Goal: Information Seeking & Learning: Learn about a topic

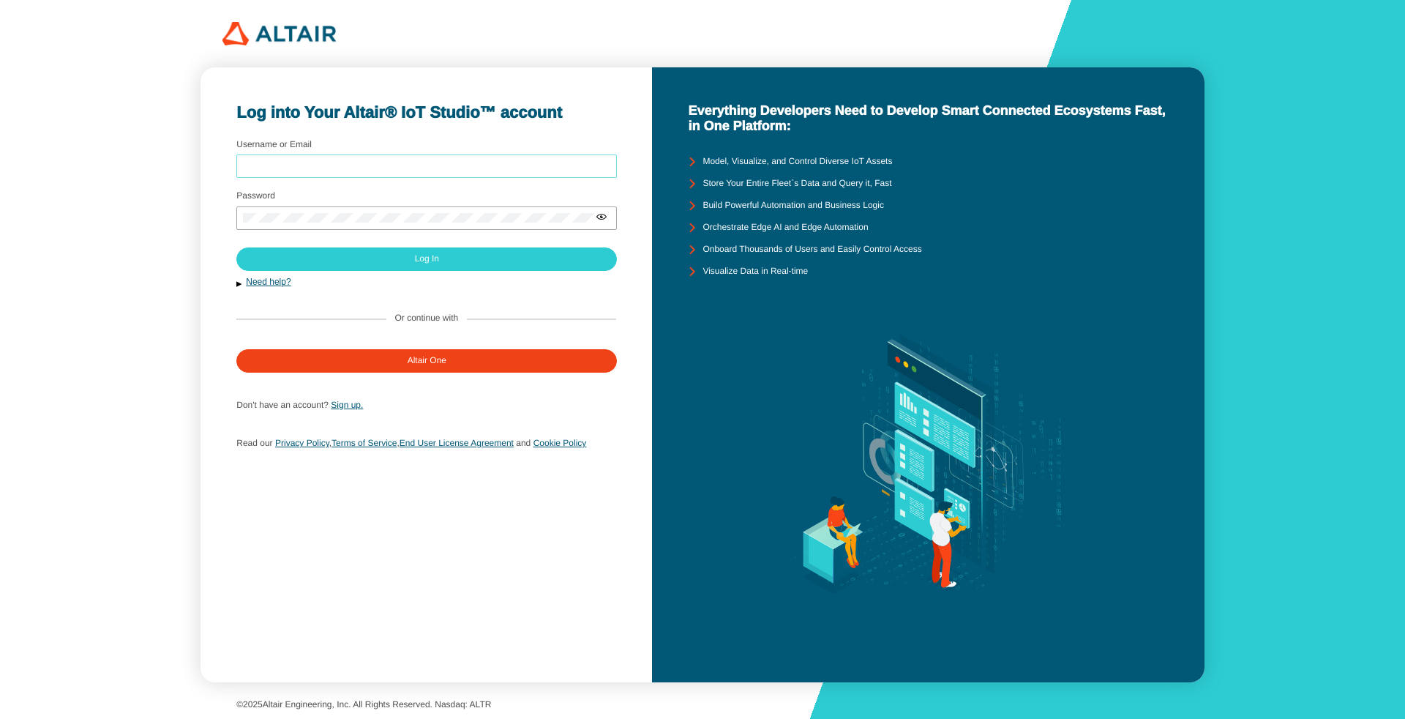
click at [315, 164] on input "Username or Email" at bounding box center [426, 166] width 367 height 10
type input "arcoronado"
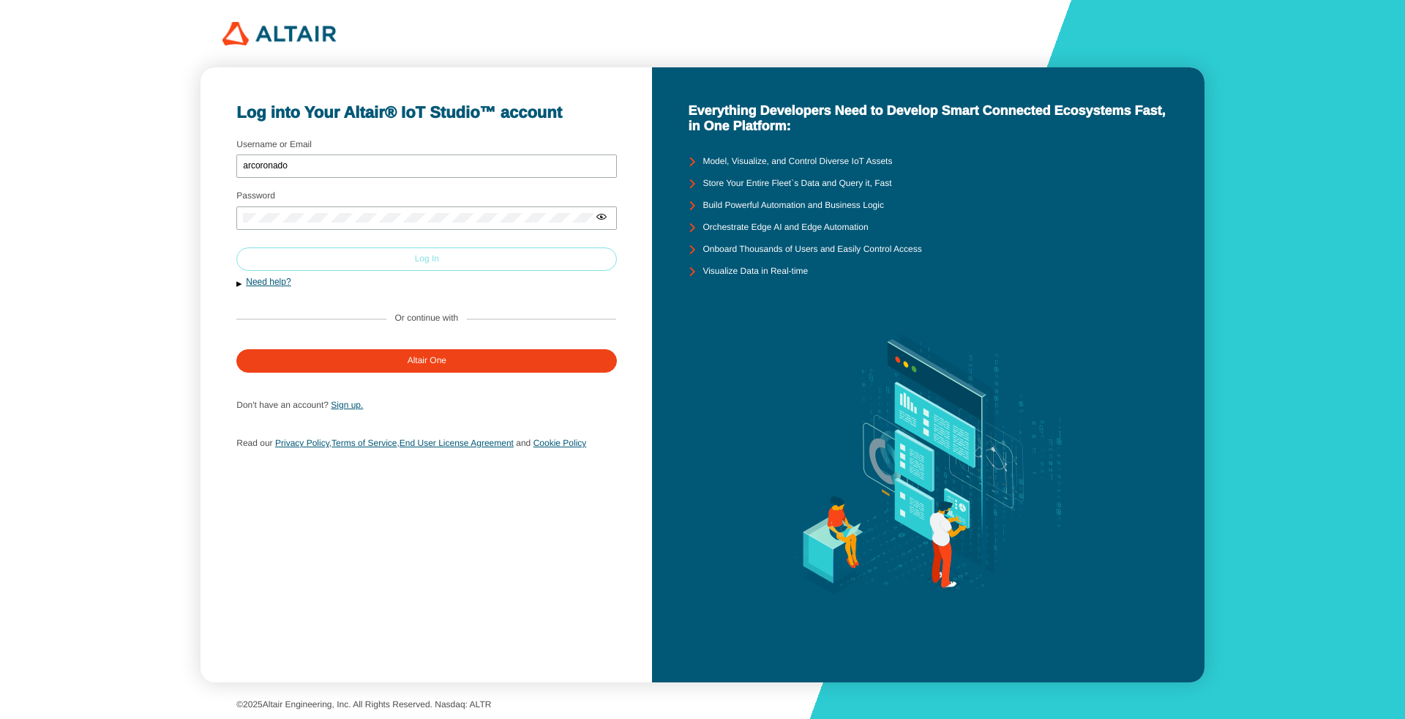
click at [389, 258] on paper-button "Log In" at bounding box center [426, 258] width 381 height 23
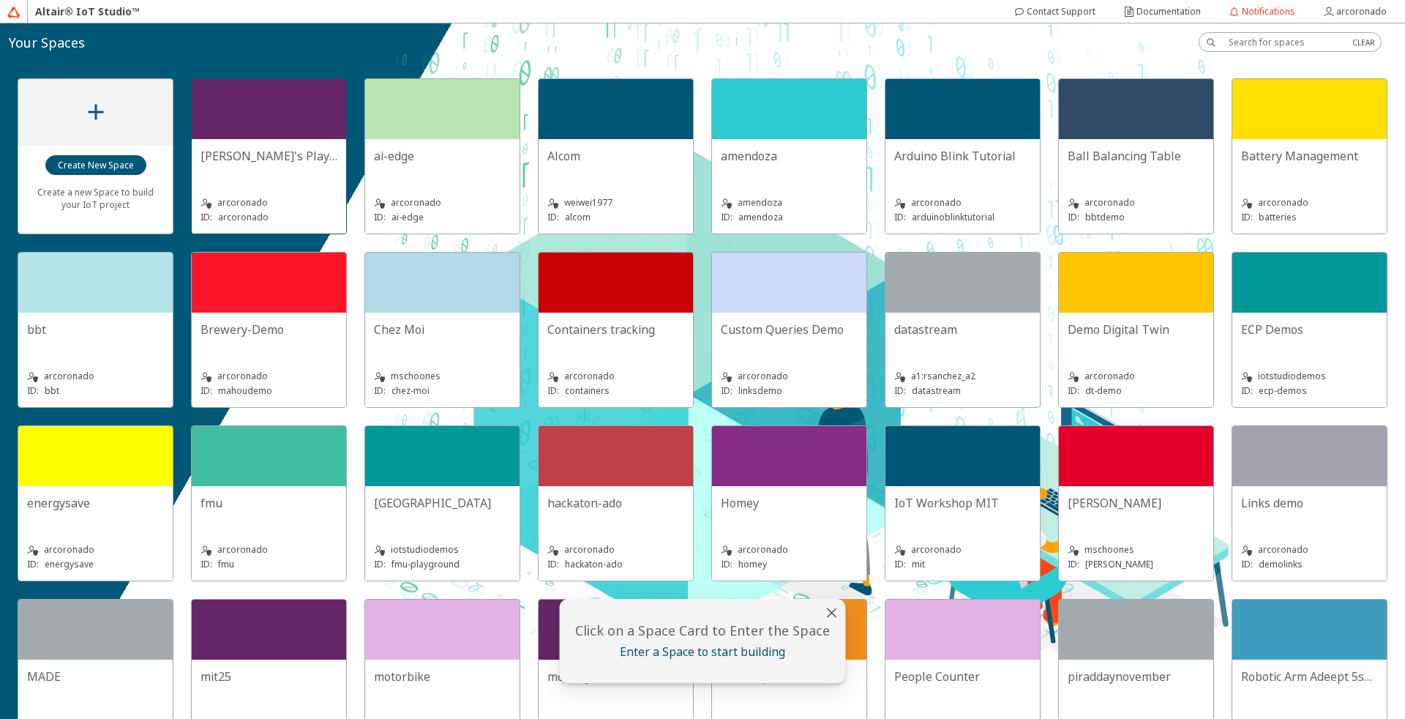
click at [228, 135] on div at bounding box center [269, 109] width 154 height 60
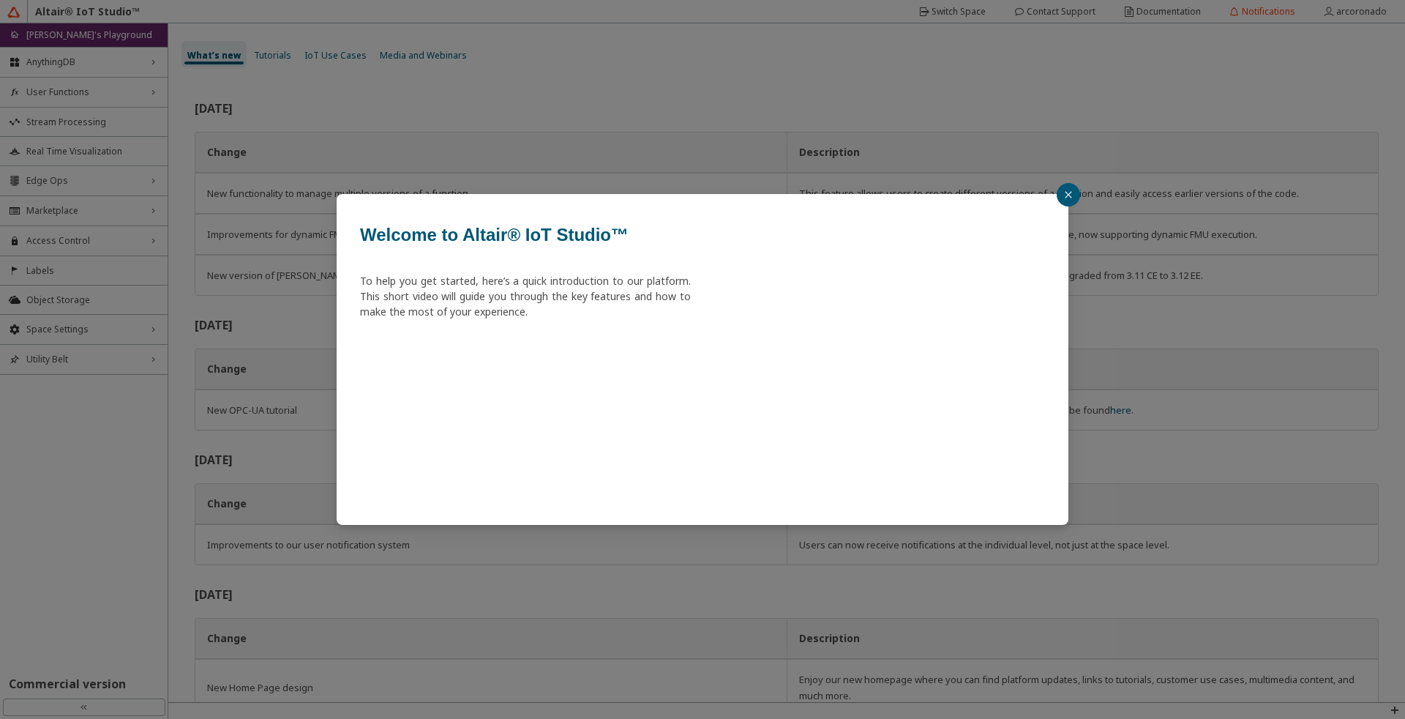
click at [1065, 188] on button "button" at bounding box center [1068, 194] width 23 height 23
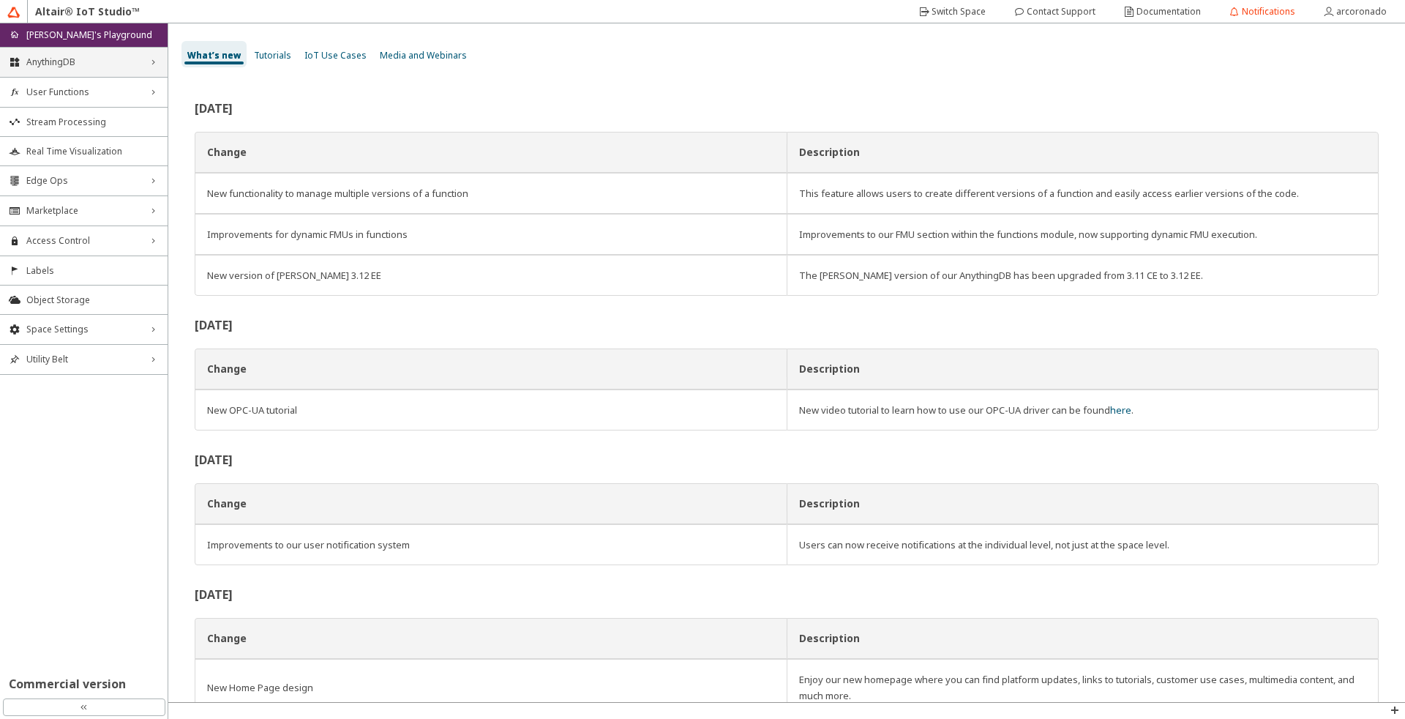
click at [86, 57] on span "AnythingDB" at bounding box center [83, 62] width 115 height 12
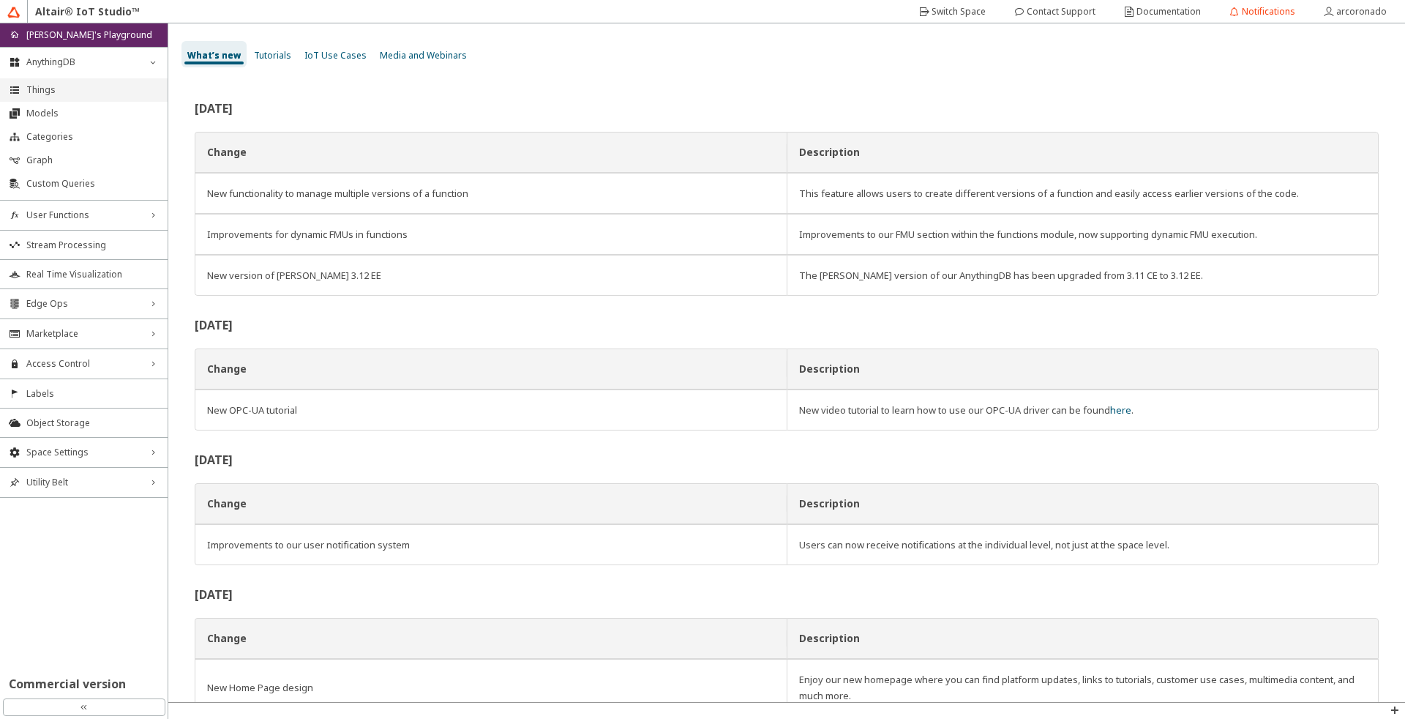
click at [89, 94] on span "Things" at bounding box center [92, 90] width 132 height 12
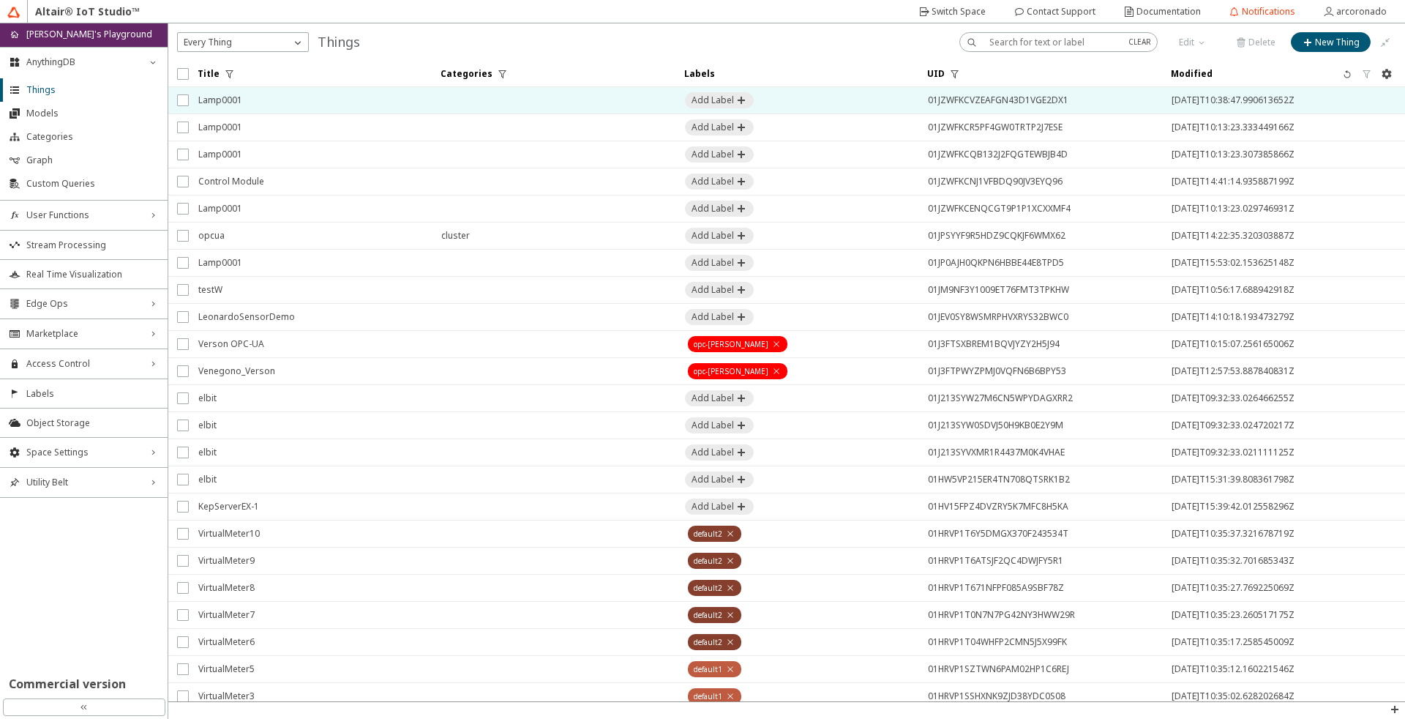
click at [299, 97] on span "Lamp0001" at bounding box center [310, 100] width 224 height 26
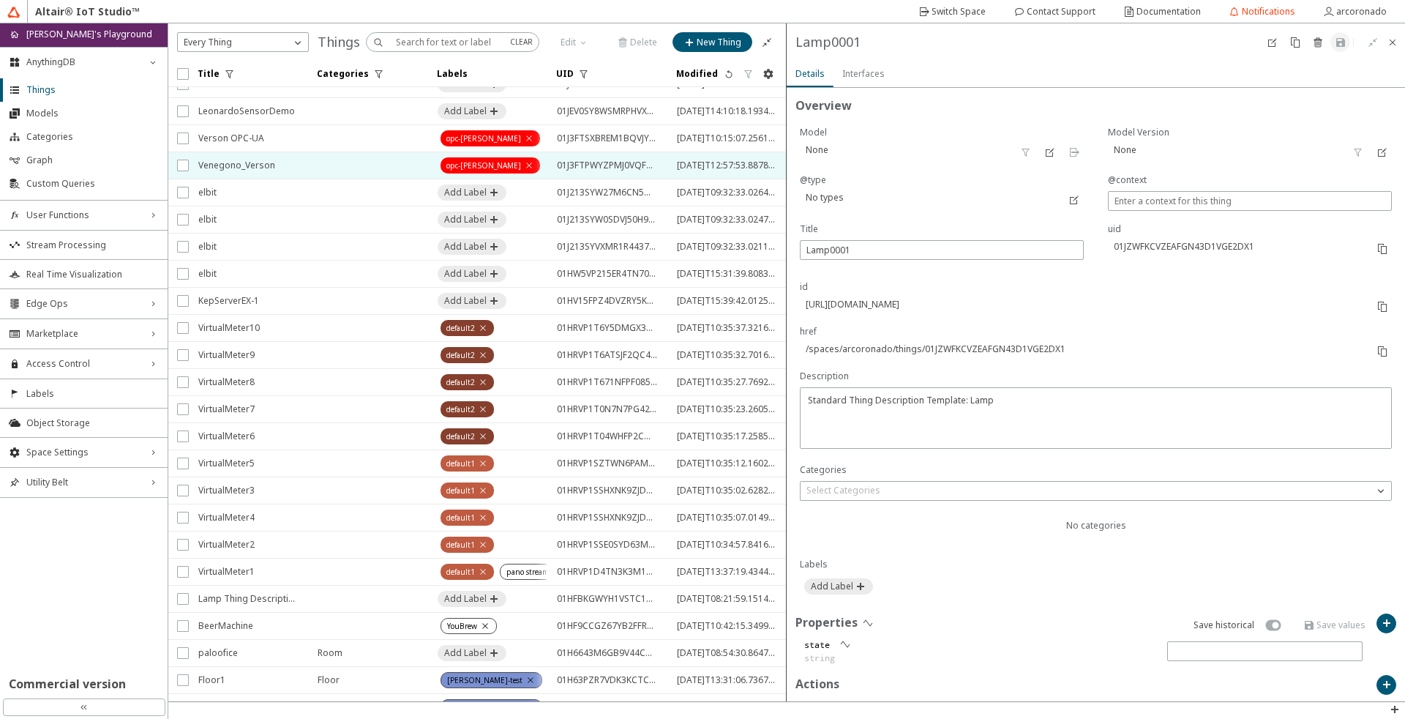
scroll to position [263, 0]
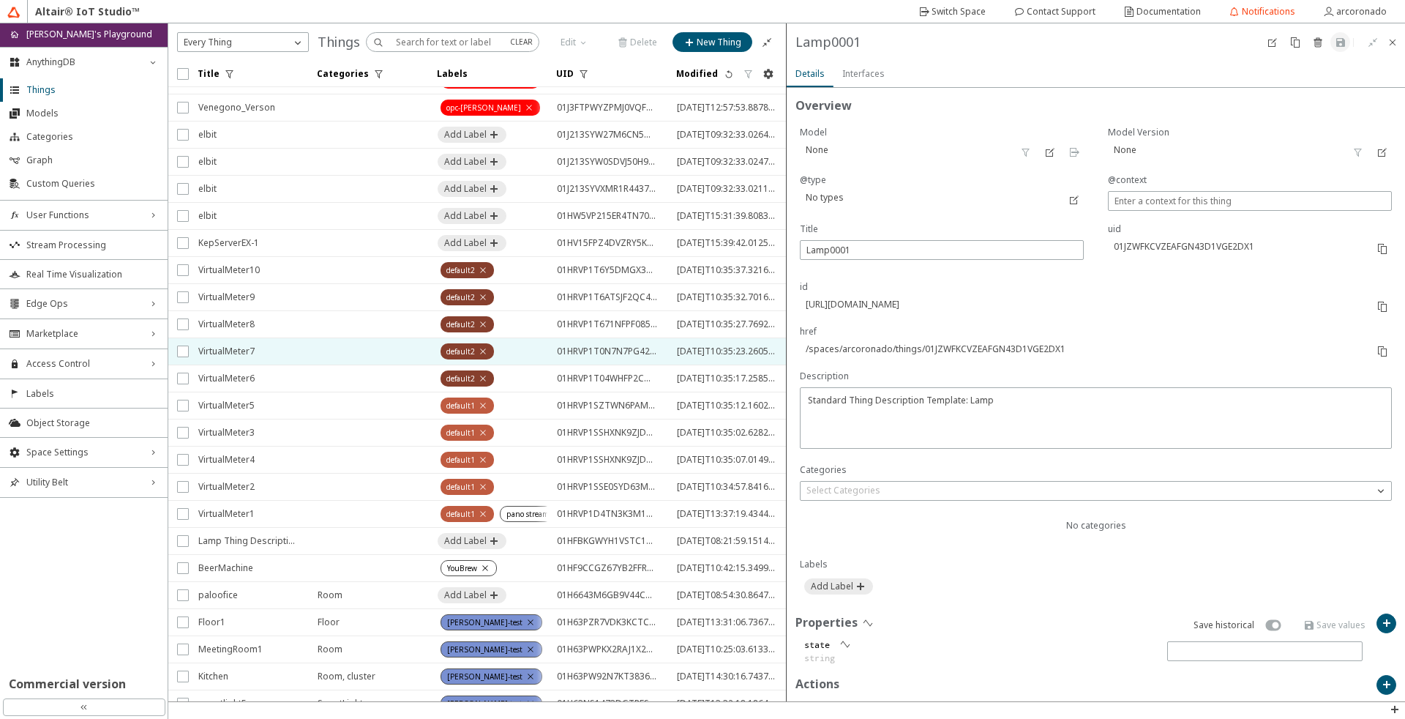
click at [244, 351] on span "VirtualMeter7" at bounding box center [248, 351] width 100 height 26
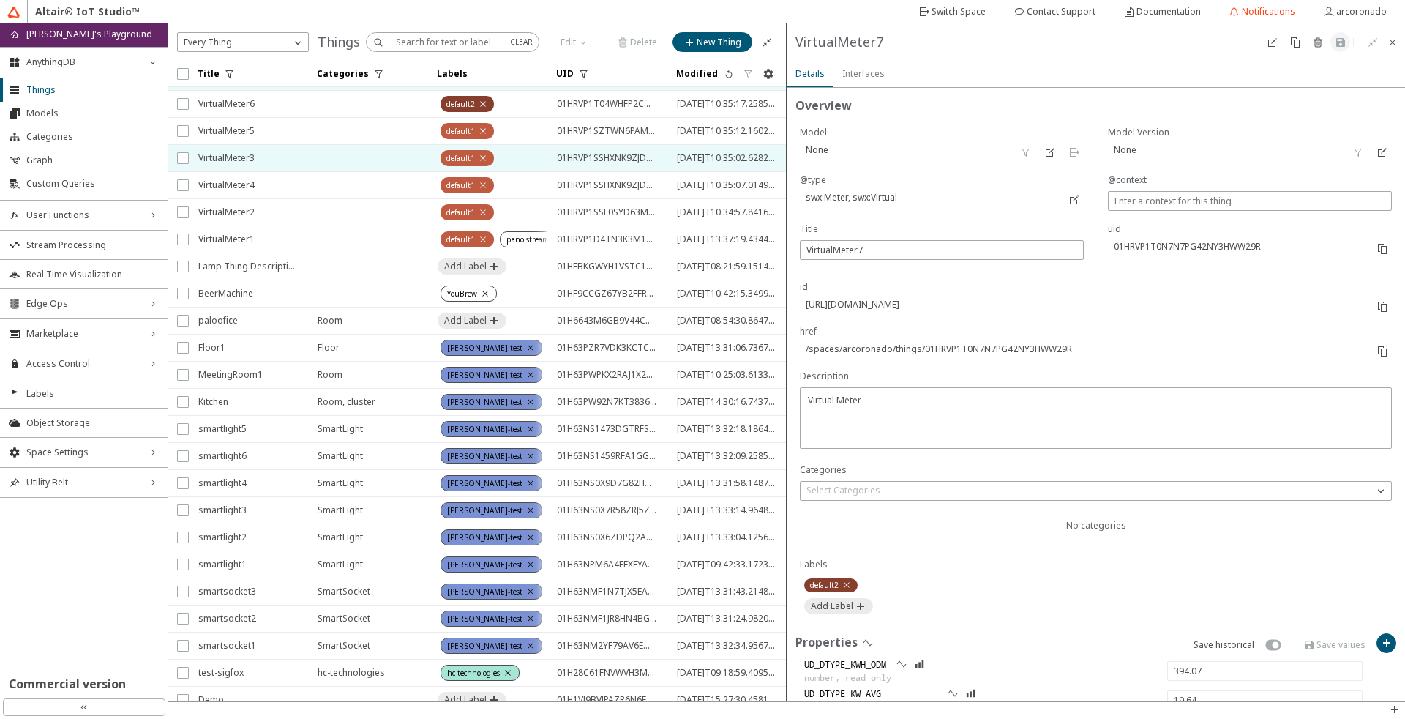
scroll to position [615, 0]
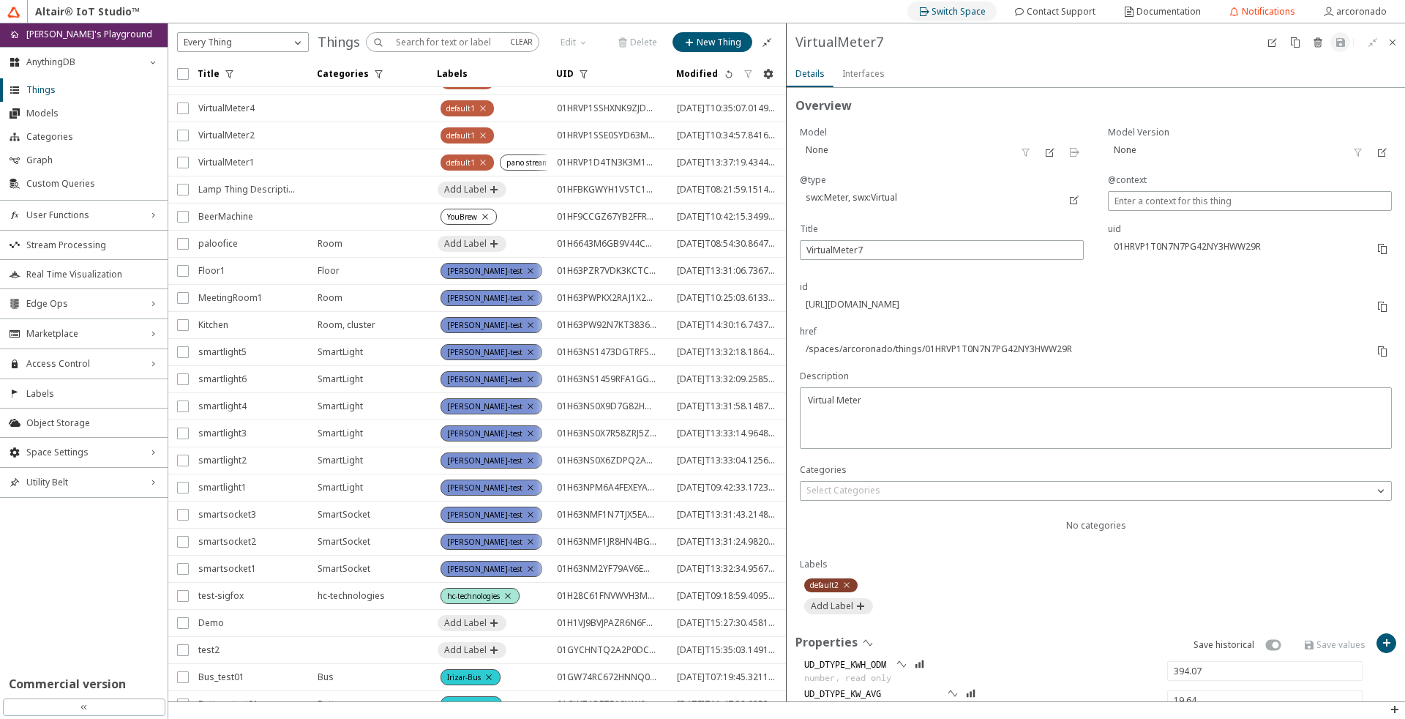
click at [984, 18] on div "Switch Space" at bounding box center [959, 11] width 54 height 23
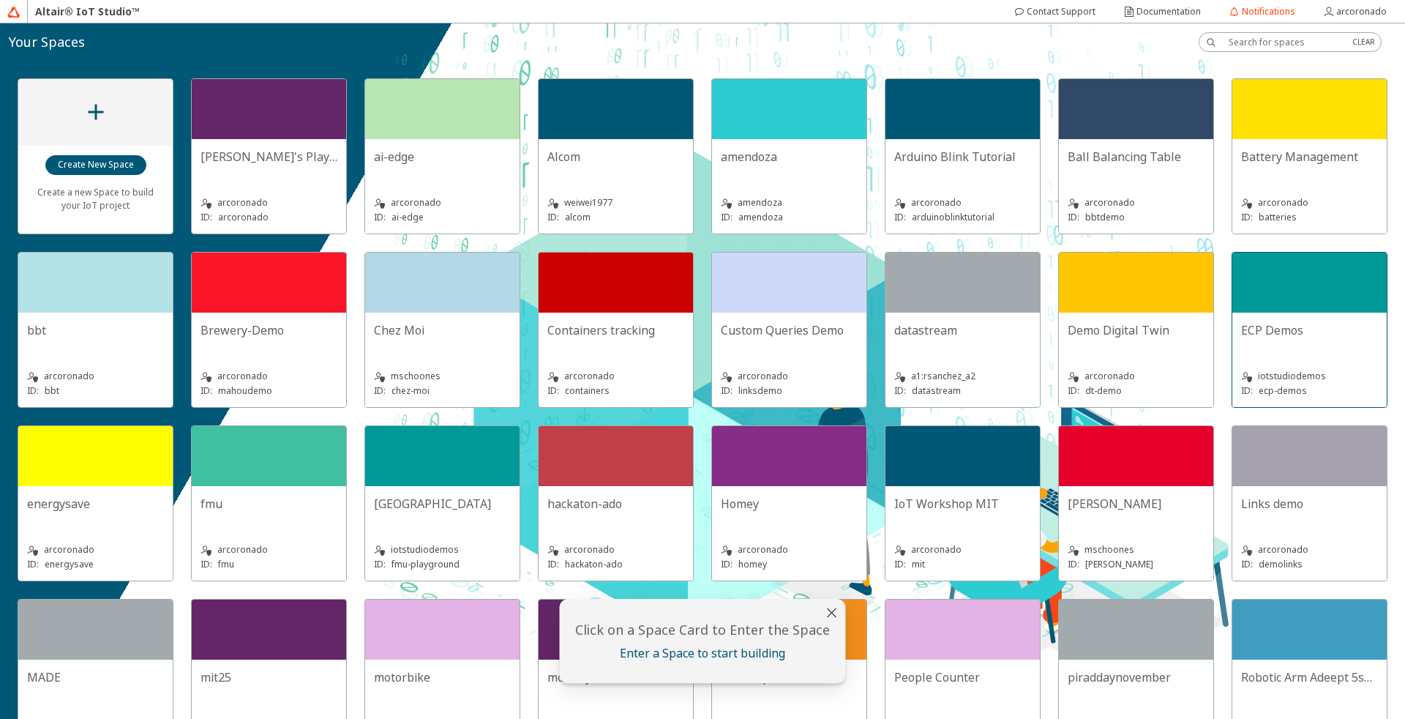
click at [1232, 312] on div at bounding box center [1309, 282] width 154 height 60
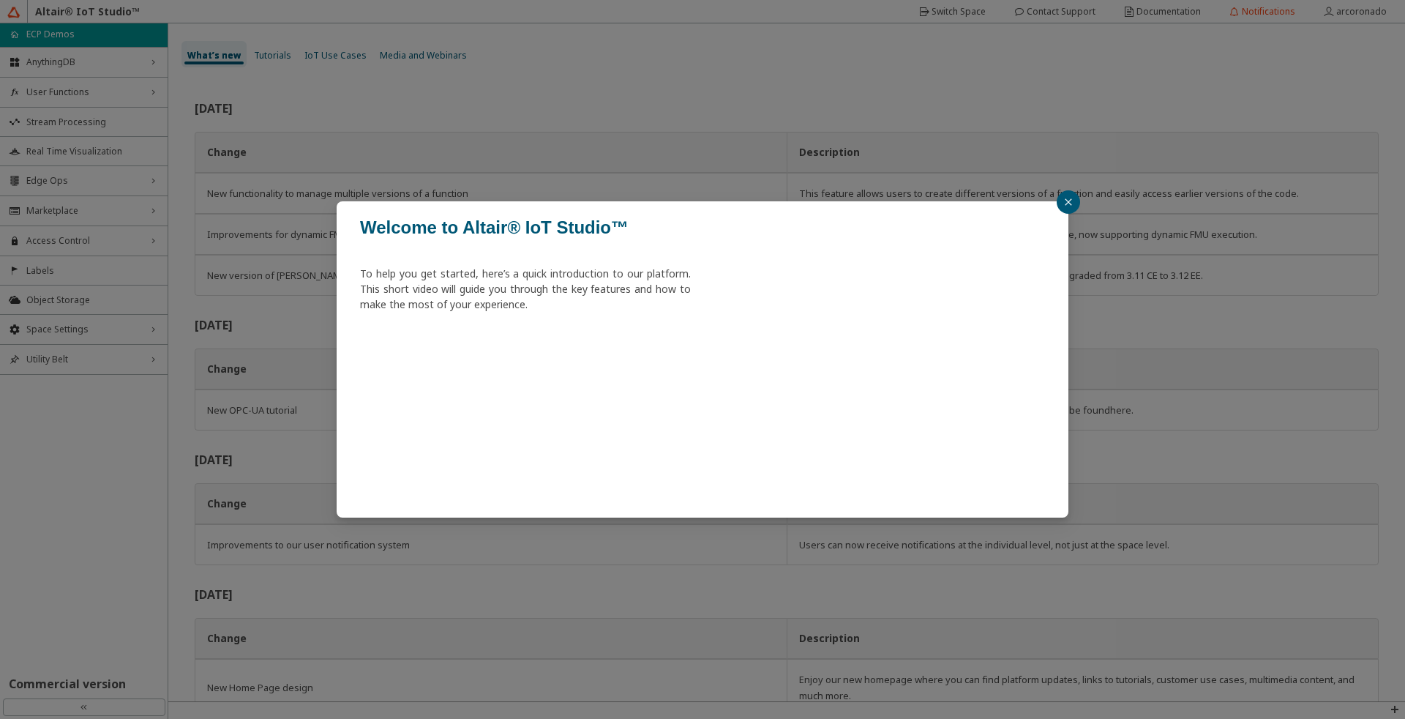
click at [1067, 201] on icon "close" at bounding box center [1068, 202] width 9 height 9
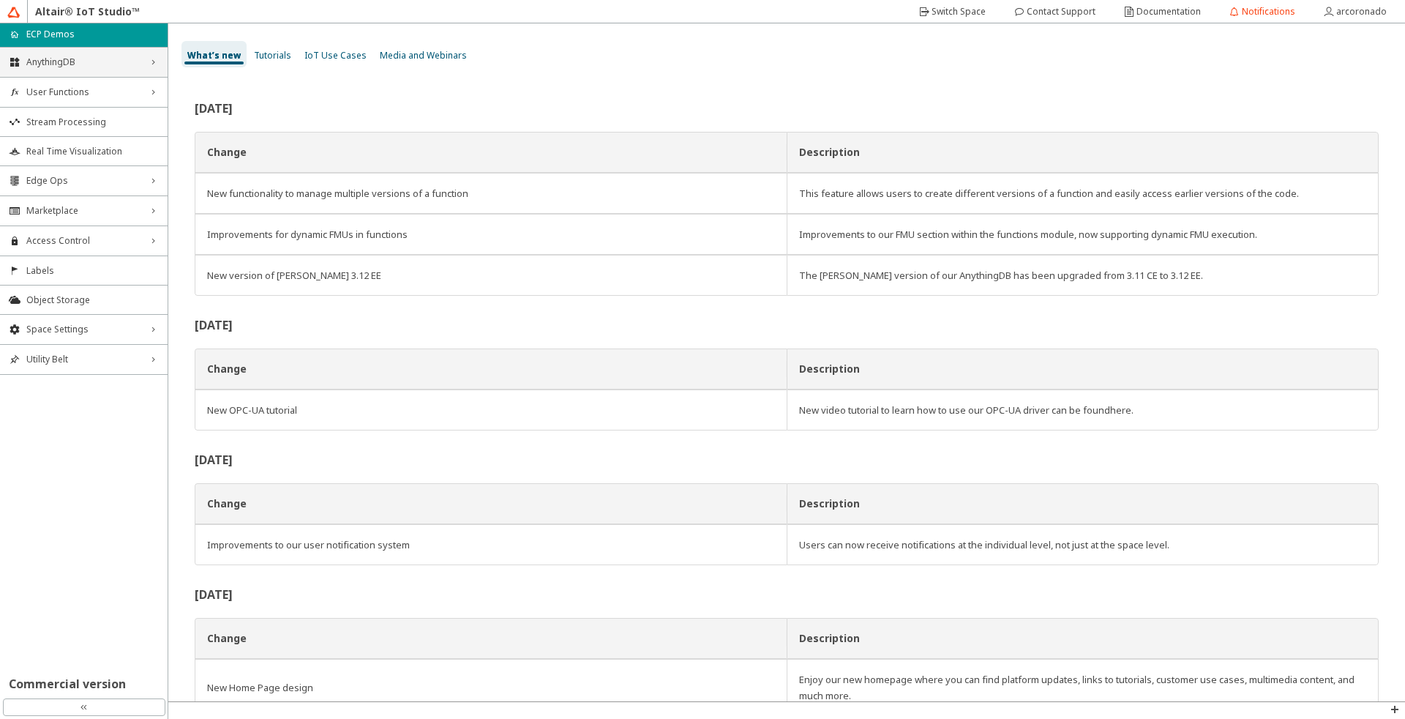
click at [112, 73] on div "AnythingDB right_chevron" at bounding box center [84, 62] width 168 height 29
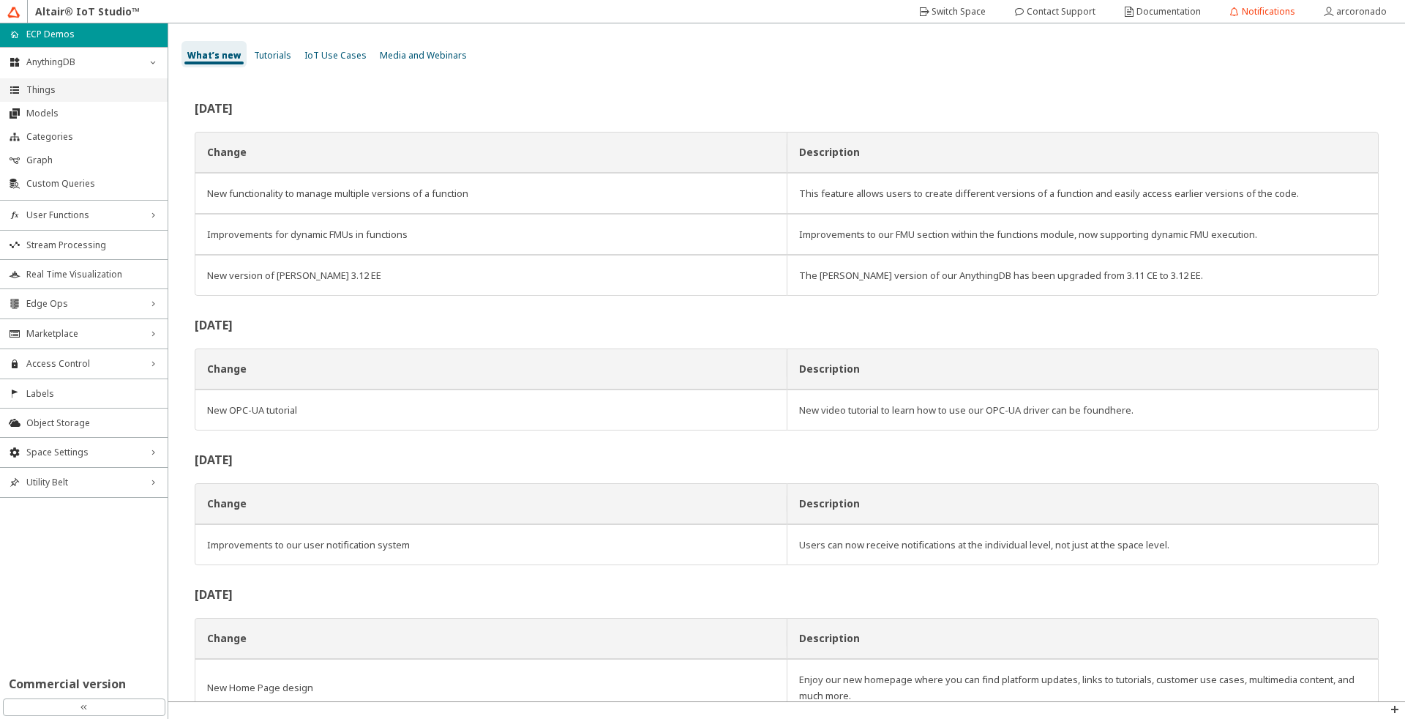
click at [112, 89] on span "Things" at bounding box center [92, 90] width 132 height 12
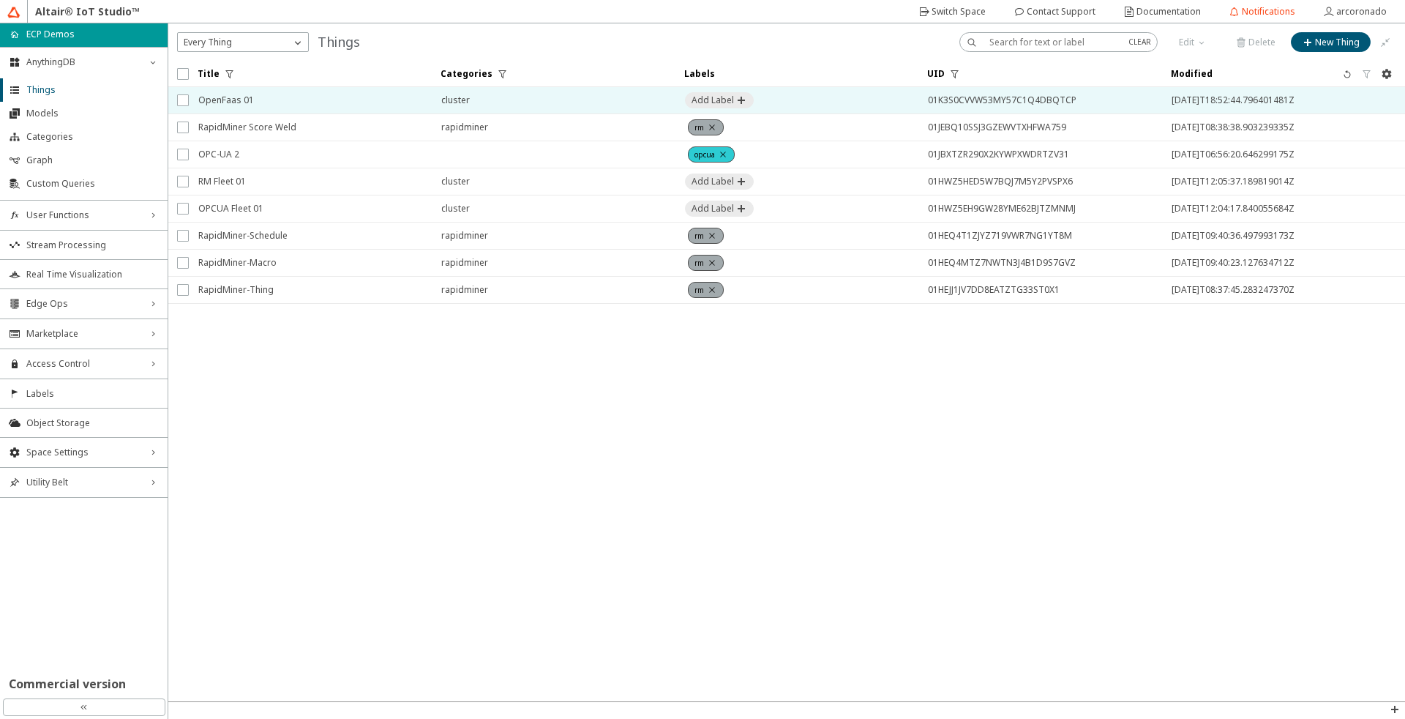
click at [239, 100] on span "OpenFaas 01" at bounding box center [310, 100] width 224 height 26
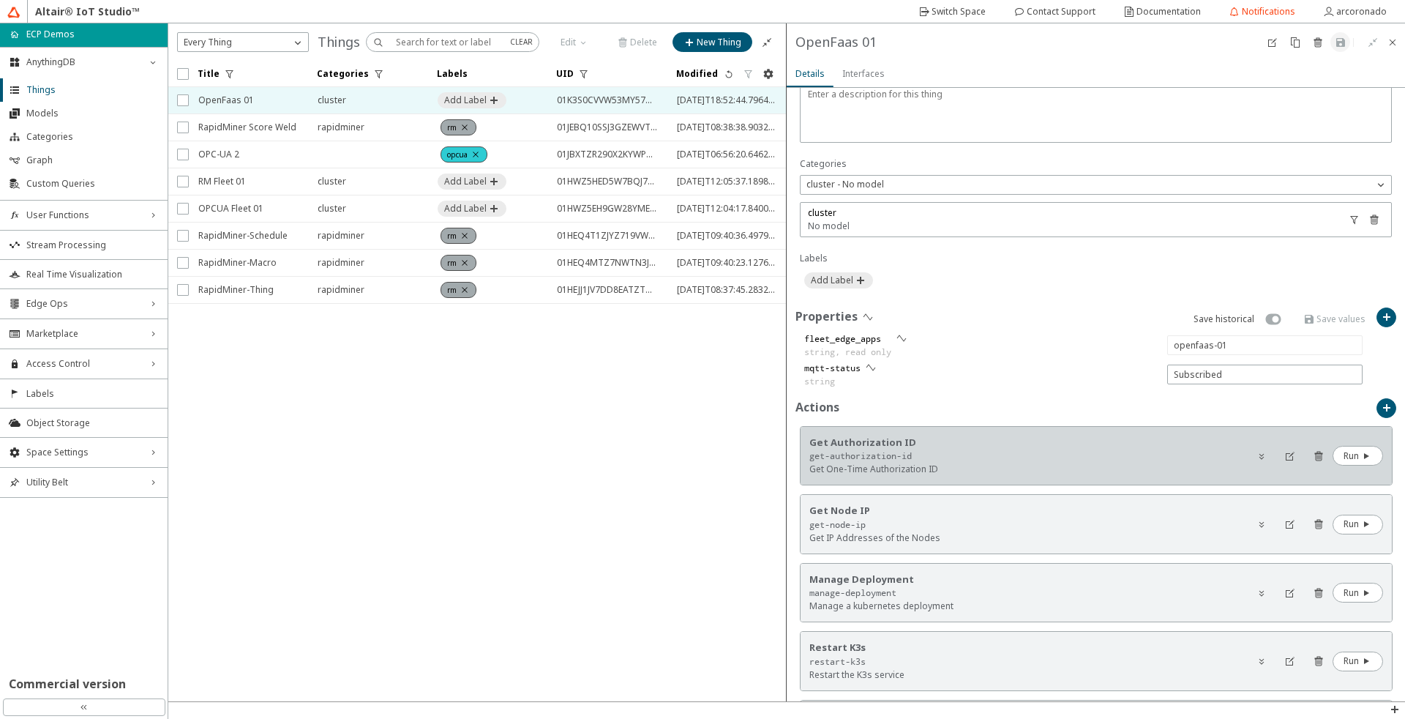
scroll to position [351, 0]
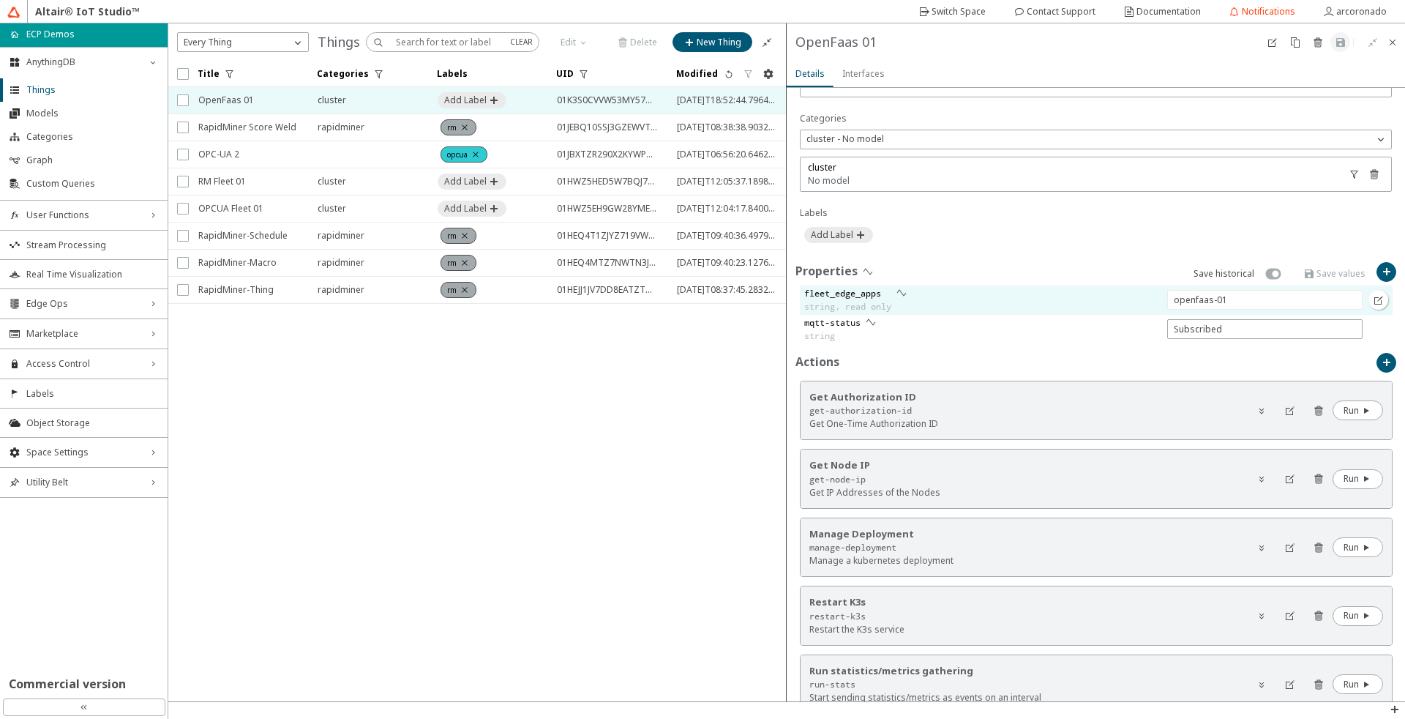
click at [0, 0] on slot "fleet_edge_apps" at bounding box center [0, 0] width 0 height 0
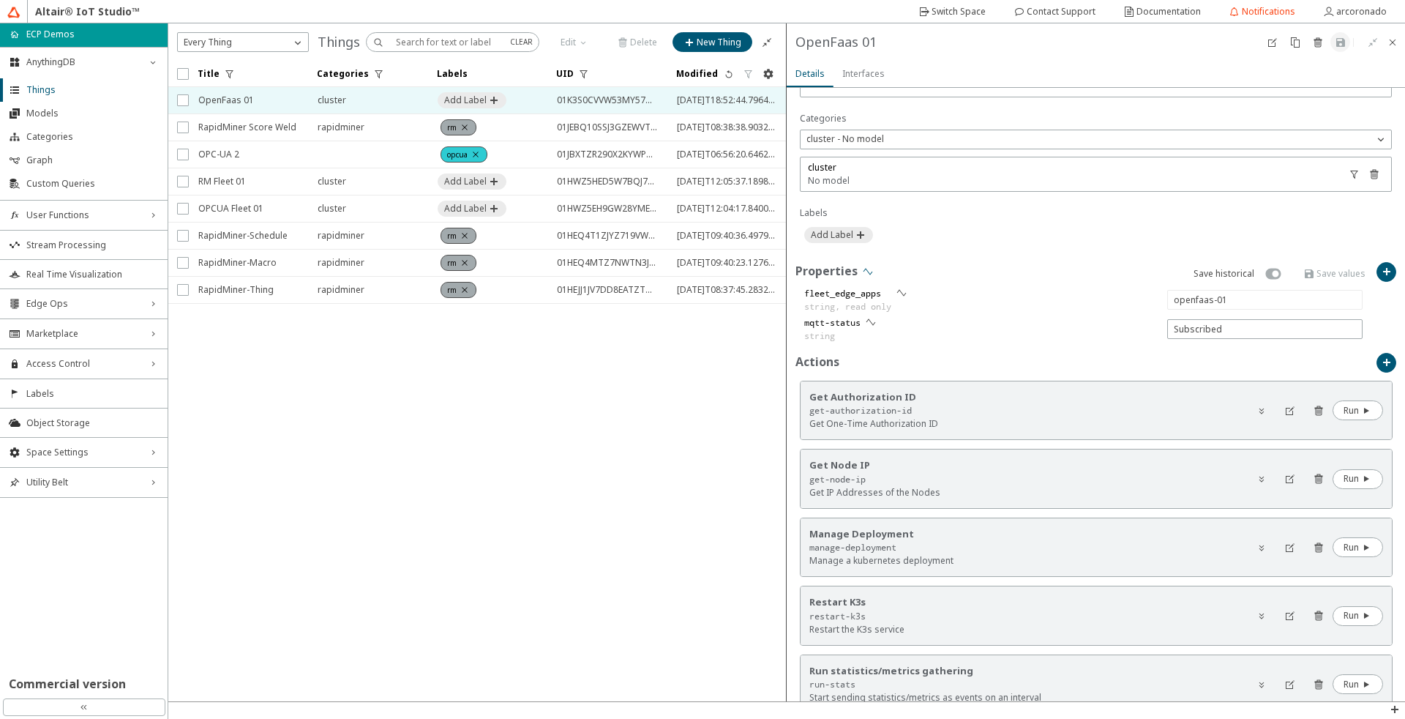
click at [864, 265] on paper-button at bounding box center [868, 272] width 20 height 20
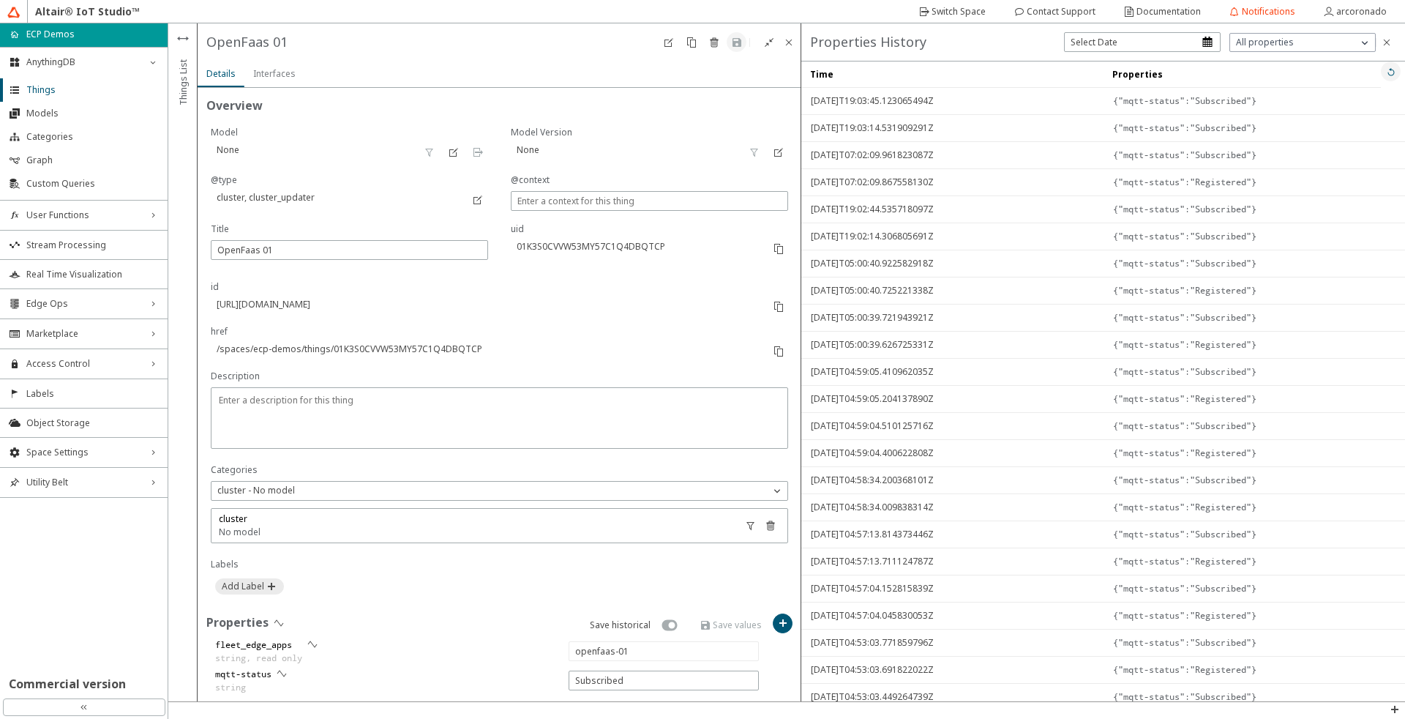
click at [1385, 73] on iron-icon at bounding box center [1391, 72] width 12 height 12
click at [1395, 715] on paper-button at bounding box center [1395, 709] width 15 height 15
click at [1356, 670] on p "MQTT Inspector" at bounding box center [1361, 667] width 88 height 13
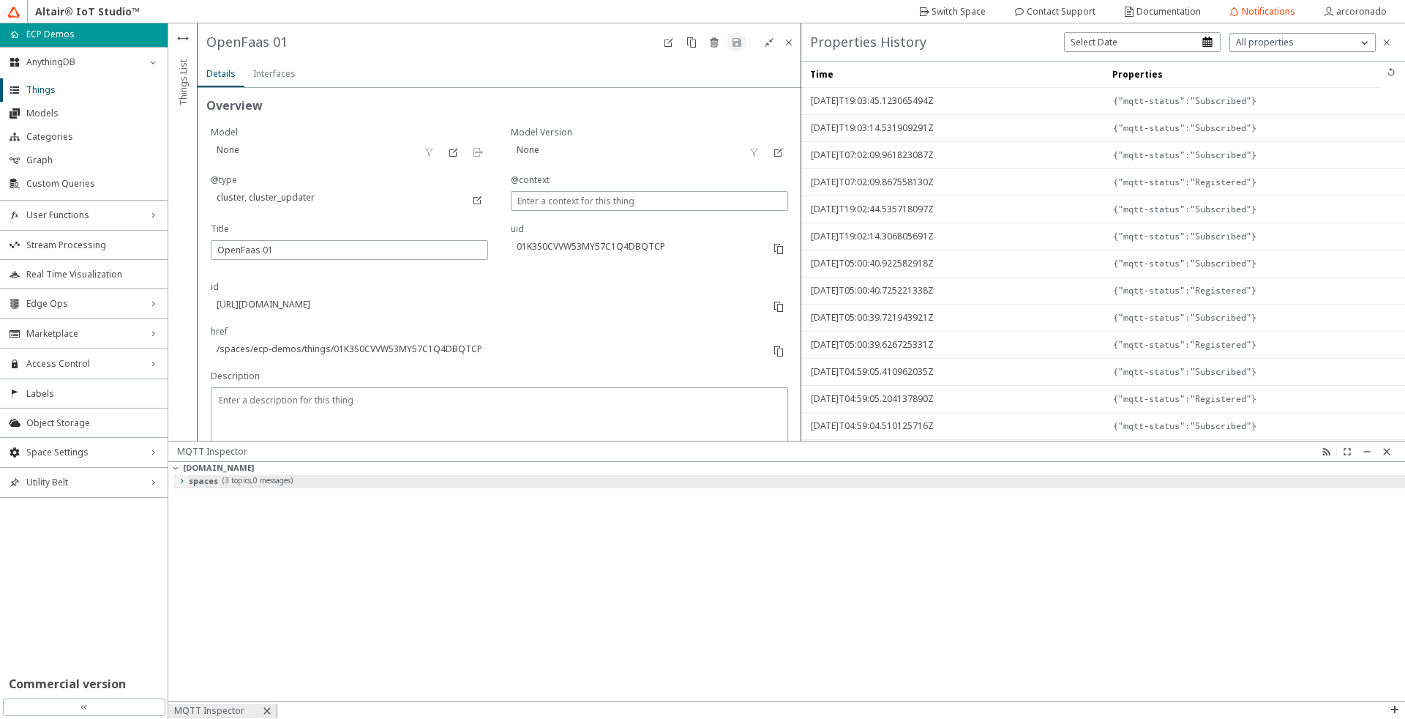
click at [176, 482] on iron-icon at bounding box center [182, 481] width 12 height 12
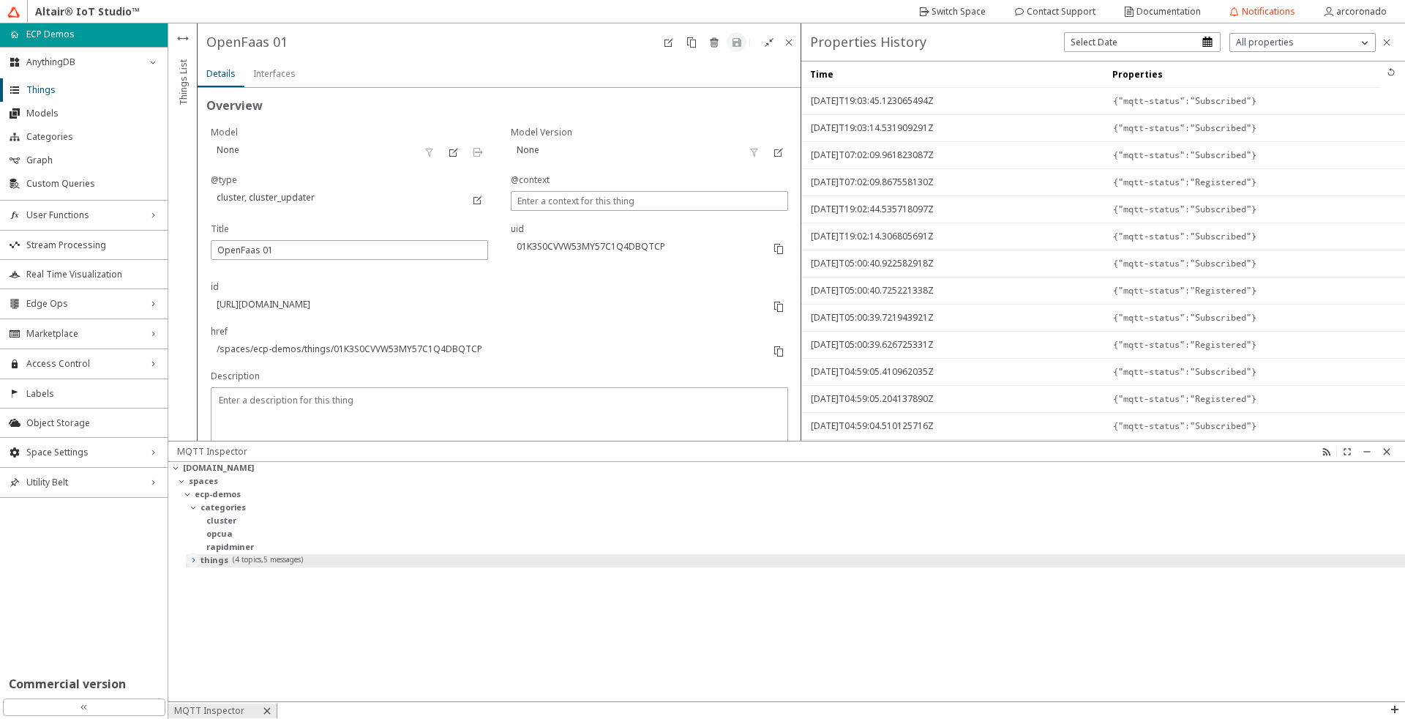
click at [193, 564] on iron-icon at bounding box center [193, 560] width 12 height 12
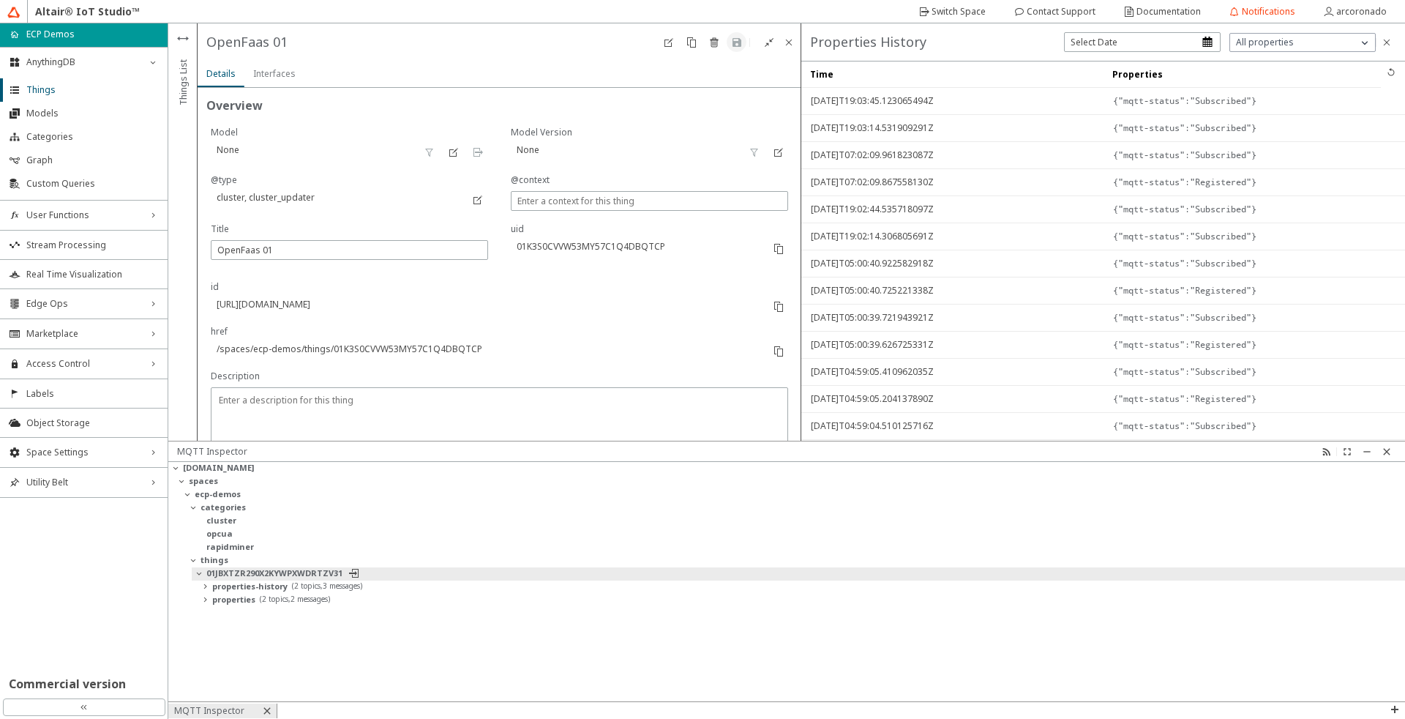
click at [0, 0] on slot "01JBXTZR290X2KYWPXWDRTZV31" at bounding box center [0, 0] width 0 height 0
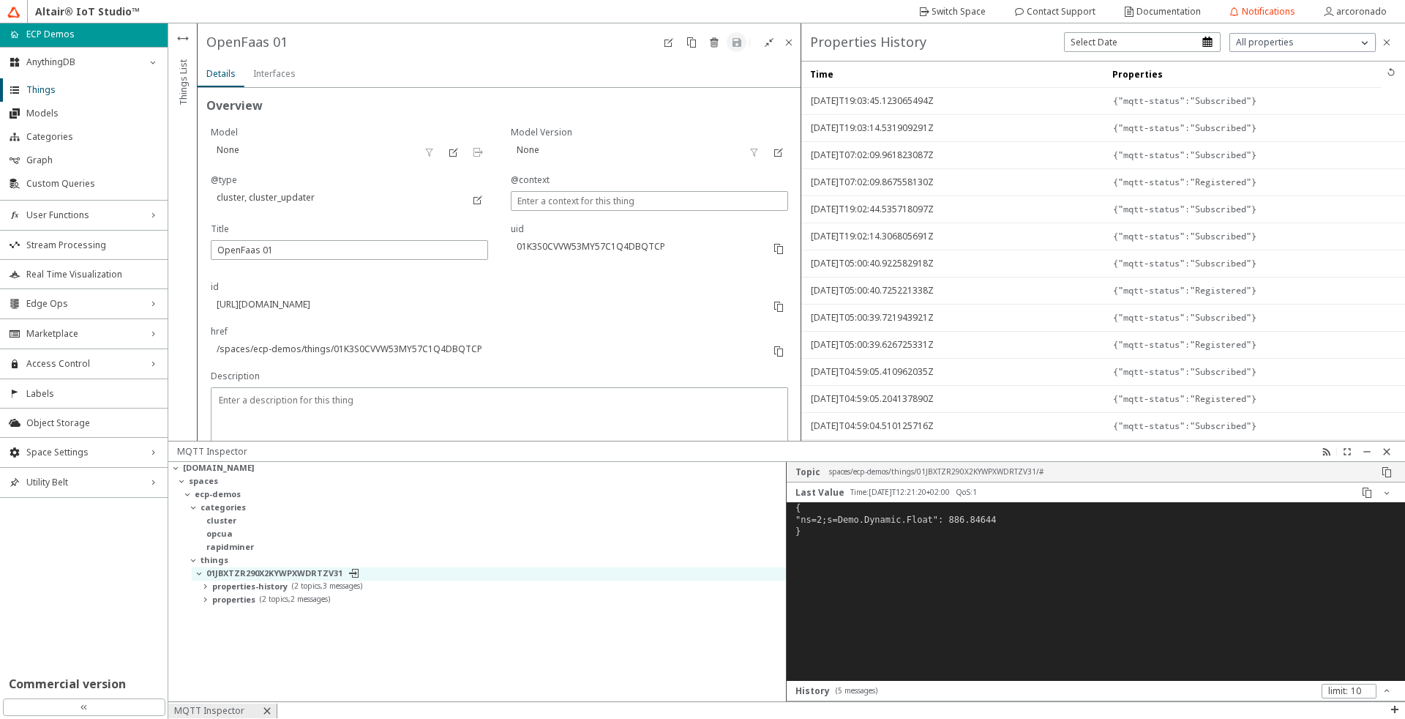
scroll to position [167, 607]
click at [350, 570] on iron-icon at bounding box center [354, 573] width 12 height 12
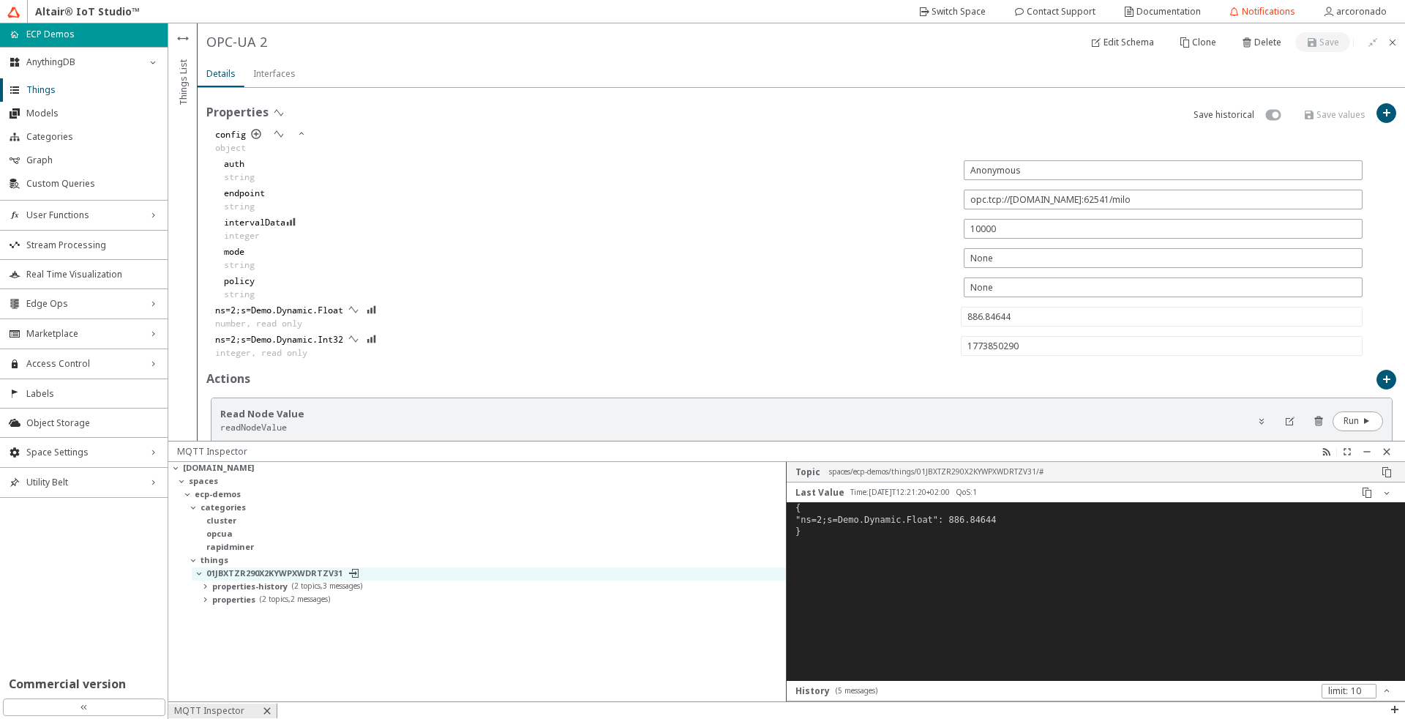
scroll to position [439, 0]
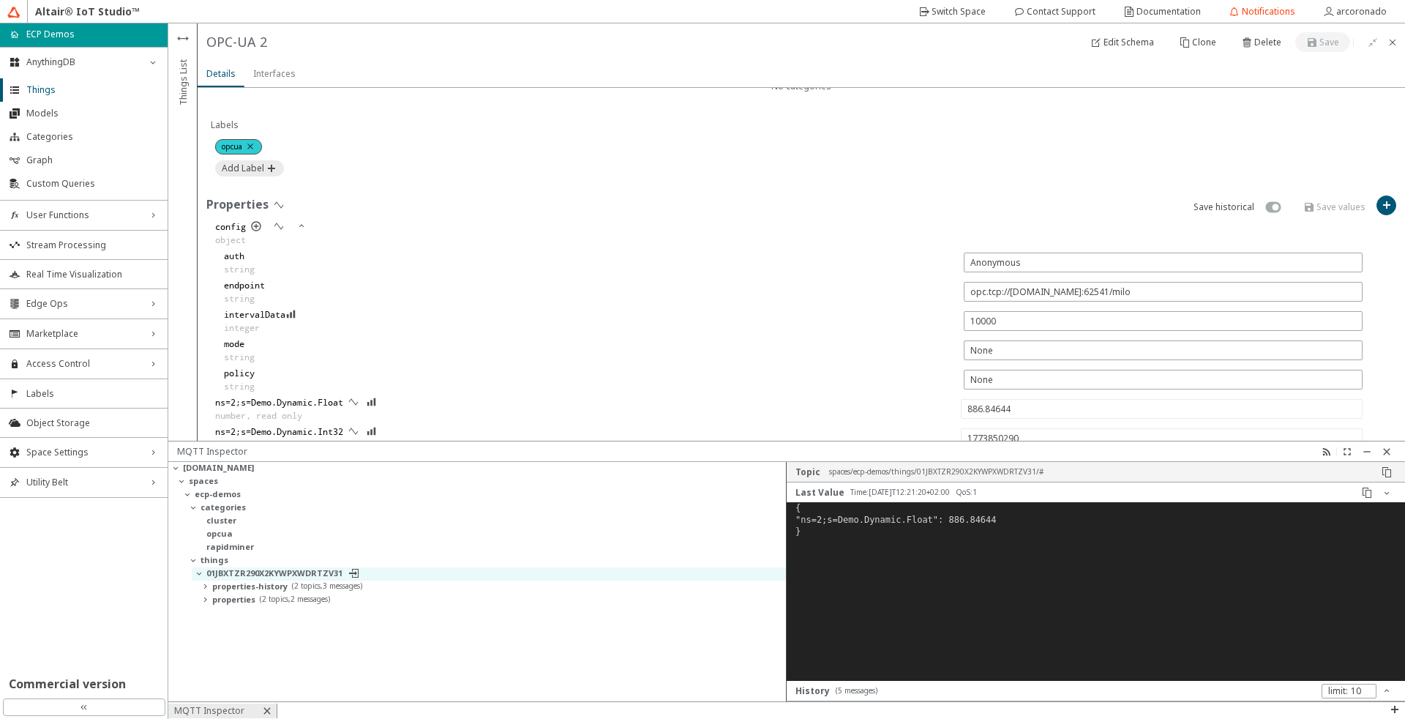
type input "538.7197"
type input "-579667890"
click at [282, 203] on iron-icon at bounding box center [279, 205] width 12 height 12
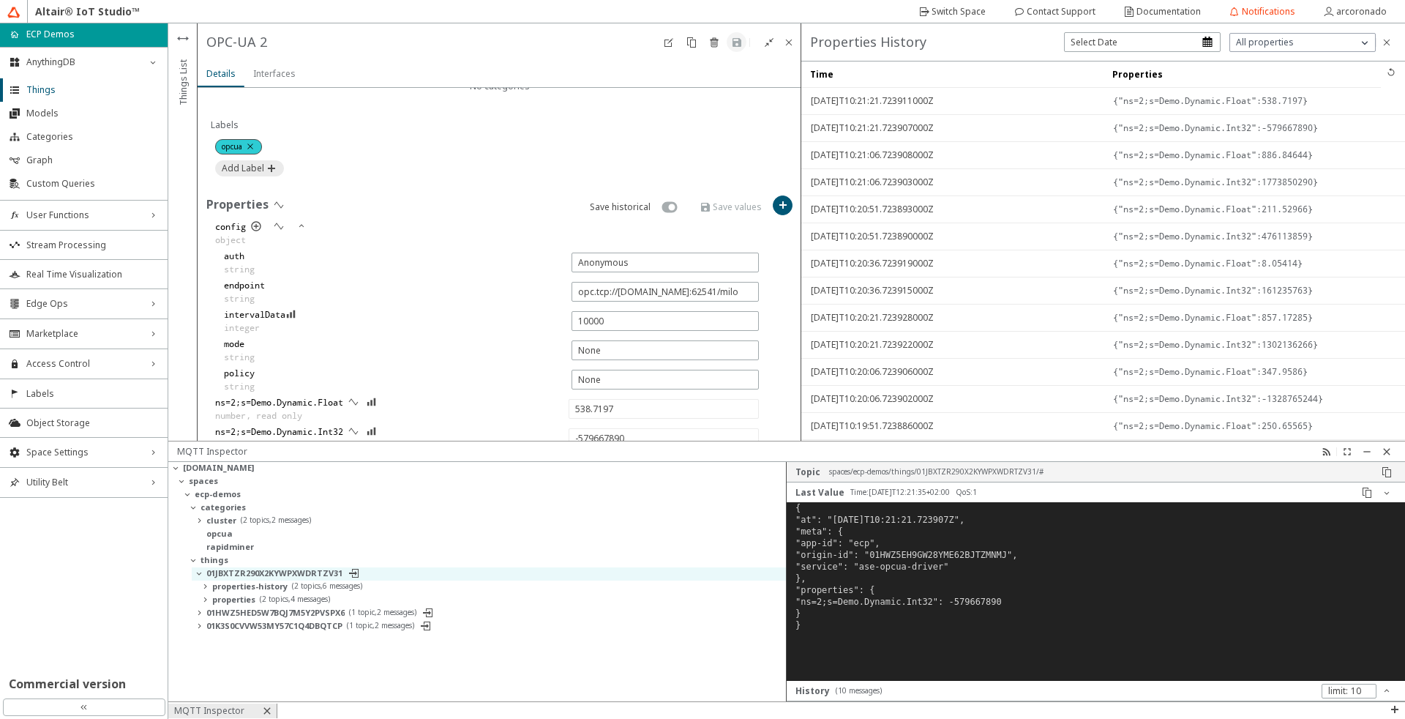
type input "84.48159"
type input "118208426"
type input "431.22925"
type input "-176121490"
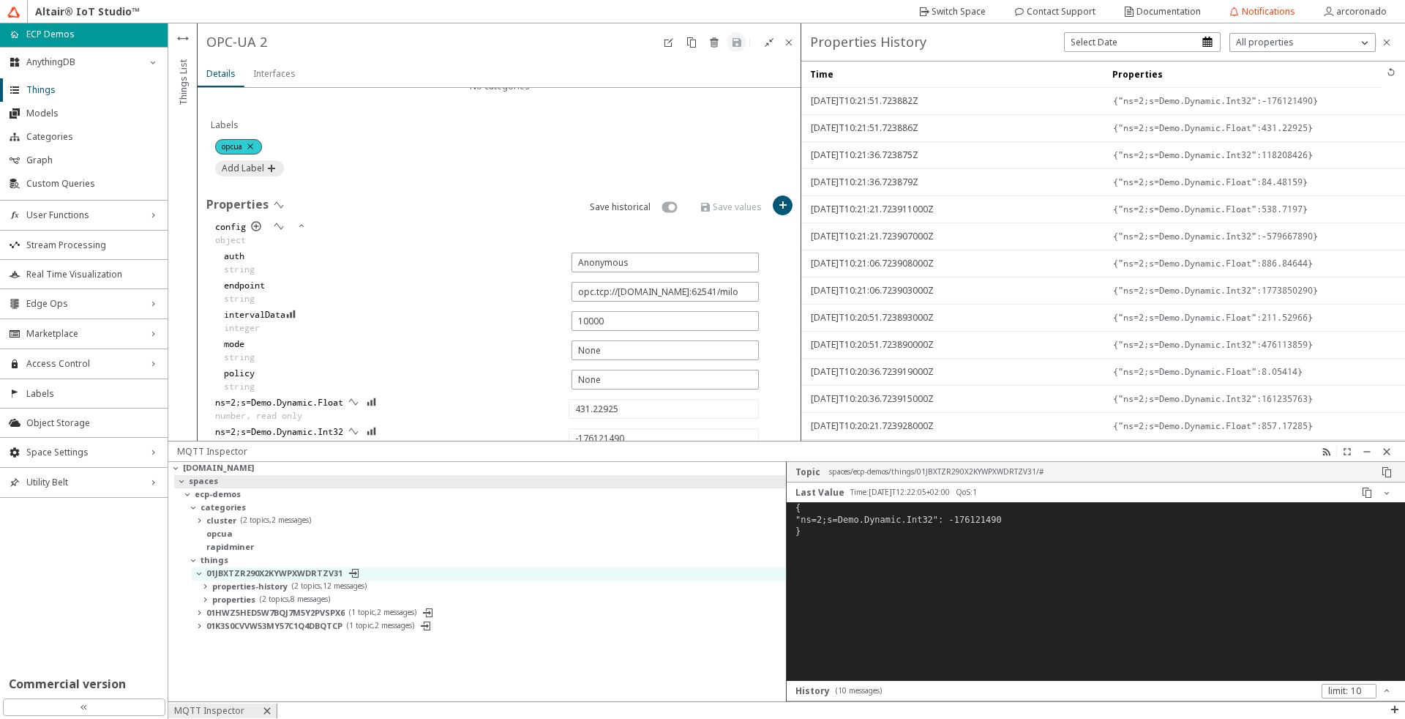
click at [0, 0] on slot "spaces" at bounding box center [0, 0] width 0 height 0
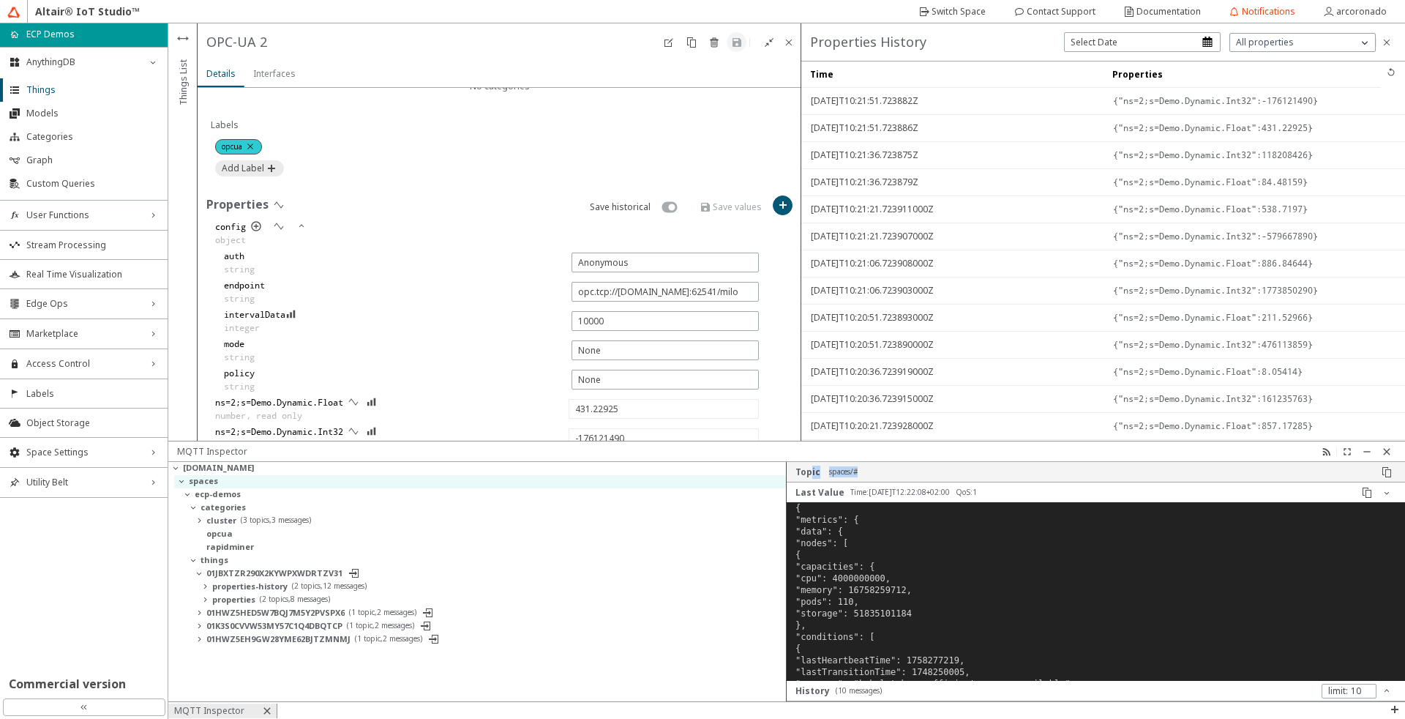
drag, startPoint x: 883, startPoint y: 476, endPoint x: 810, endPoint y: 470, distance: 72.8
click at [810, 470] on div "Topic spaces/#" at bounding box center [1086, 471] width 581 height 13
type input "302.9735"
type input "1392929819"
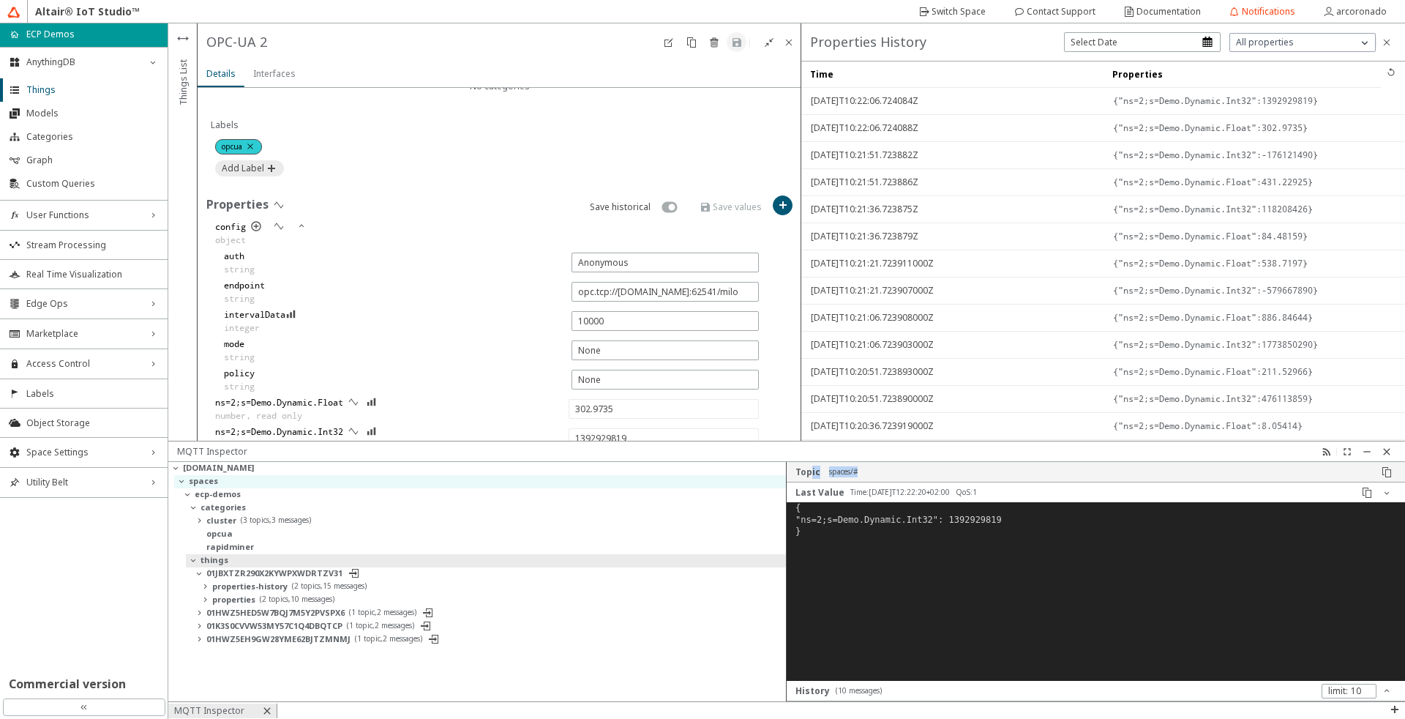
type input "317.7872"
type input "-1060422461"
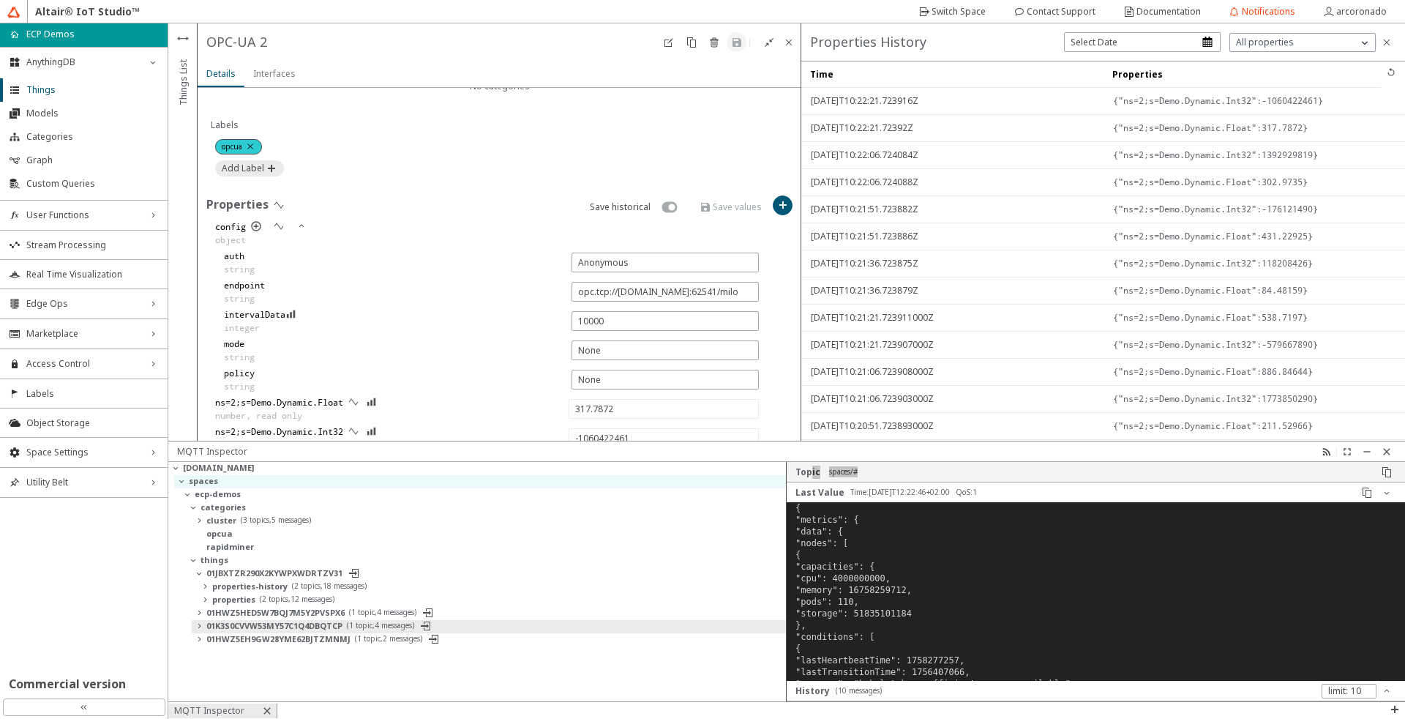
type input "314.95367"
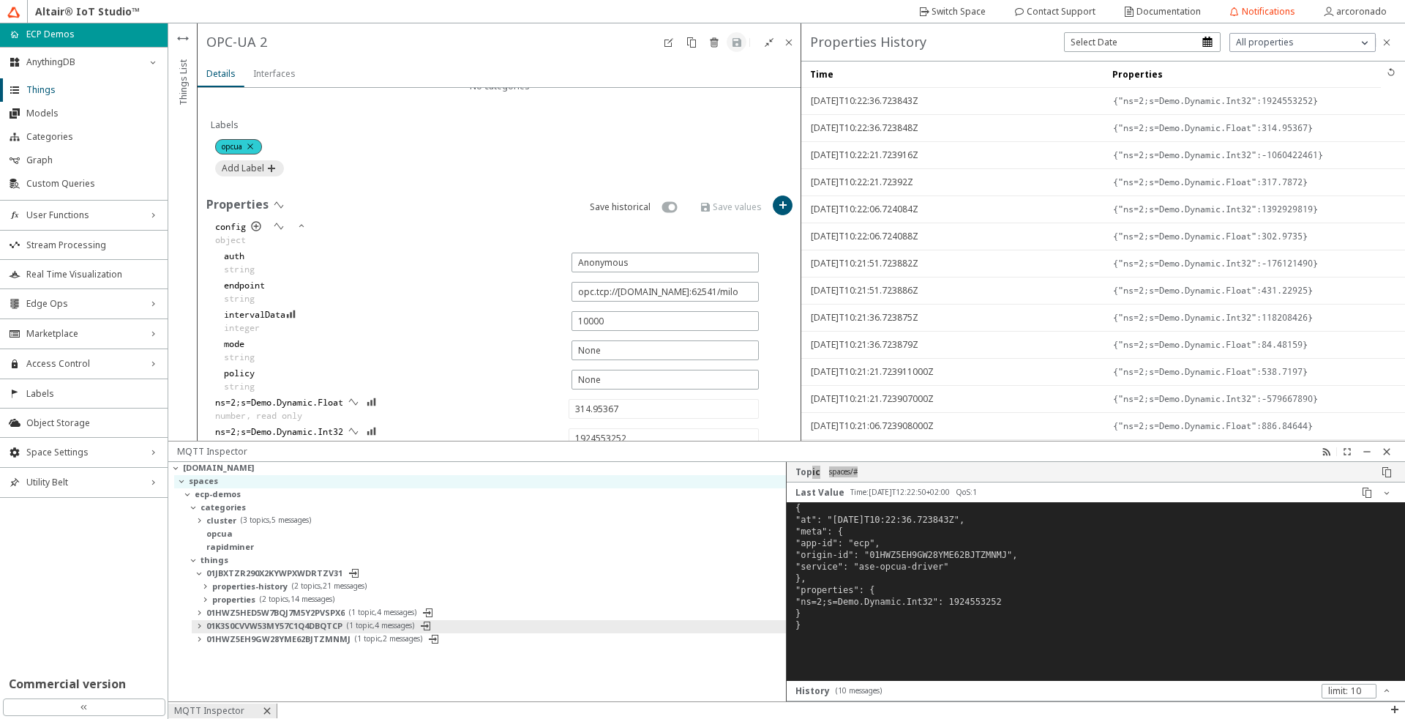
type input "187191496"
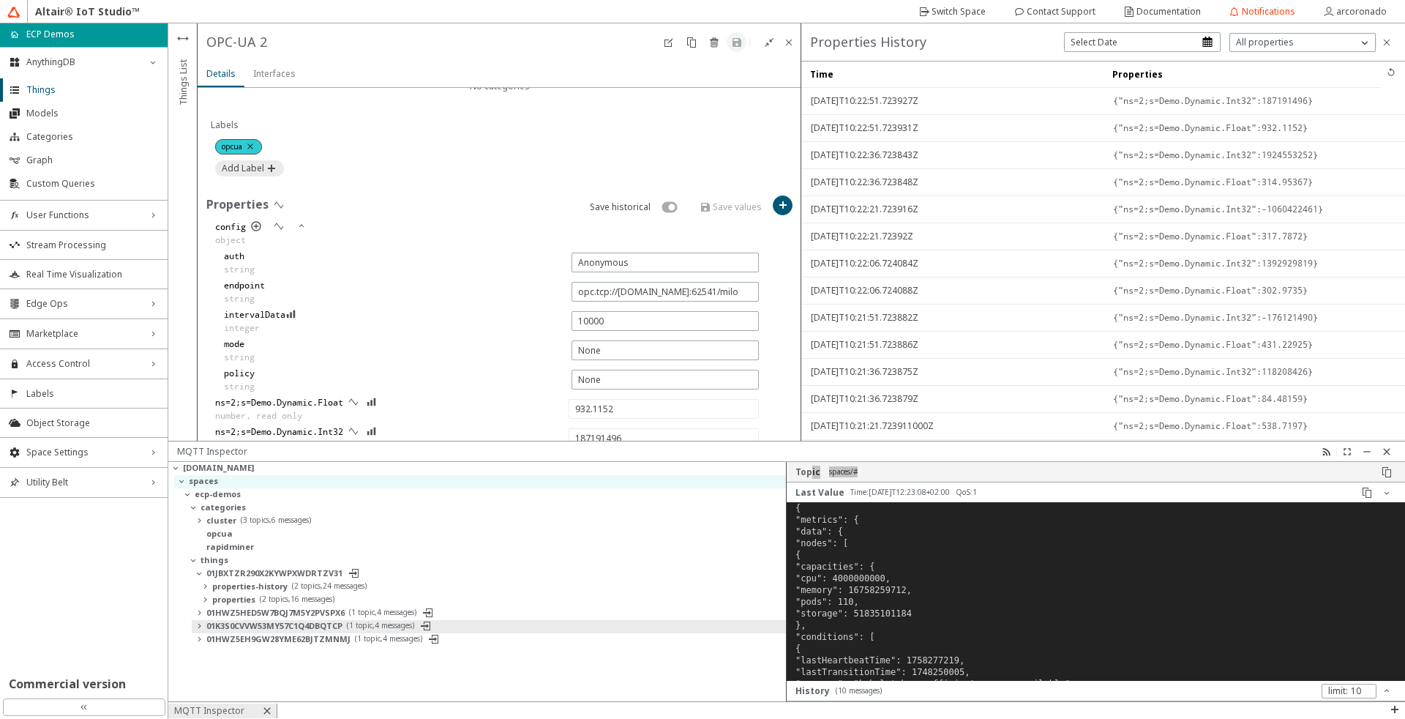
type input "432.42133"
type input "-1229262972"
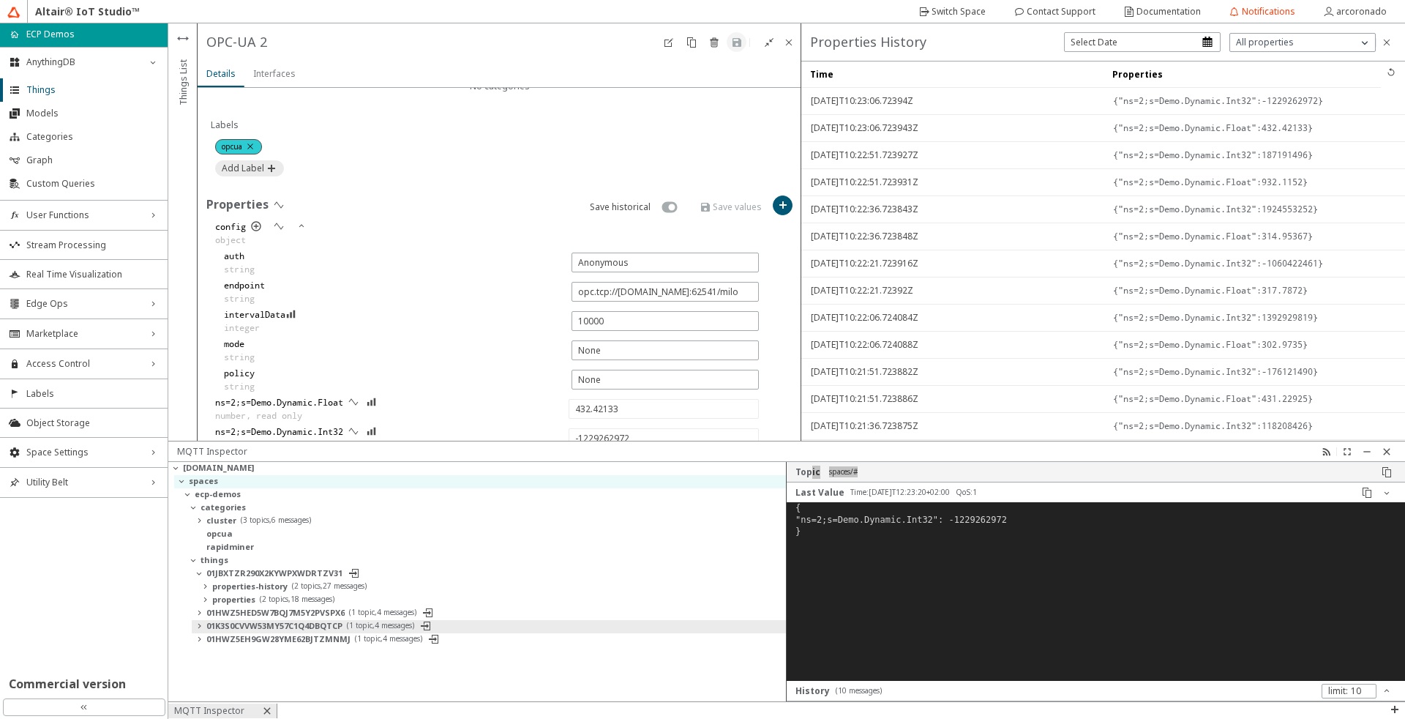
type input "781.67755"
type input "-2013183134"
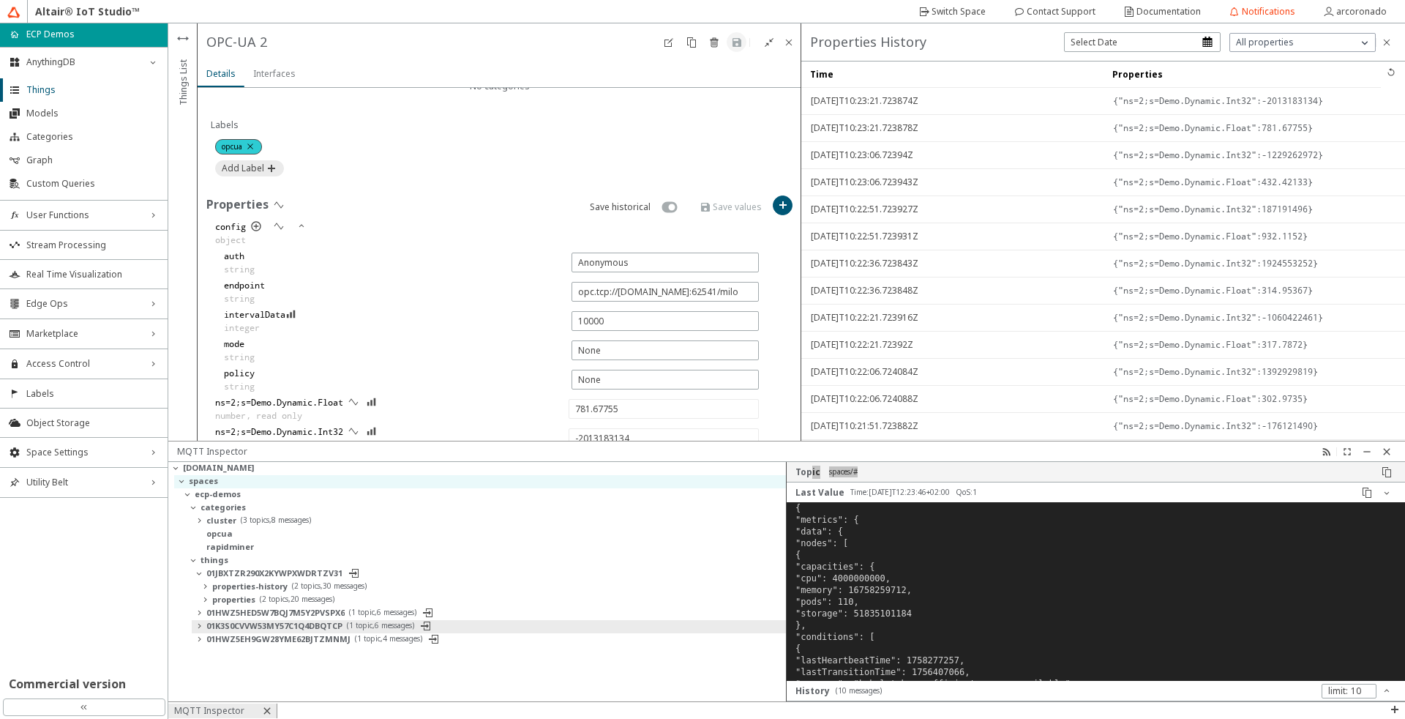
type input "975.49335"
type input "323459674"
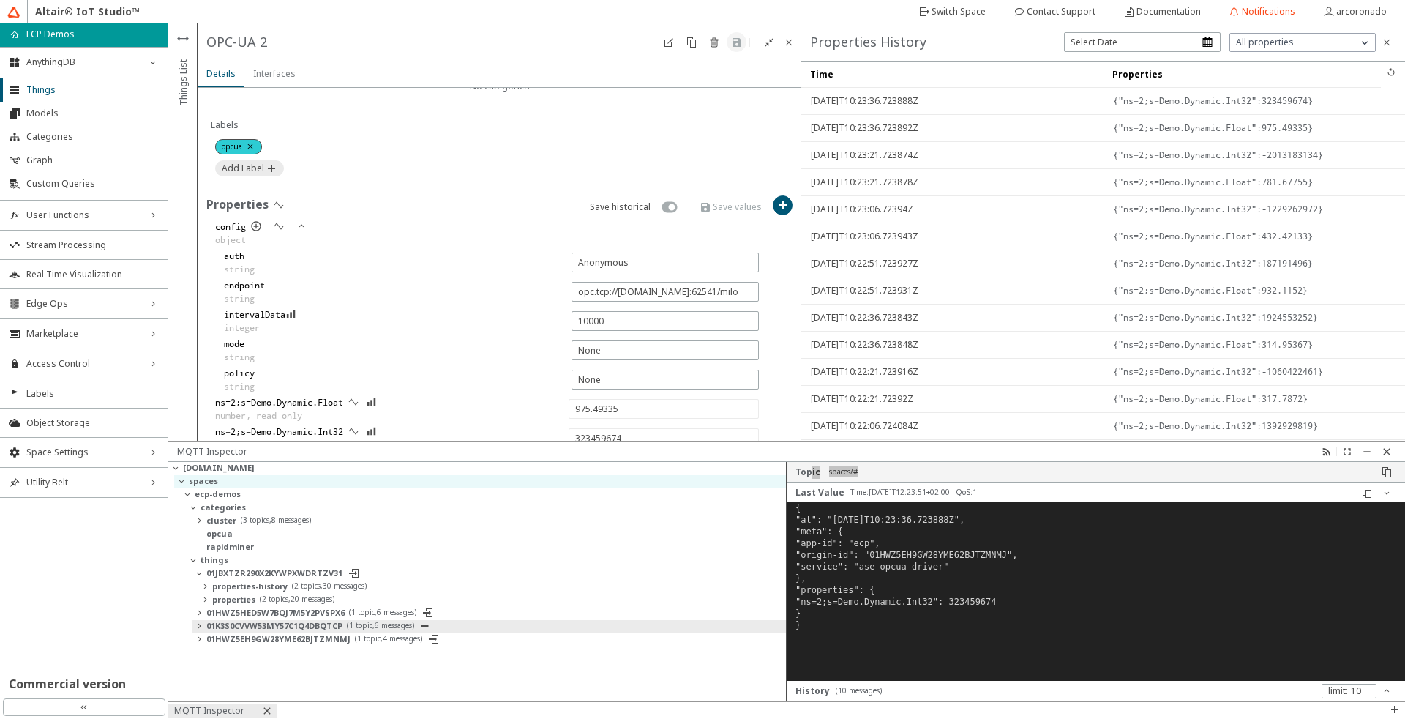
type input "616.4311"
type input "1246986838"
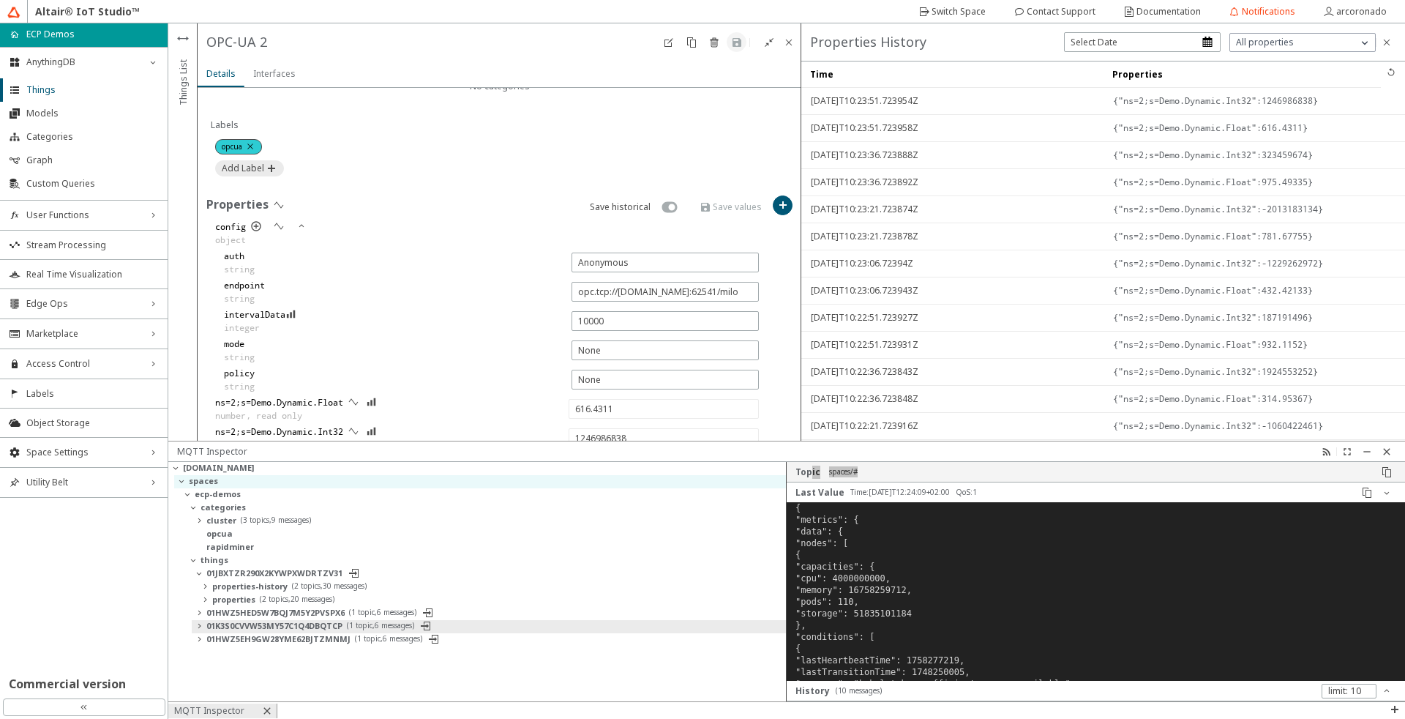
type input "741.15424"
type input "-1742485310"
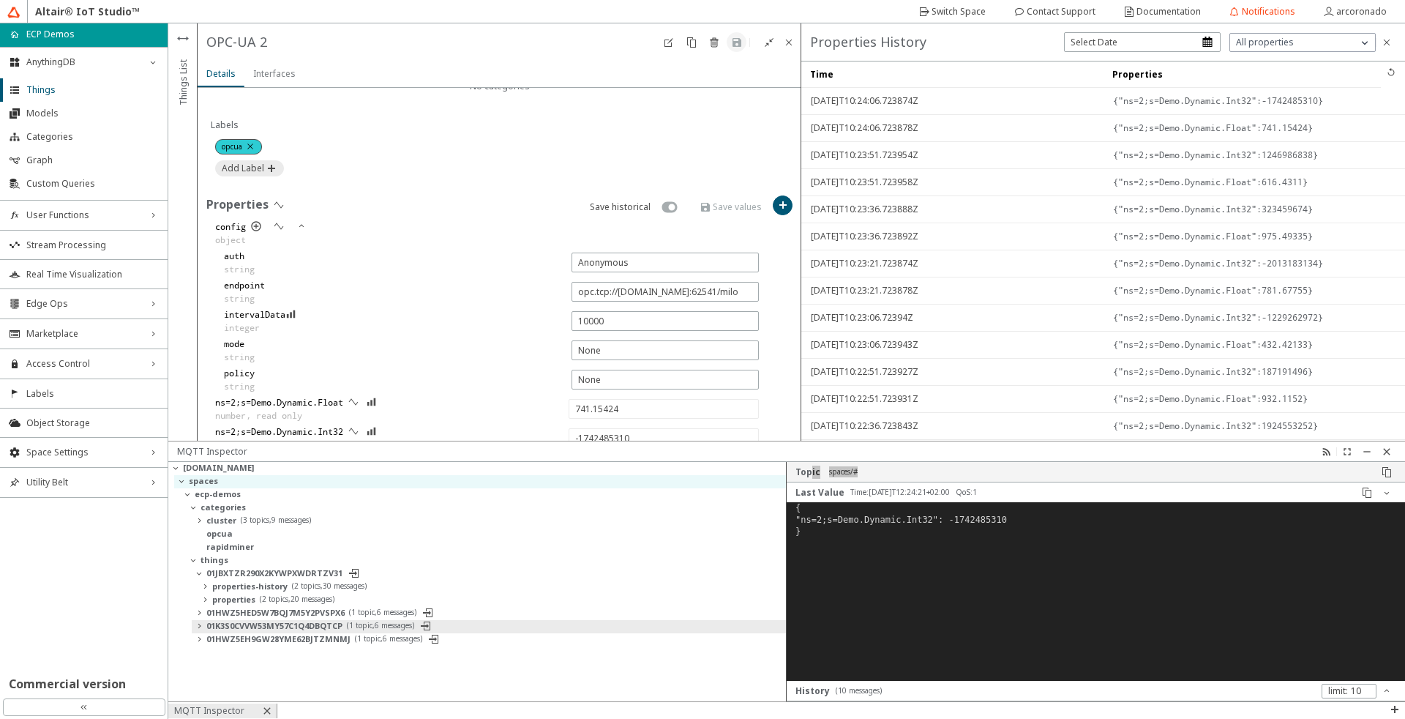
type input "897.5757"
type input "1018199015"
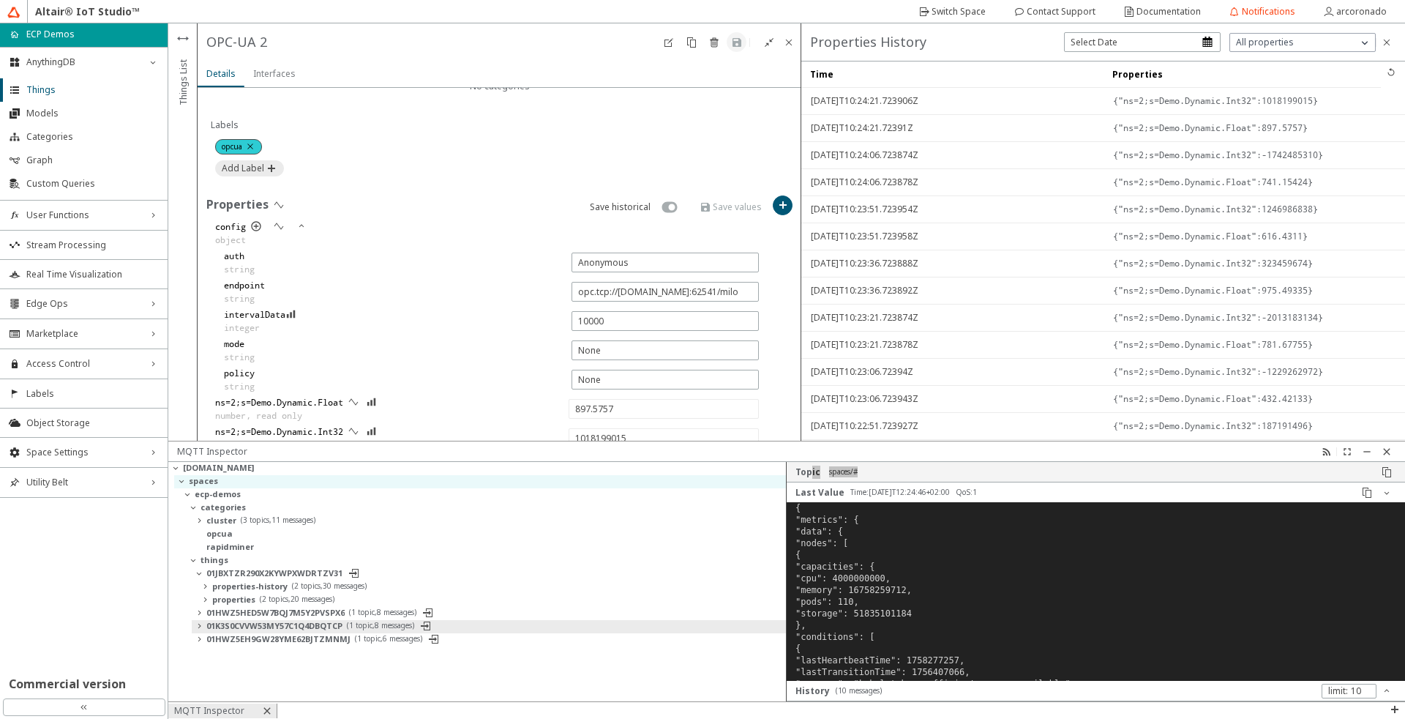
type input "472.0063"
type input "-391452420"
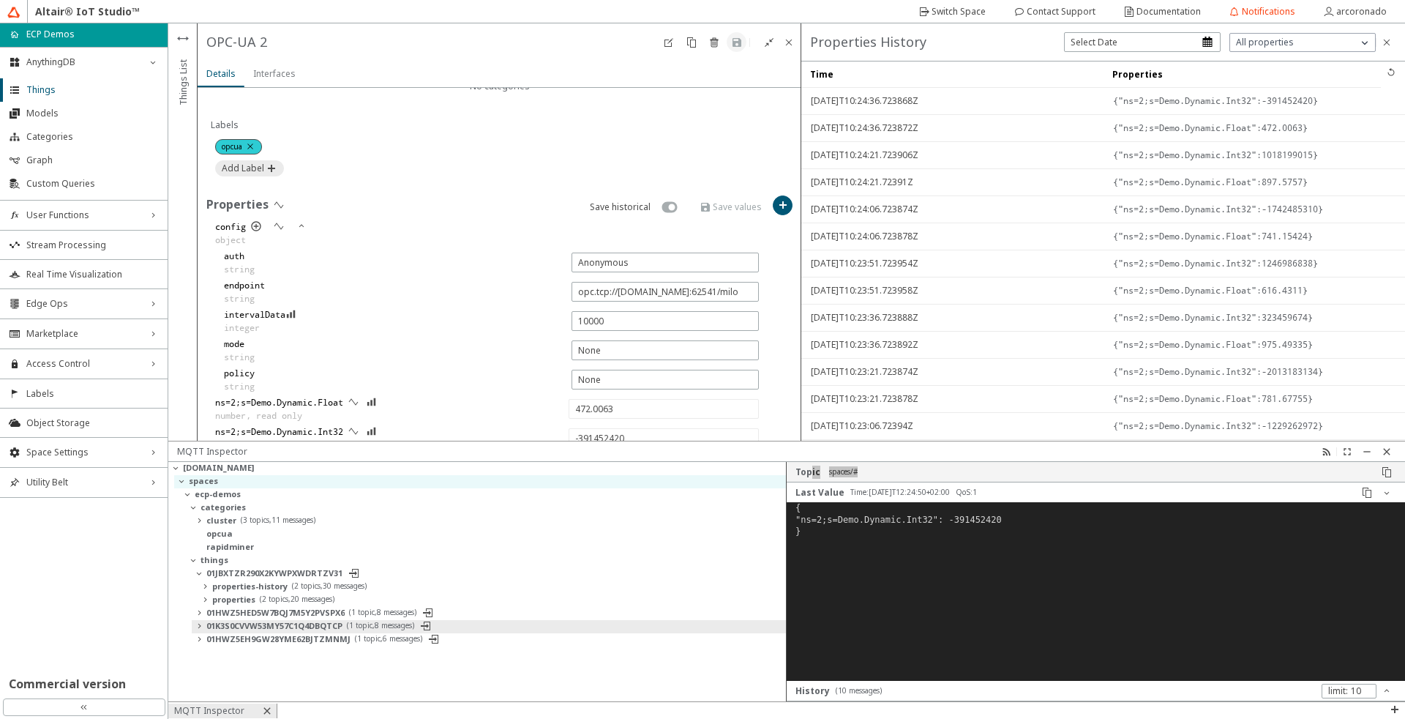
type input "266.30347"
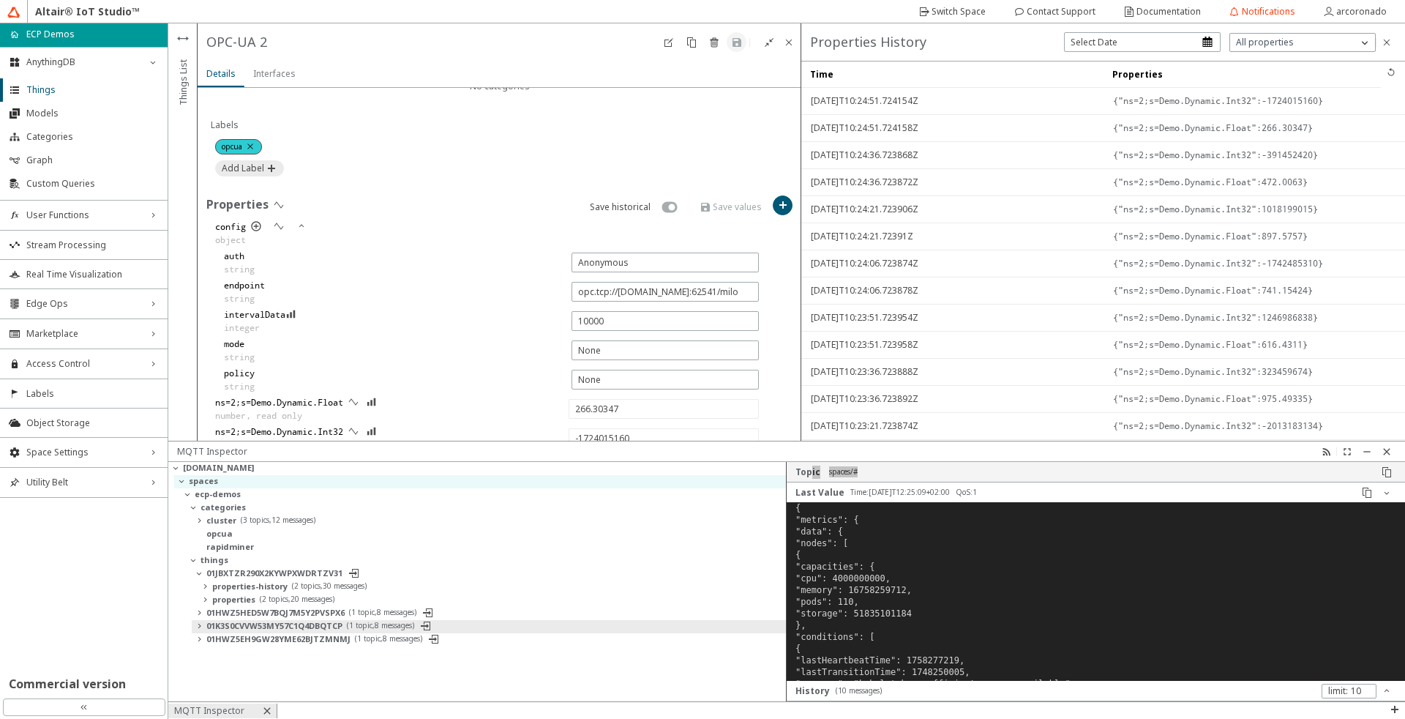
type input "-1278449588"
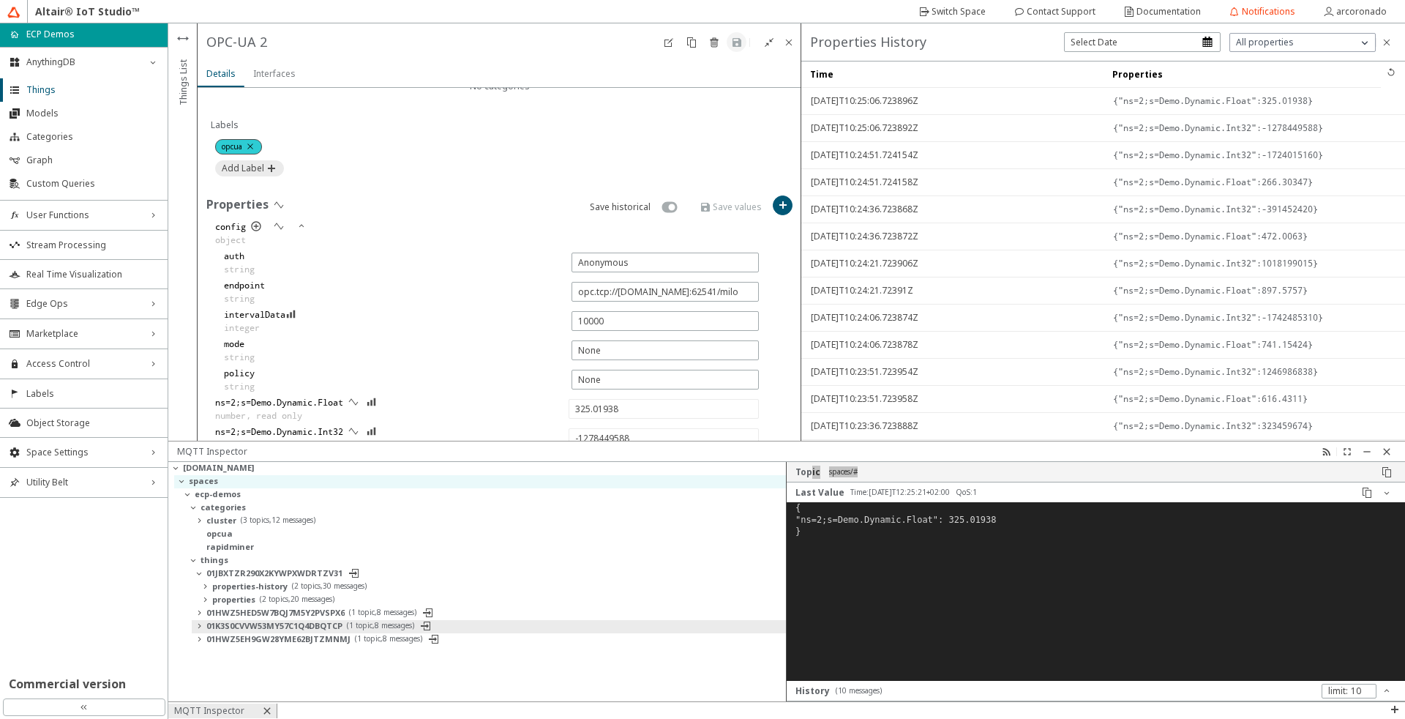
type input "12.549518"
type input "1639208479"
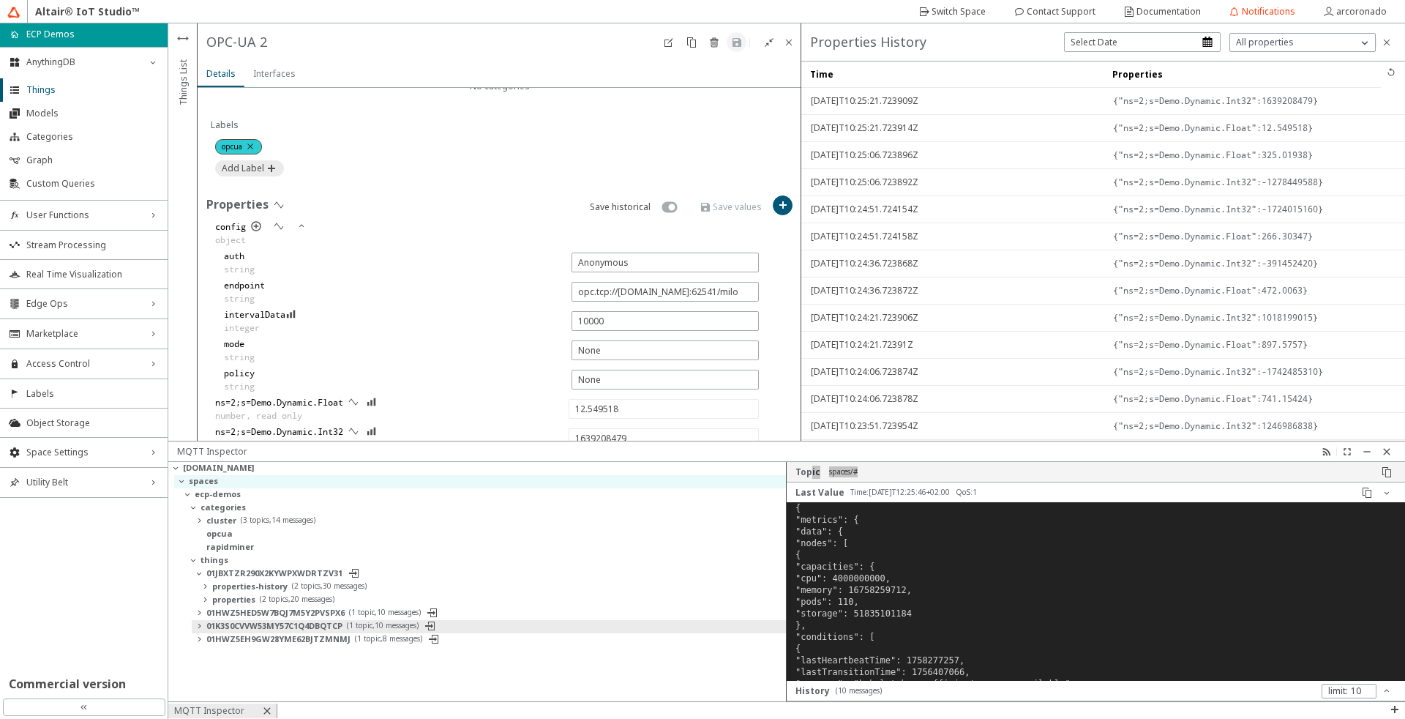
type input "340.28107"
type input "738964781"
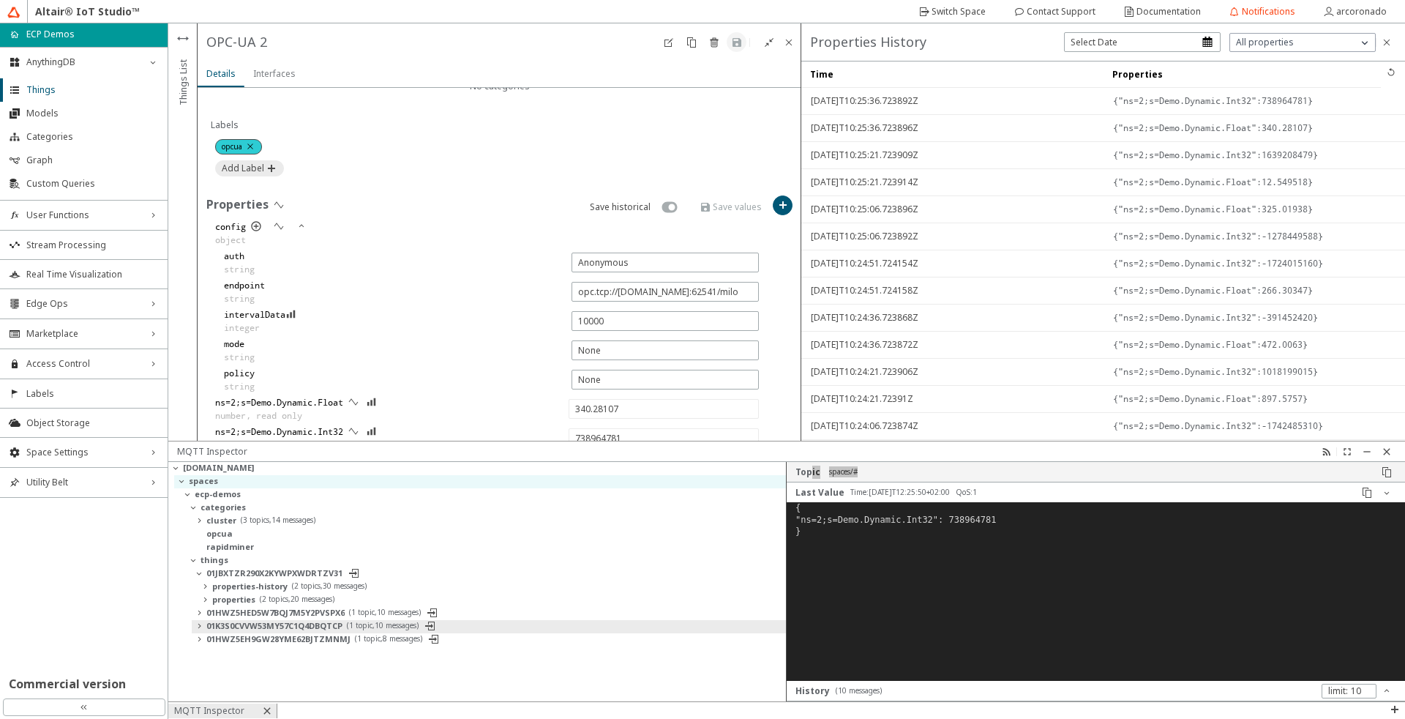
type input "543.74146"
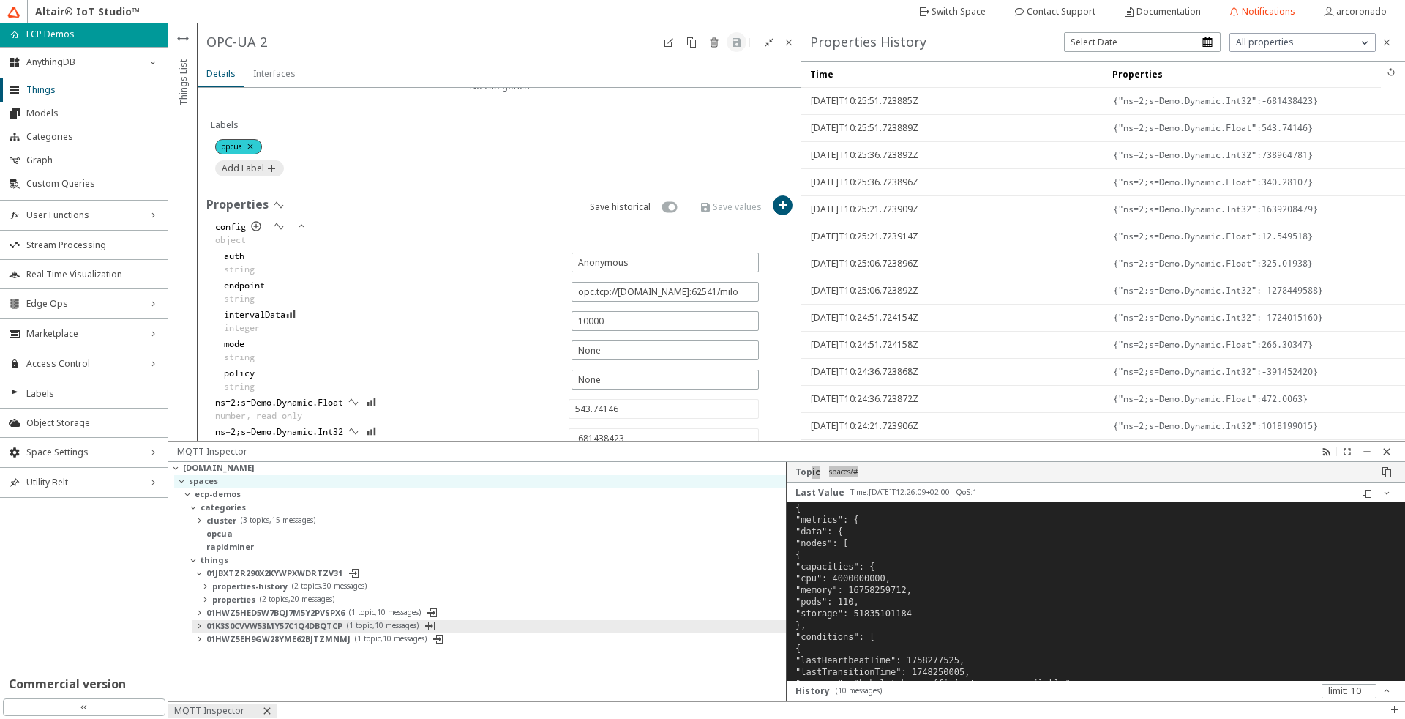
type input "2139110826"
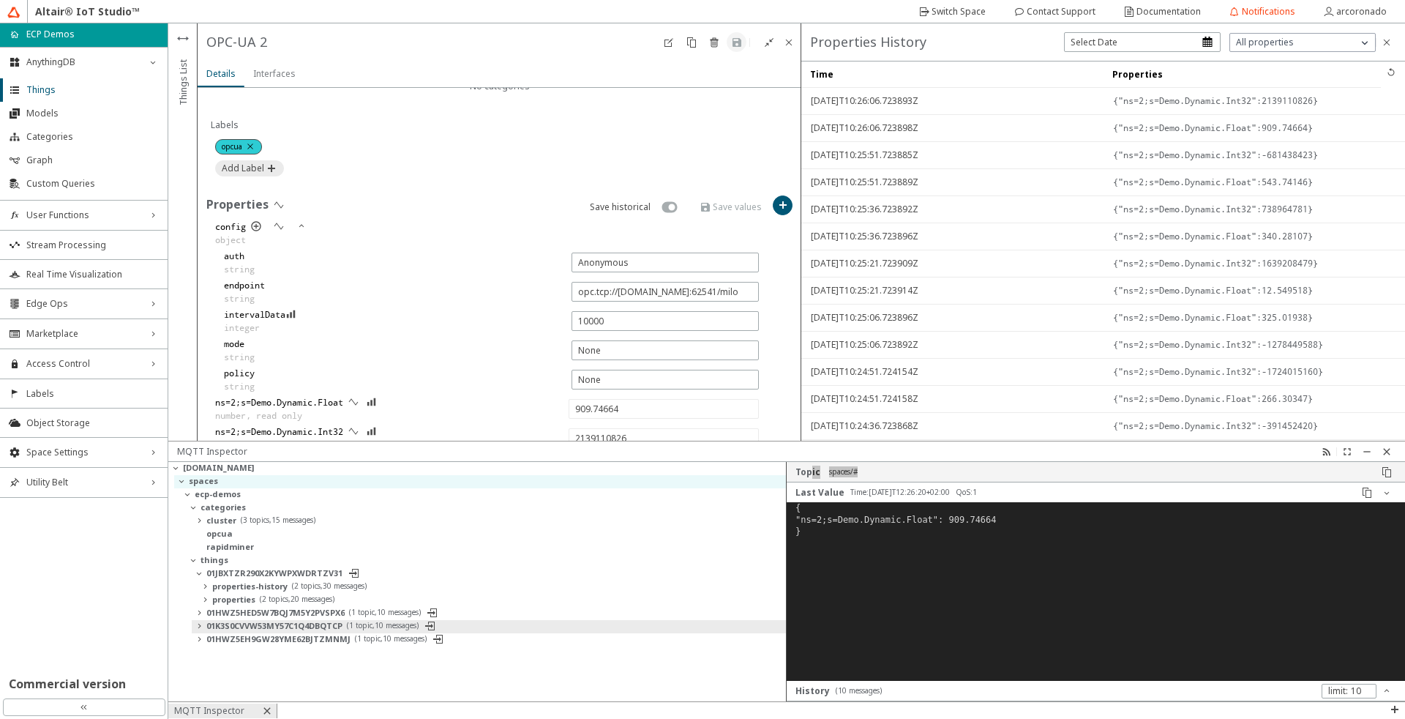
type input "853.5497"
type input "-215465319"
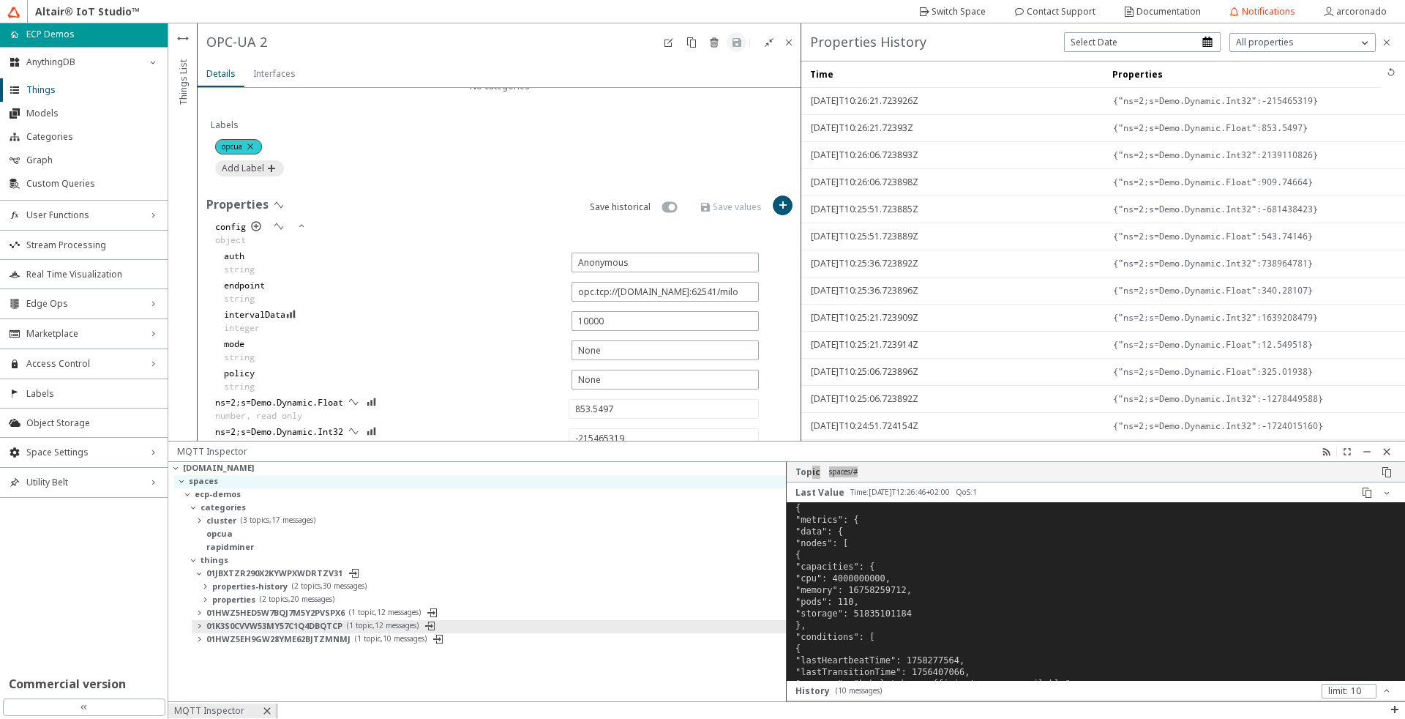
type input "245.98904"
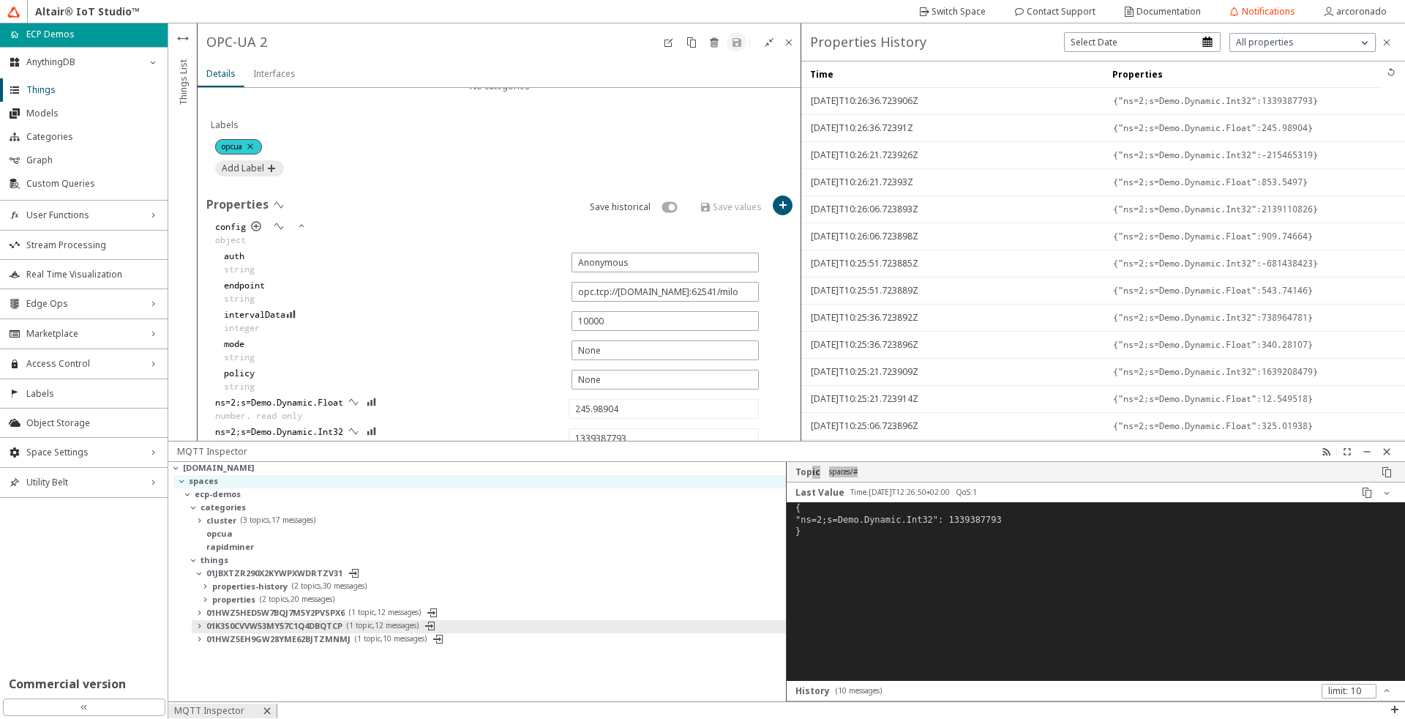
type input "-579054981"
type input "990.6372"
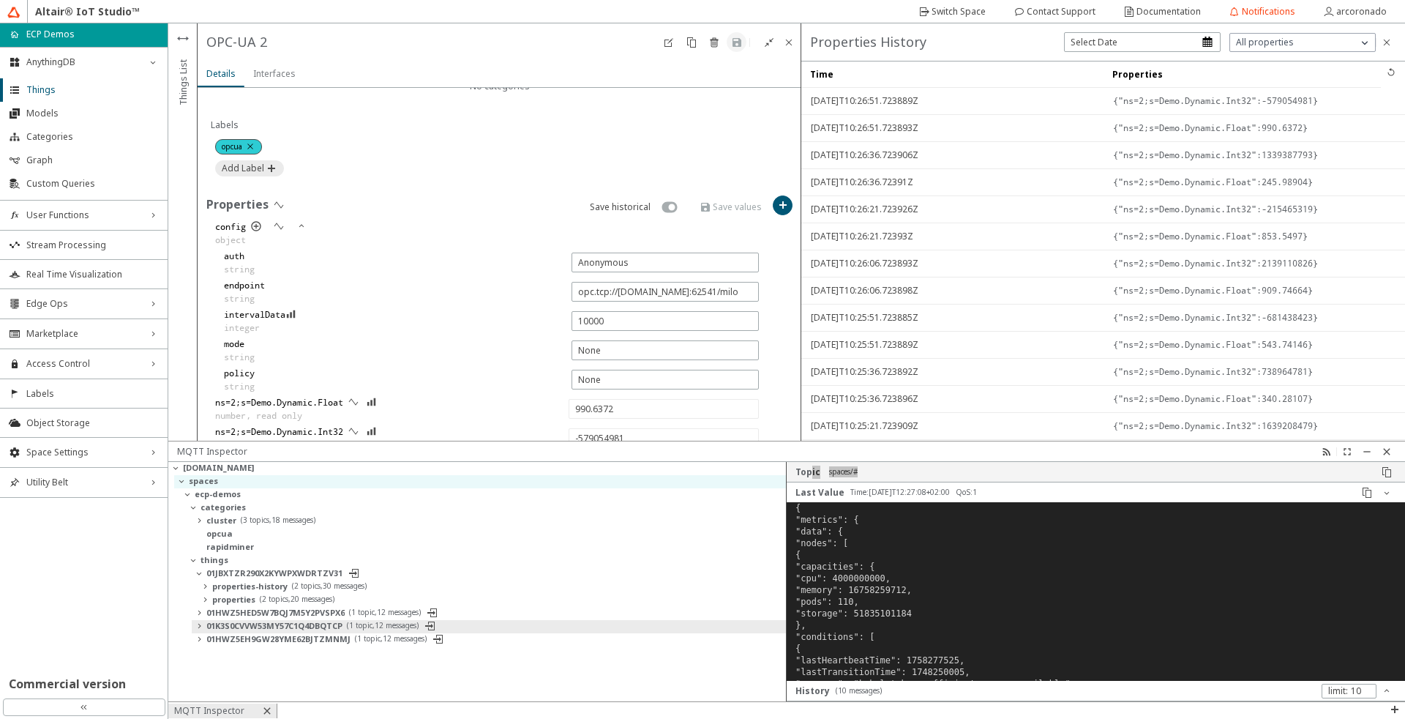
type input "72251651"
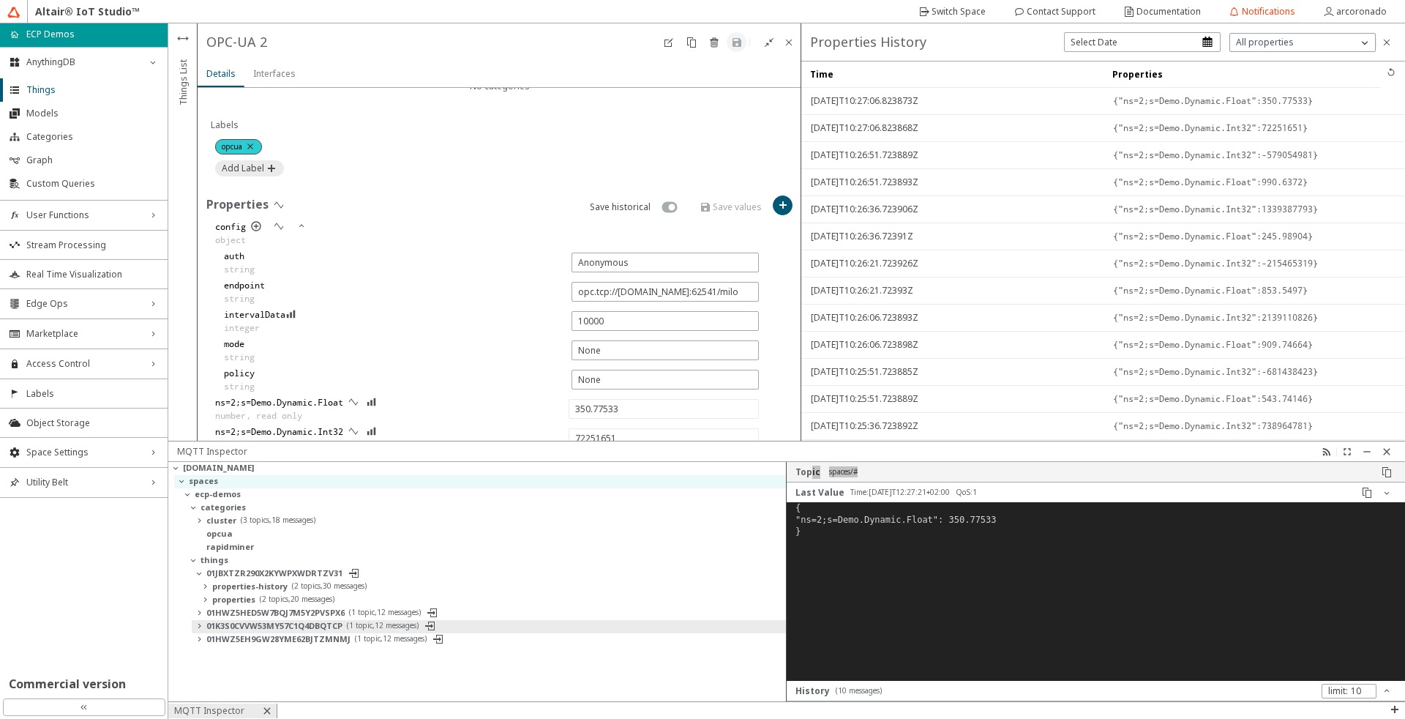
type input "277.72833"
type input "-74969268"
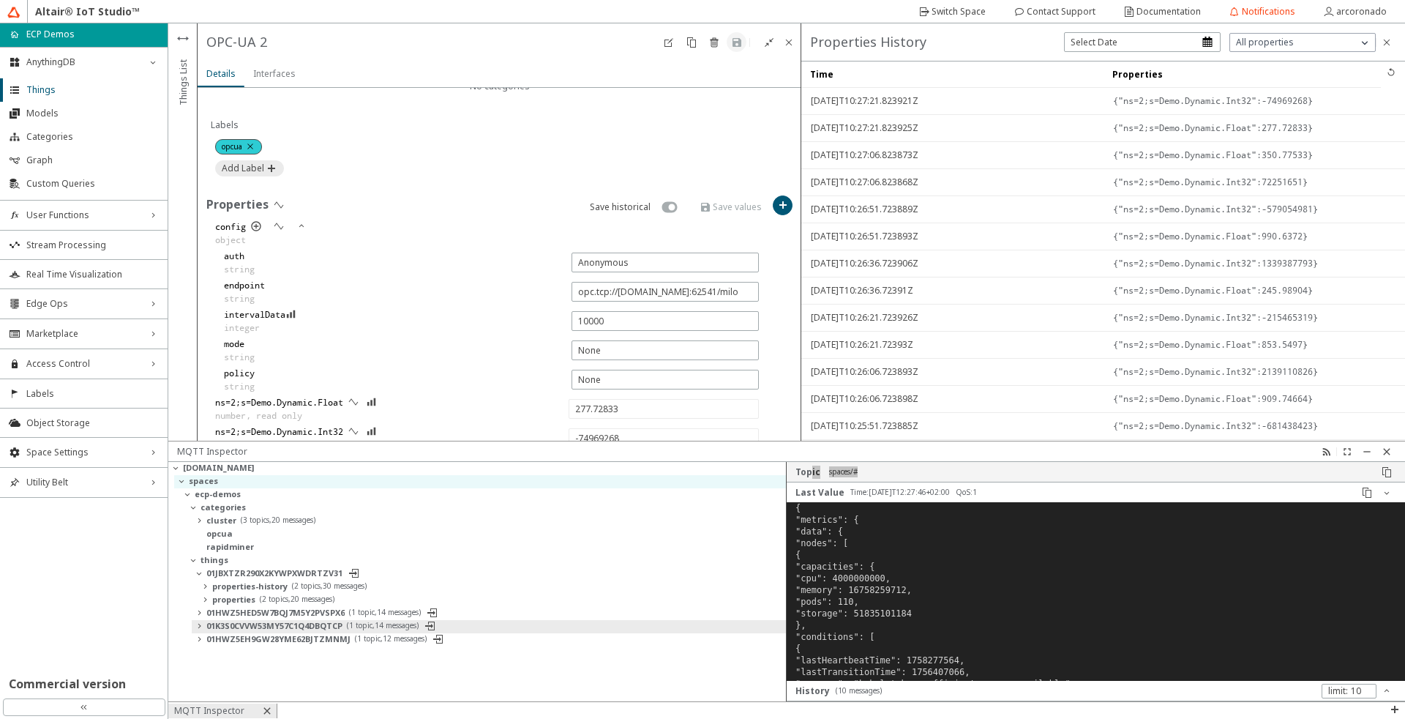
type input "196.79445"
type input "1228719429"
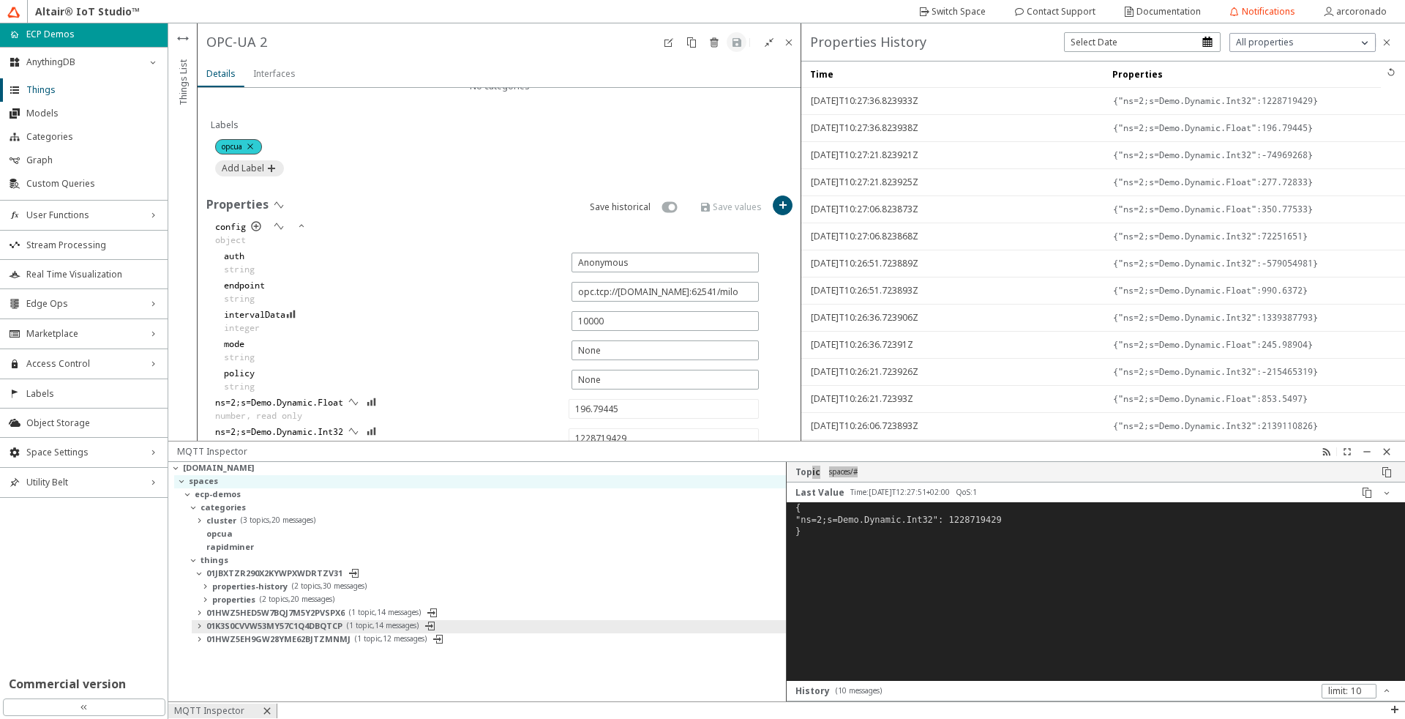
type input "85.68668"
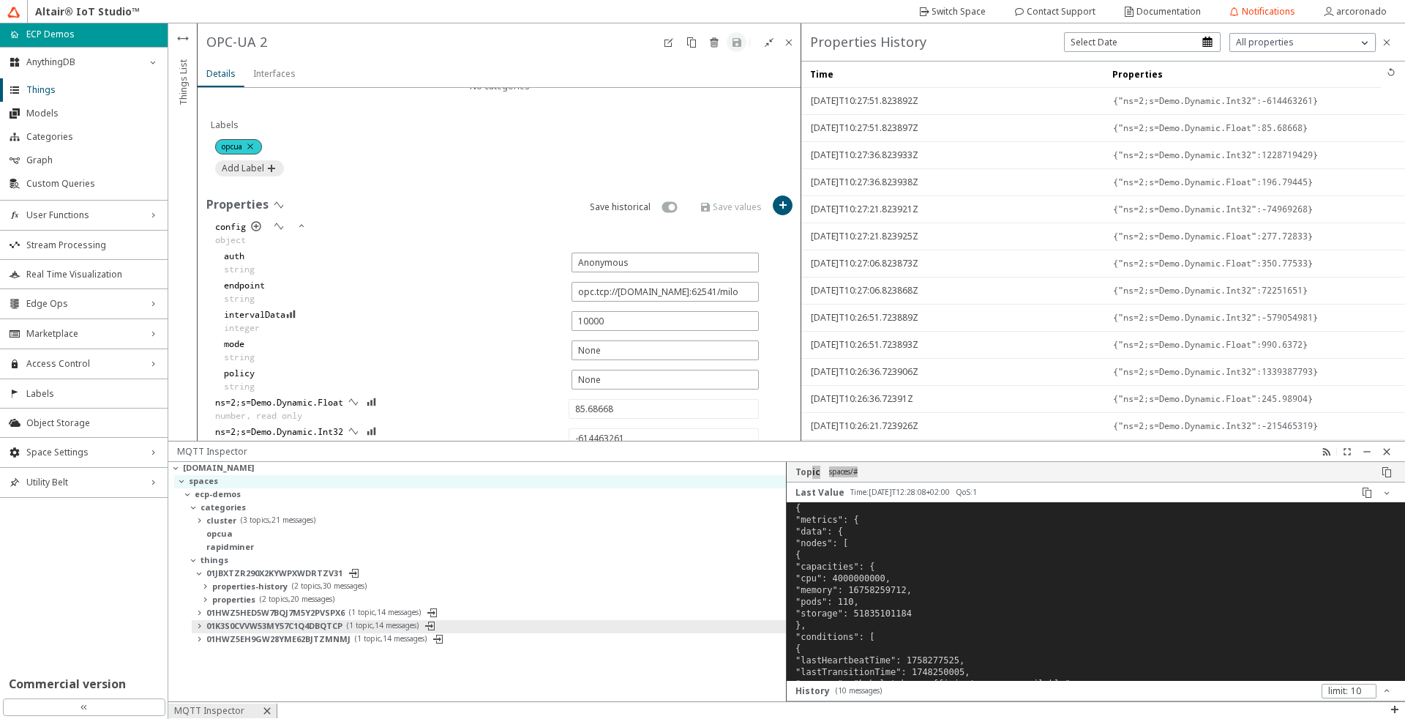
type input "717129565"
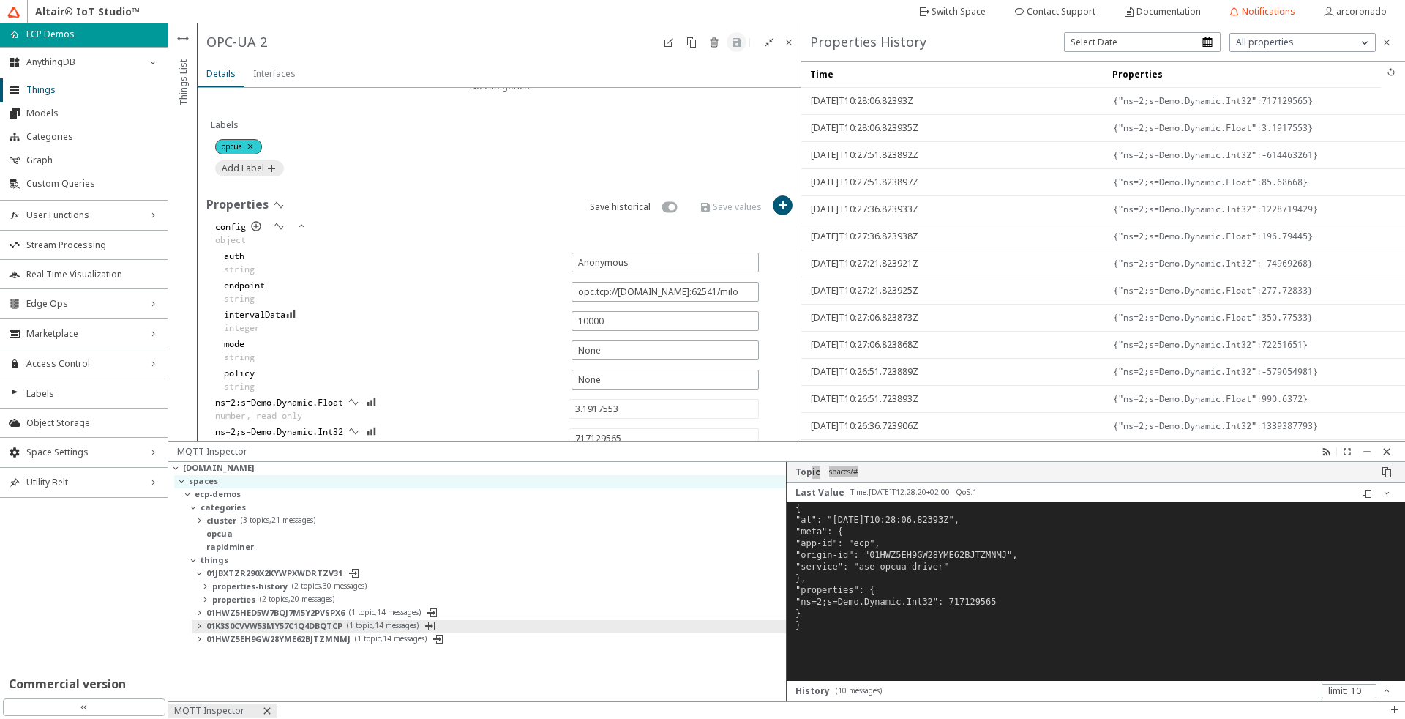
type input "41.31863"
type input "1992175368"
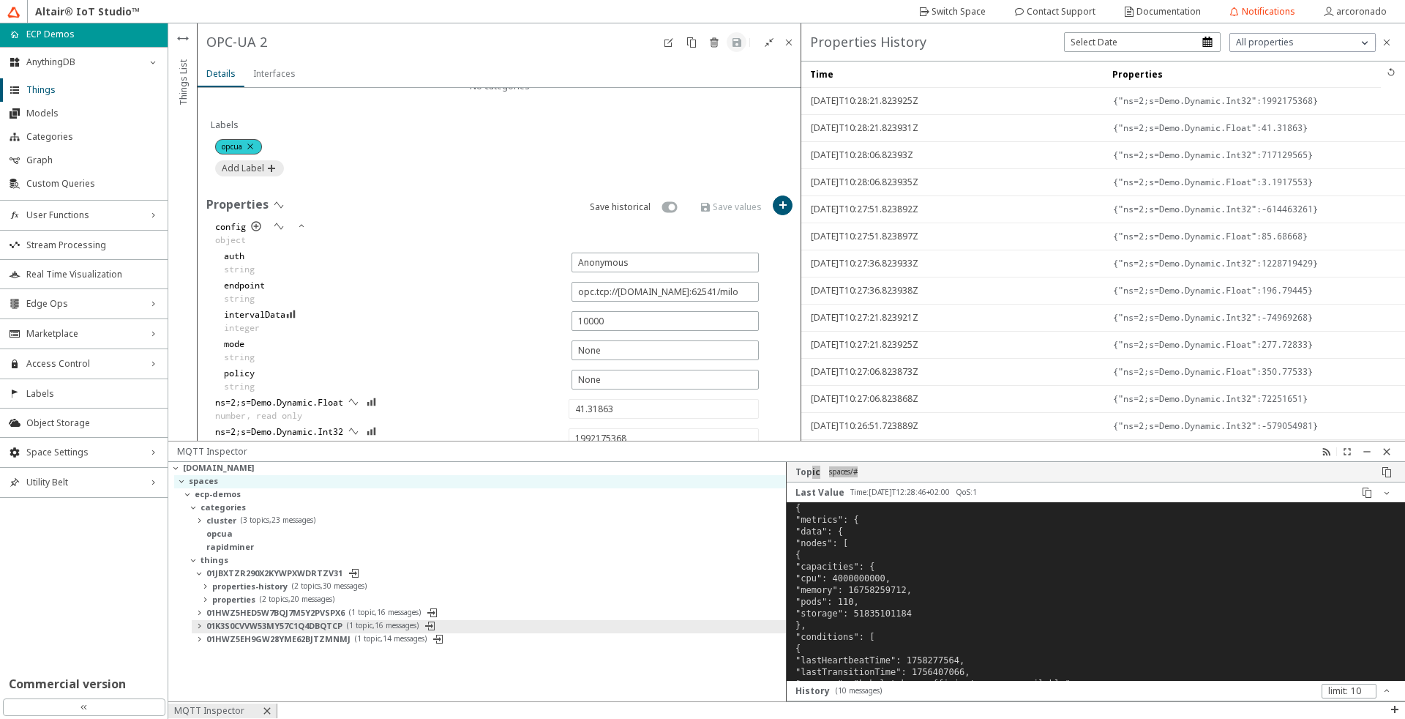
type input "527.44684"
type input "1092496785"
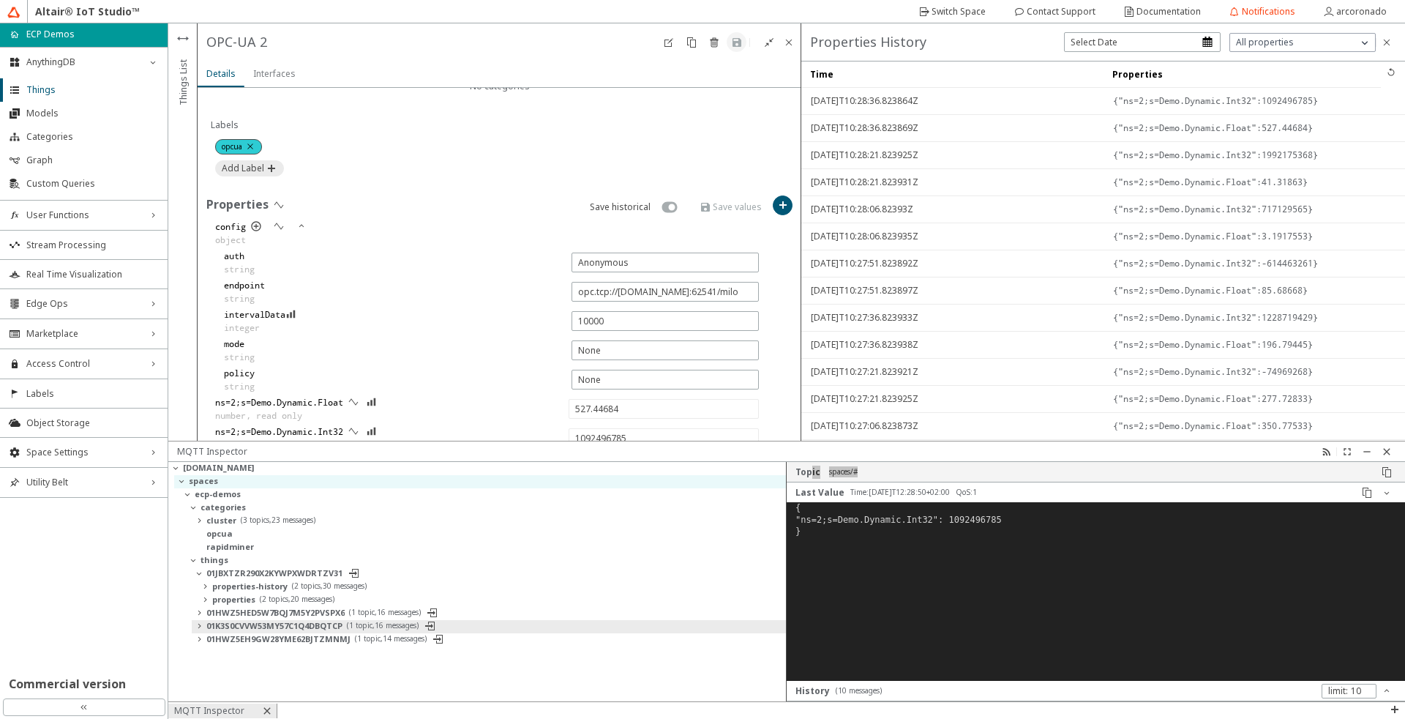
type input "476.47507"
type input "162984088"
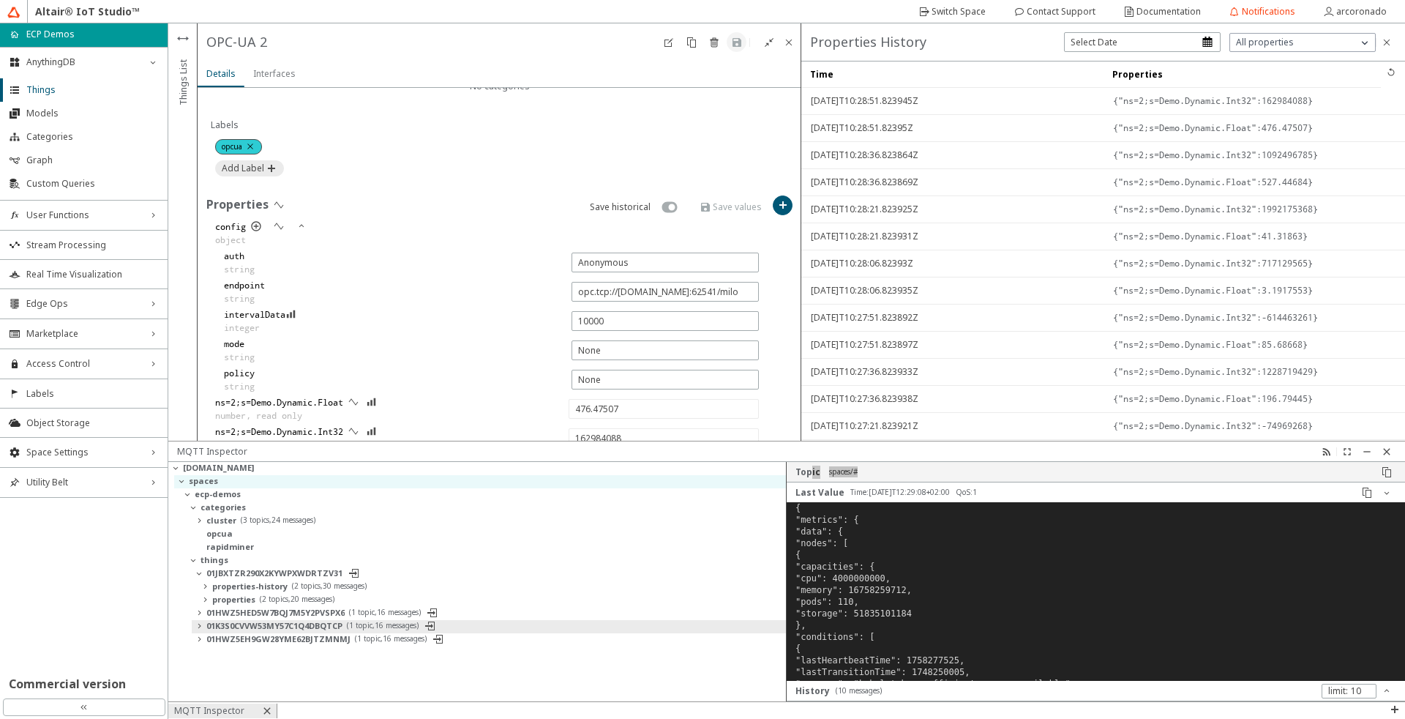
type input "292.9694"
type input "1245324710"
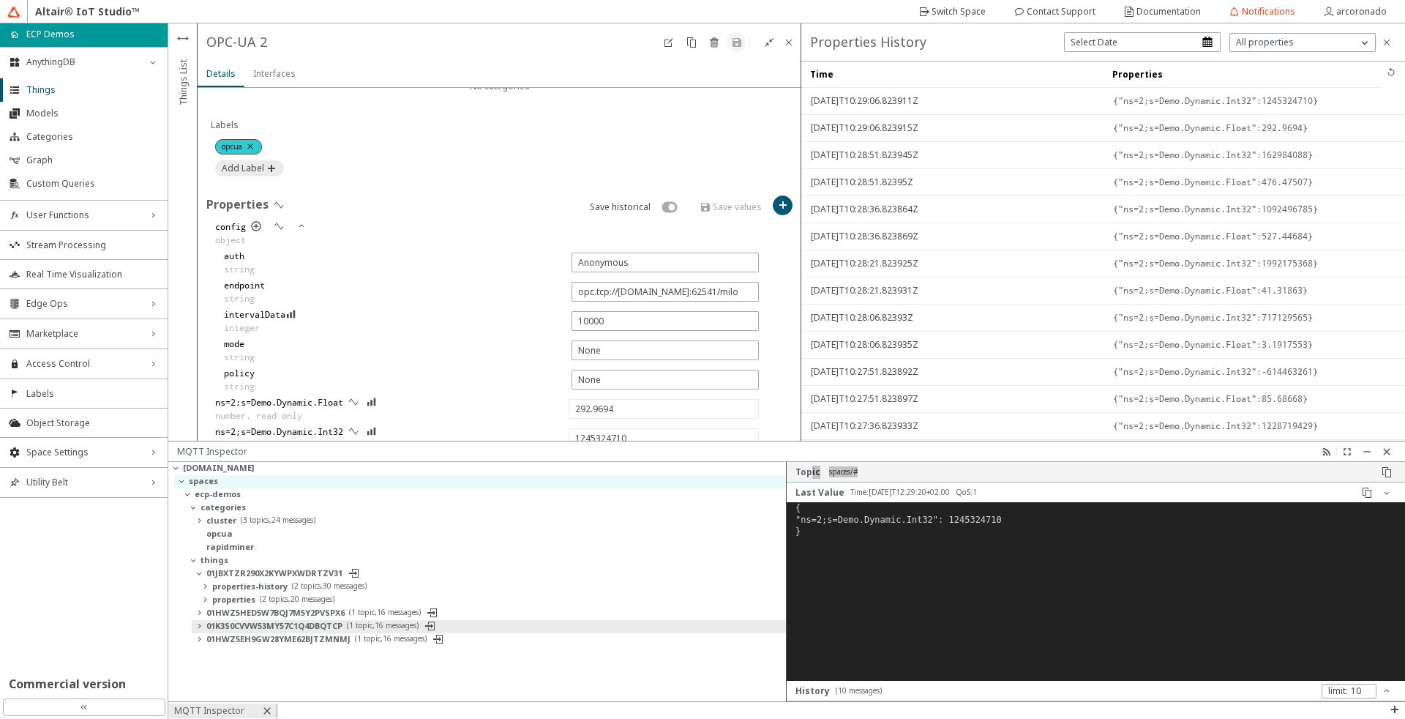
type input "723.312"
type input "-1309492506"
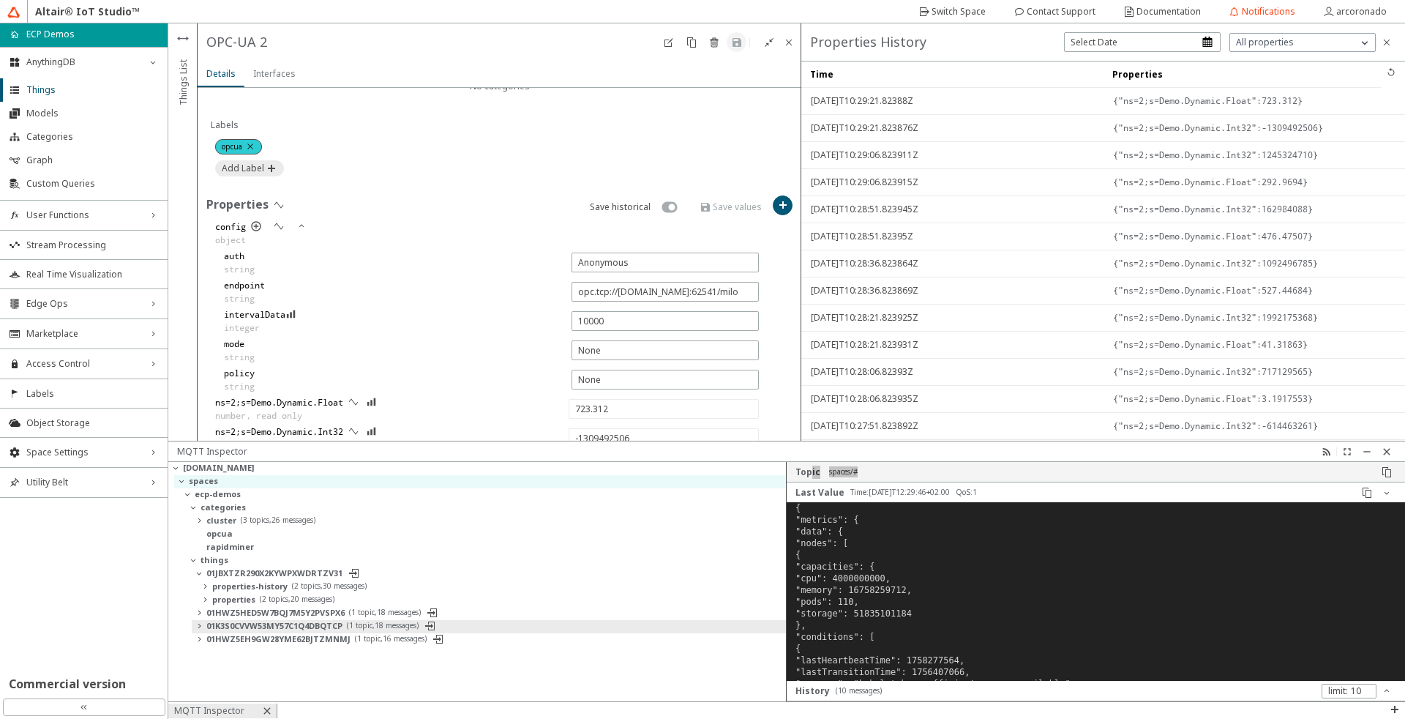
type input "57.84933"
type input "-1585127959"
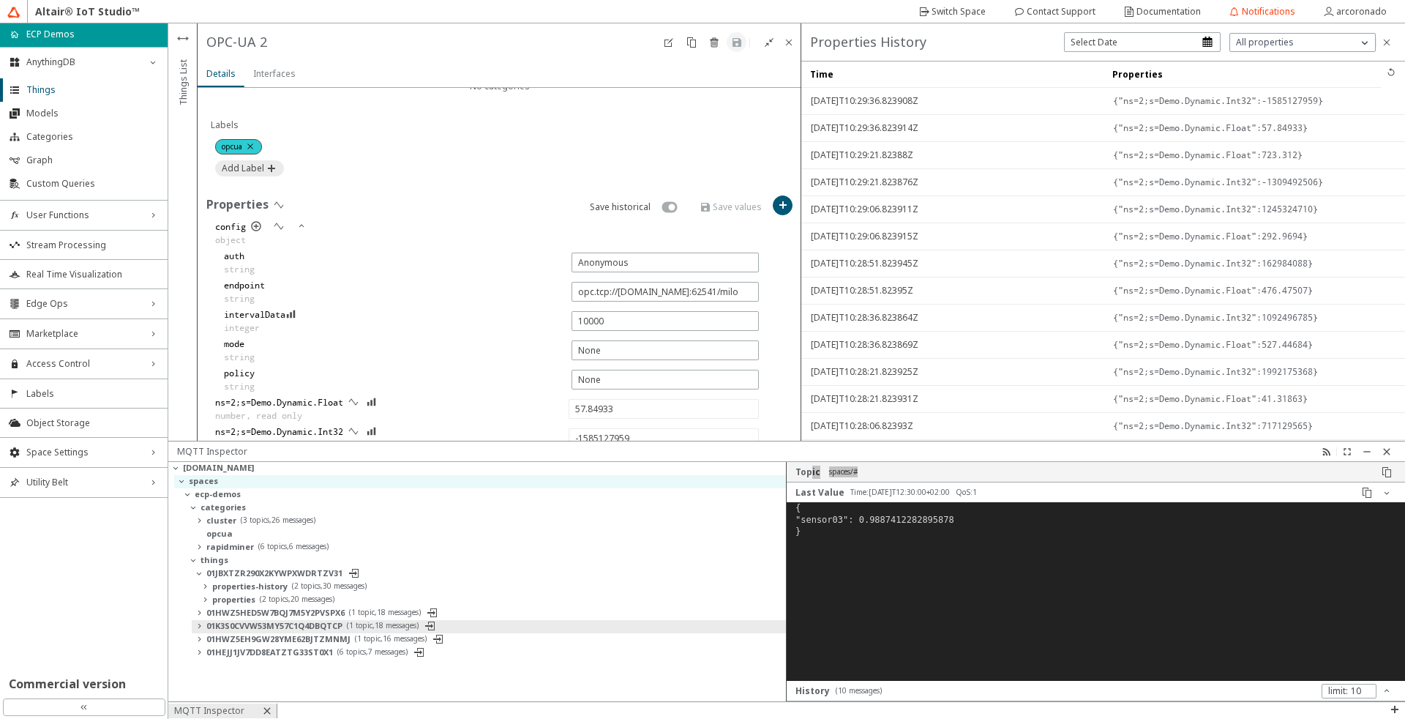
type input "583.0407"
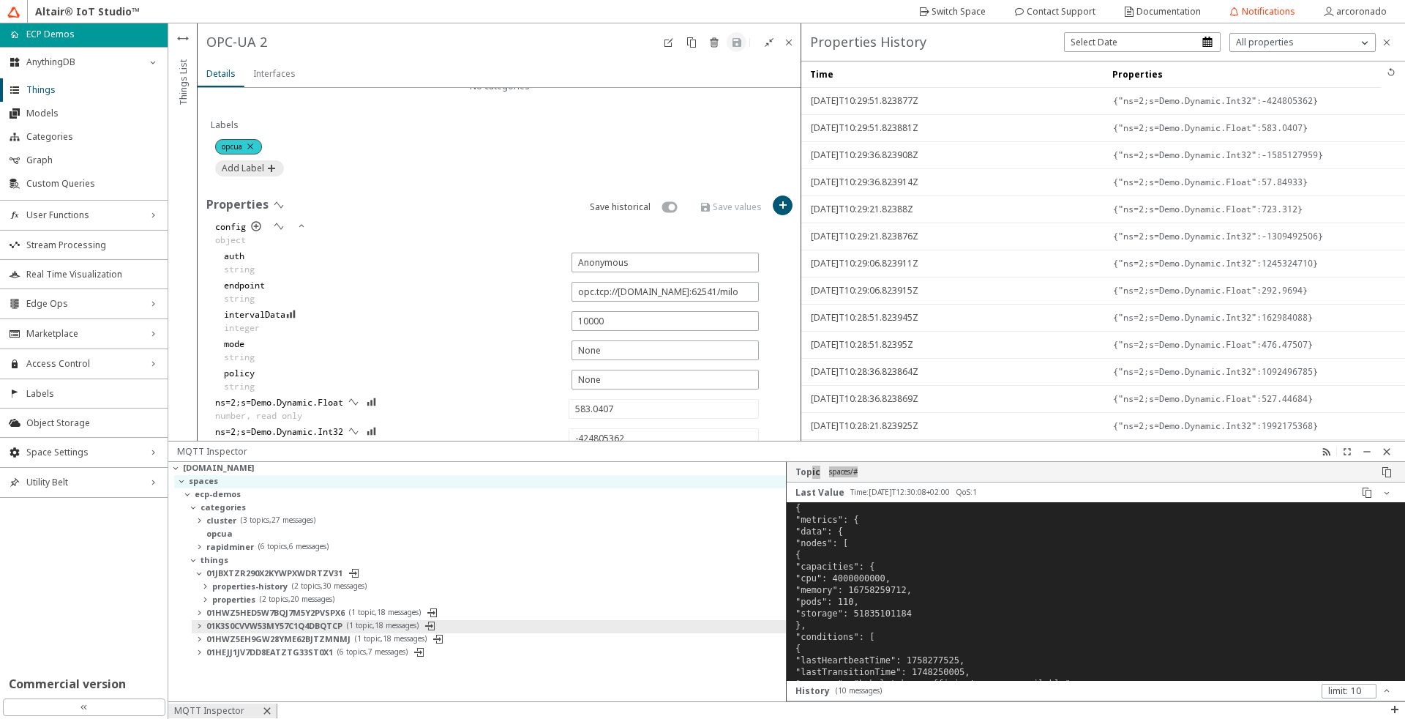
type input "-1207647255"
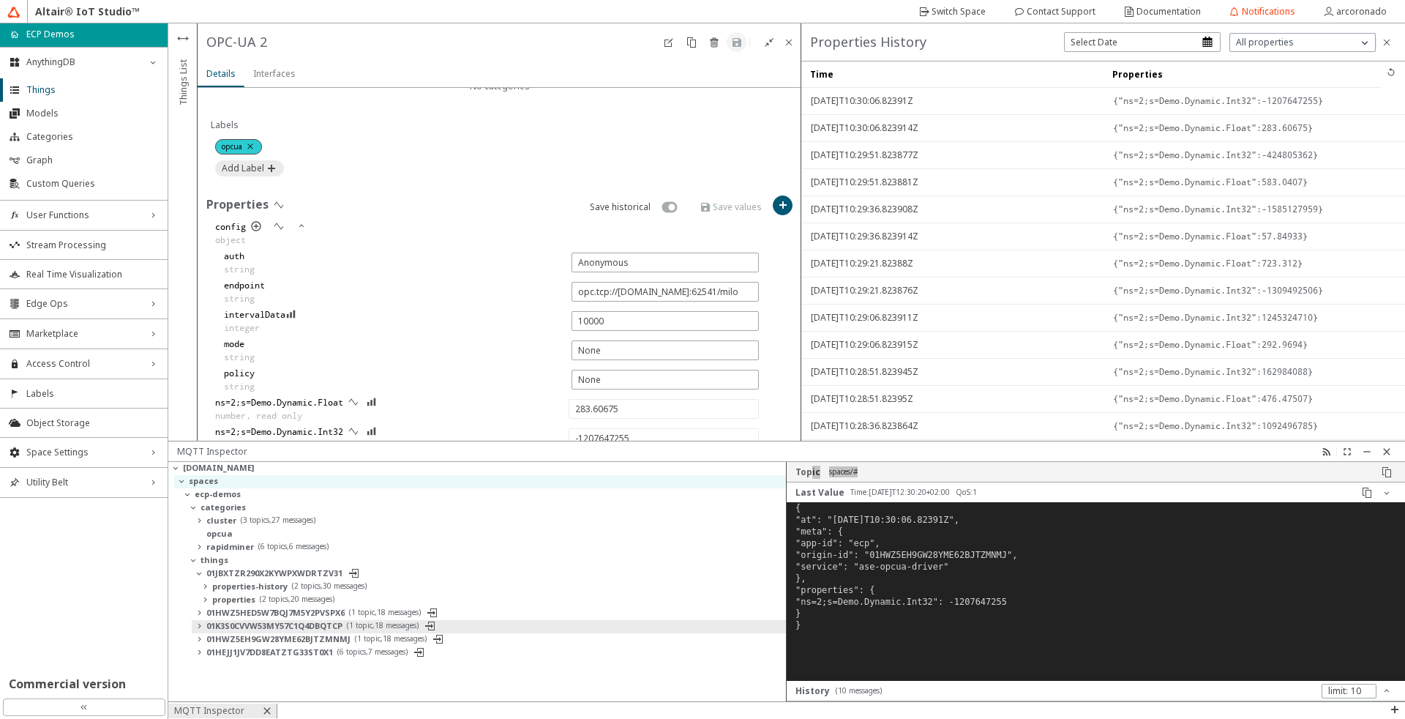
type input "794.6776"
type input "-256302404"
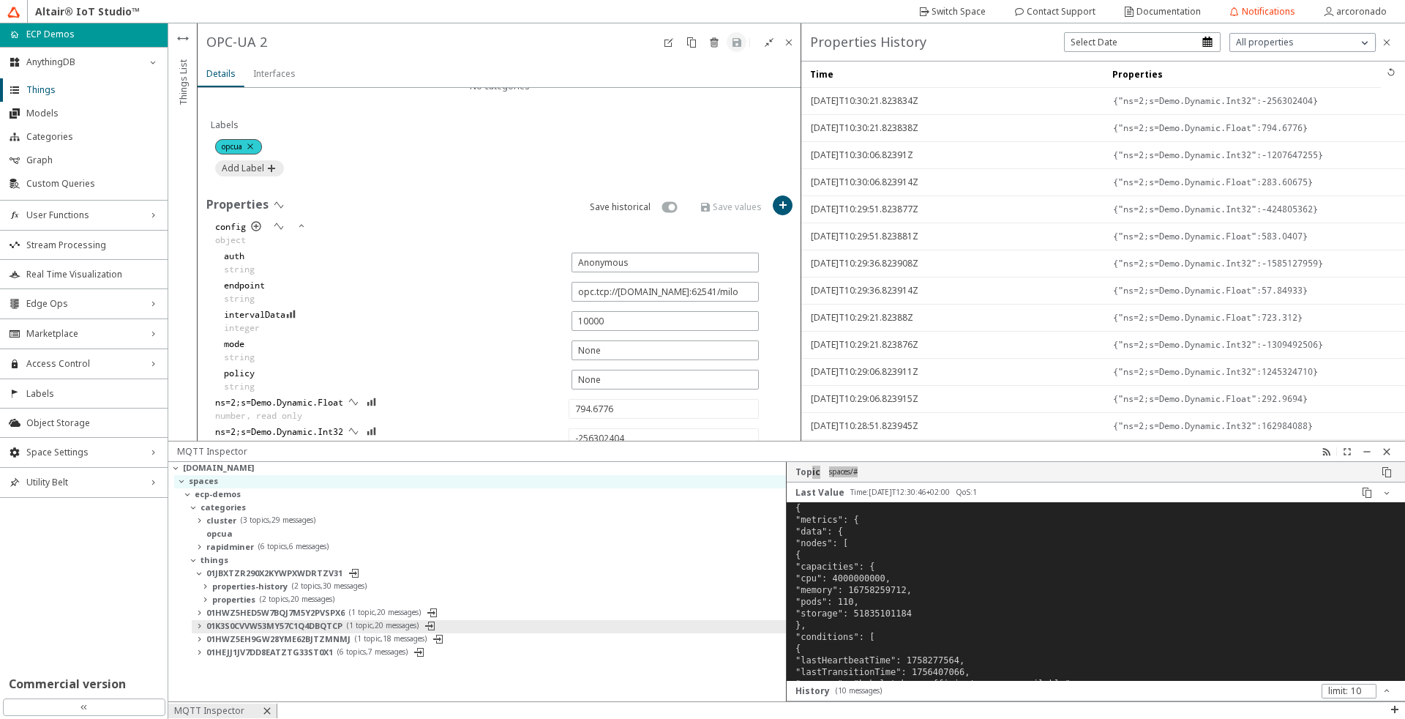
type input "603.94183"
type input "-1940634165"
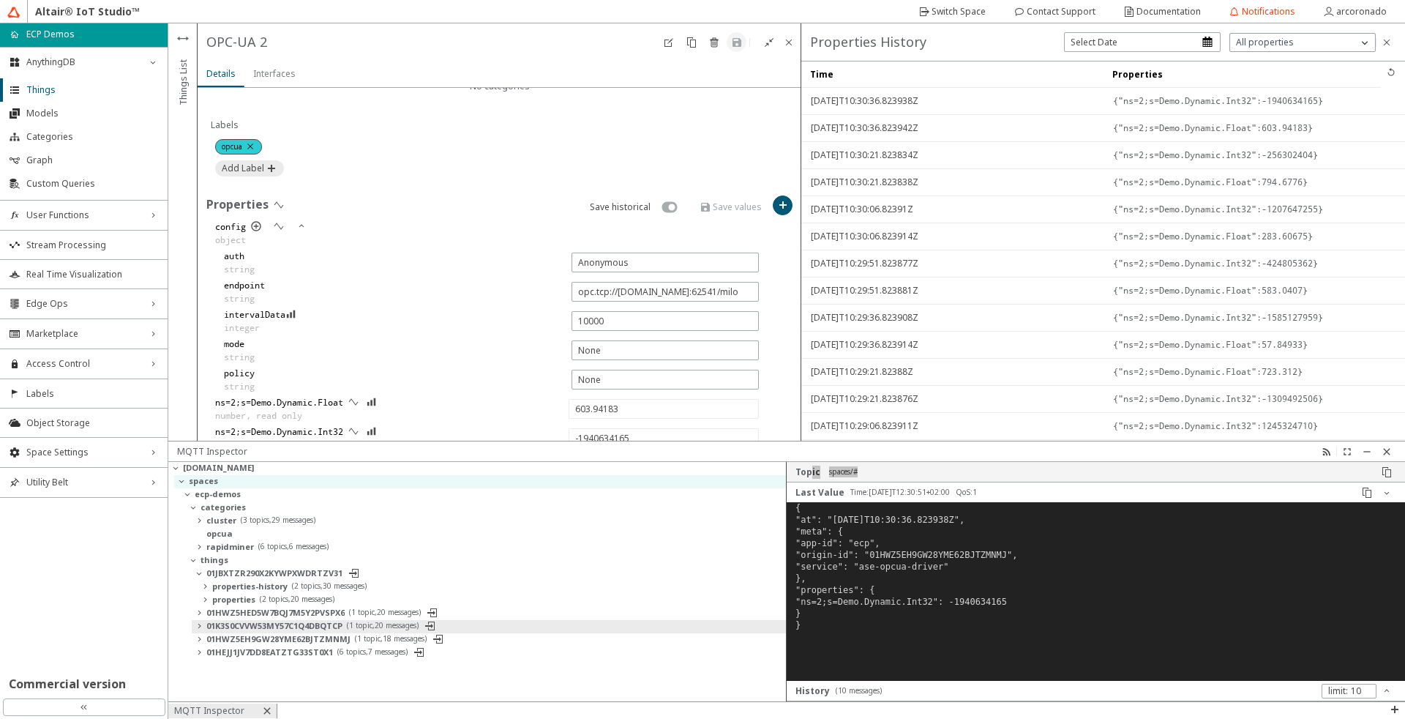
type input "503.7943"
type input "1652071405"
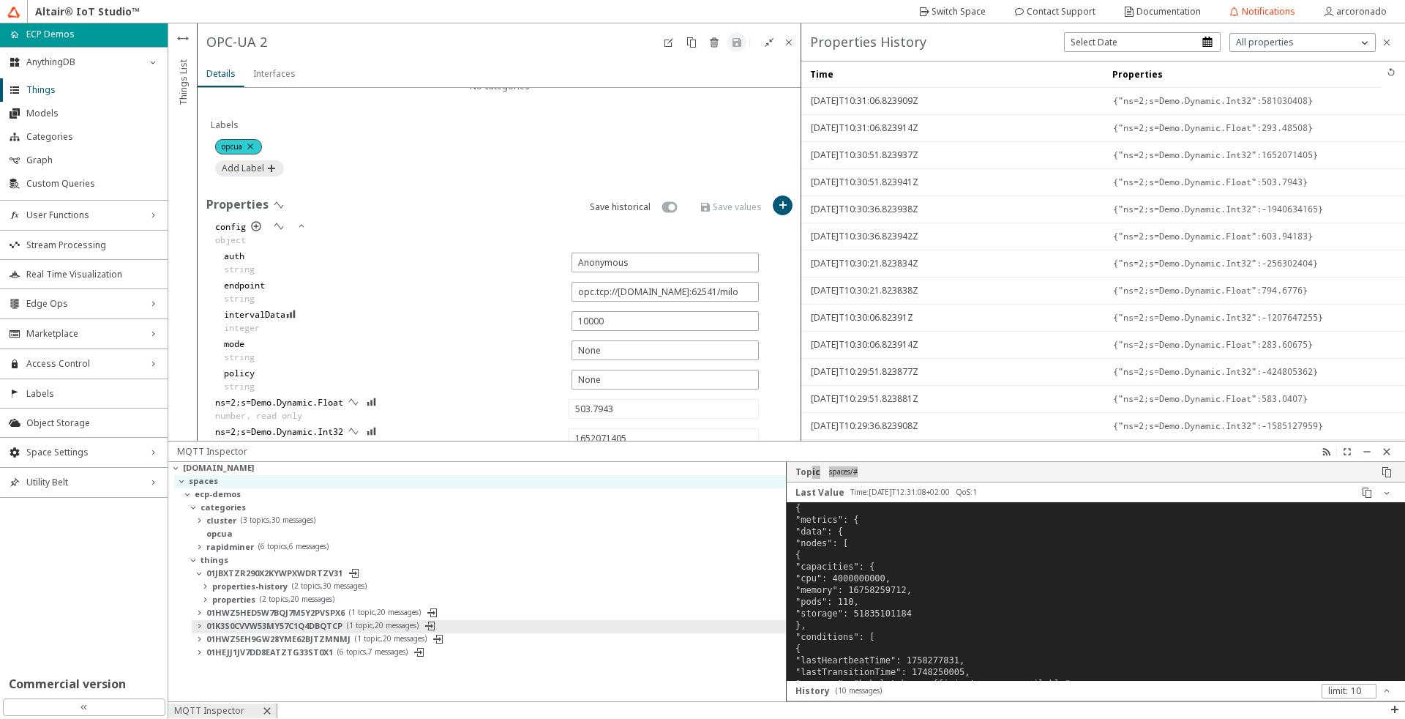
type input "293.48508"
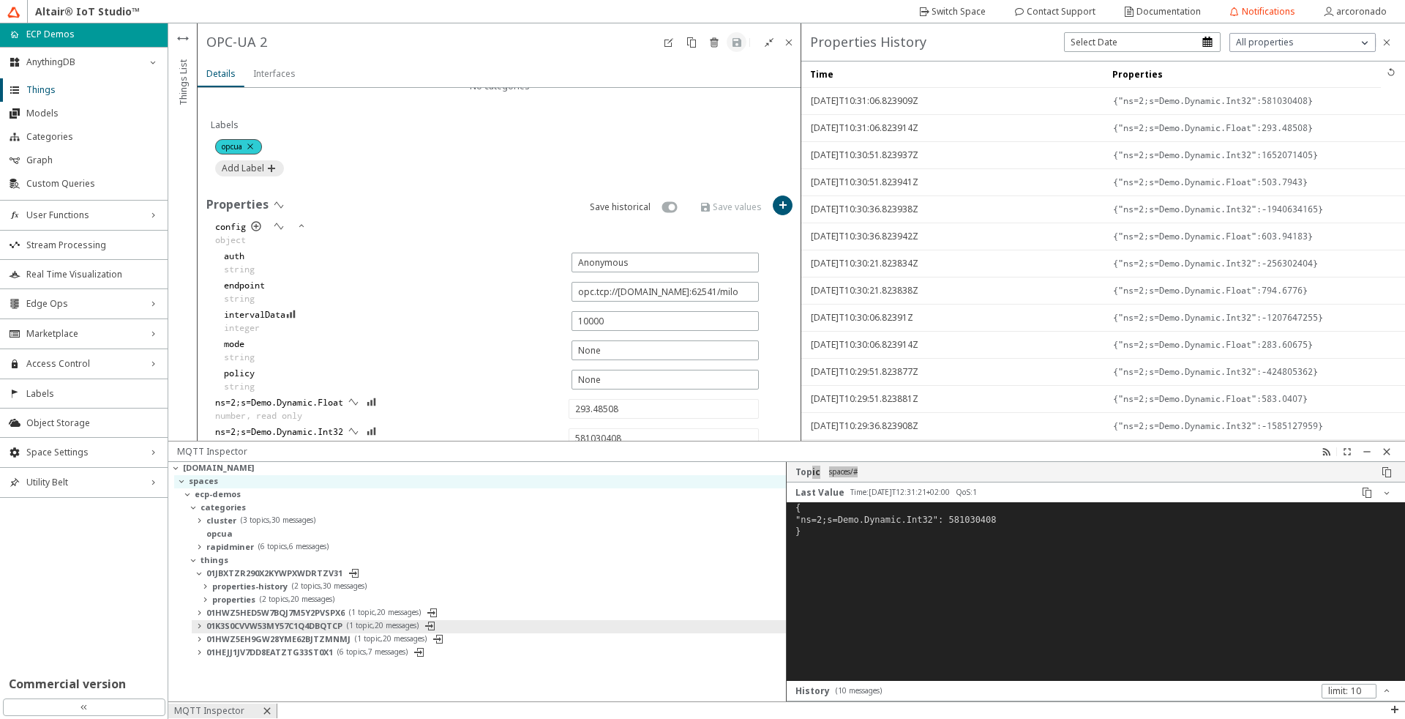
type input "-1880828354"
type input "731.2675"
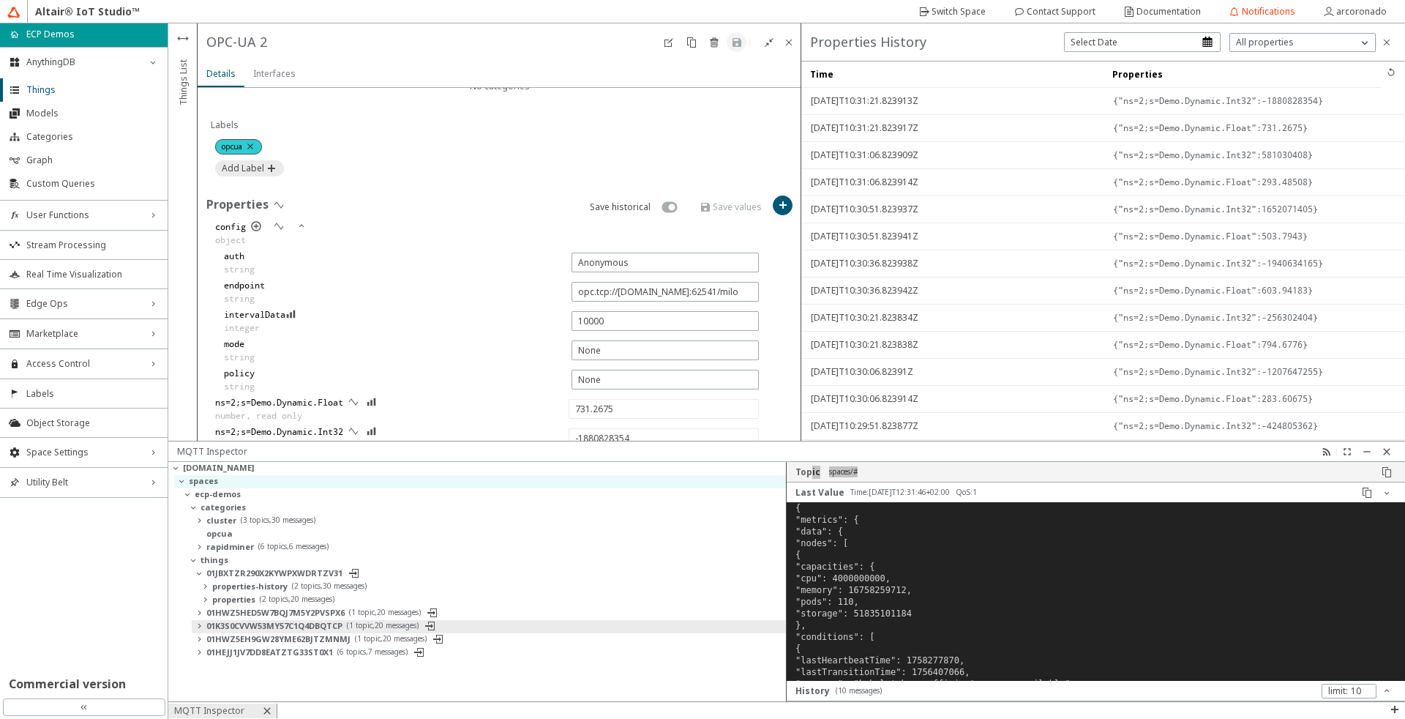
type input "-55585222"
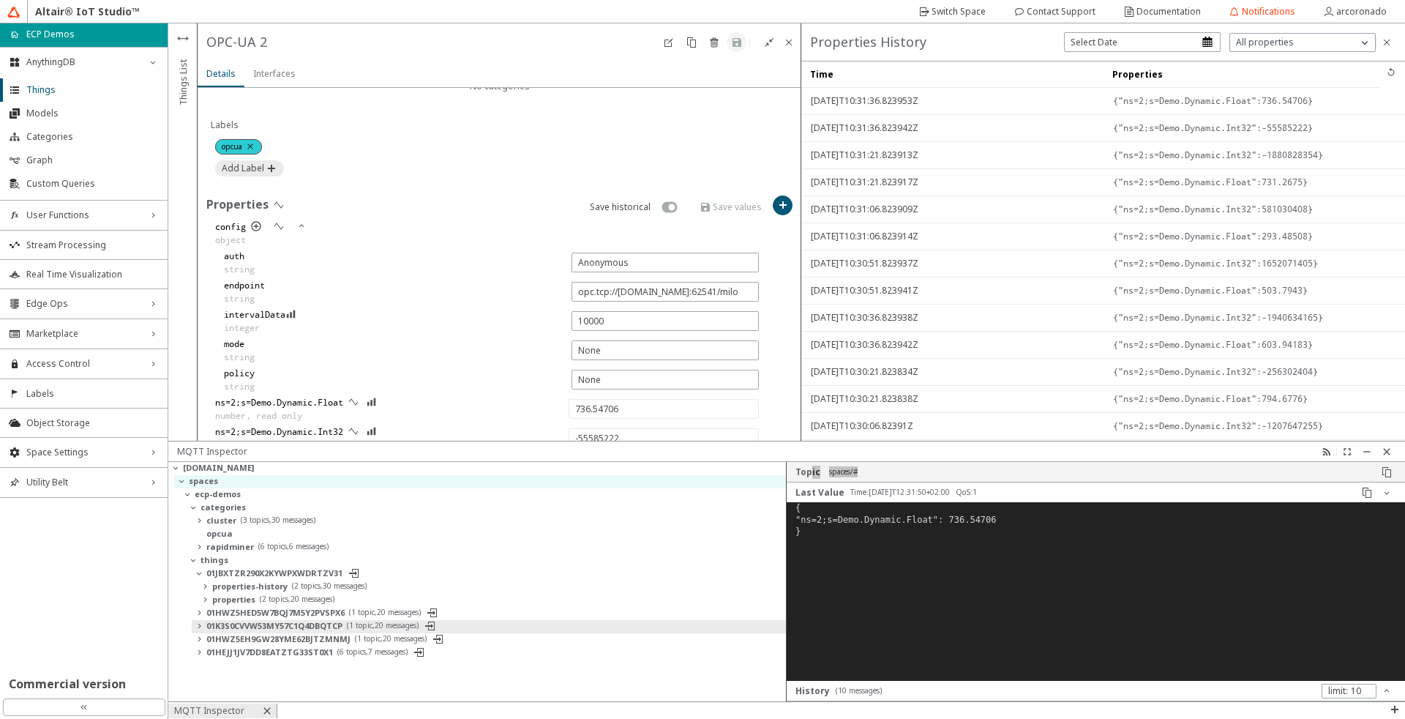
type input "842.02924"
type input "109723483"
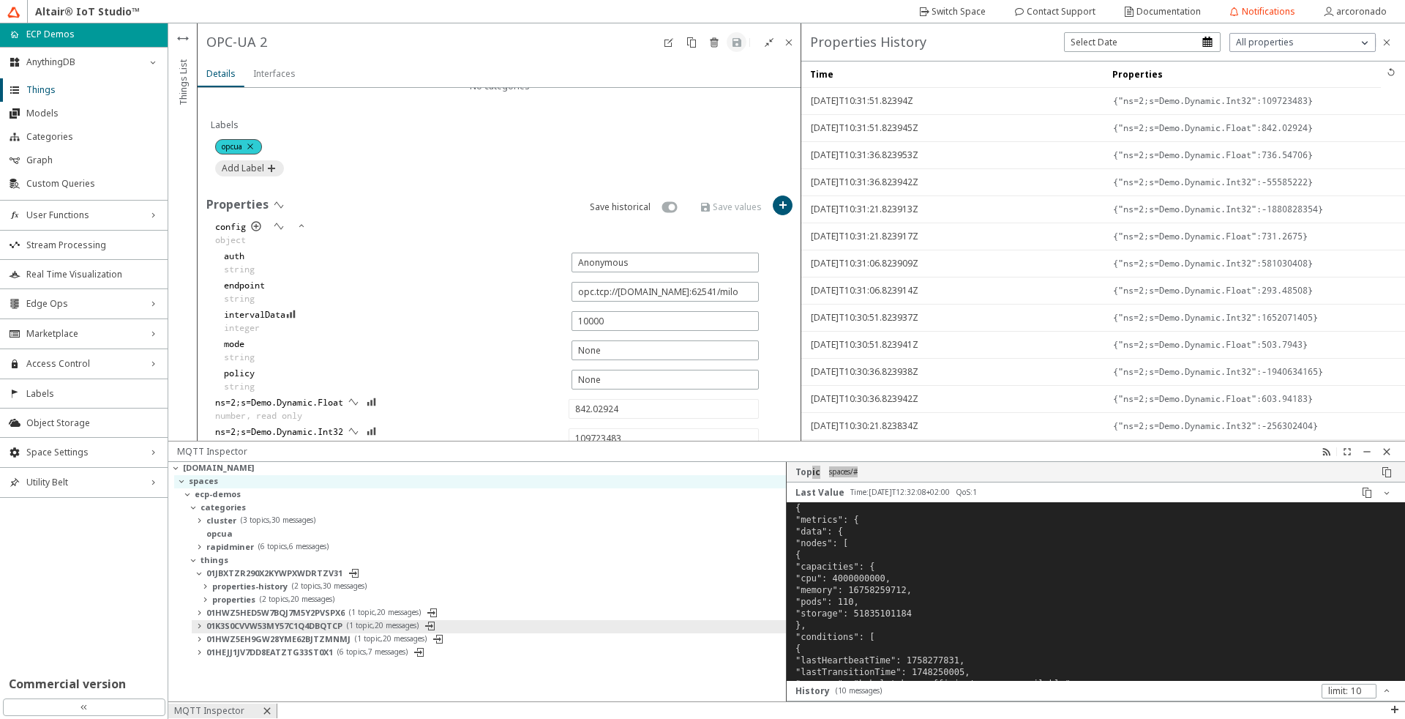
type input "895.8685"
type input "-1848328171"
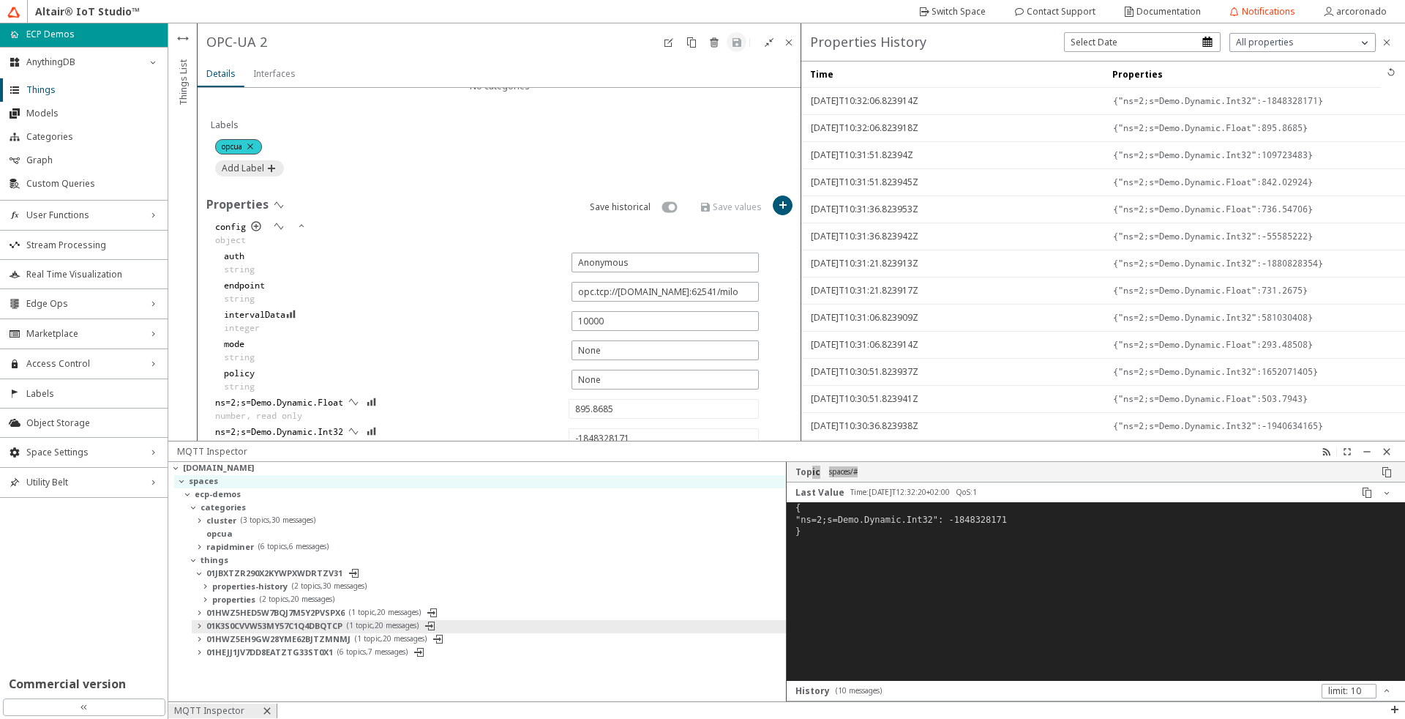
type input "13.816537"
type input "92882343"
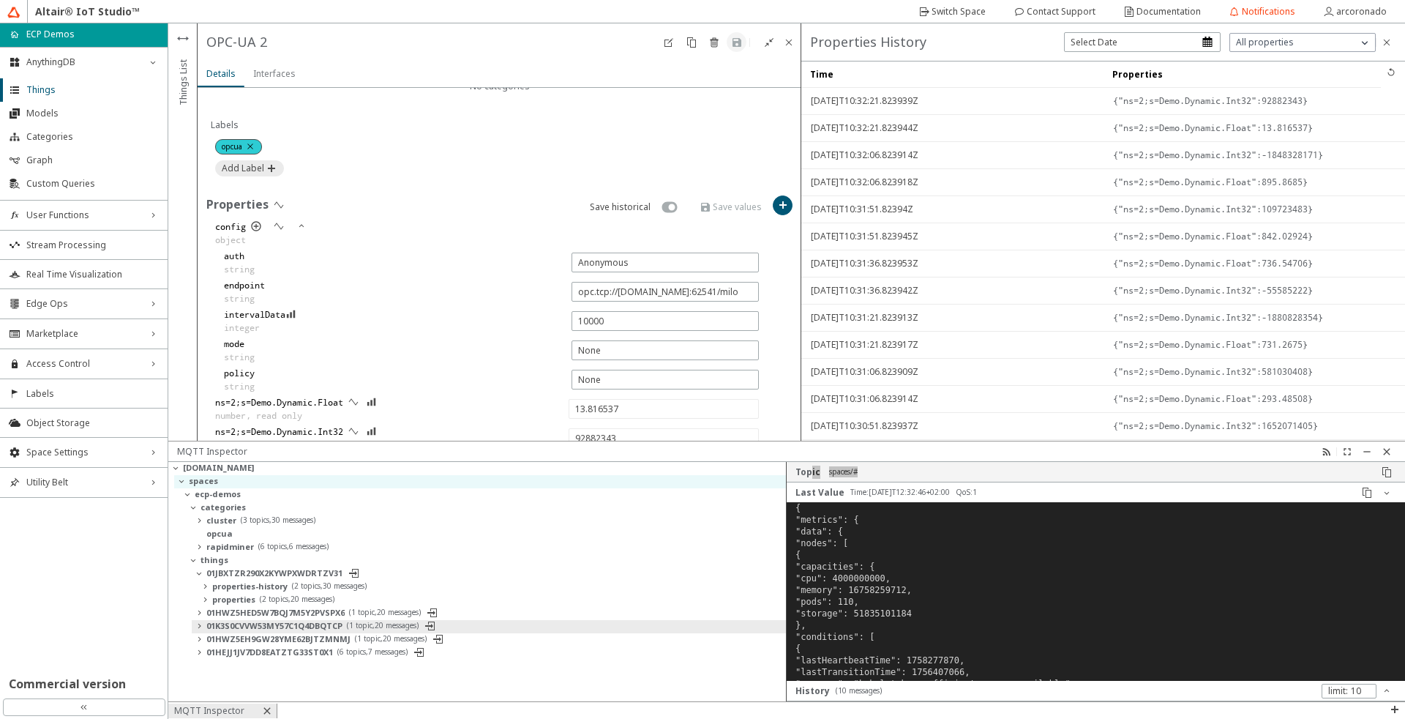
type input "781.37054"
type input "-956629447"
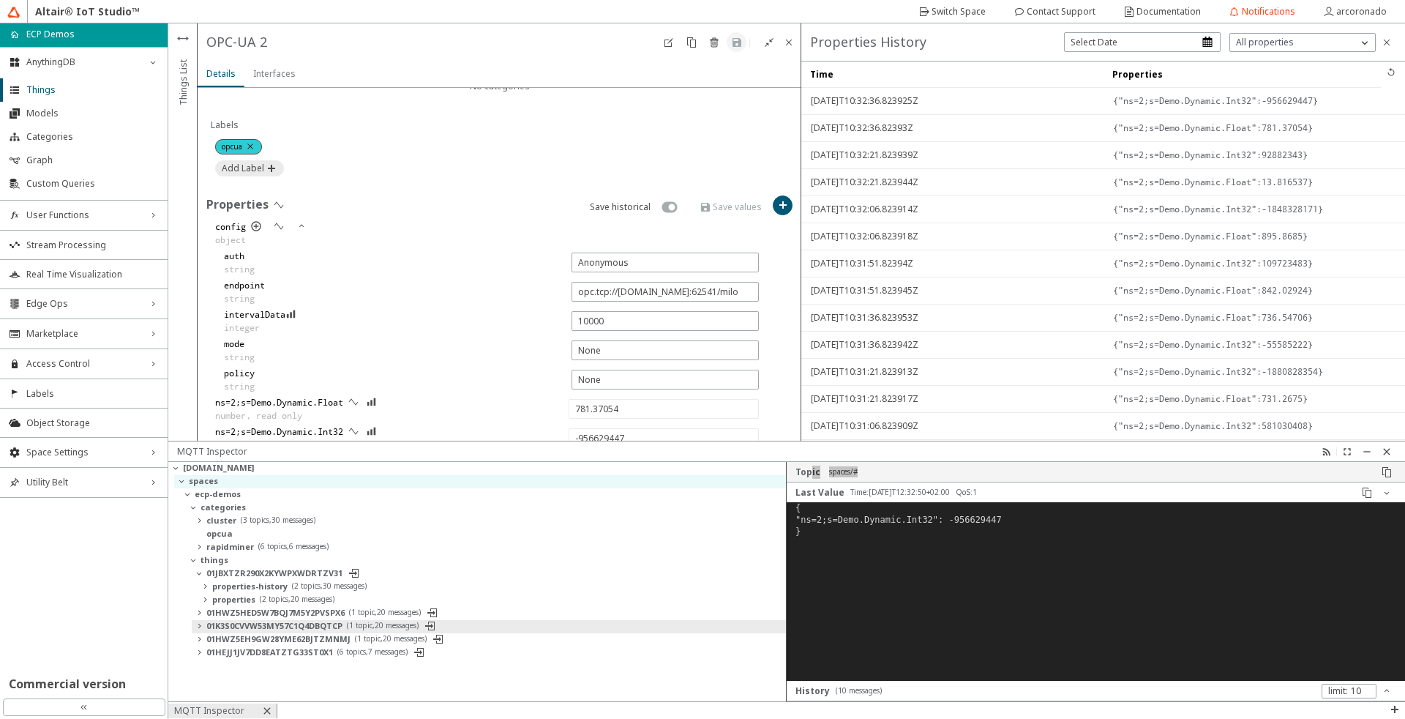
type input "705.9217"
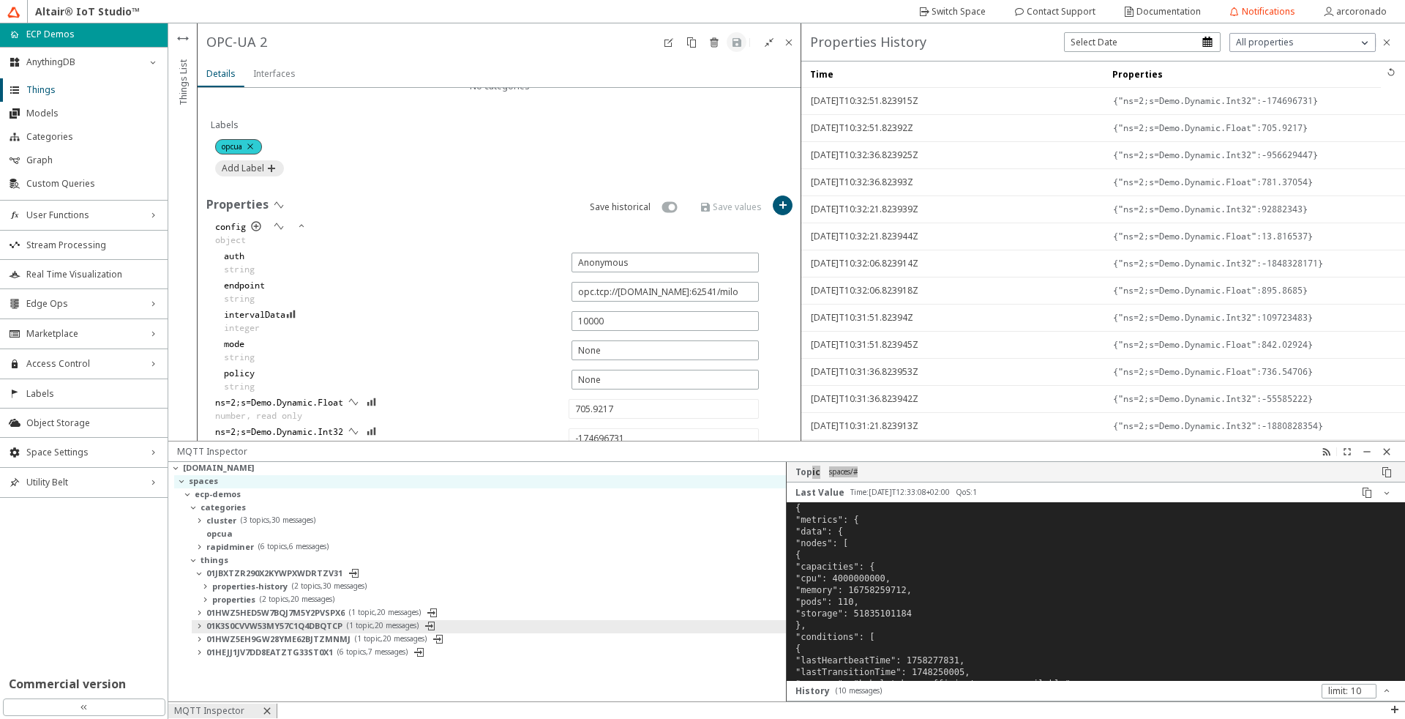
type input "1721826865"
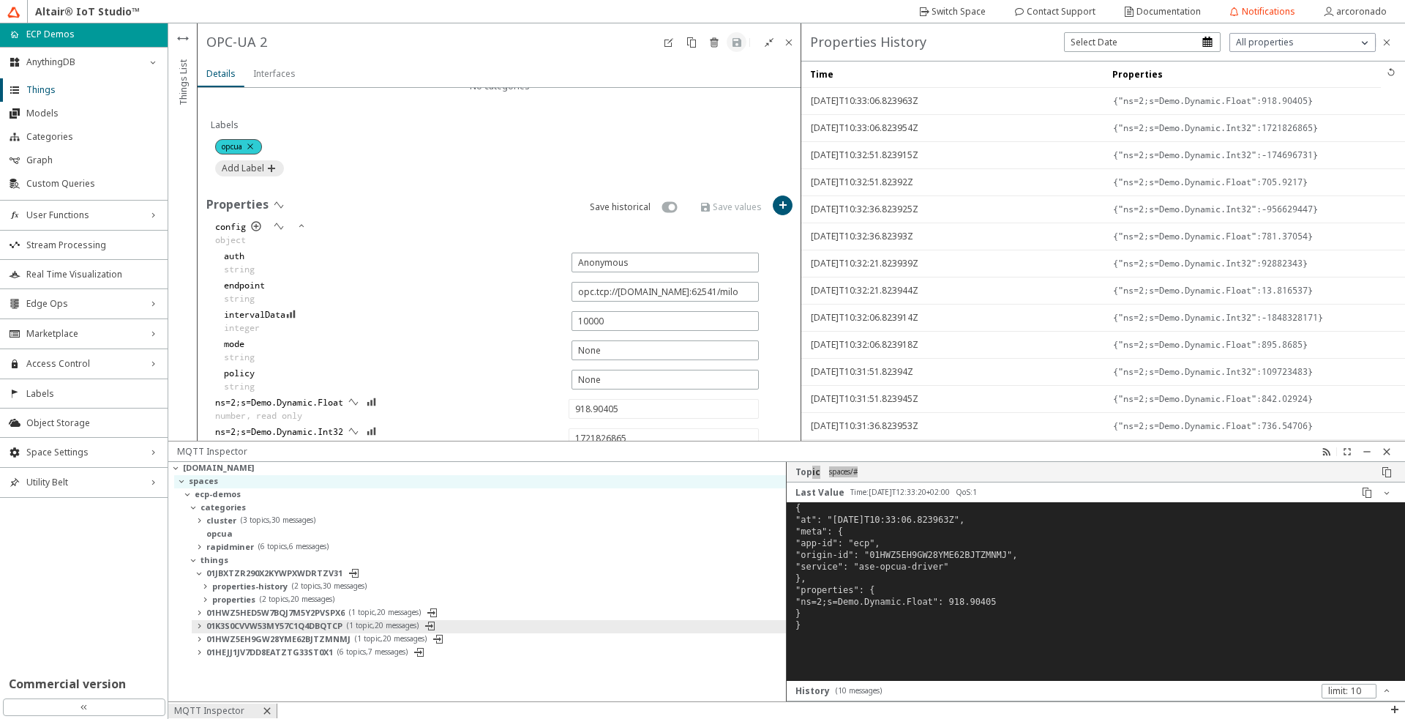
type input "127.942245"
type input "-520494772"
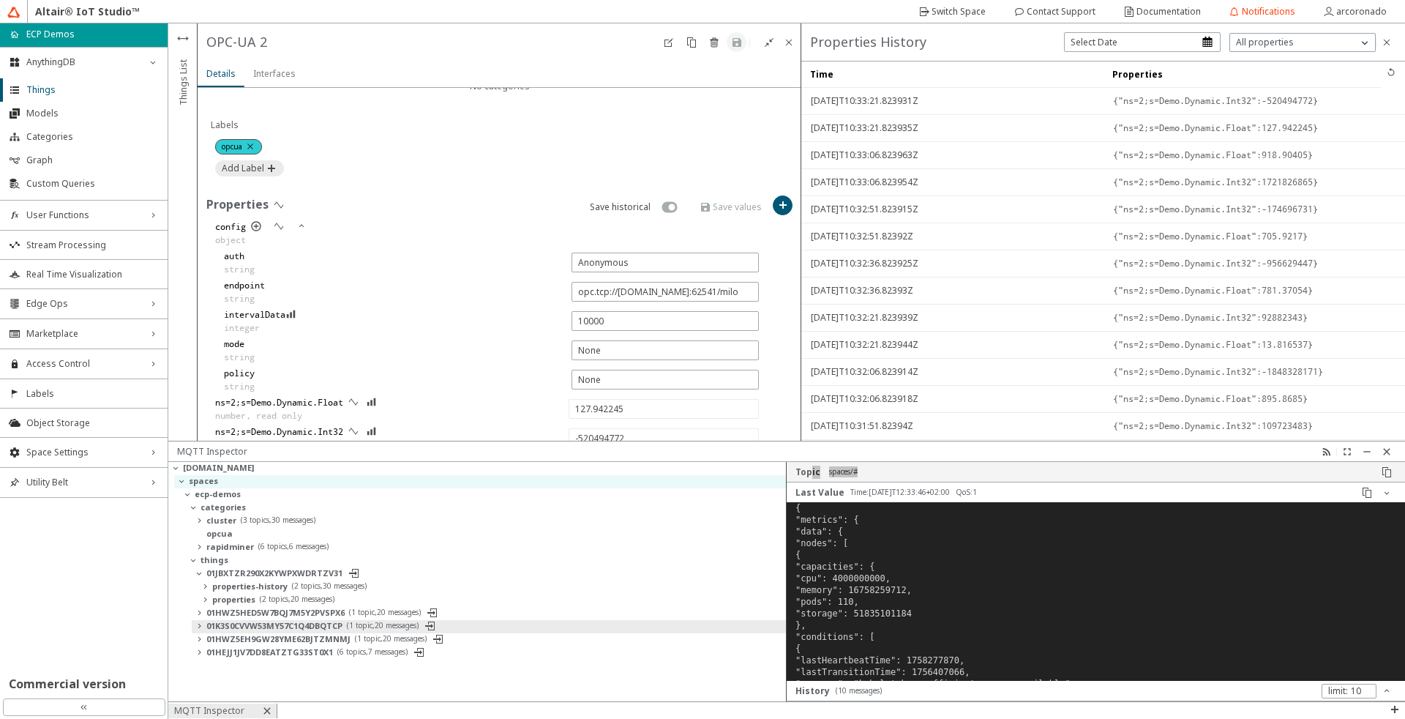
type input "819.00055"
type input "-1730597369"
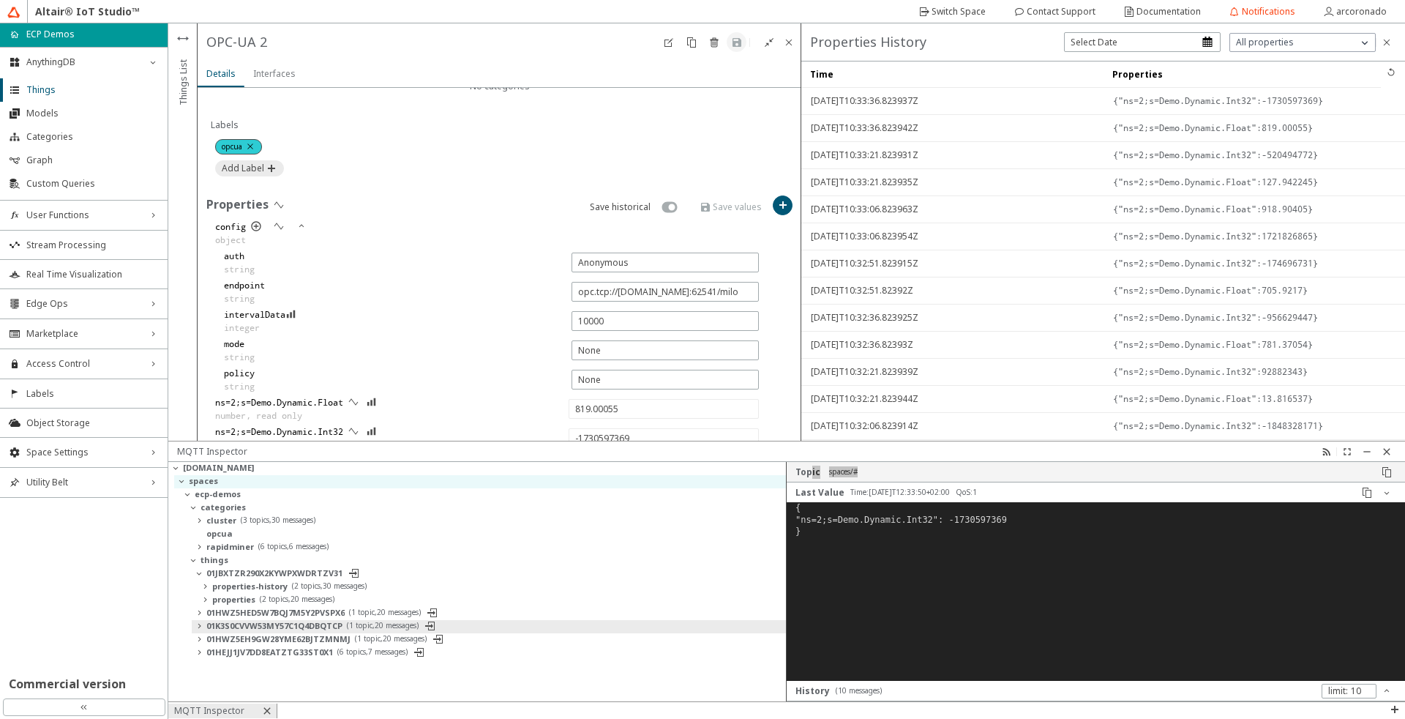
type input "708.53076"
type input "-342863287"
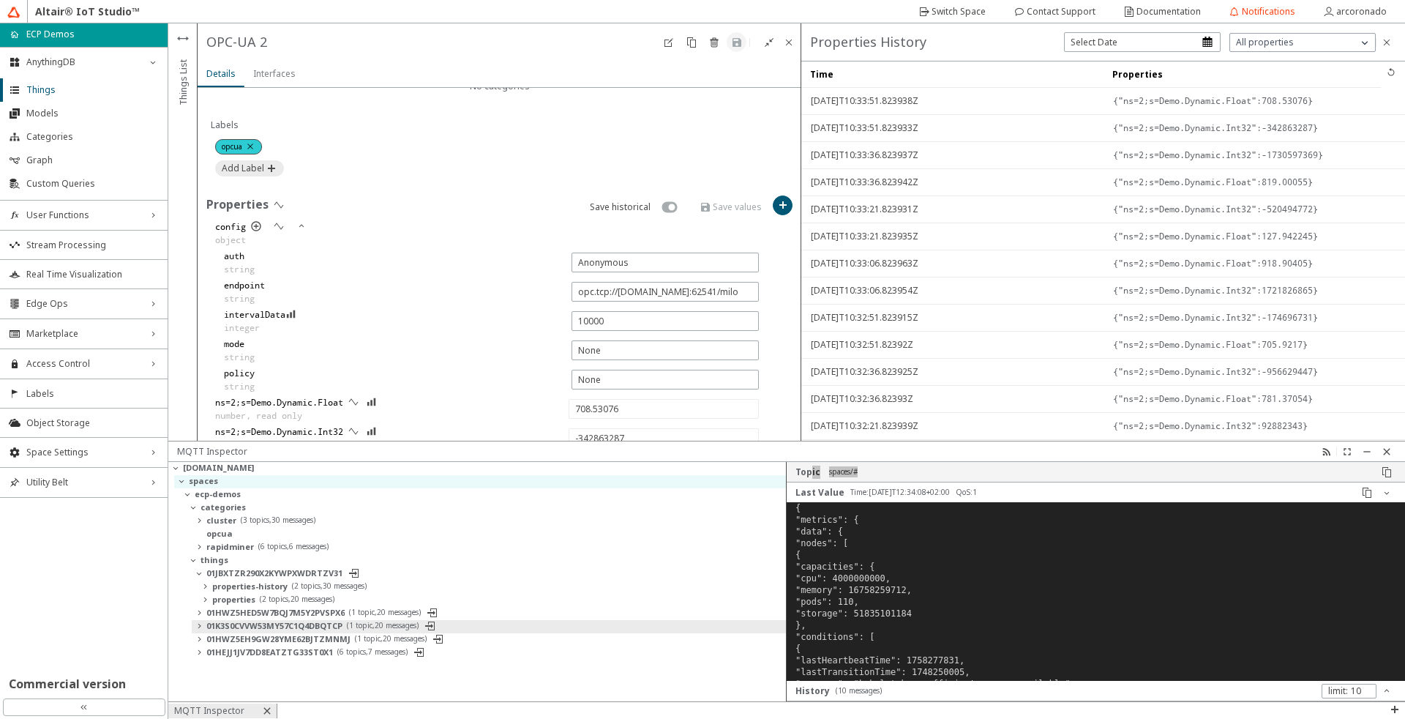
type input "445.62137"
type input "1531575341"
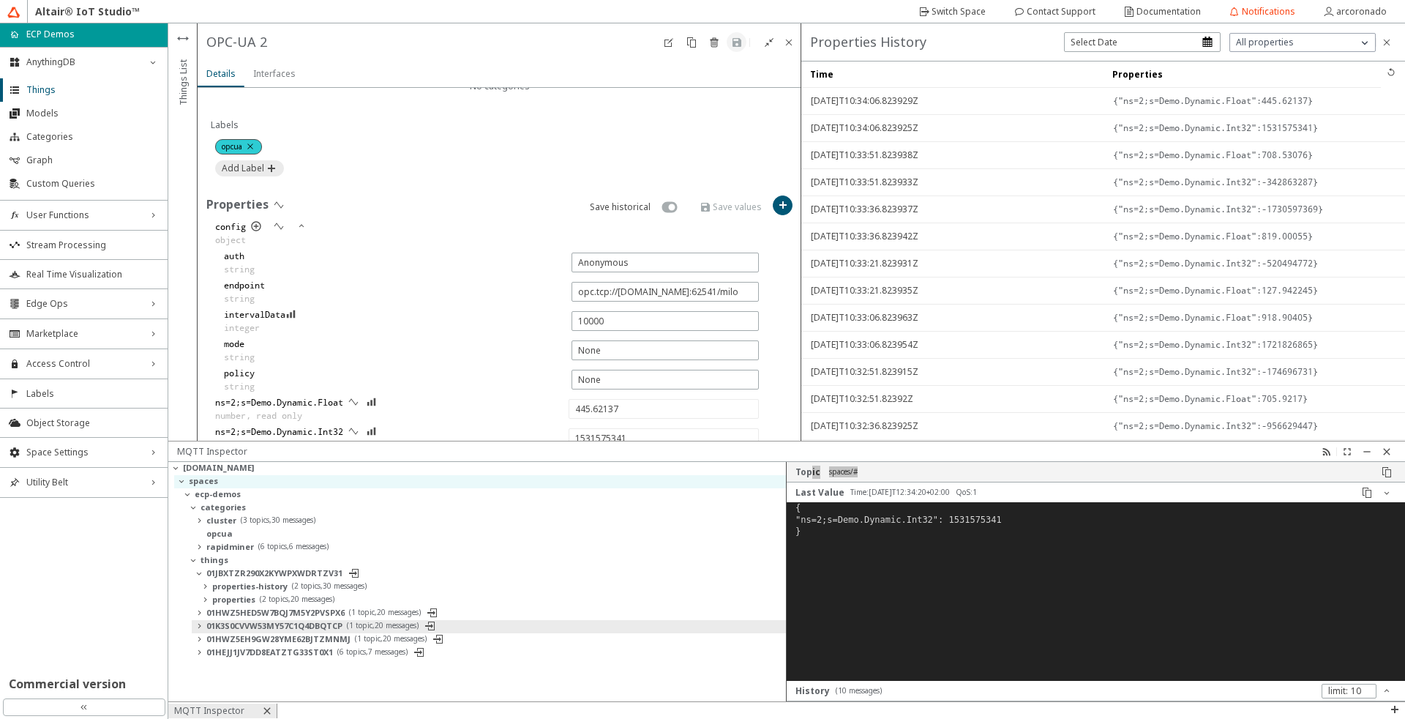
type input "564.14514"
type input "-892725112"
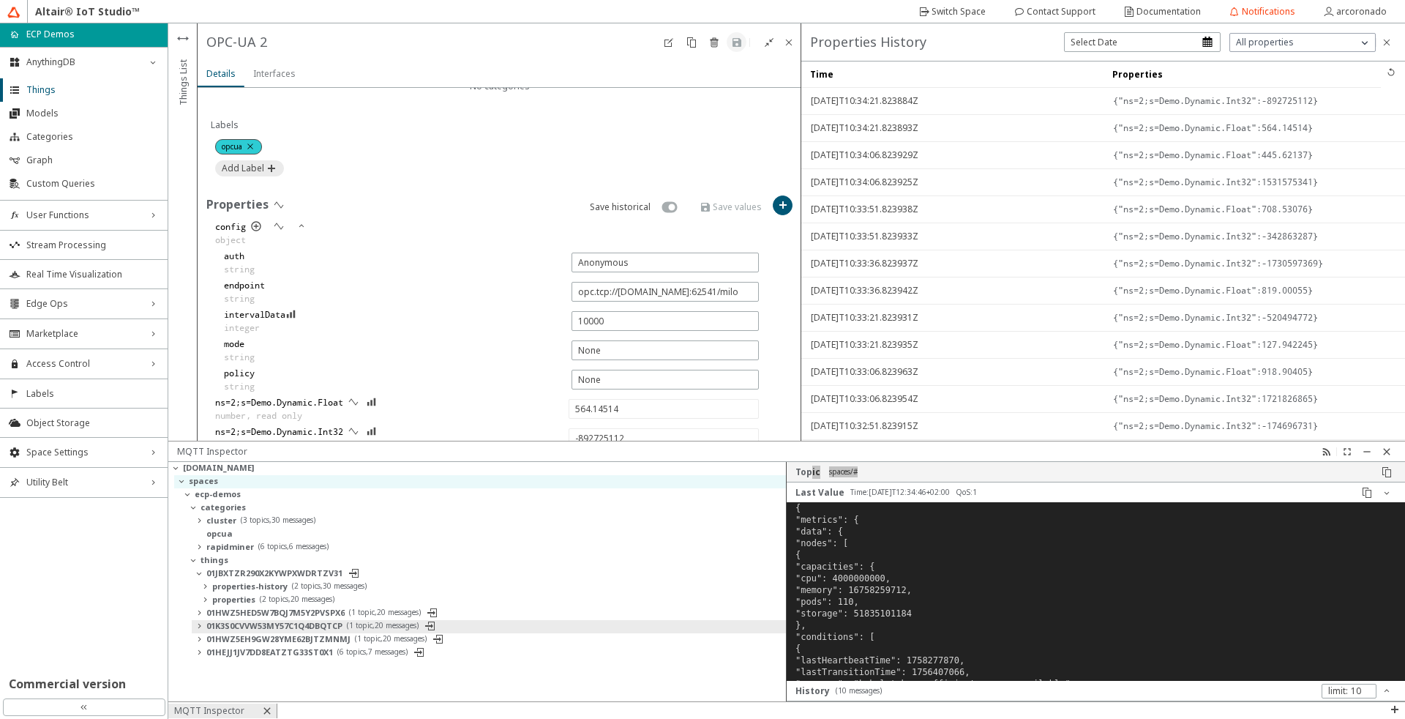
type input "684.90826"
type input "-114436570"
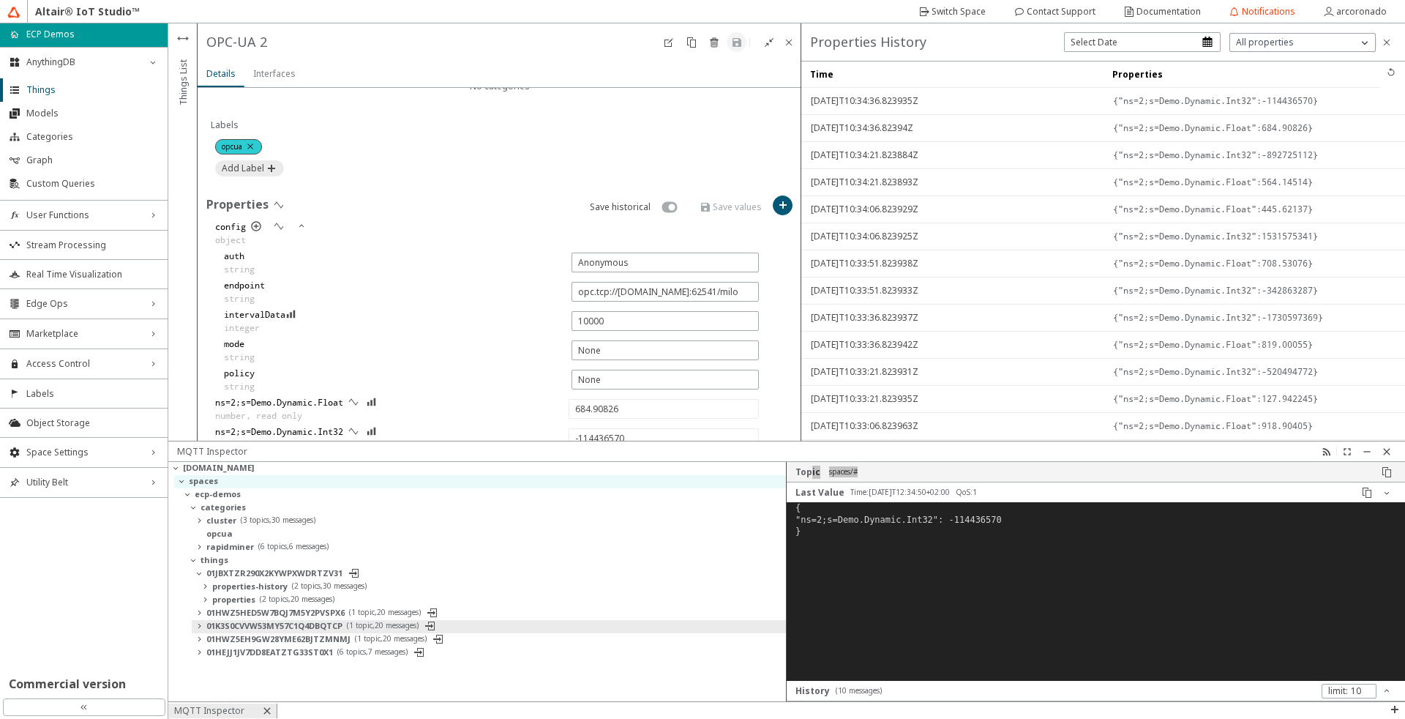
type input "967.79834"
type input "1034658293"
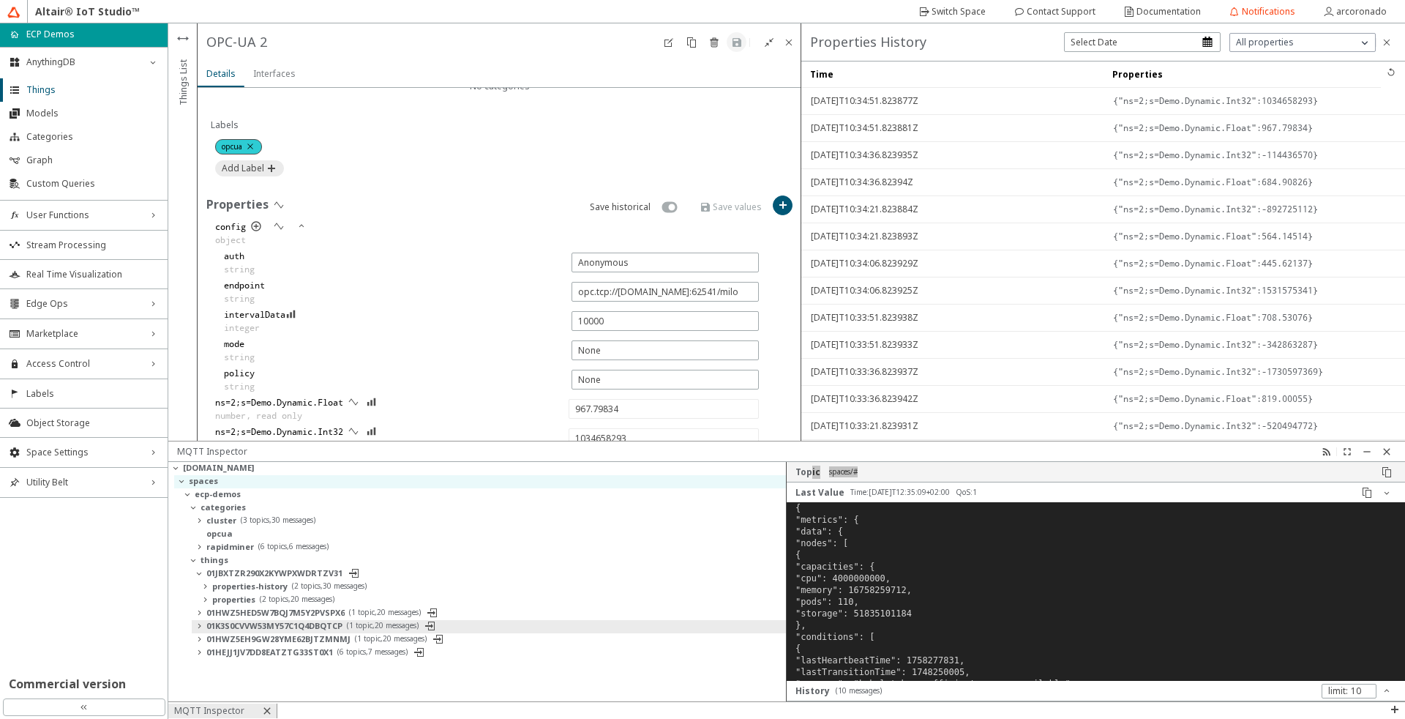
type input "813.93304"
type input "-2091701712"
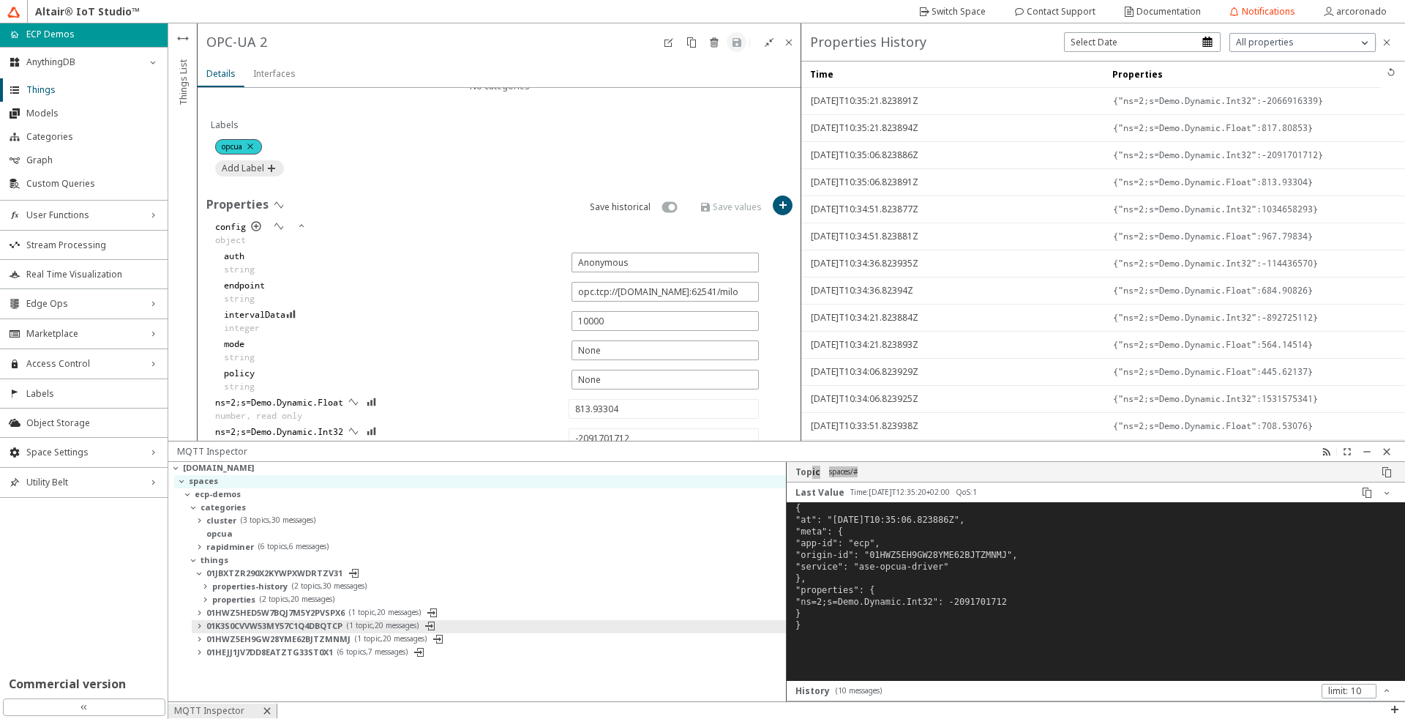
type input "817.80853"
type input "-2066916339"
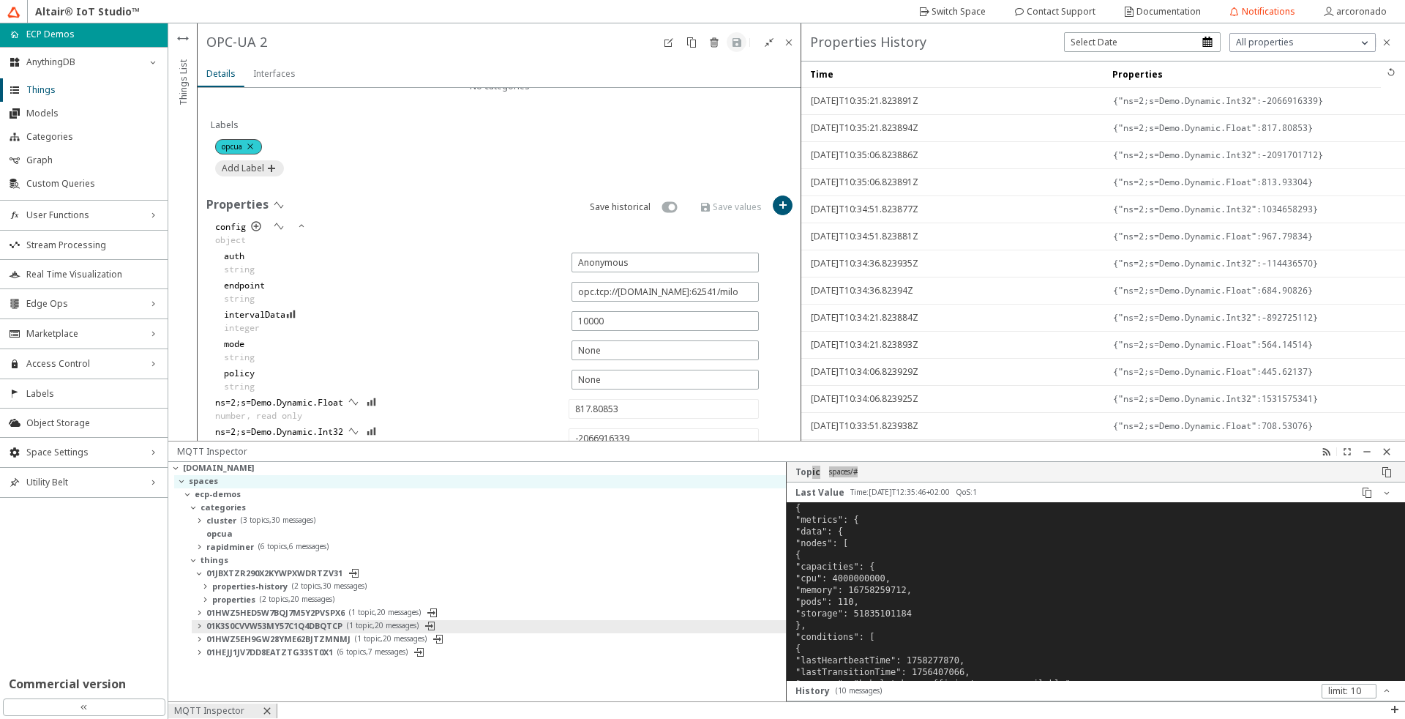
type input "969.44775"
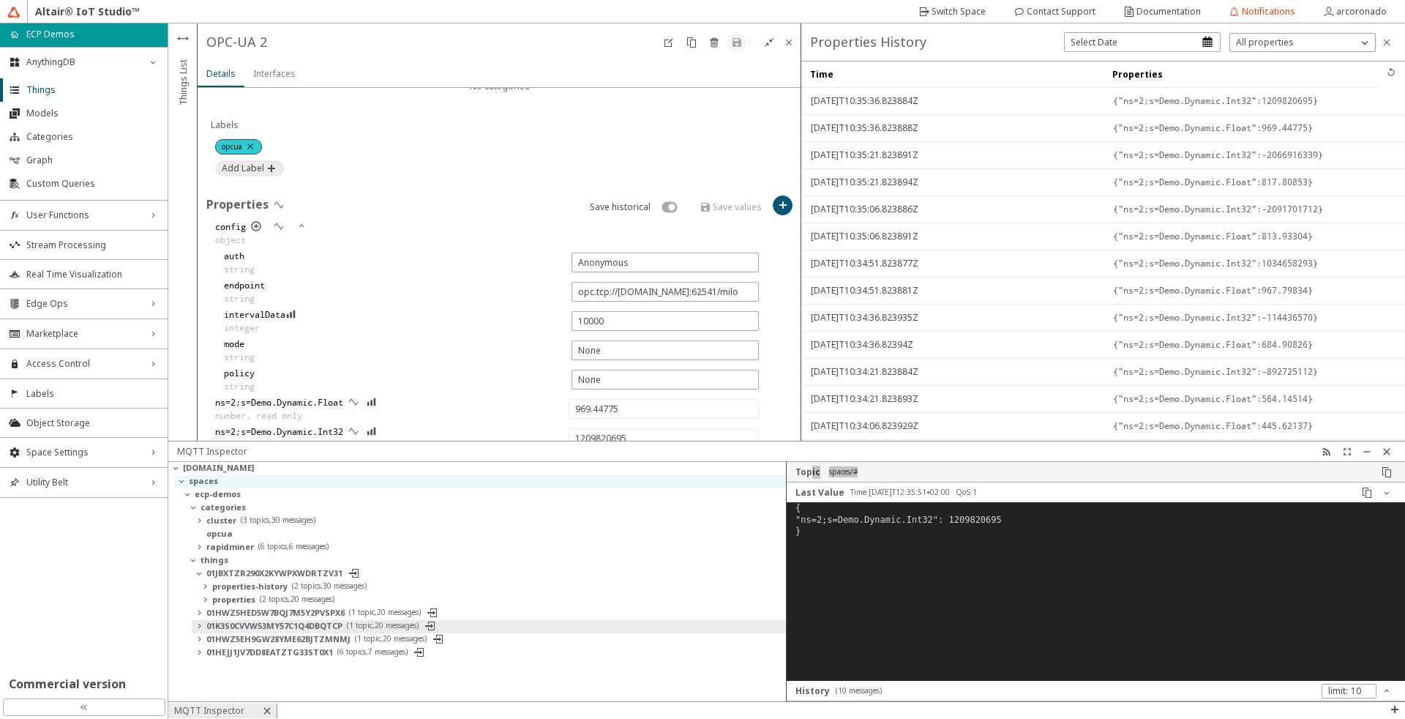
type input "-631524018"
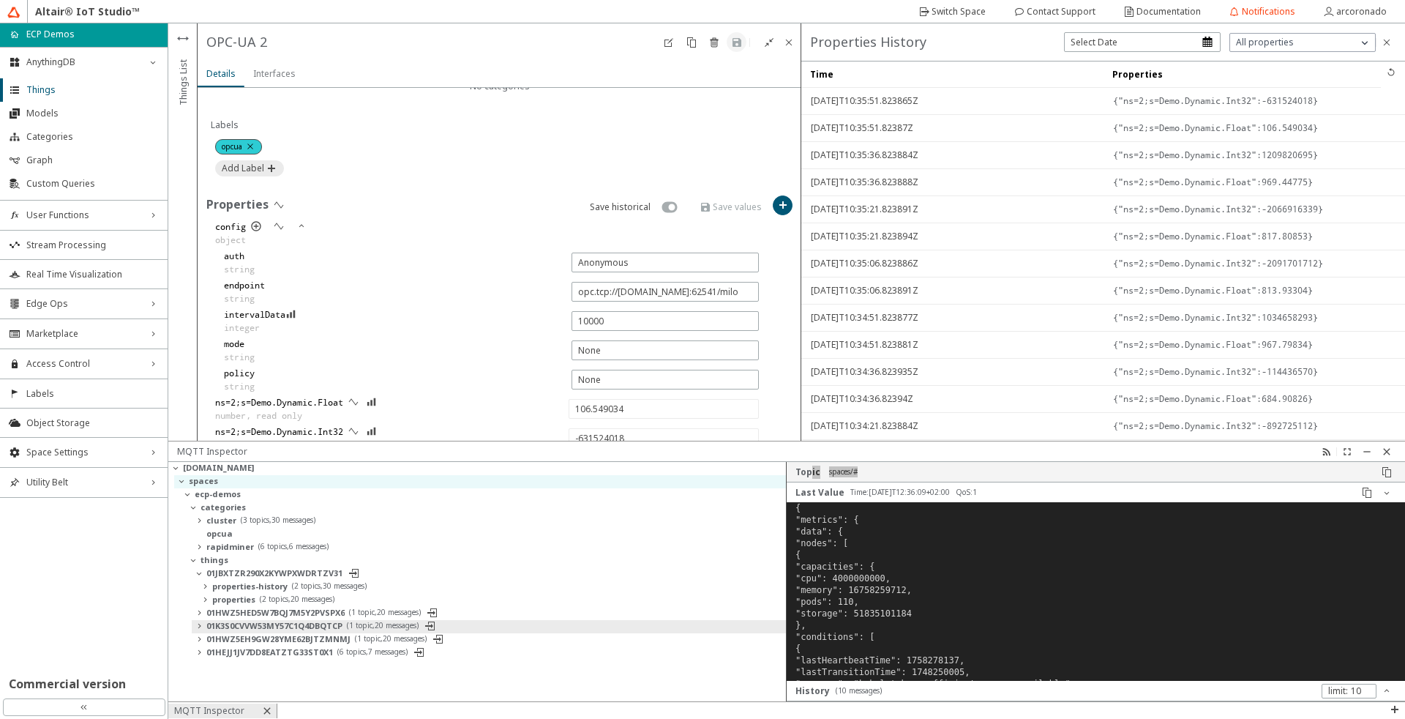
type input "616.63446"
type input "1266677759"
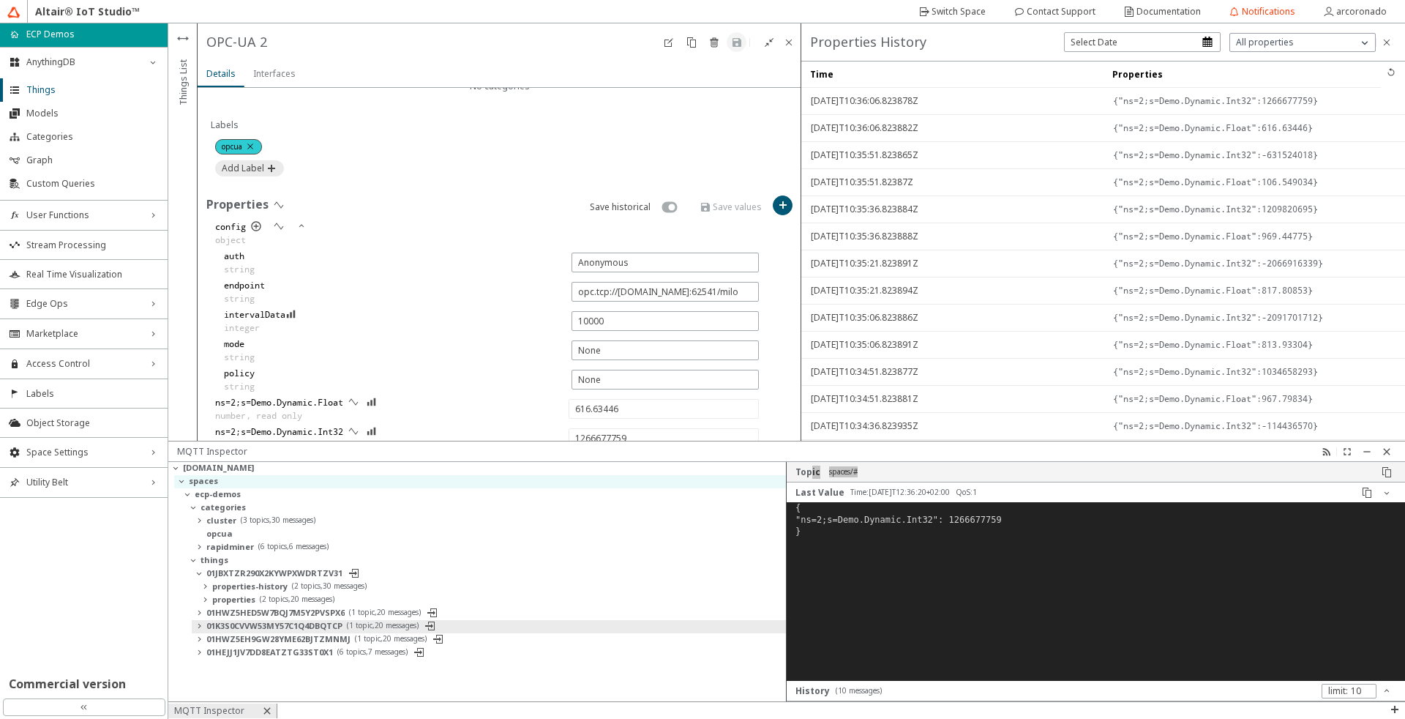
type input "389.1984"
type input "-367584360"
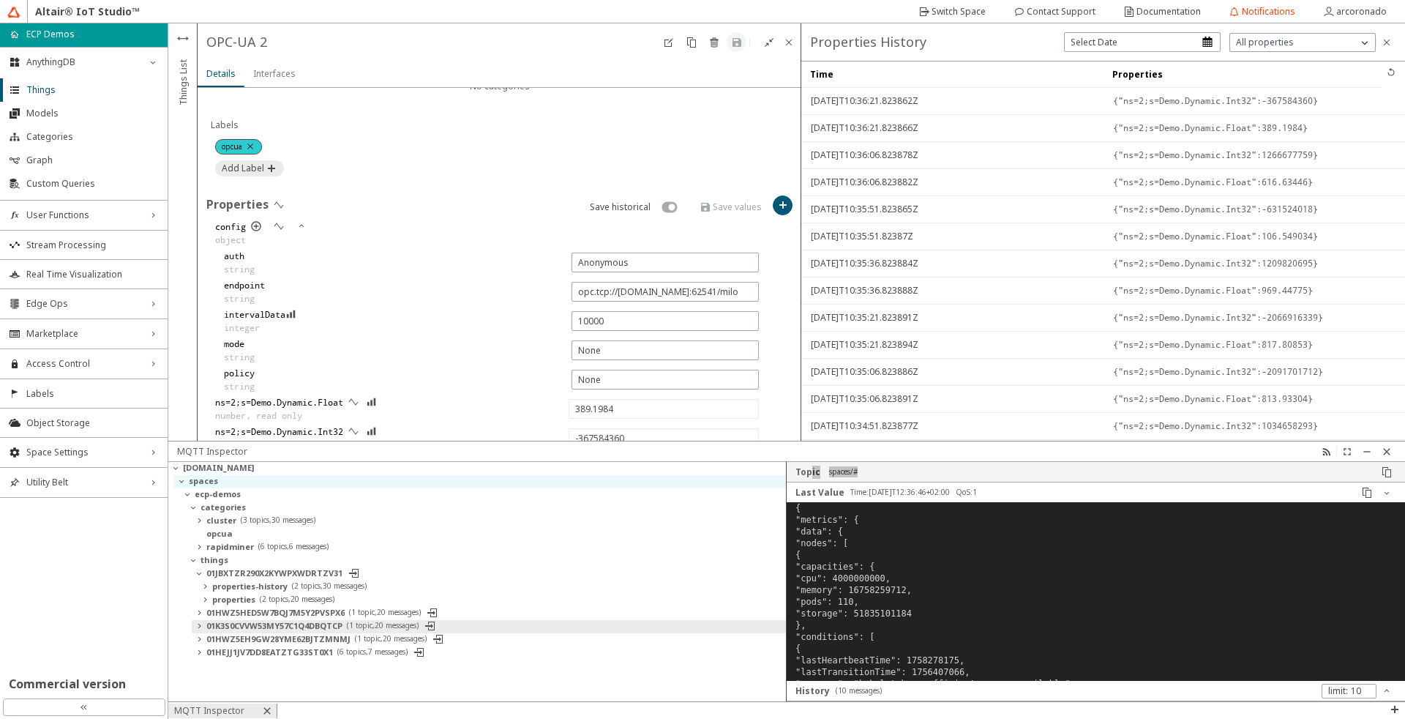
type input "17.855684"
type input "-1089974817"
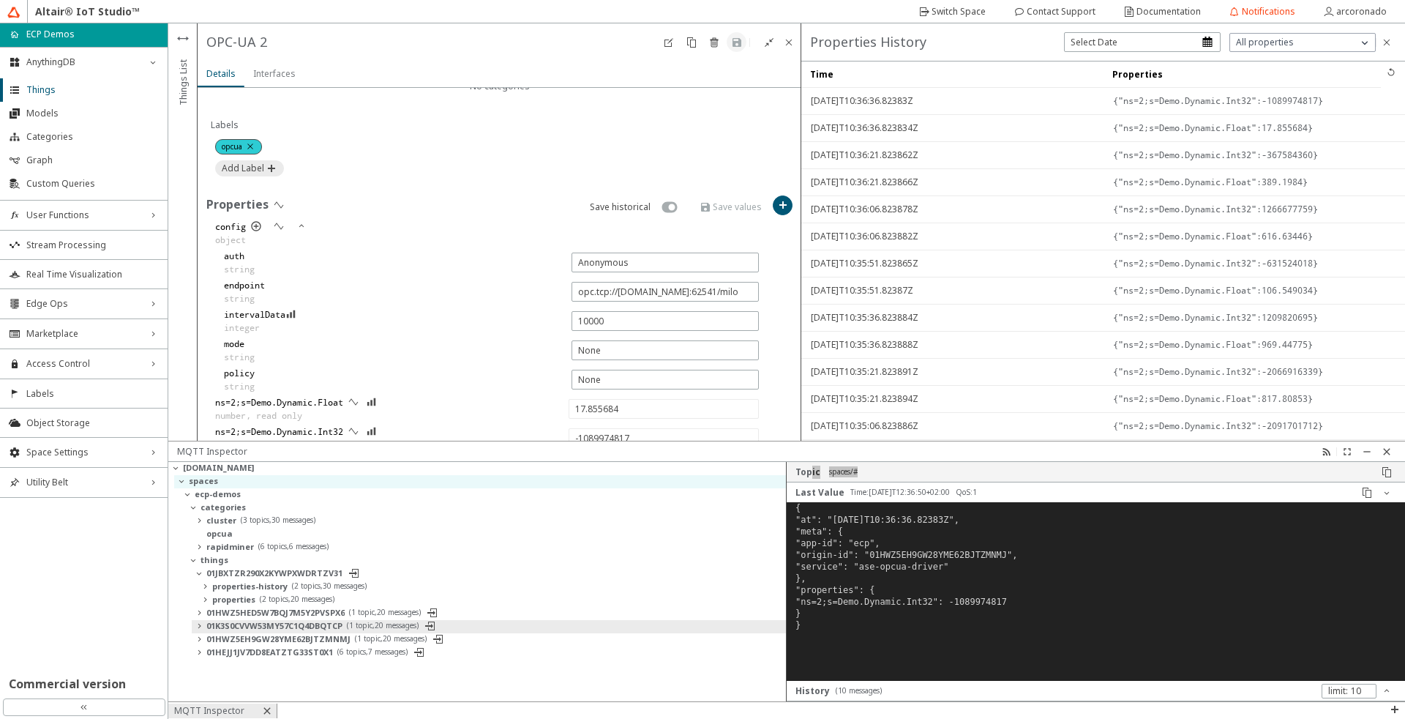
type input "252.49034"
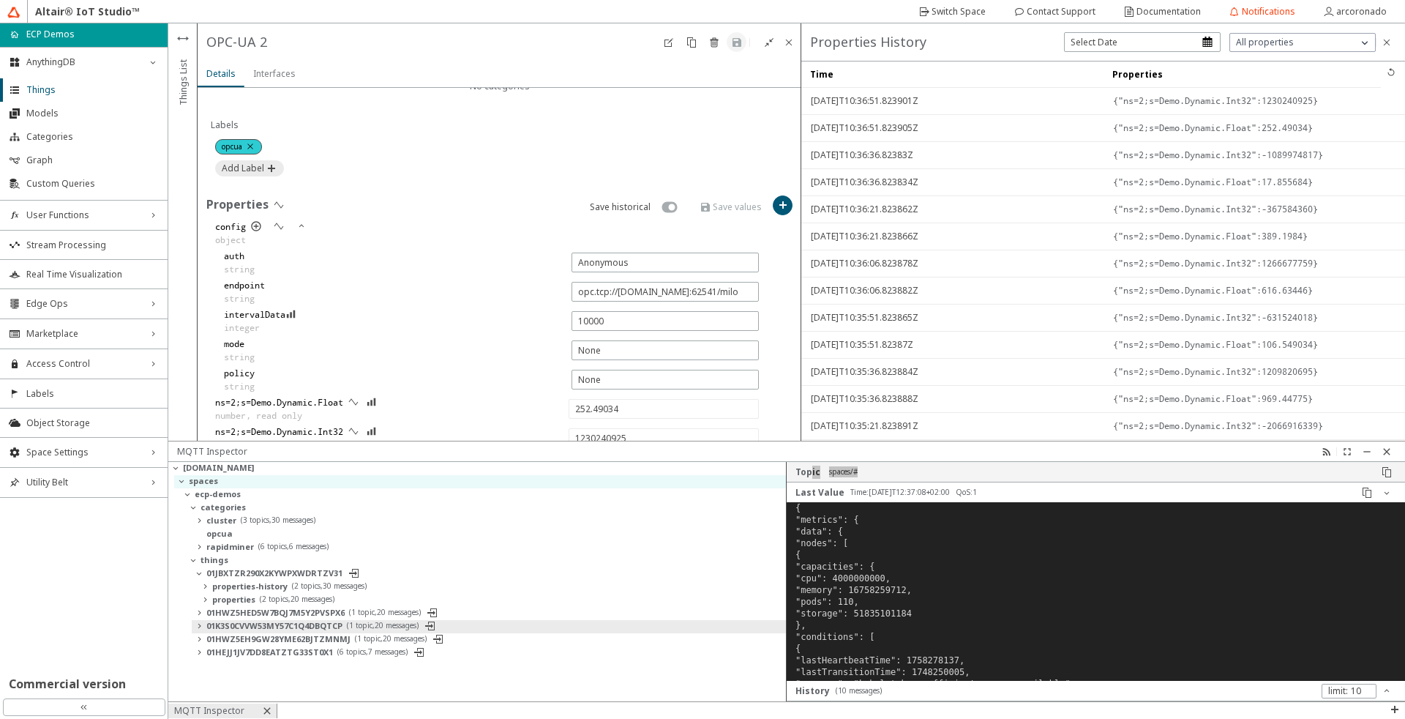
type input "2043925960"
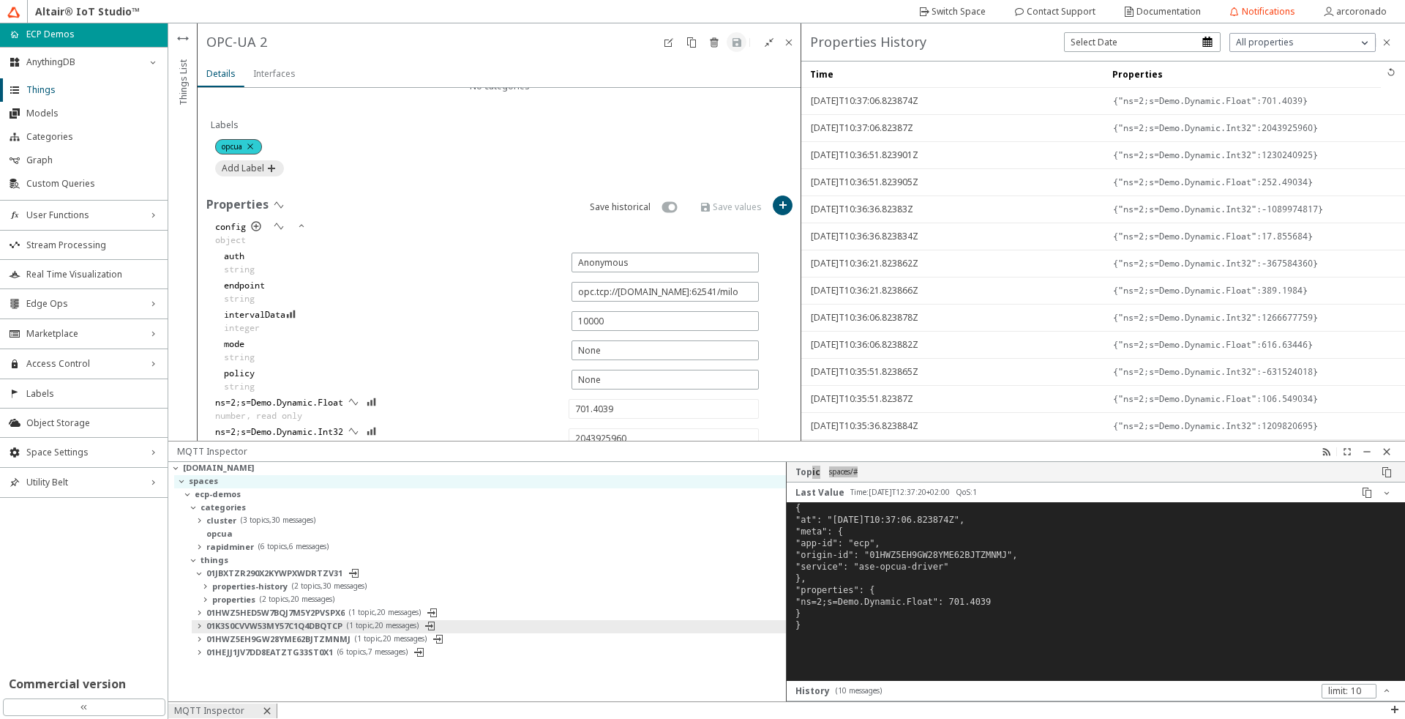
type input "783.46375"
type input "-285554950"
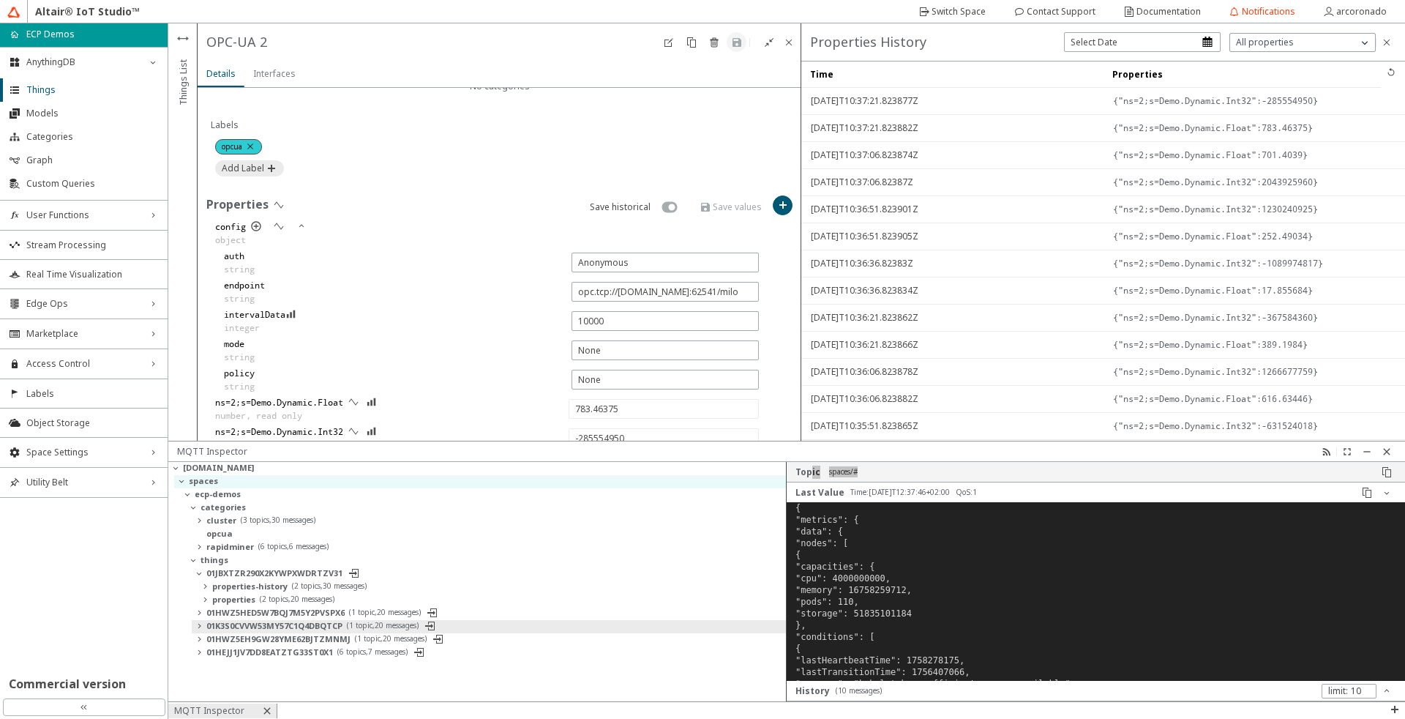
type input "930.2517"
type input "1888812473"
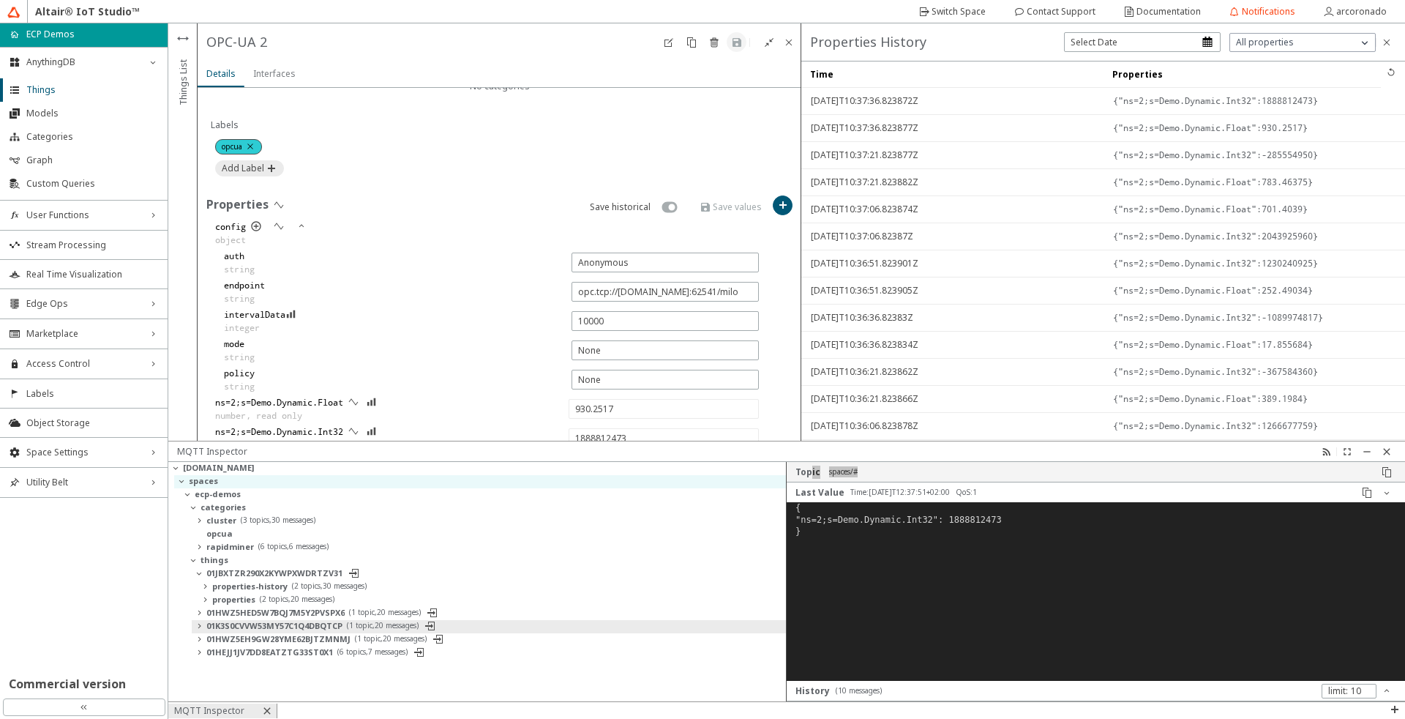
type input "38.212532"
type input "-1417156568"
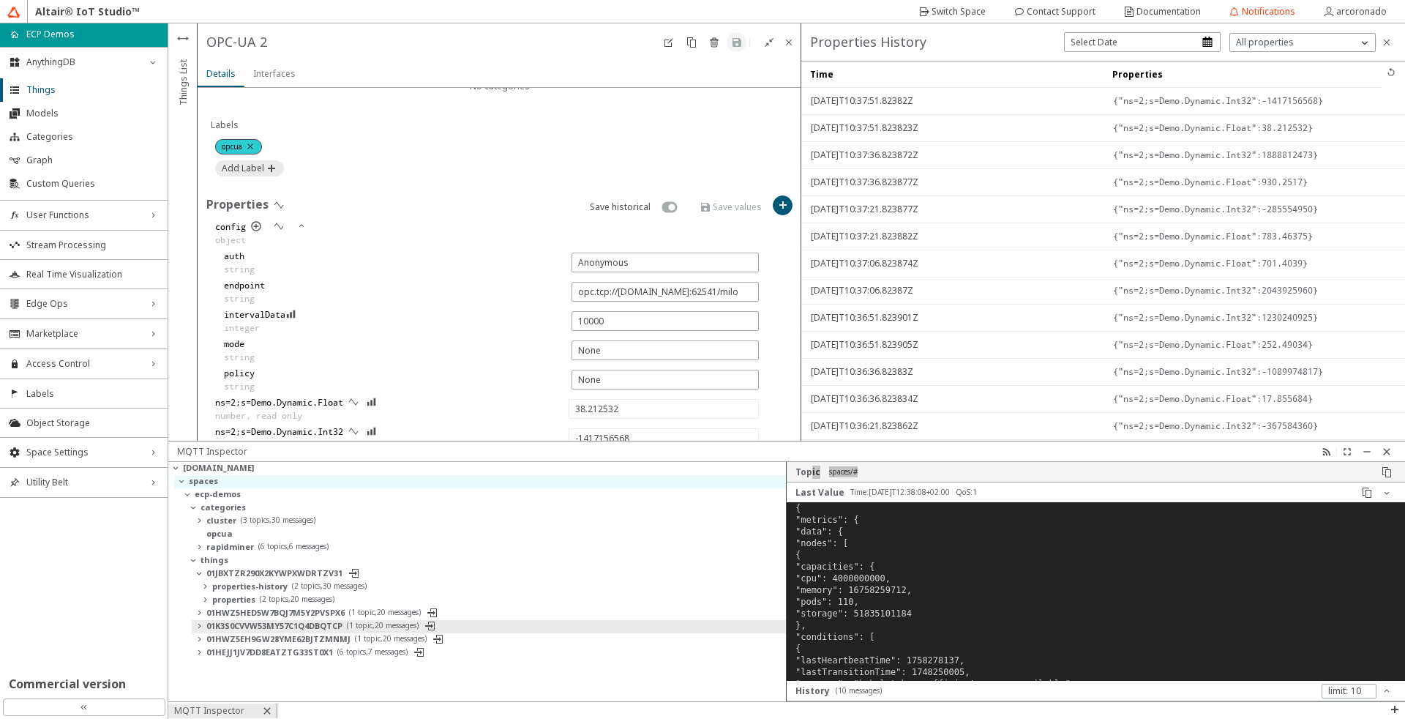
type input "170.80211"
type input "764556181"
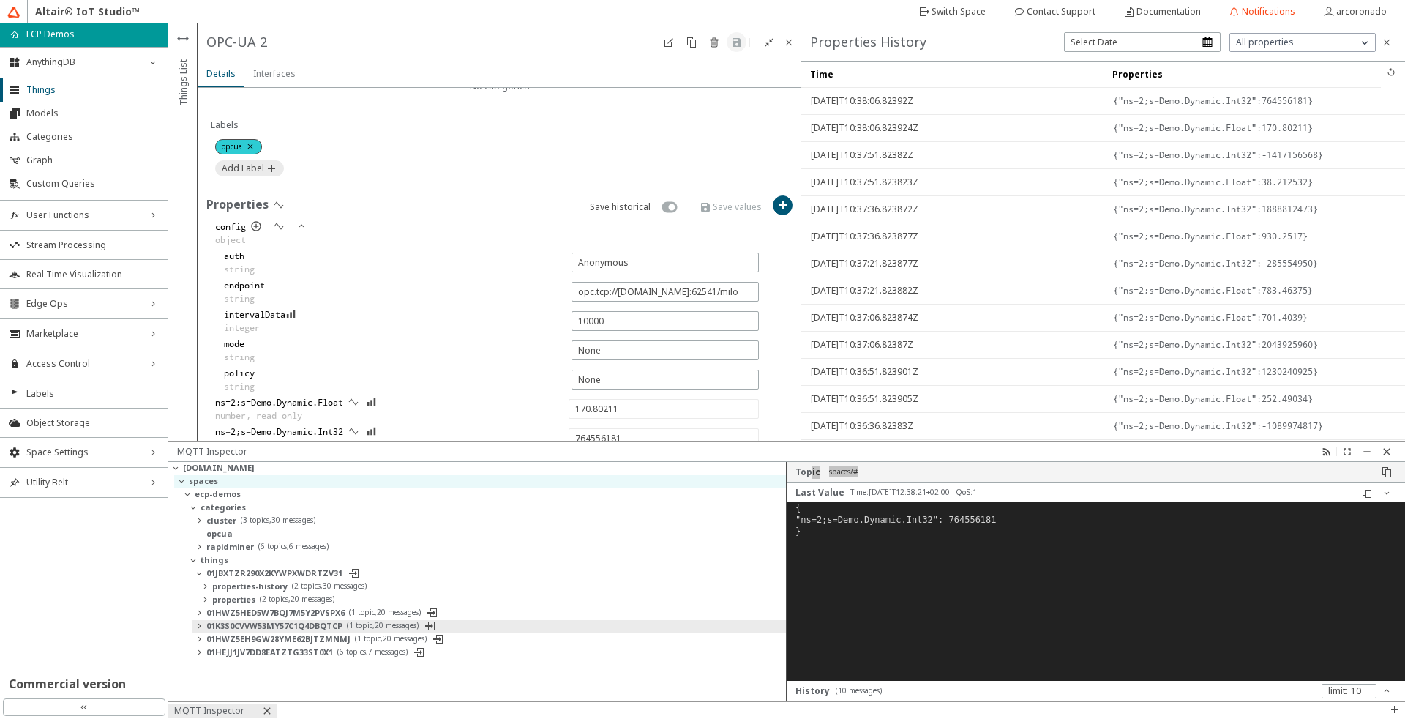
type input "510.63608"
type input "-1593061869"
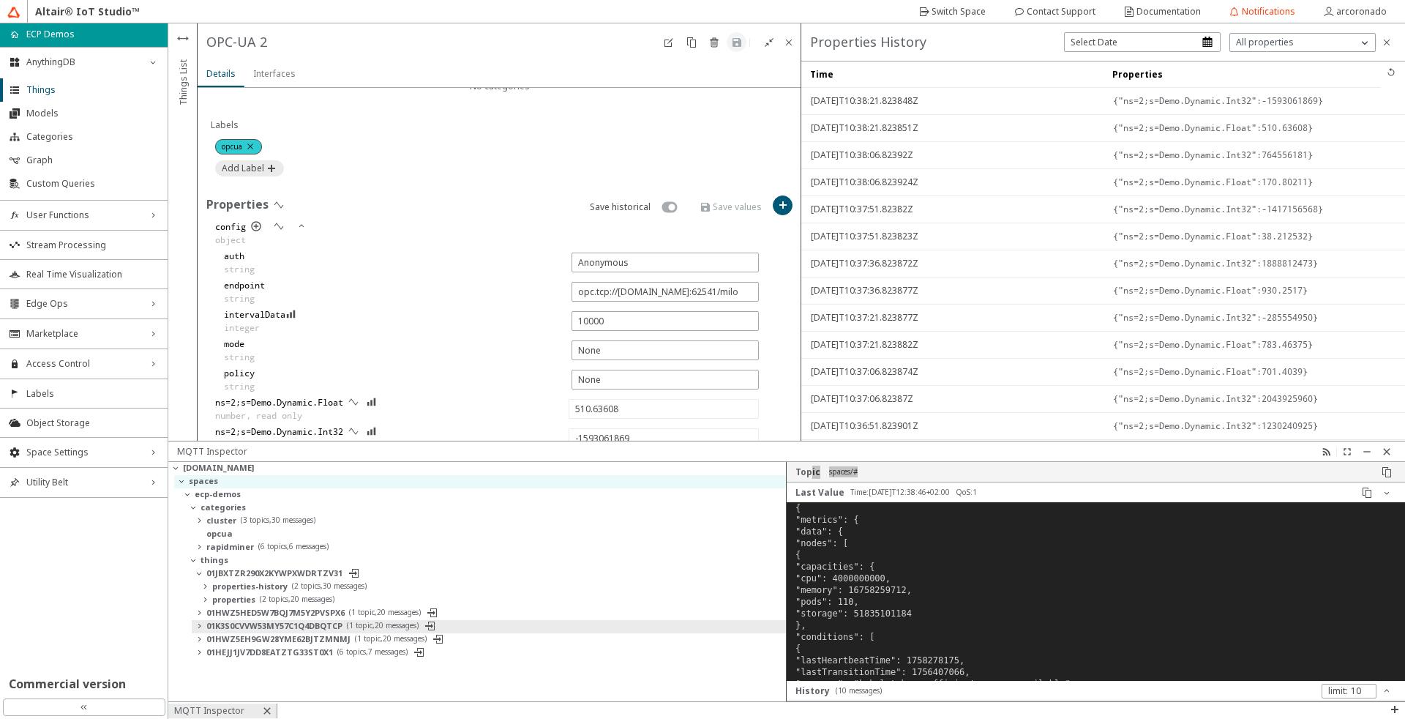
type input "561.6382"
type input "1218831725"
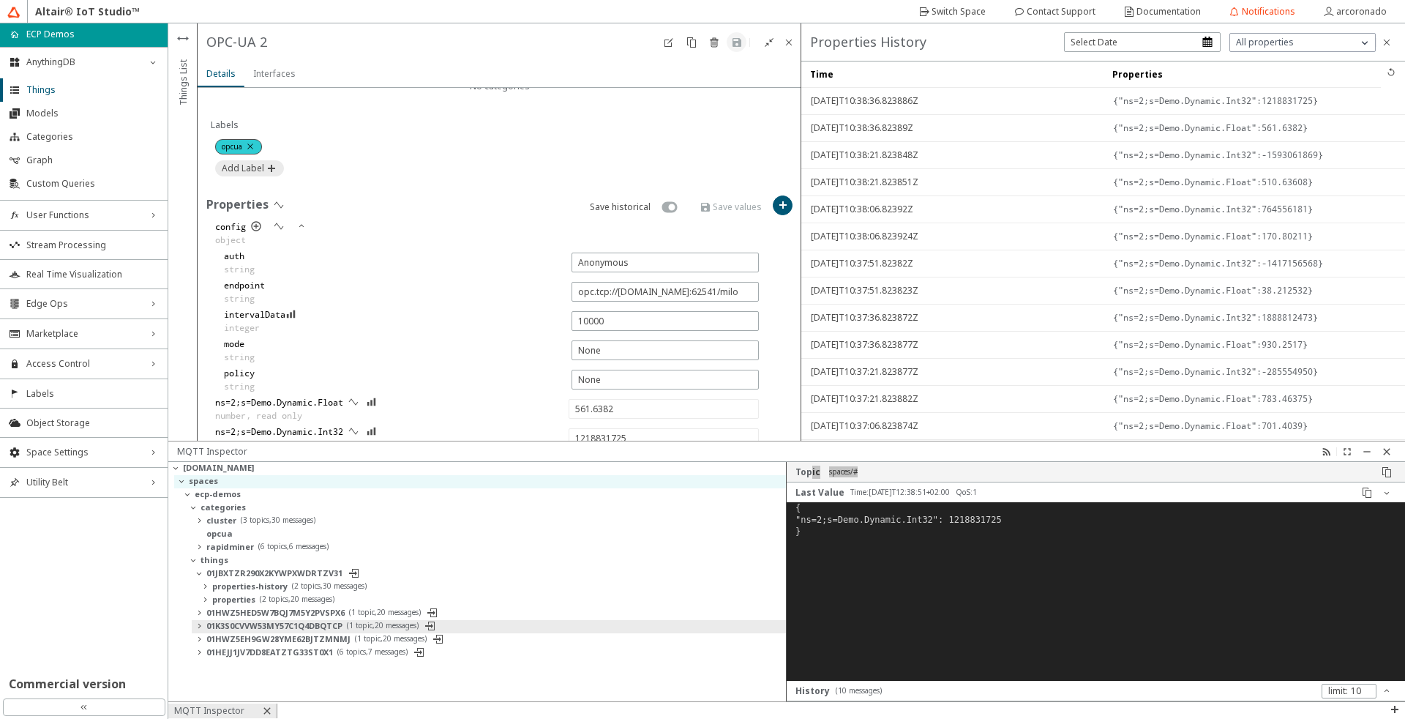
type input "601.1887"
type input "-1154816166"
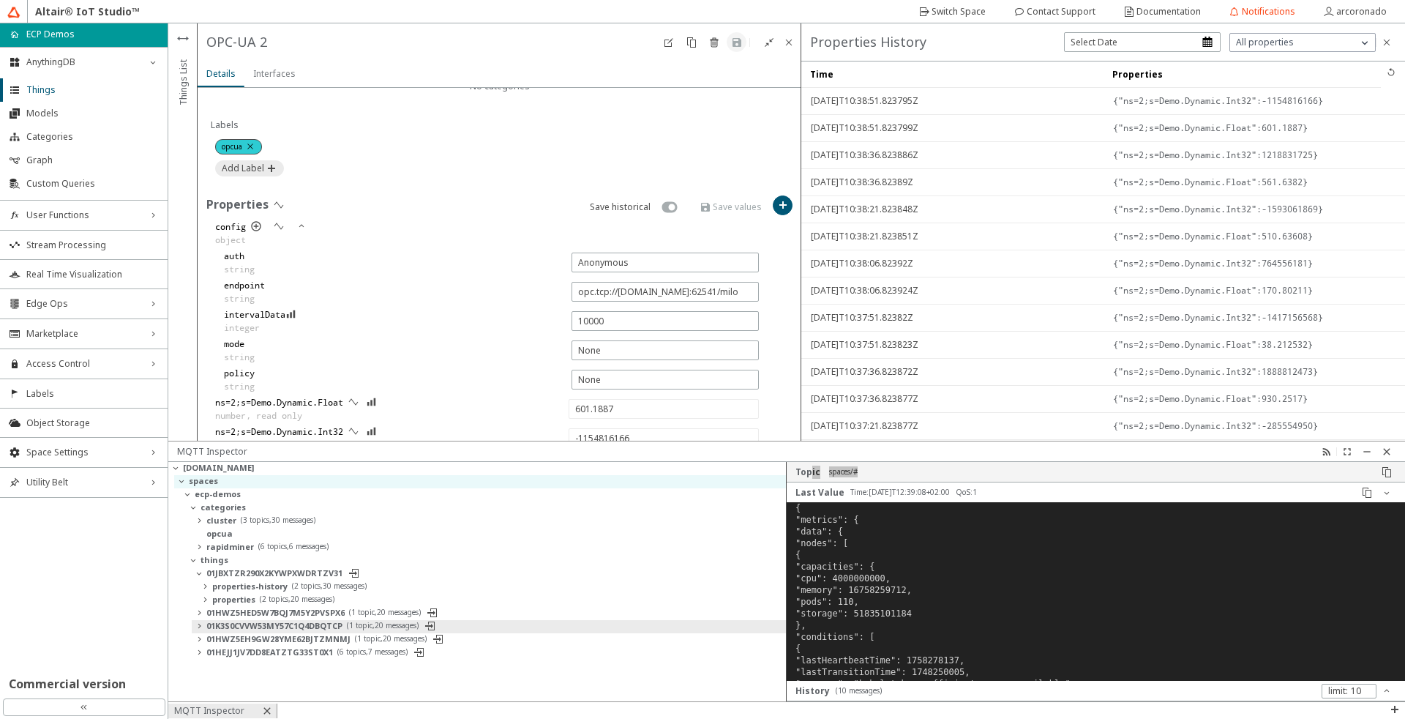
type input "382.2731"
type input "-549551793"
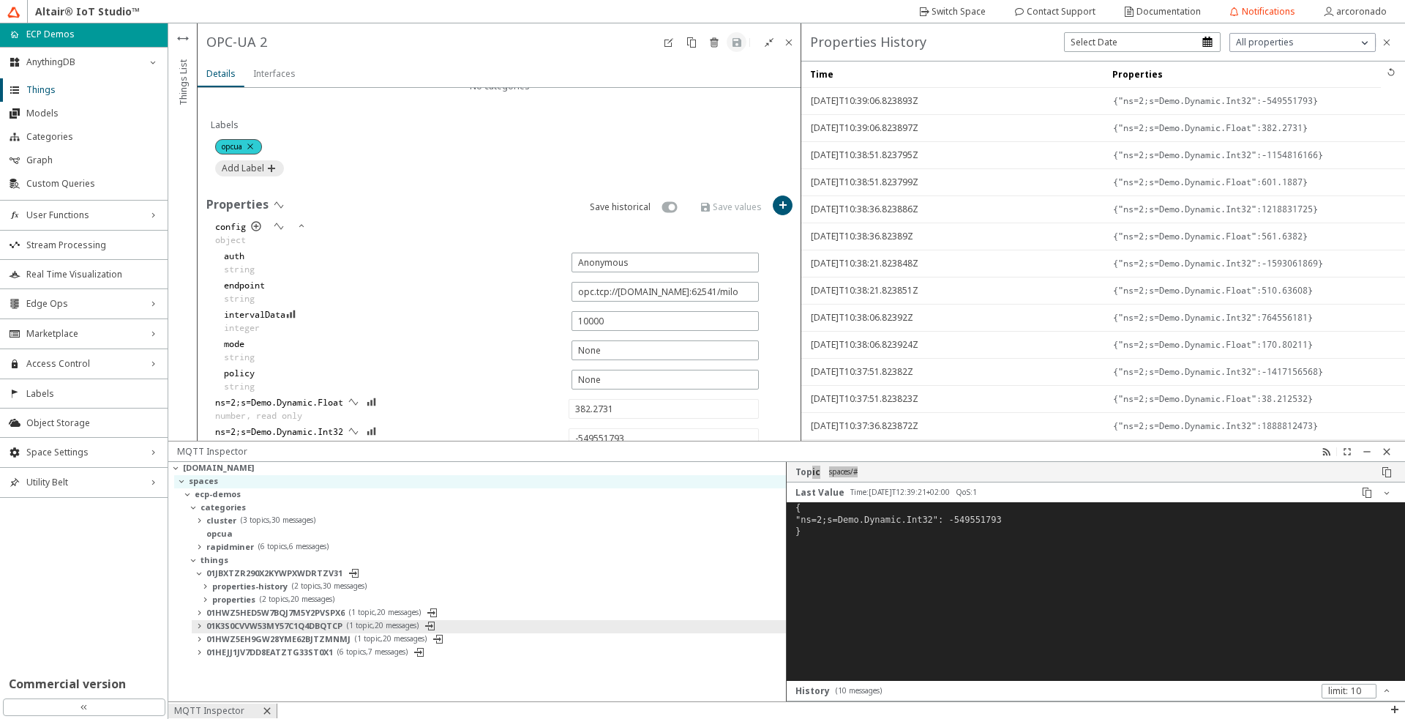
type input "85.6301"
type input "656253264"
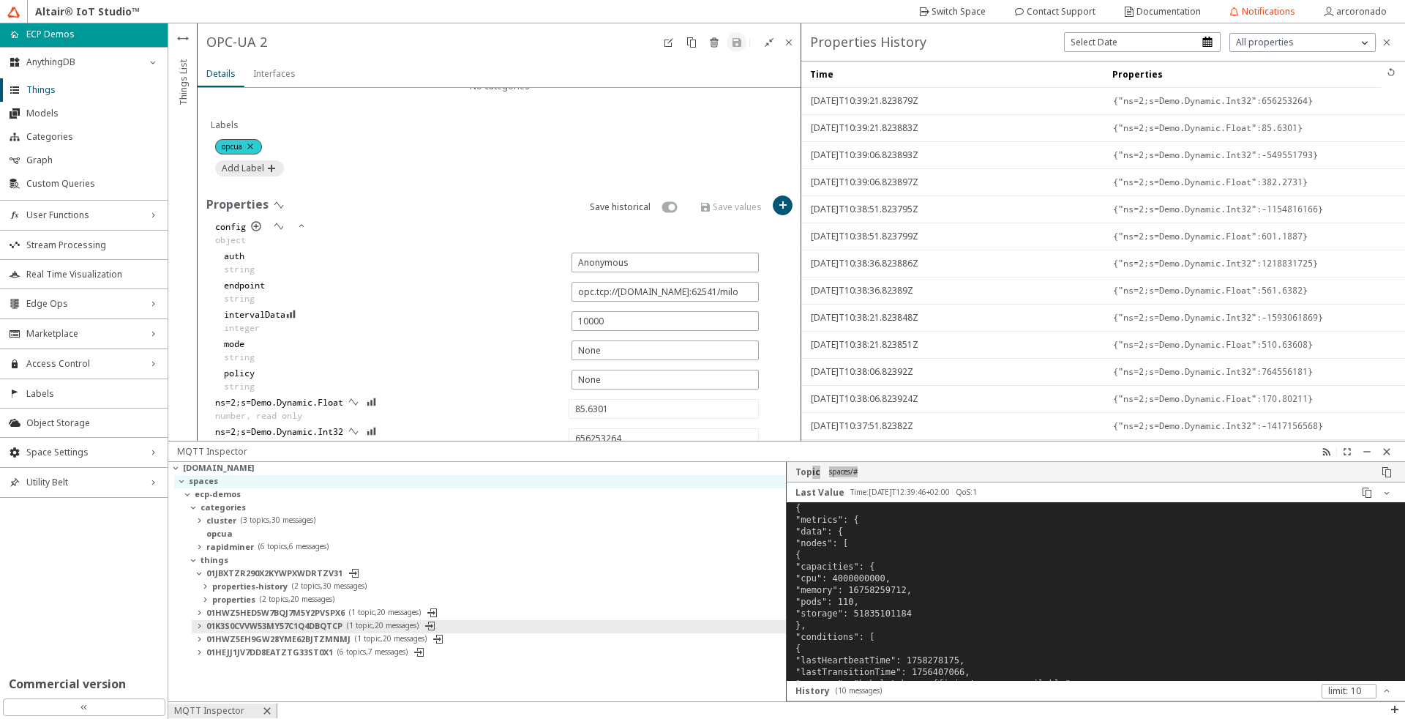
type input "521.9003"
type input "207516986"
type input "583.77484"
type input "-877630829"
type input "948.1435"
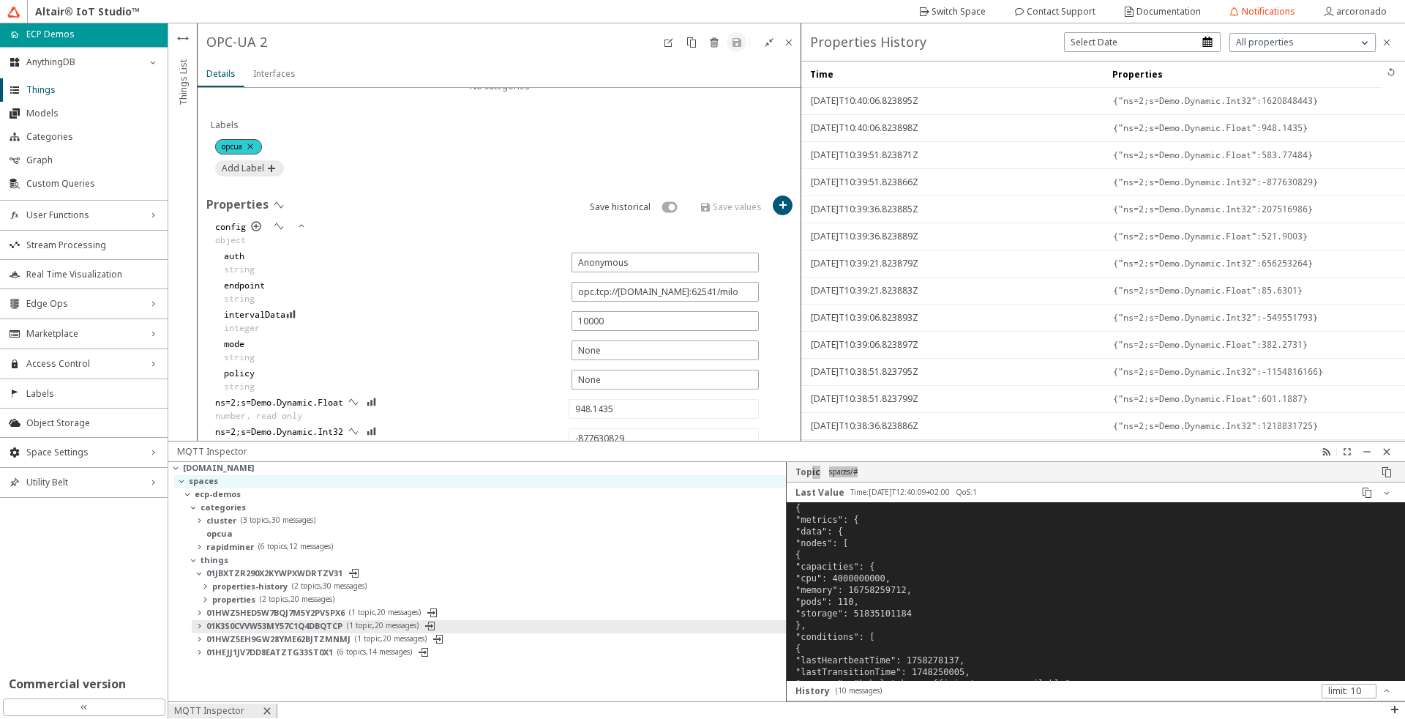
type input "1620848443"
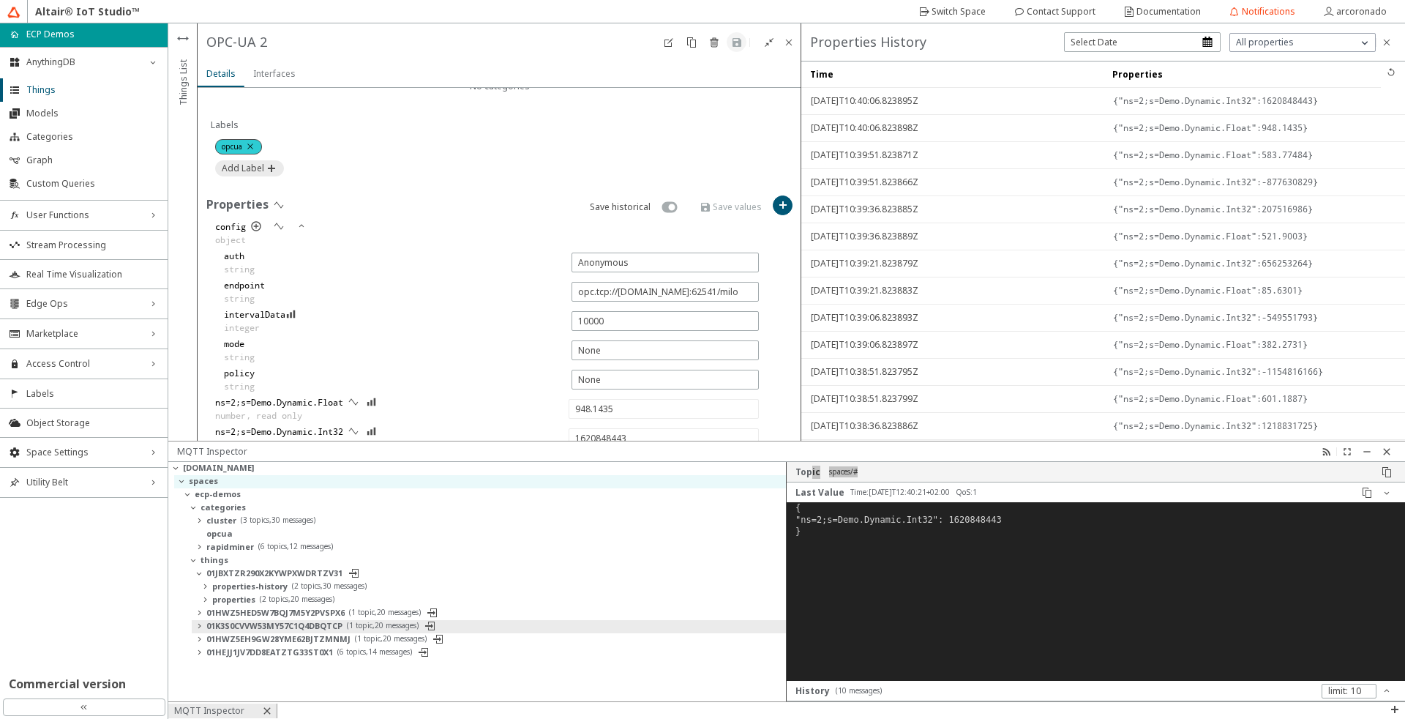
type input "28.243042"
type input "-1052528457"
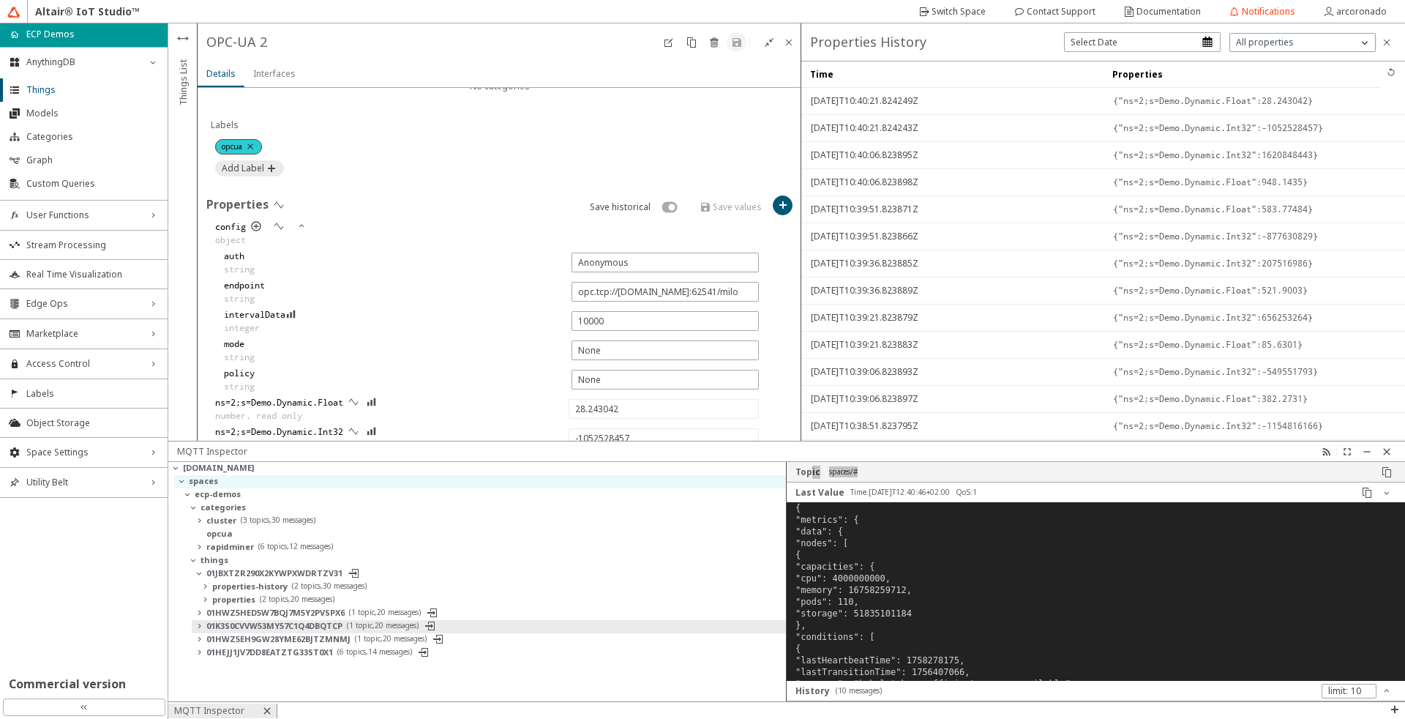
type input "175.80623"
type input "1512185057"
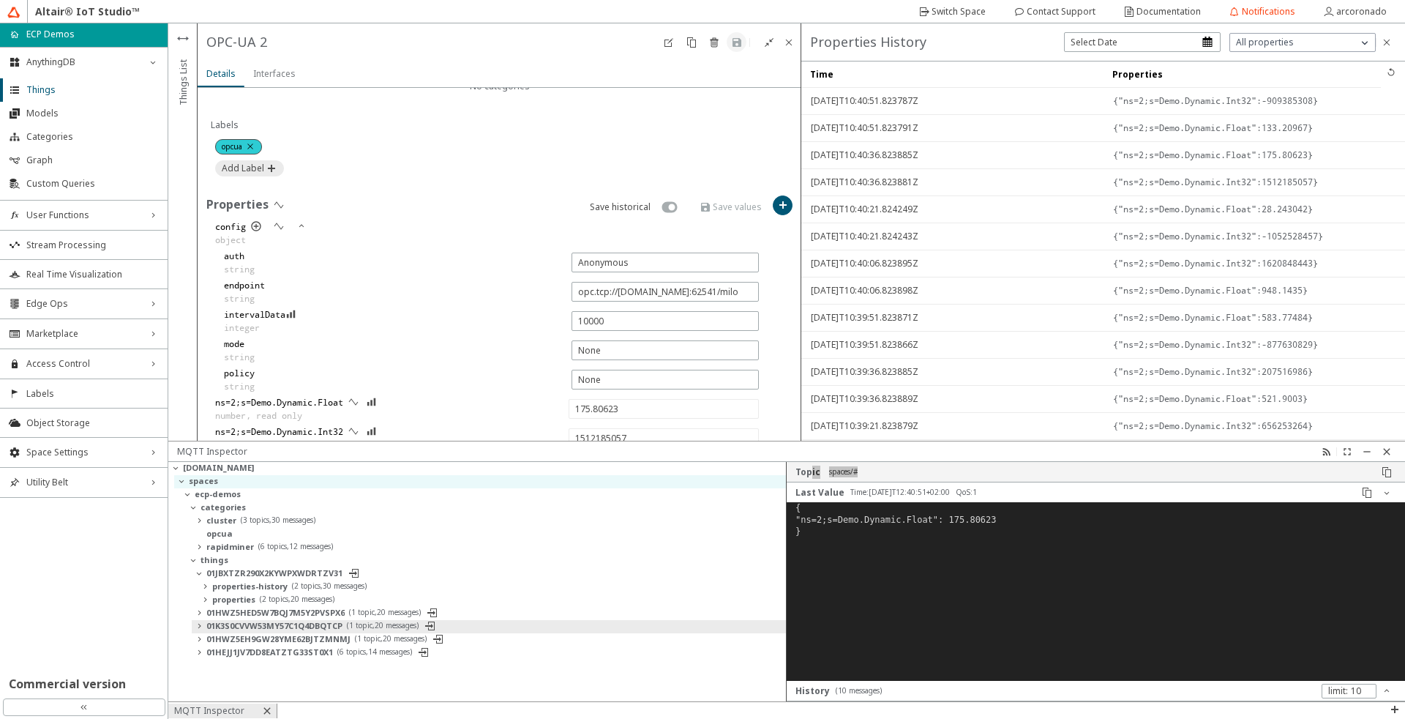
type input "133.20967"
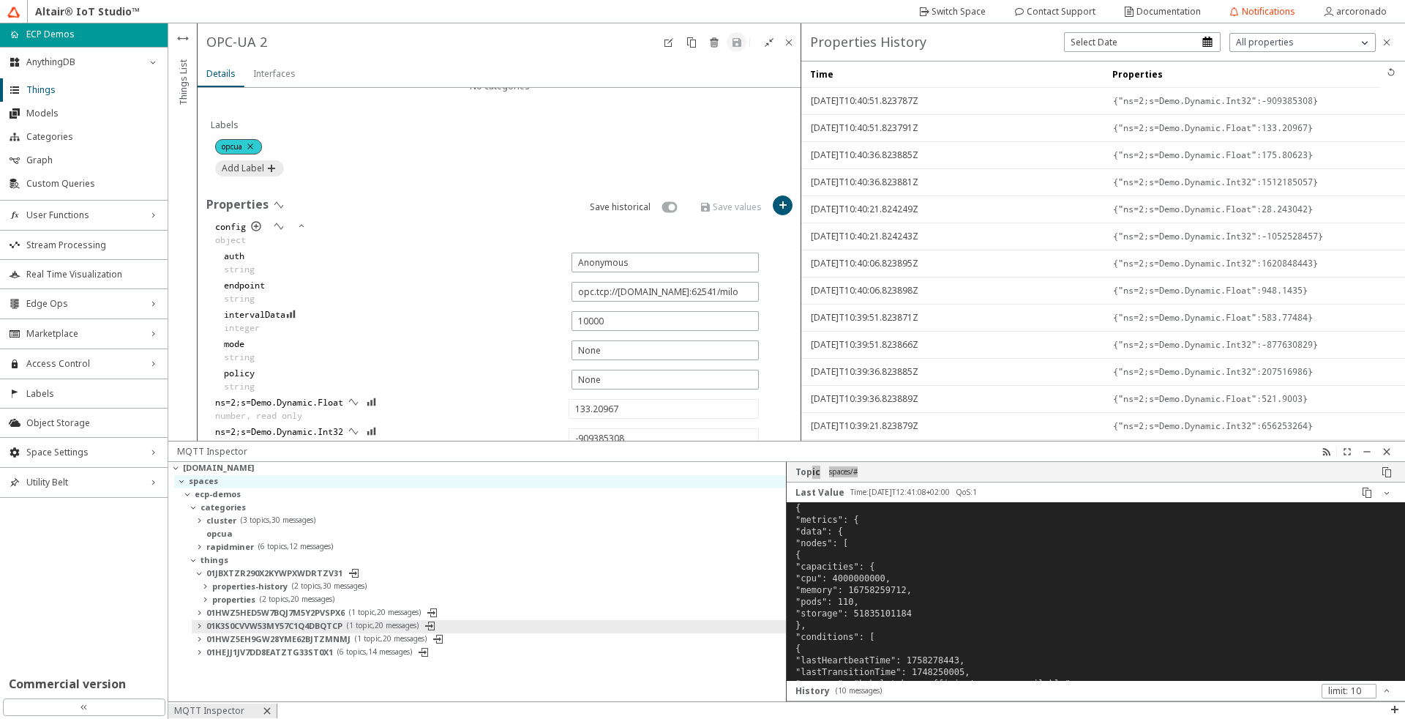
type input "-592532341"
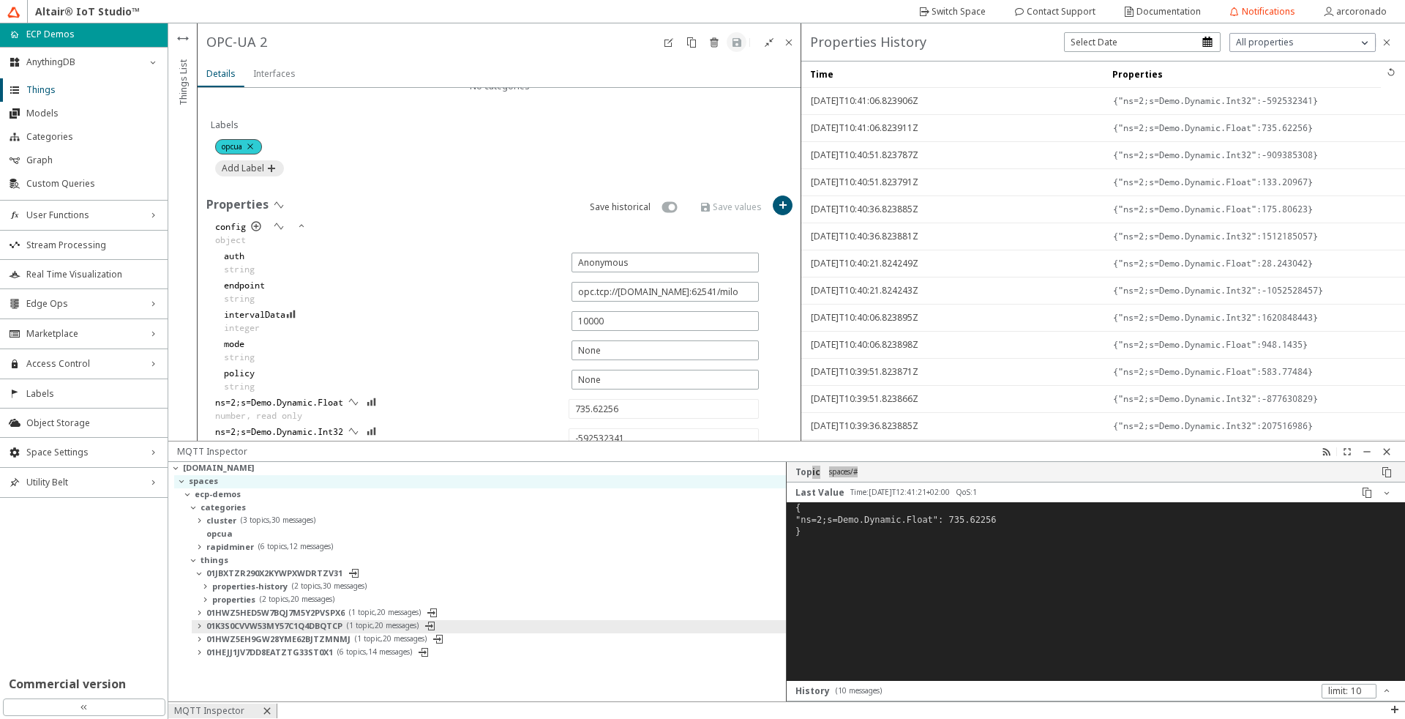
type input "863.1551"
type input "-925799471"
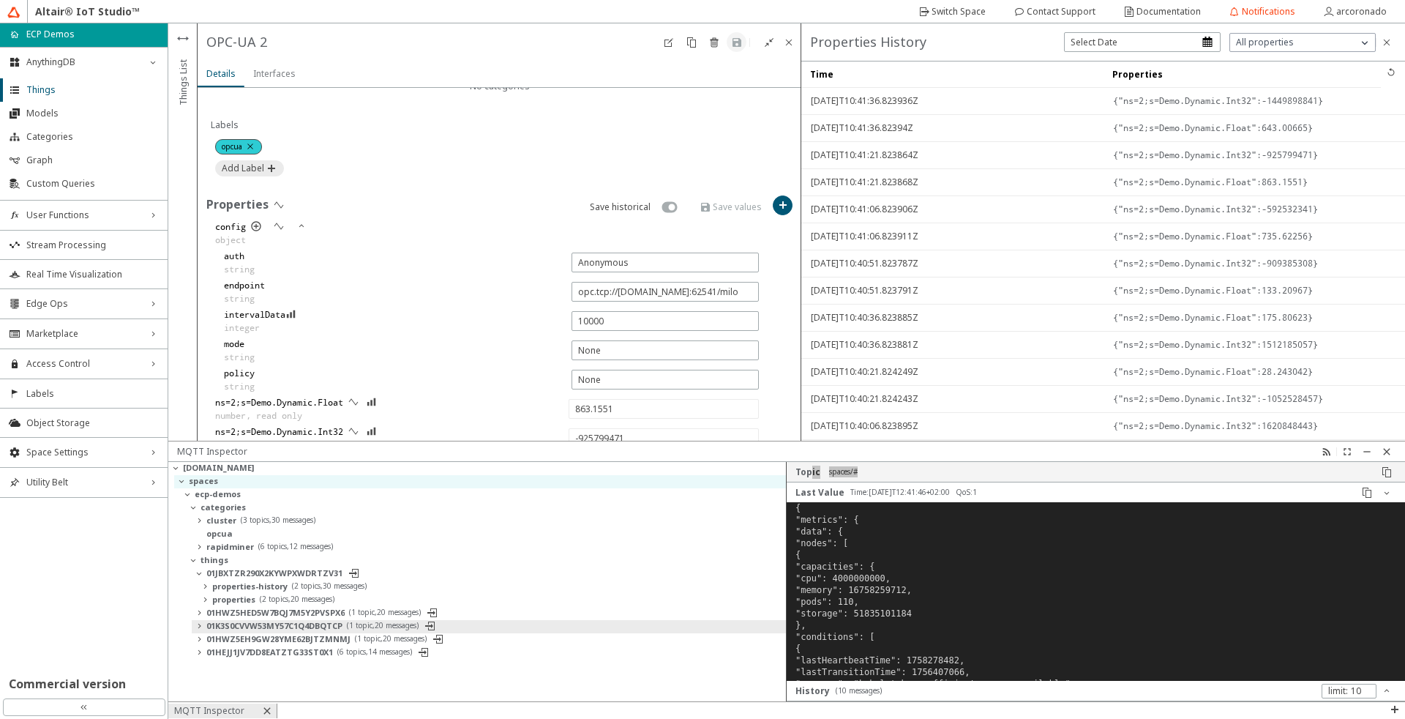
type input "643.00665"
type input "-1449898841"
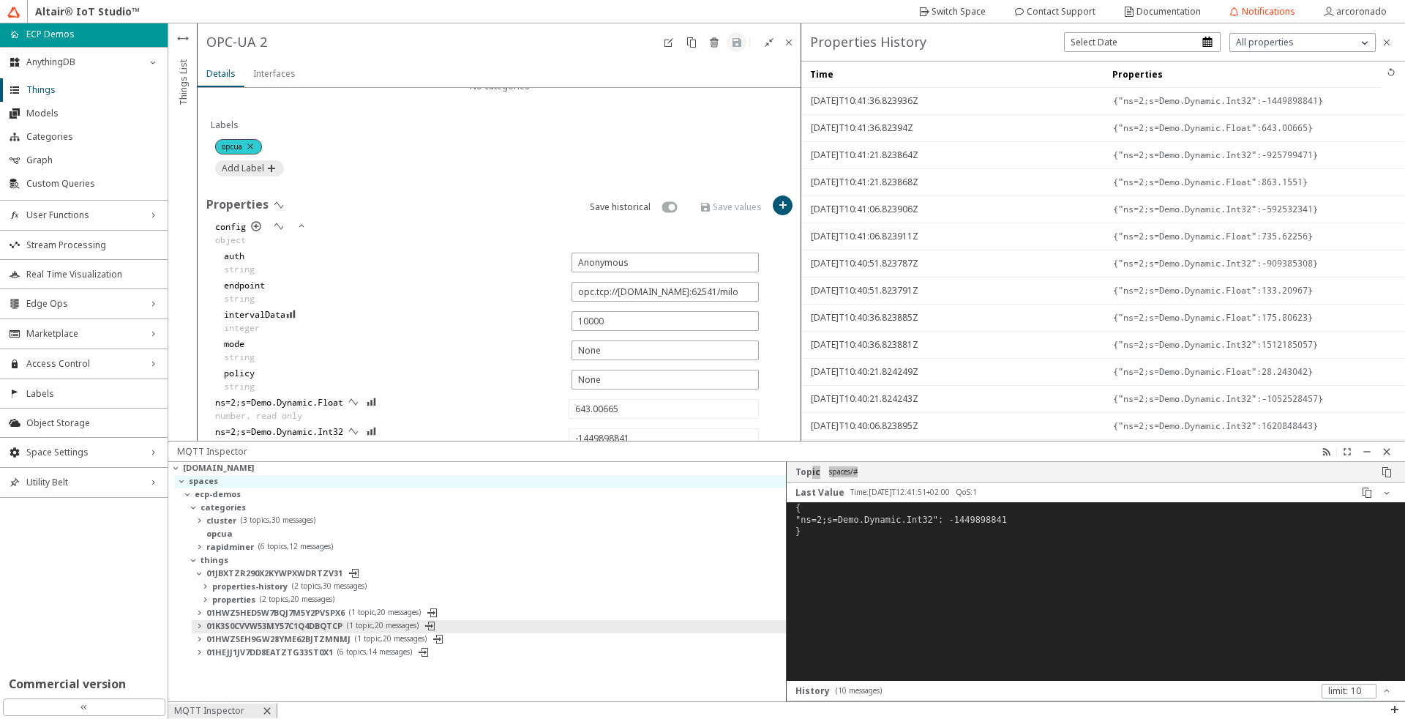
type input "901.61475"
type input "997244107"
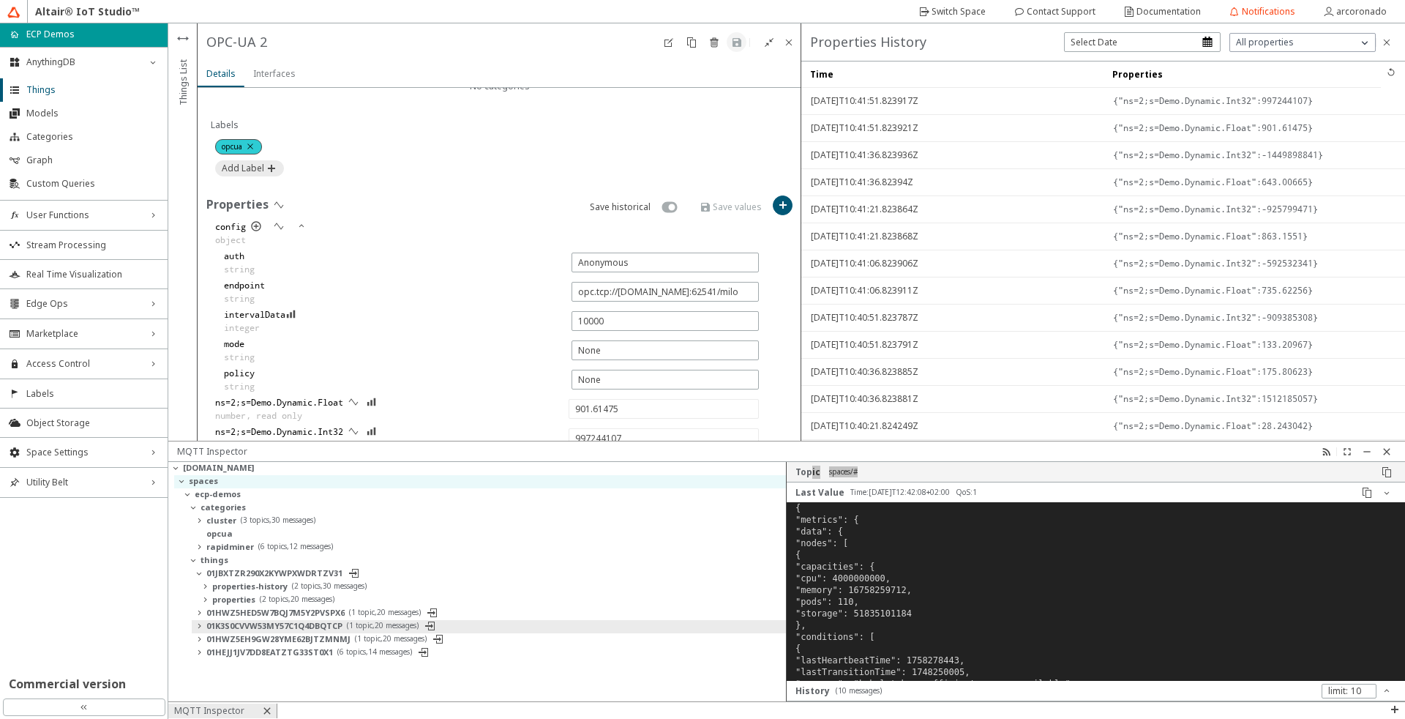
type input "866.80273"
type input "-675714494"
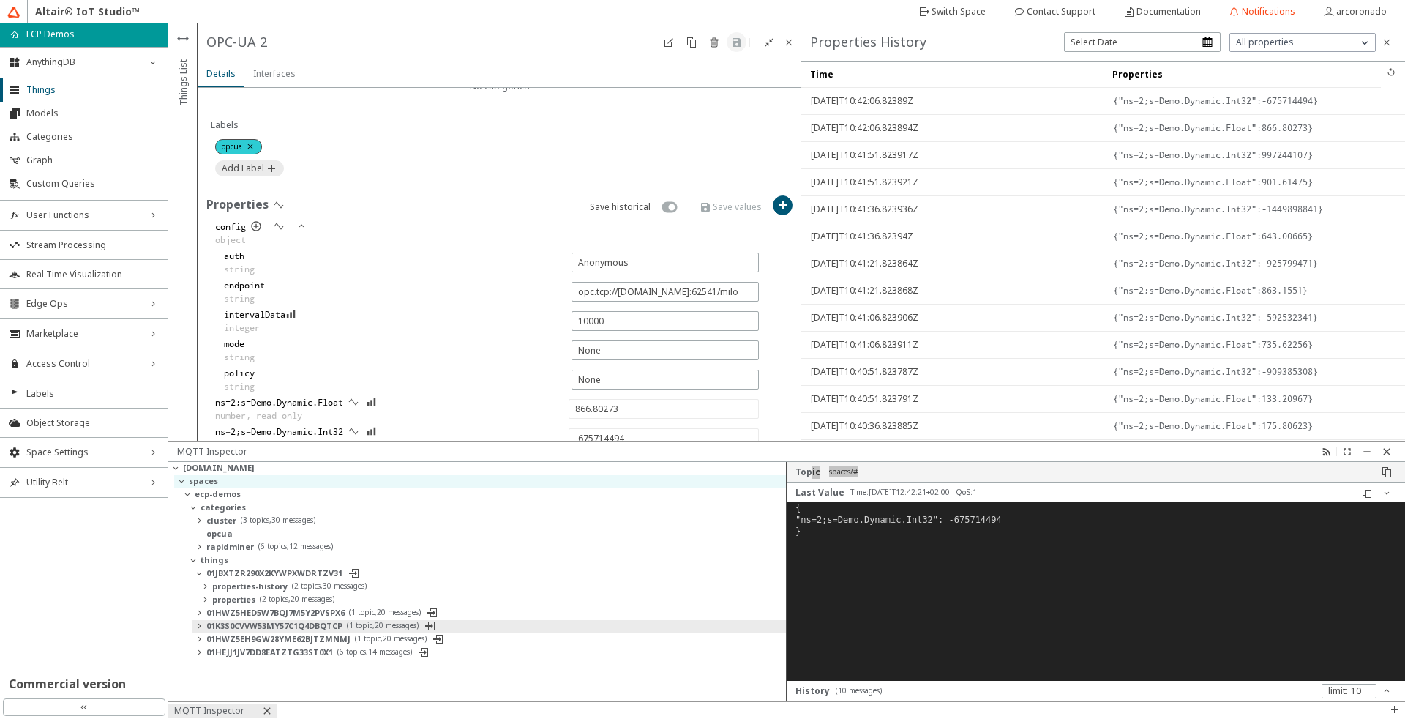
type input "119.92915"
type input "-1336261950"
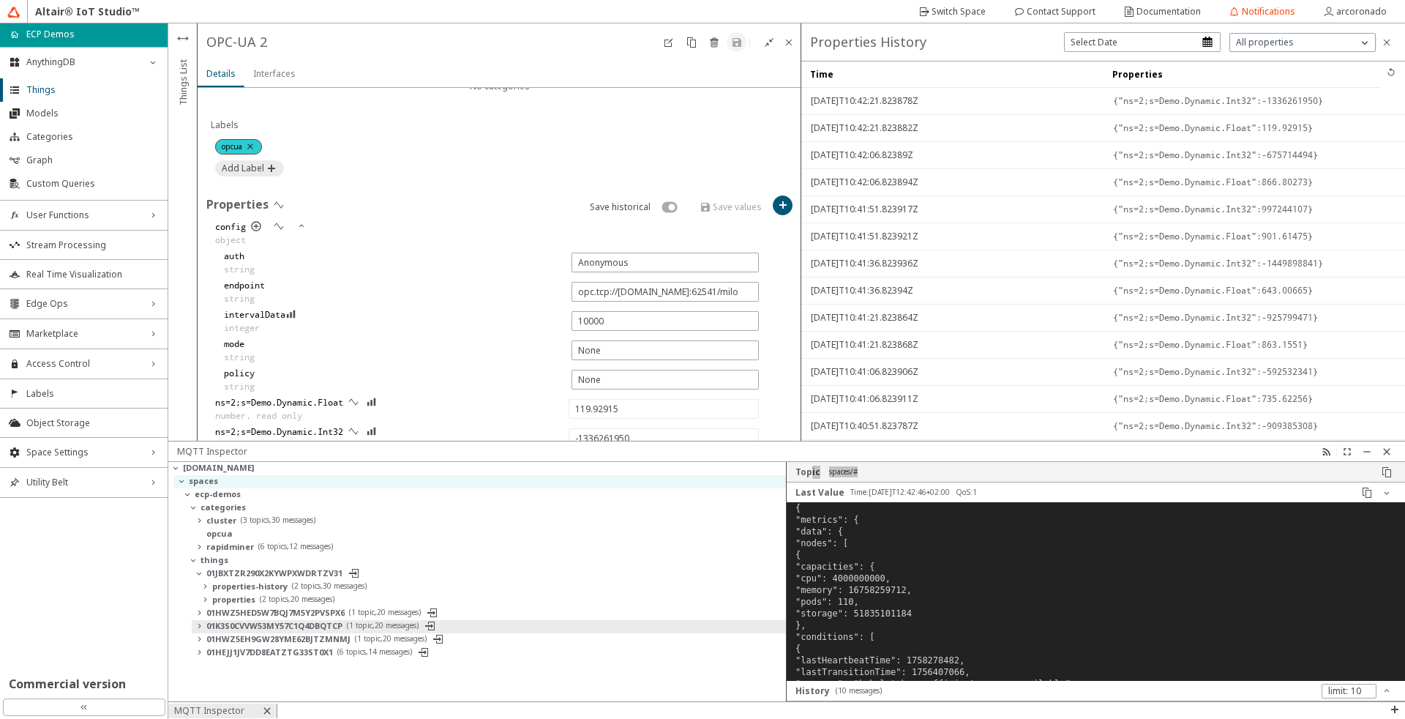
type input "798.03534"
type input "1268282375"
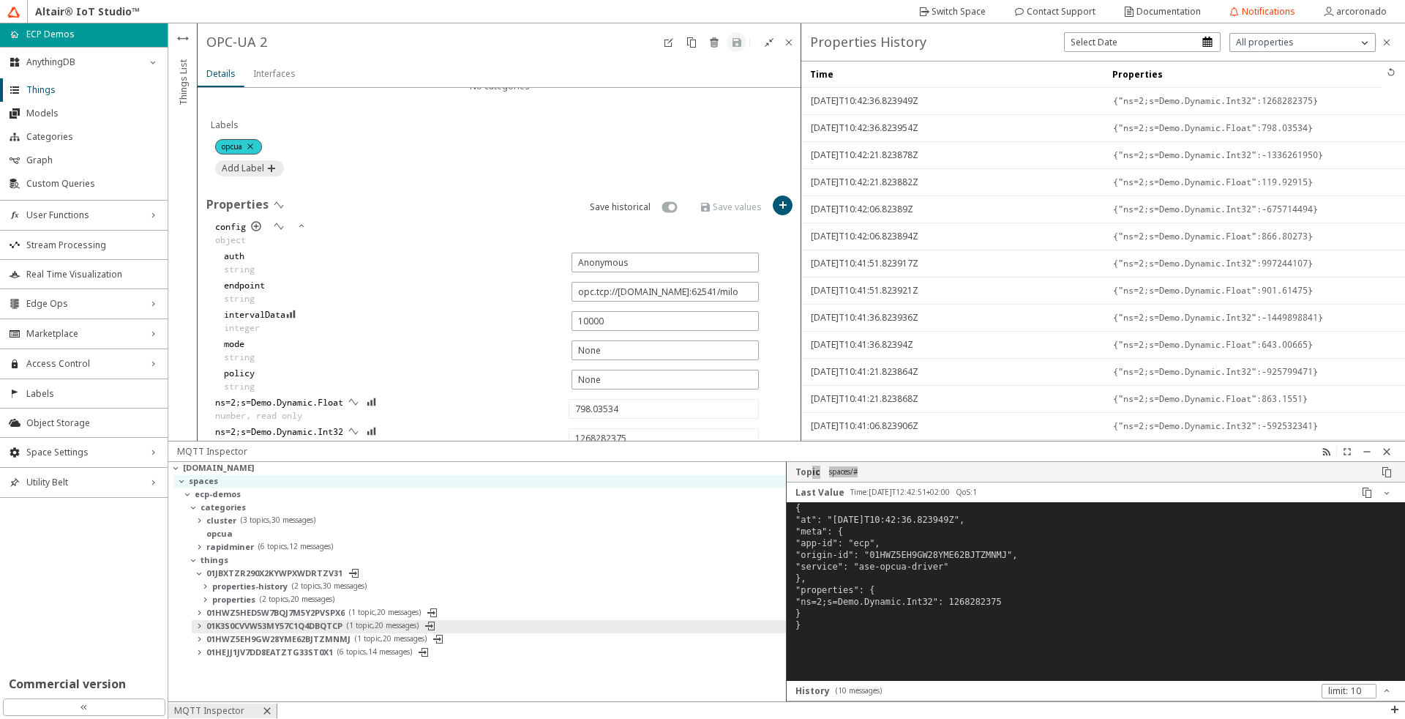
type input "45.99428"
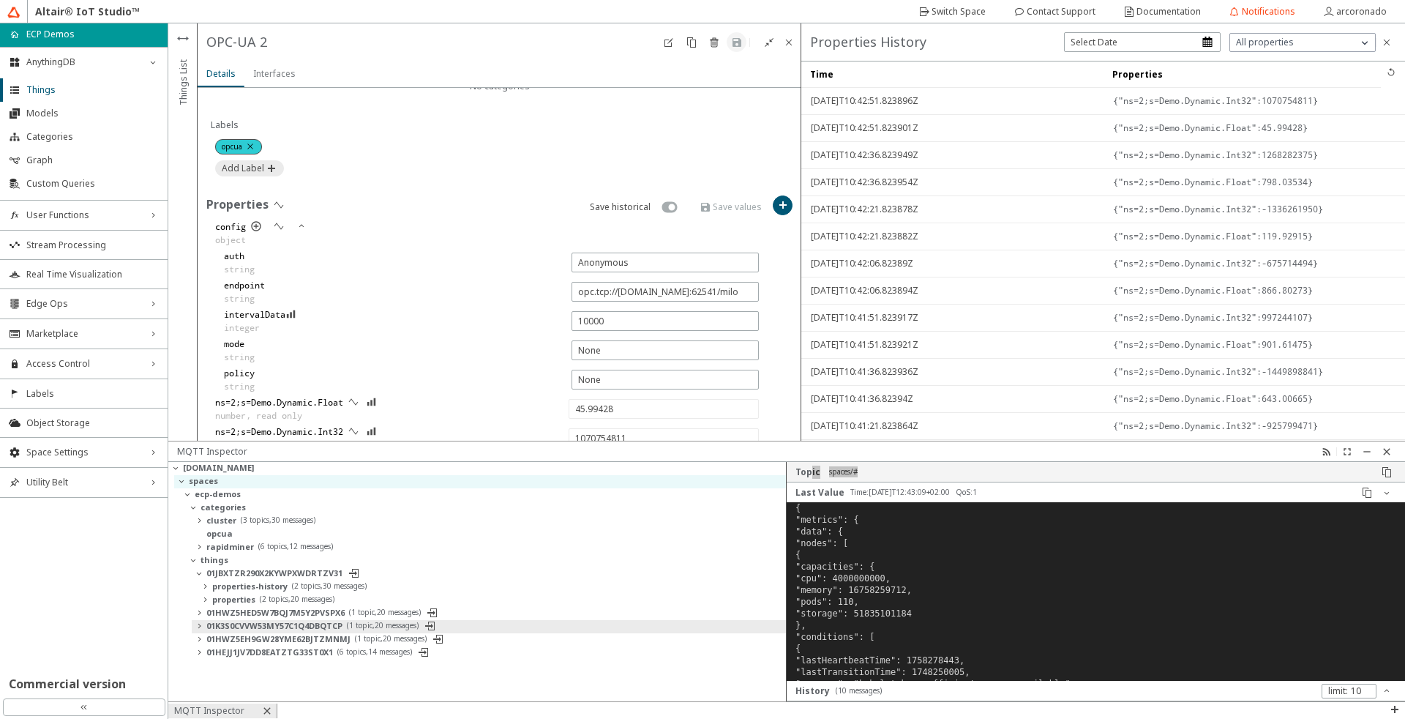
type input "792713164"
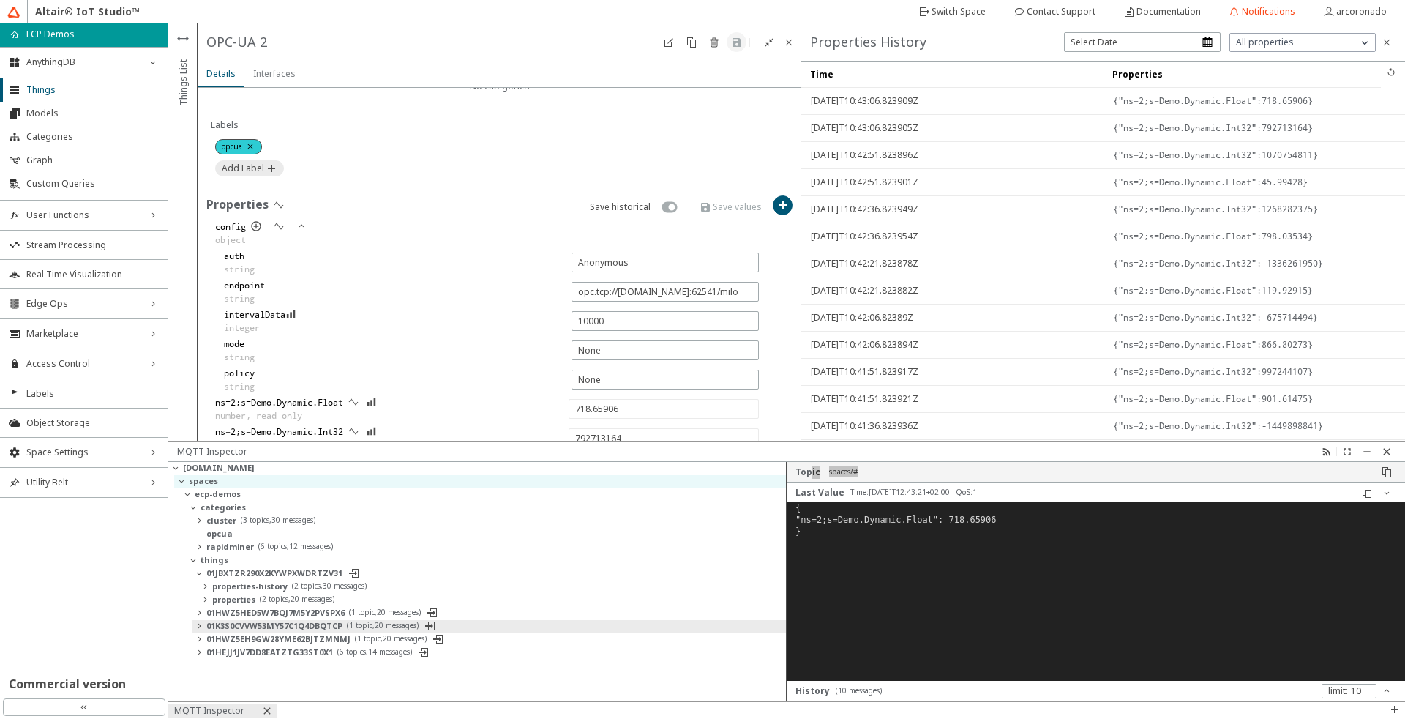
type input "333.01102"
type input "61974005"
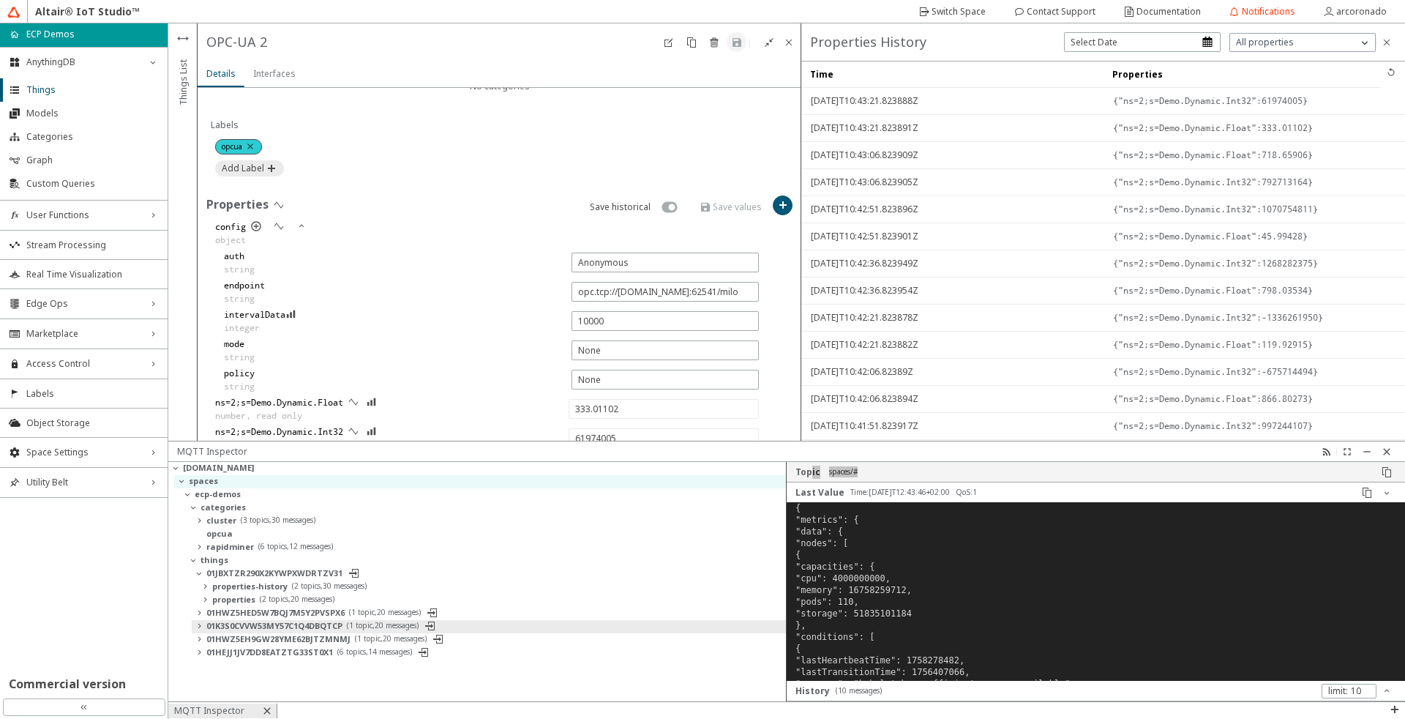
type input "270.30865"
type input "1783759754"
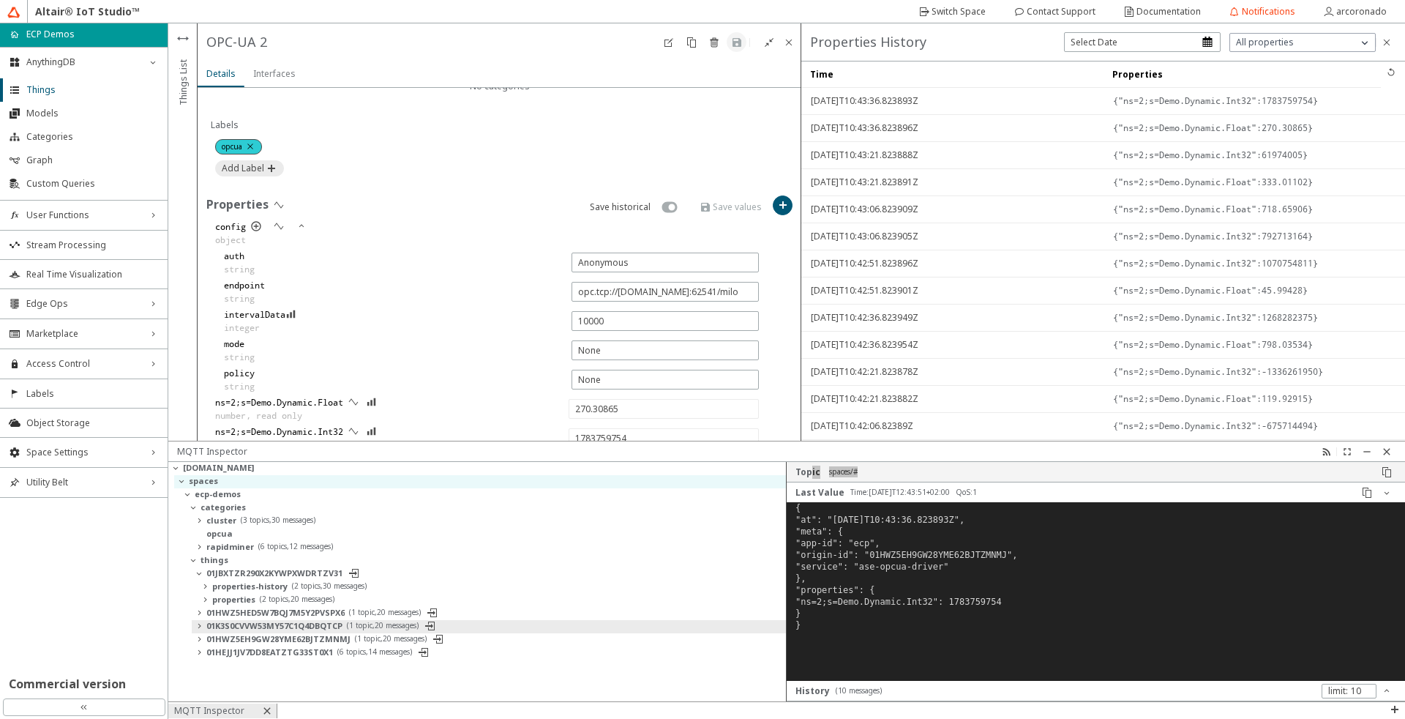
type input "228.23558"
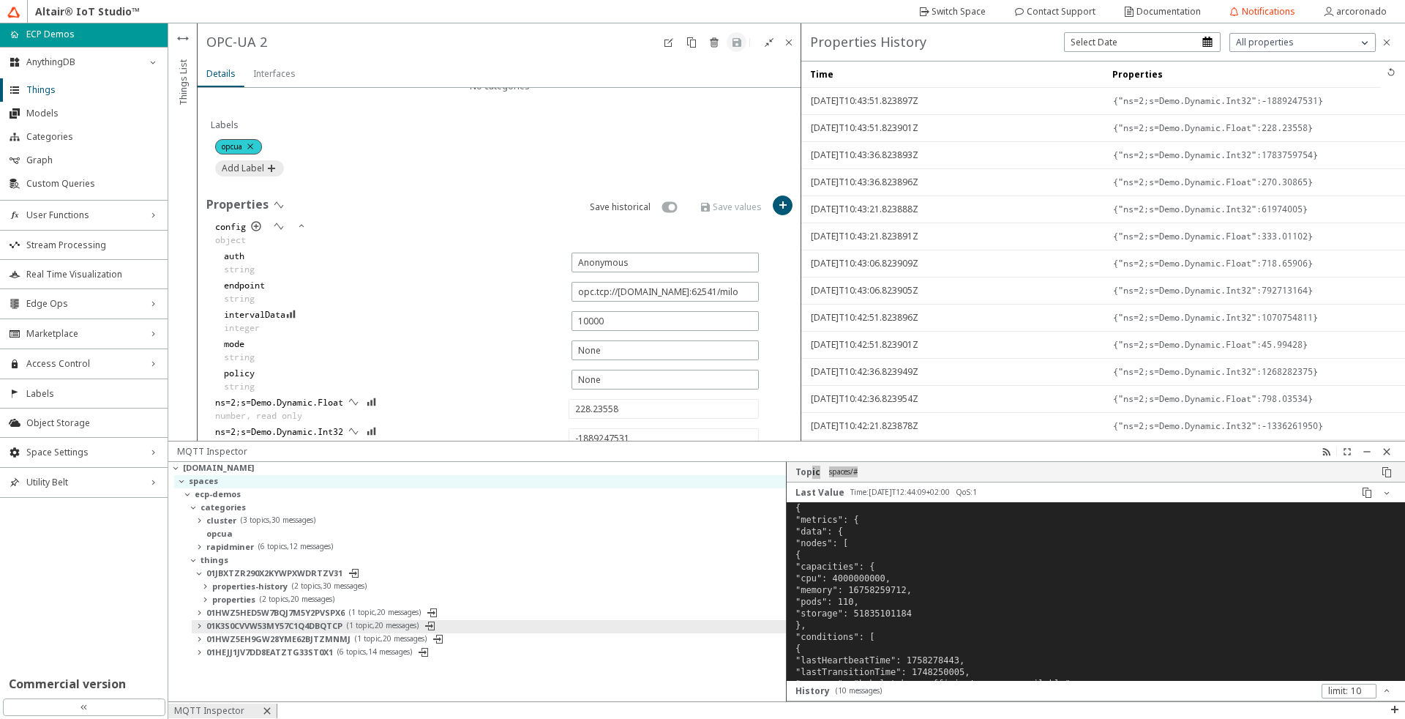
type input "436561268"
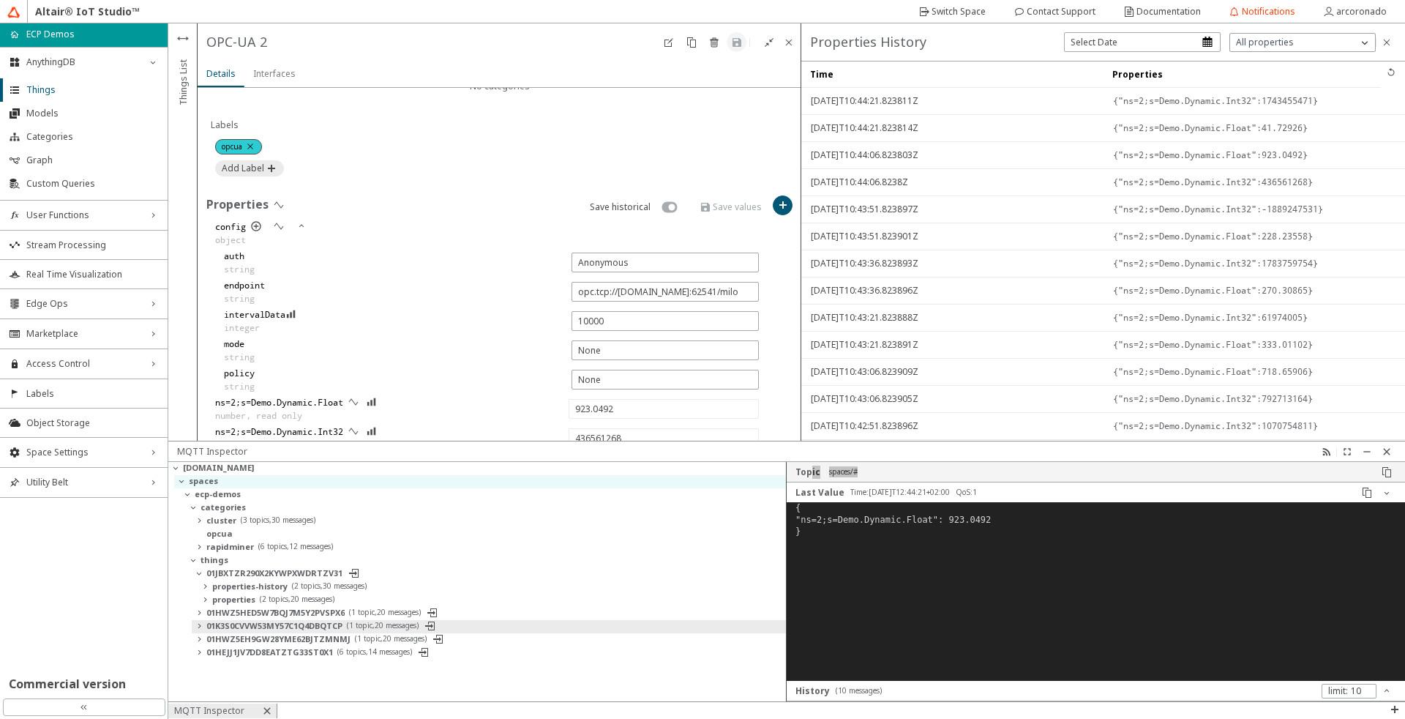
type input "41.72926"
type input "1743455471"
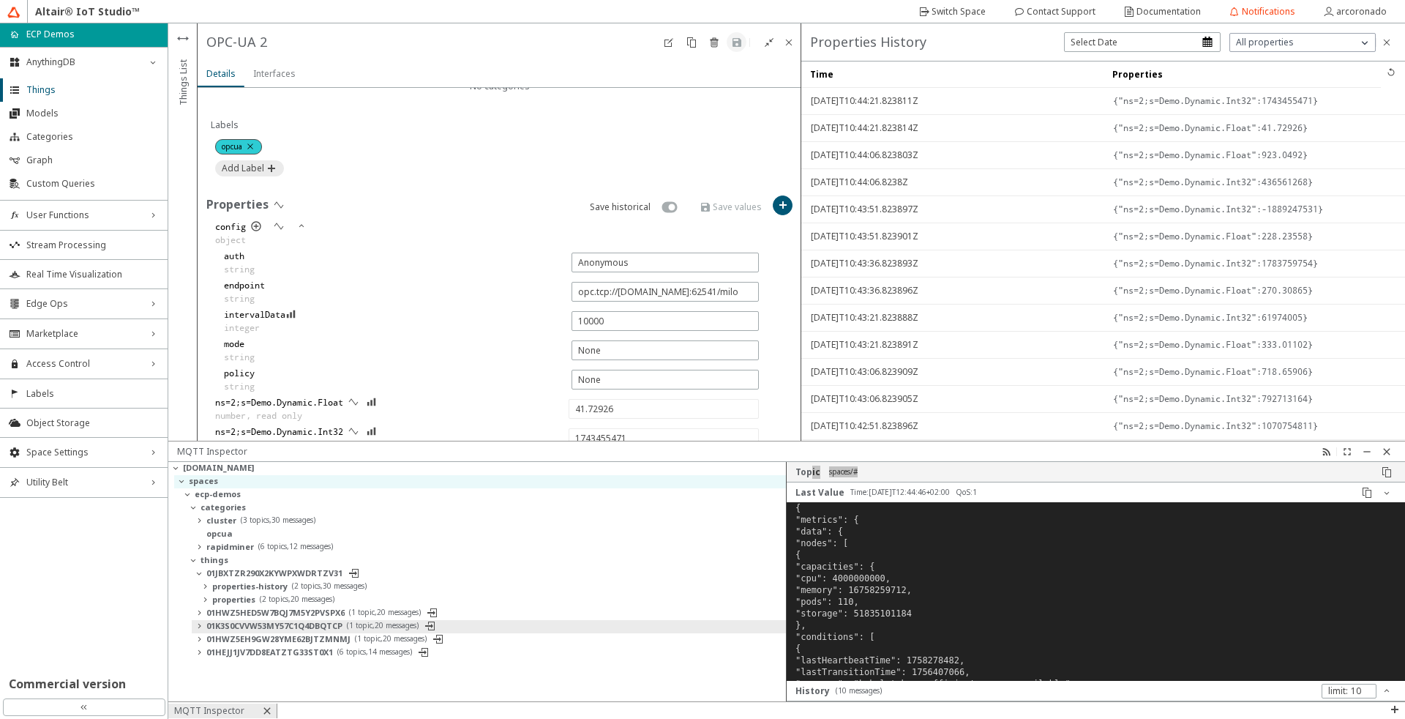
type input "444.12595"
type input "153381680"
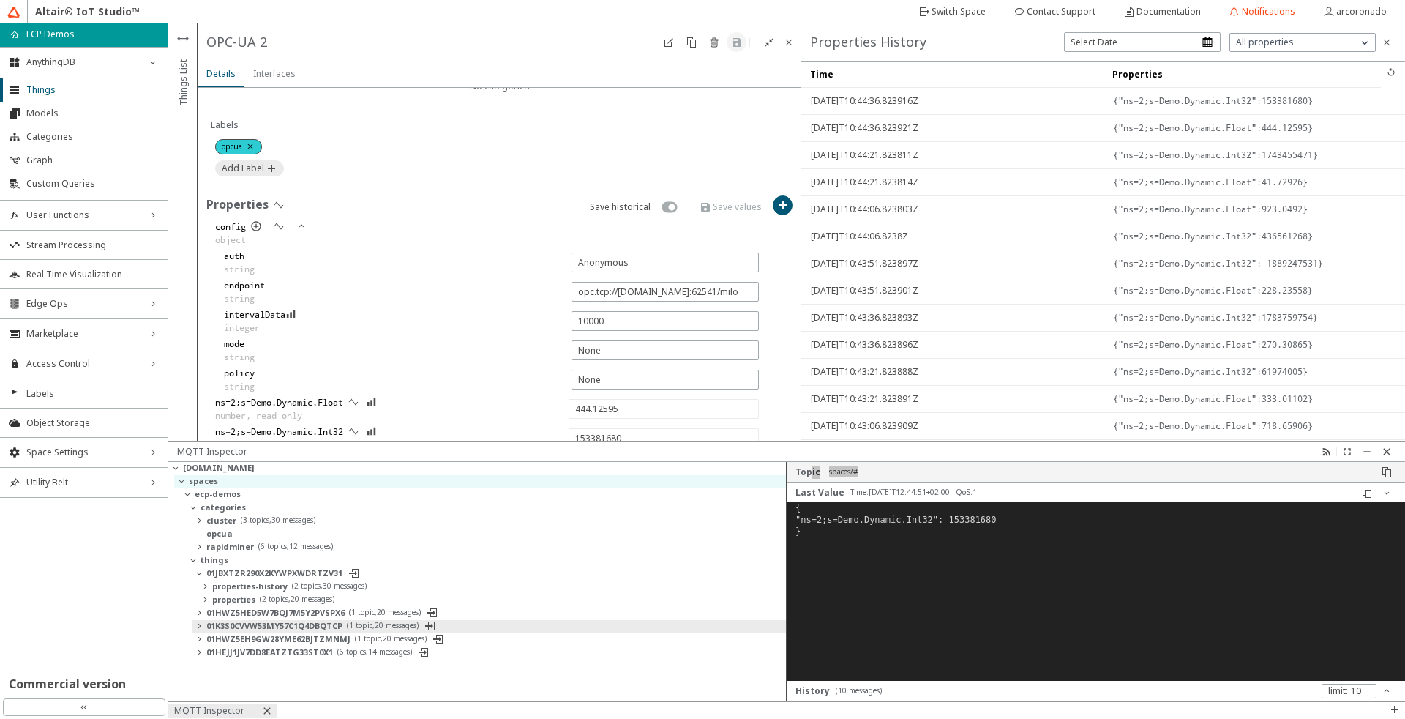
type input "615.1086"
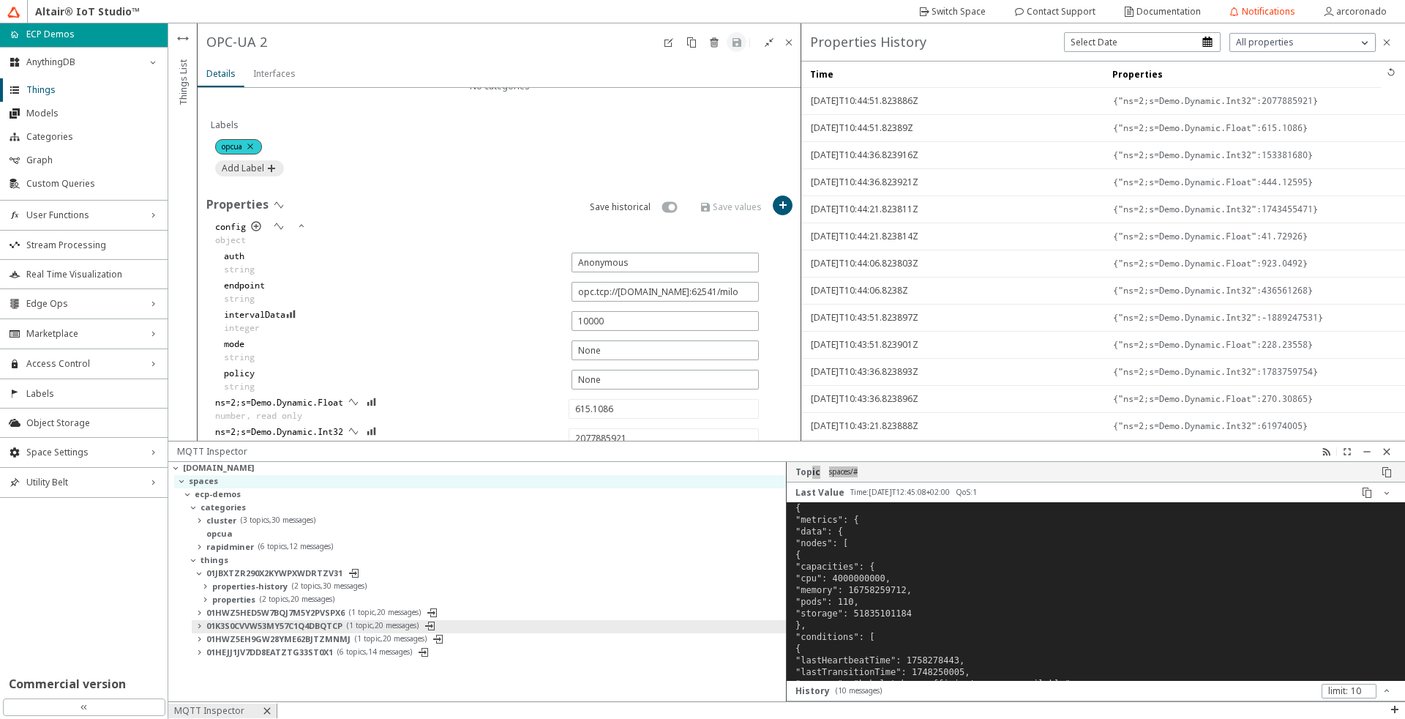
type input "671974116"
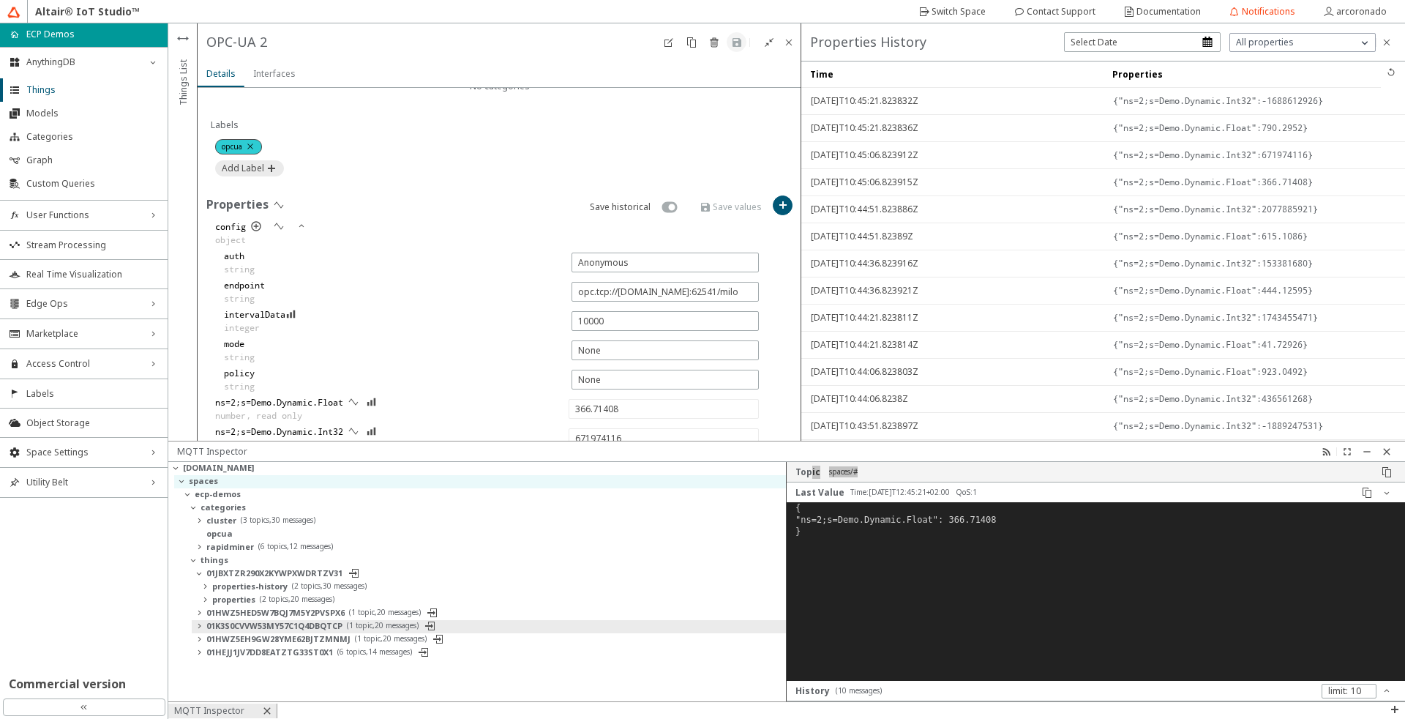
type input "790.2952"
type input "-1688612926"
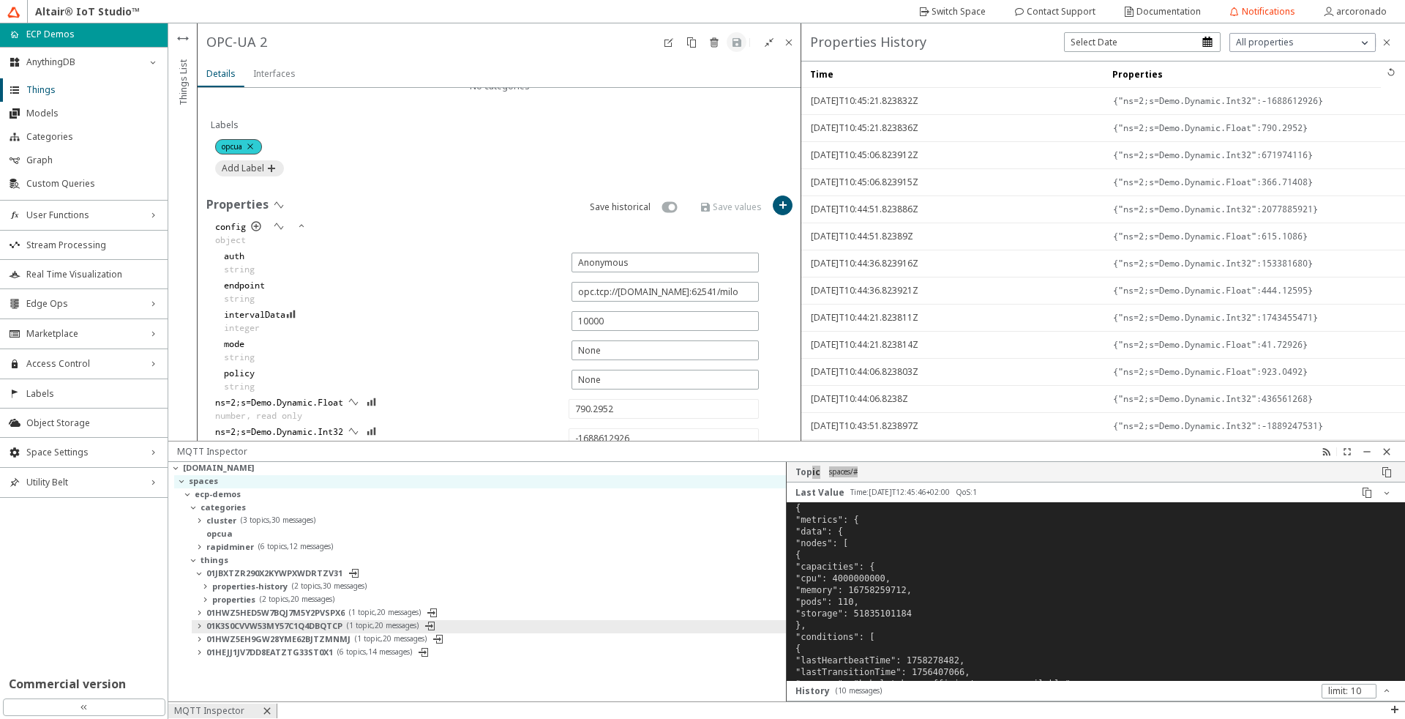
type input "458.66928"
type input "78846650"
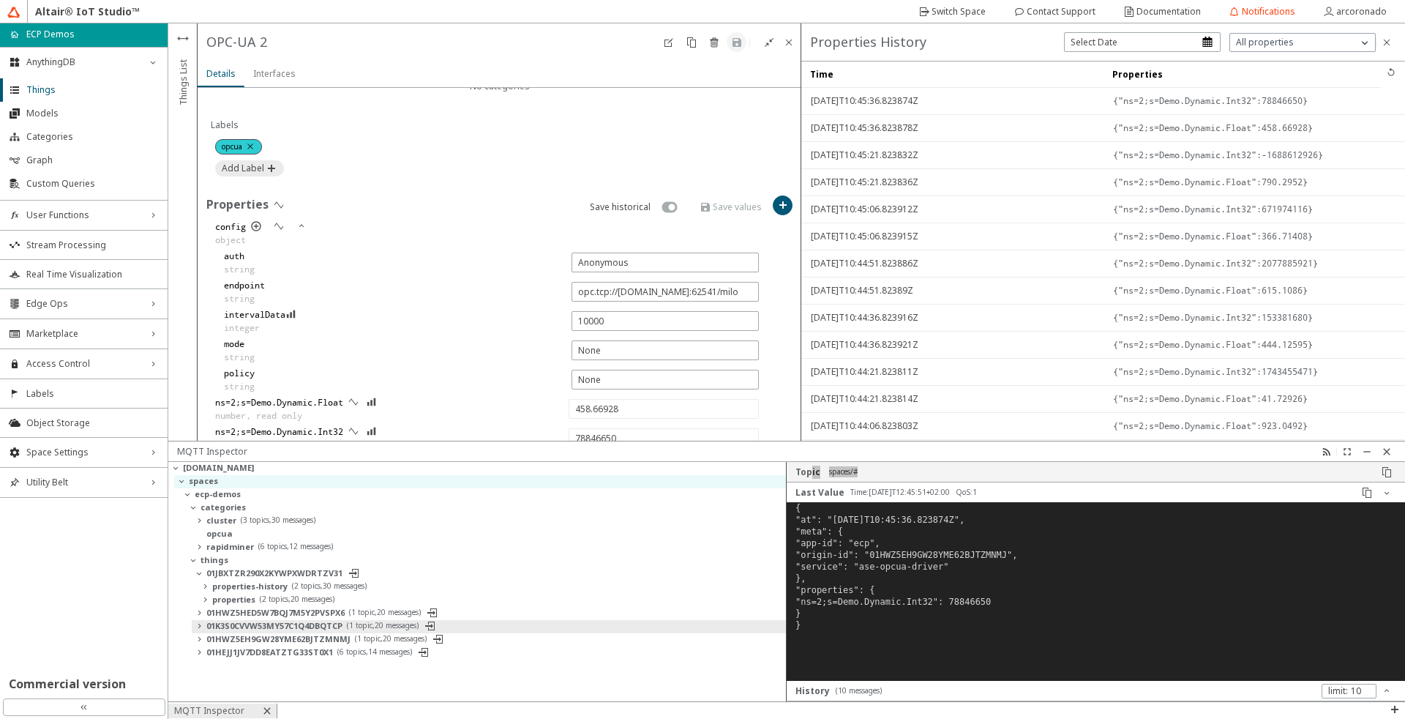
type input "878.2661"
type input "-265891606"
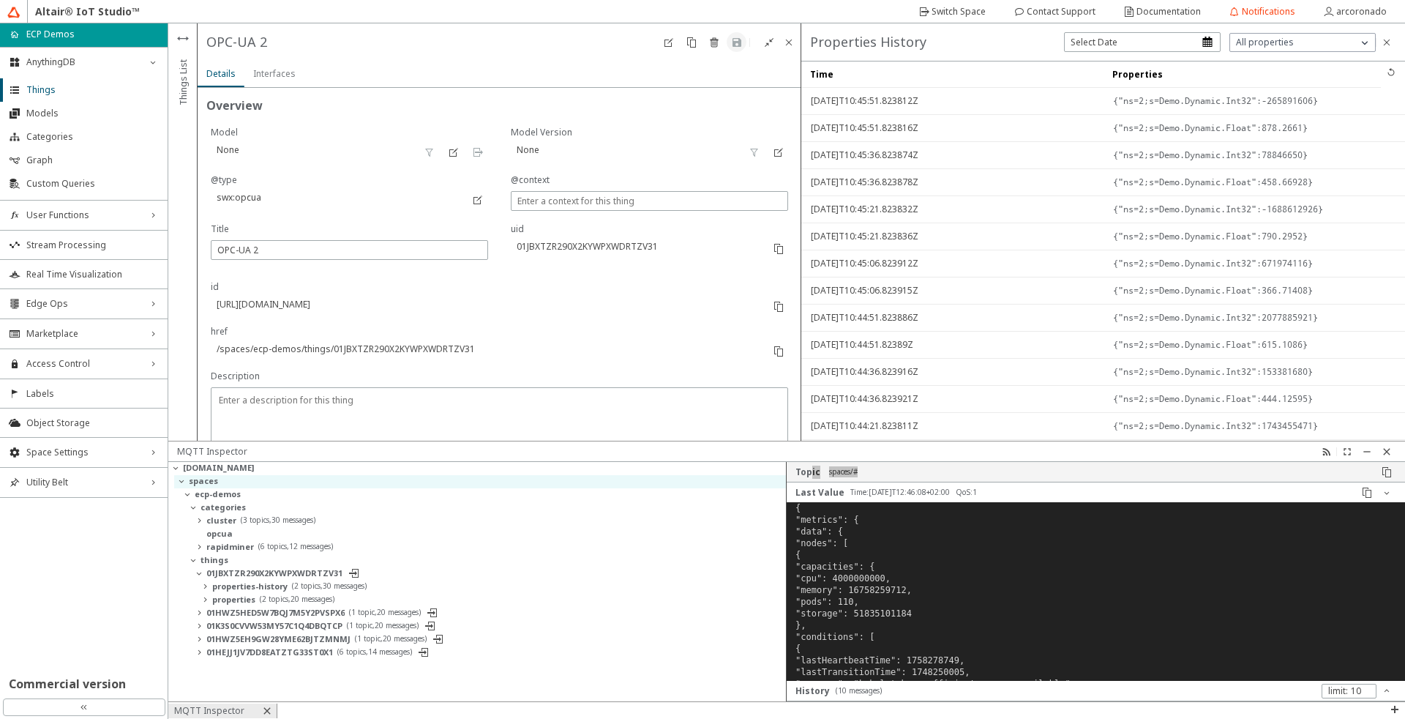
scroll to position [167, 607]
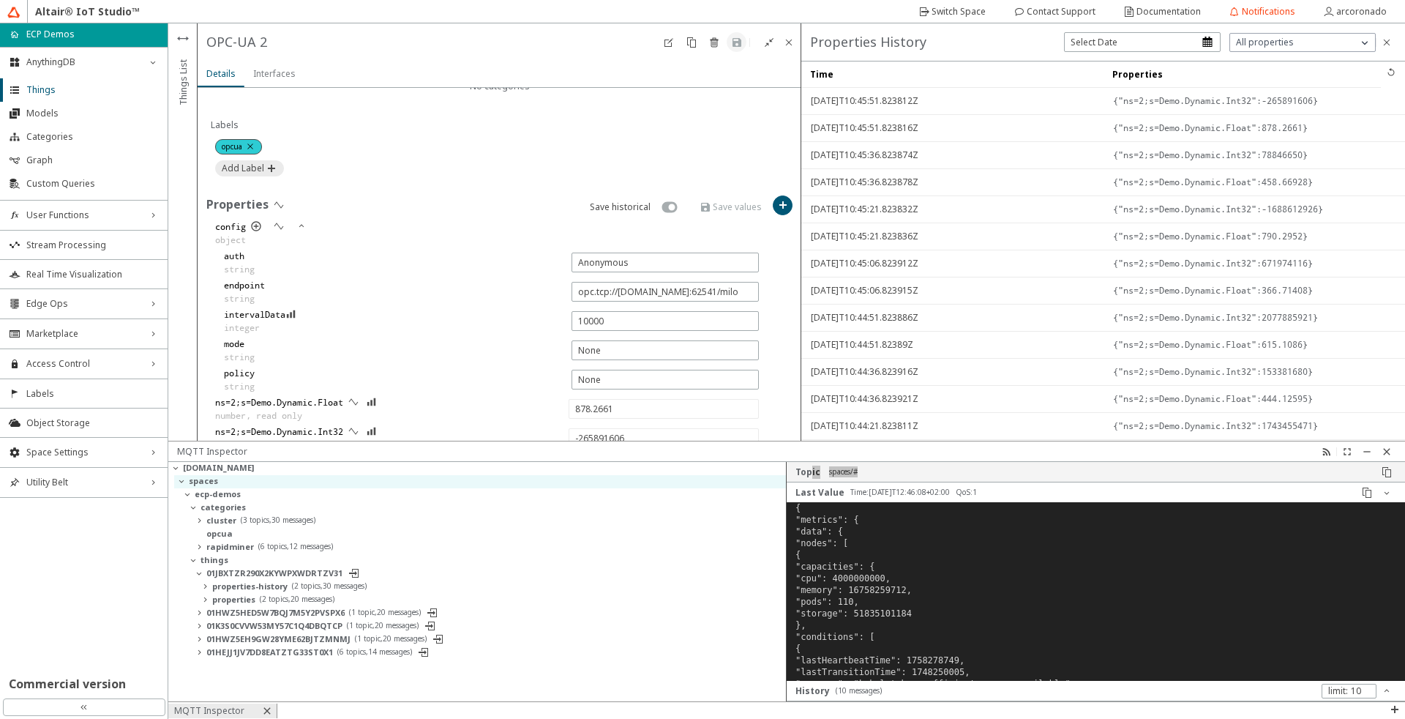
type input "191.27713"
type input "1117495397"
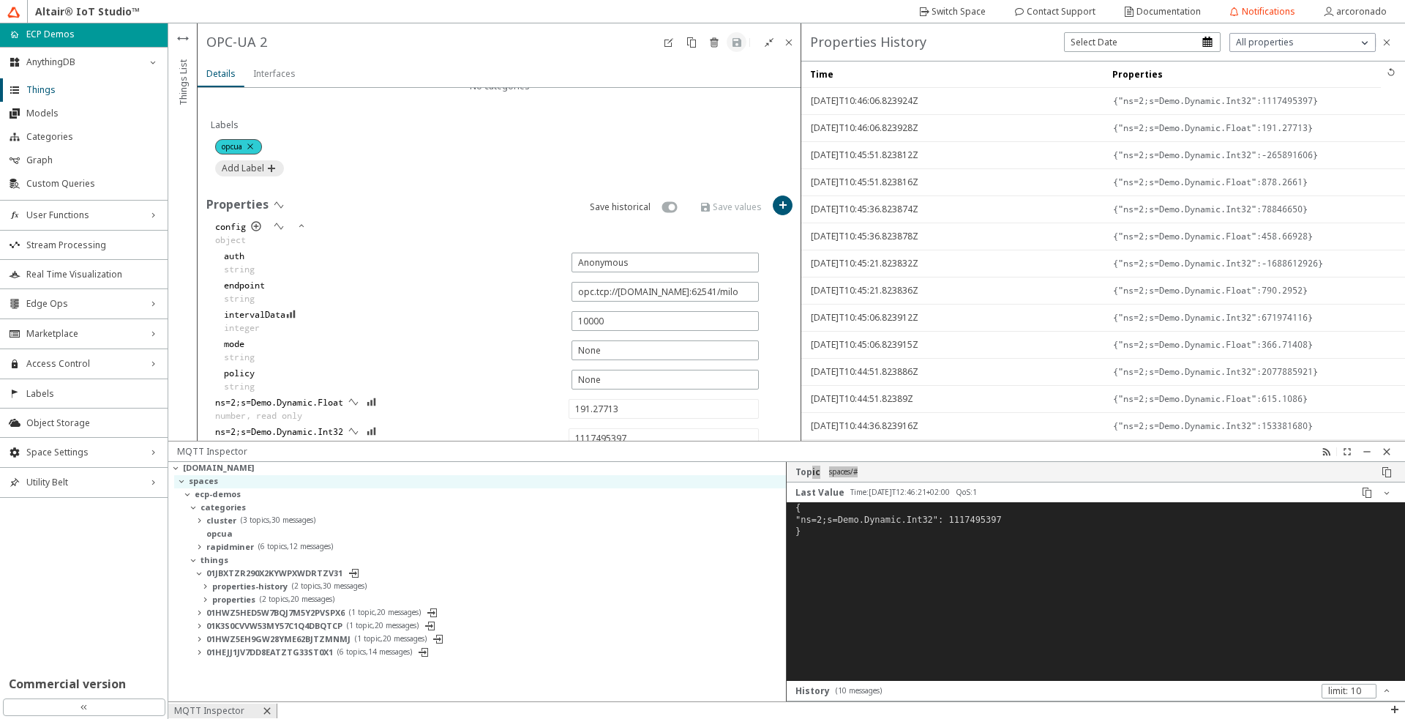
type input "127.80322"
type input "1972467397"
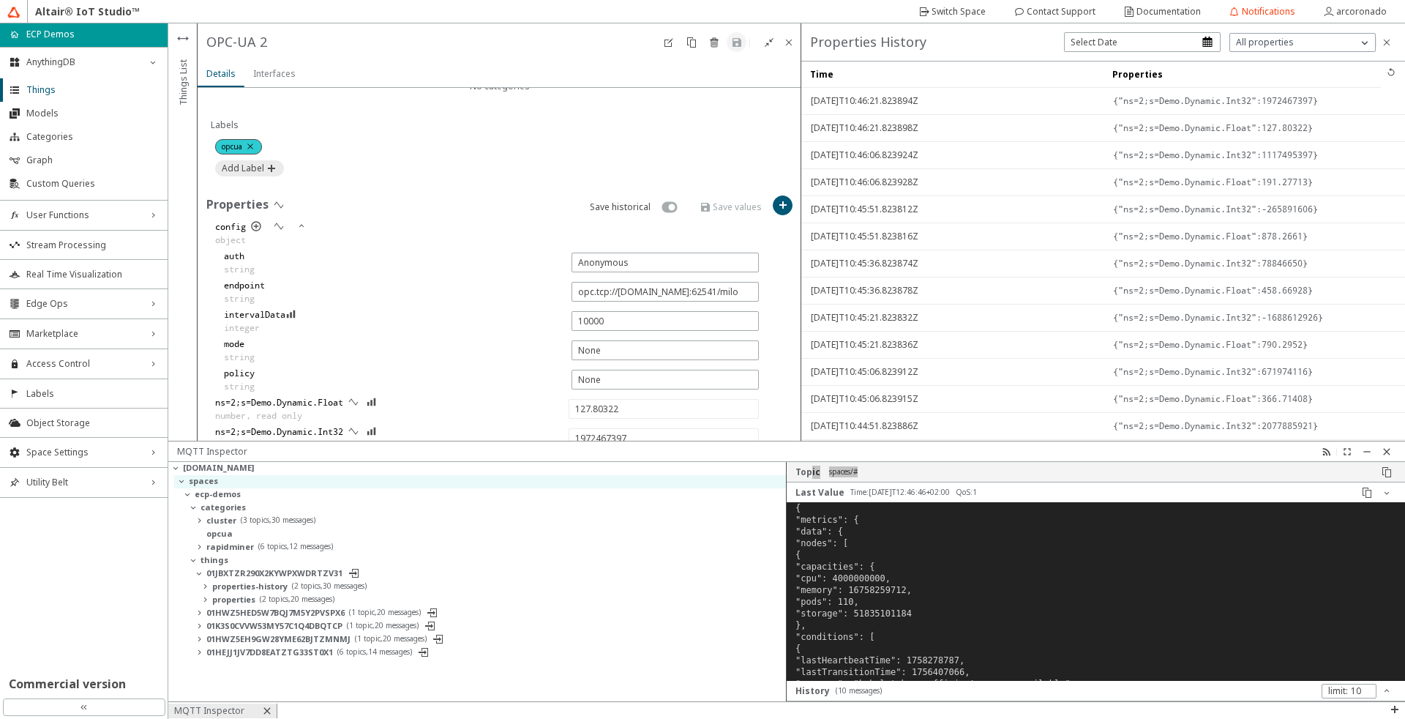
type input "208.00354"
type input "316768810"
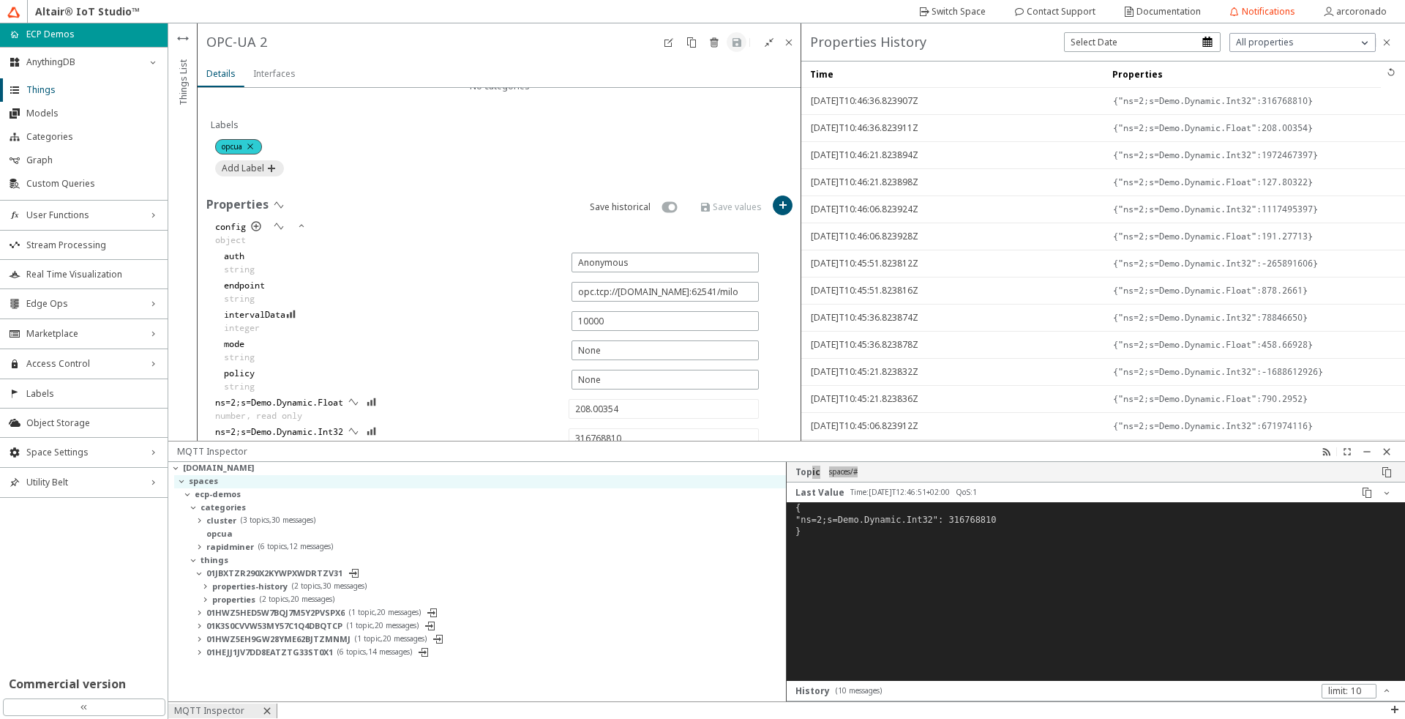
type input "194.24377"
type input "1887317974"
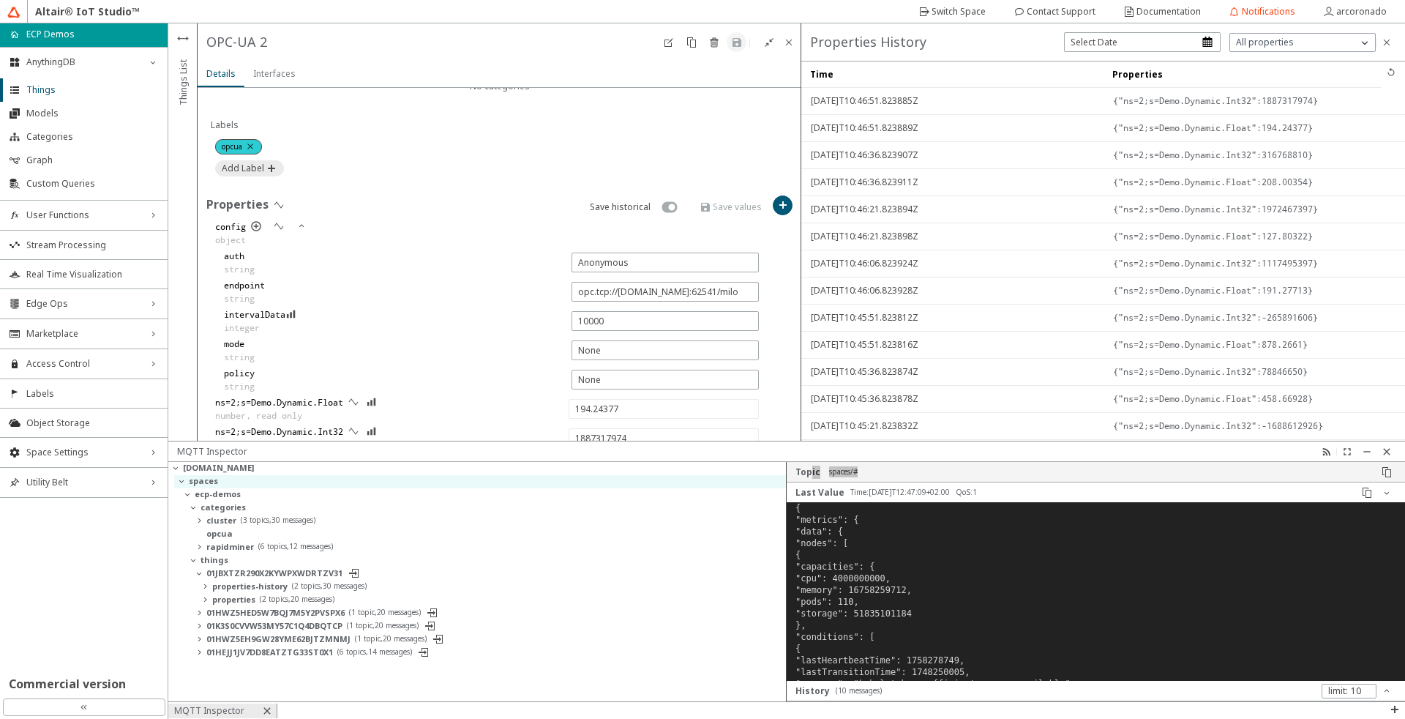
type input "793.2446"
type input "-1405932124"
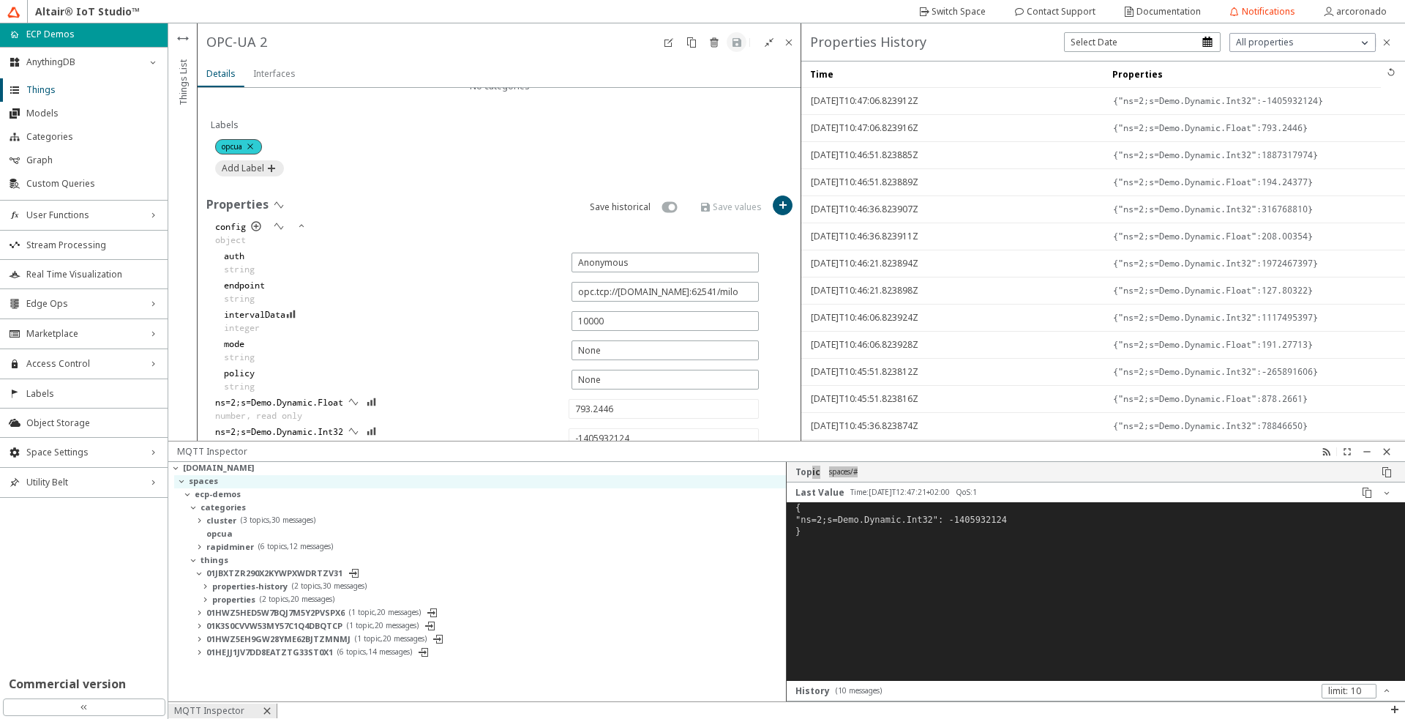
type input "608.23016"
type input "-412784206"
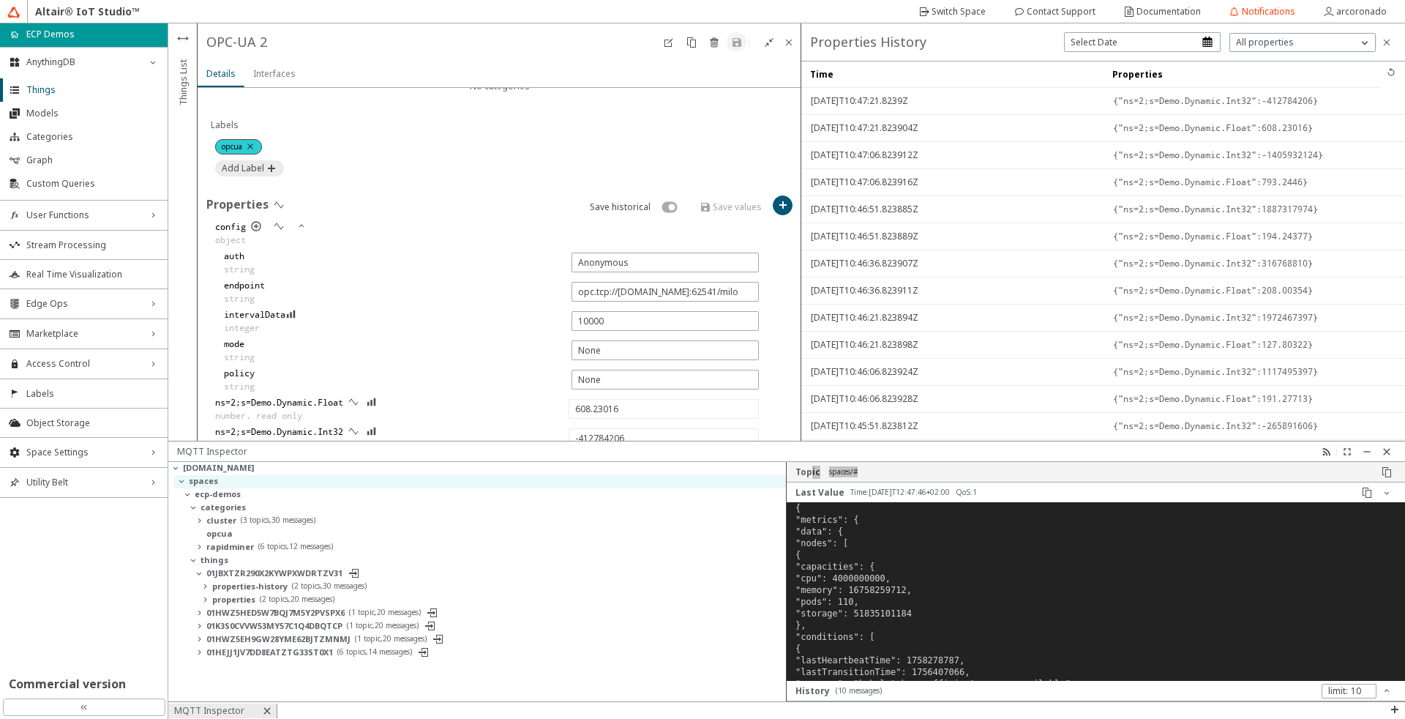
type input "341.0765"
type input "-1026354876"
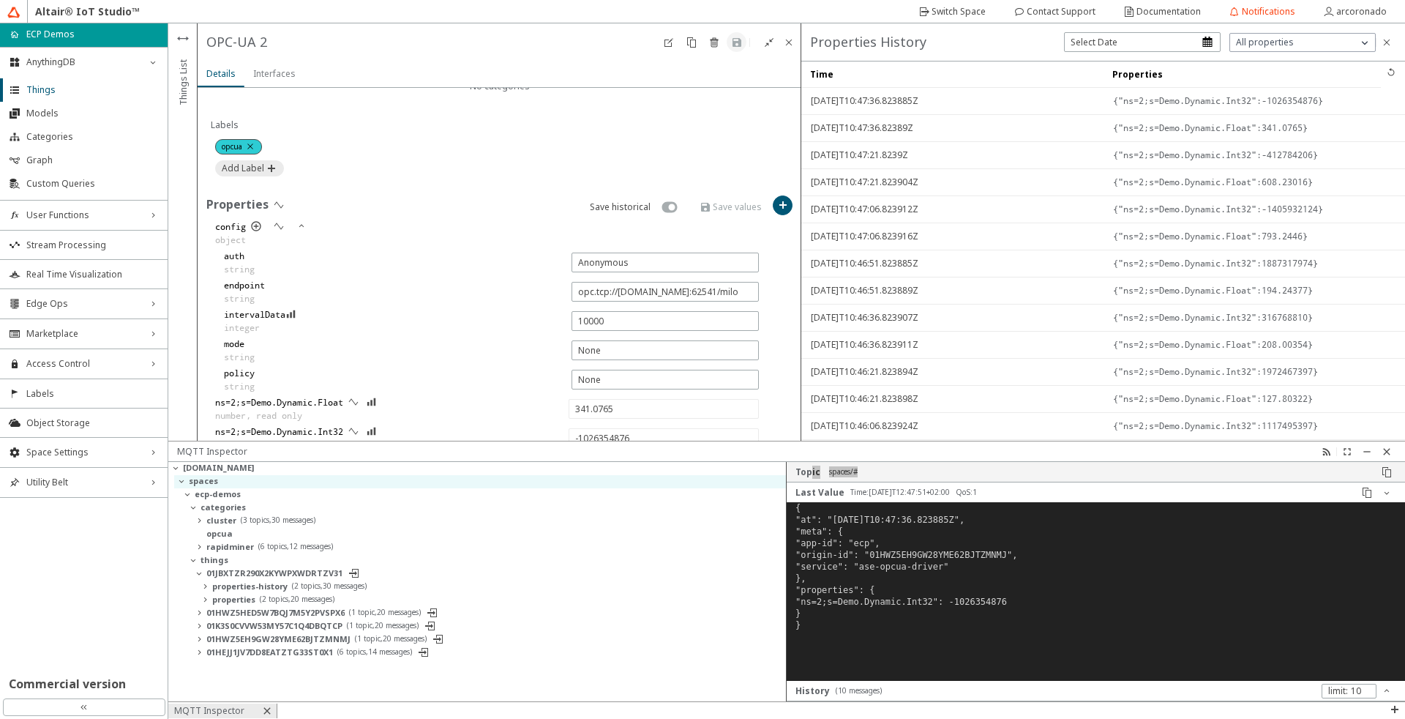
type input "244.45995"
type input "441684620"
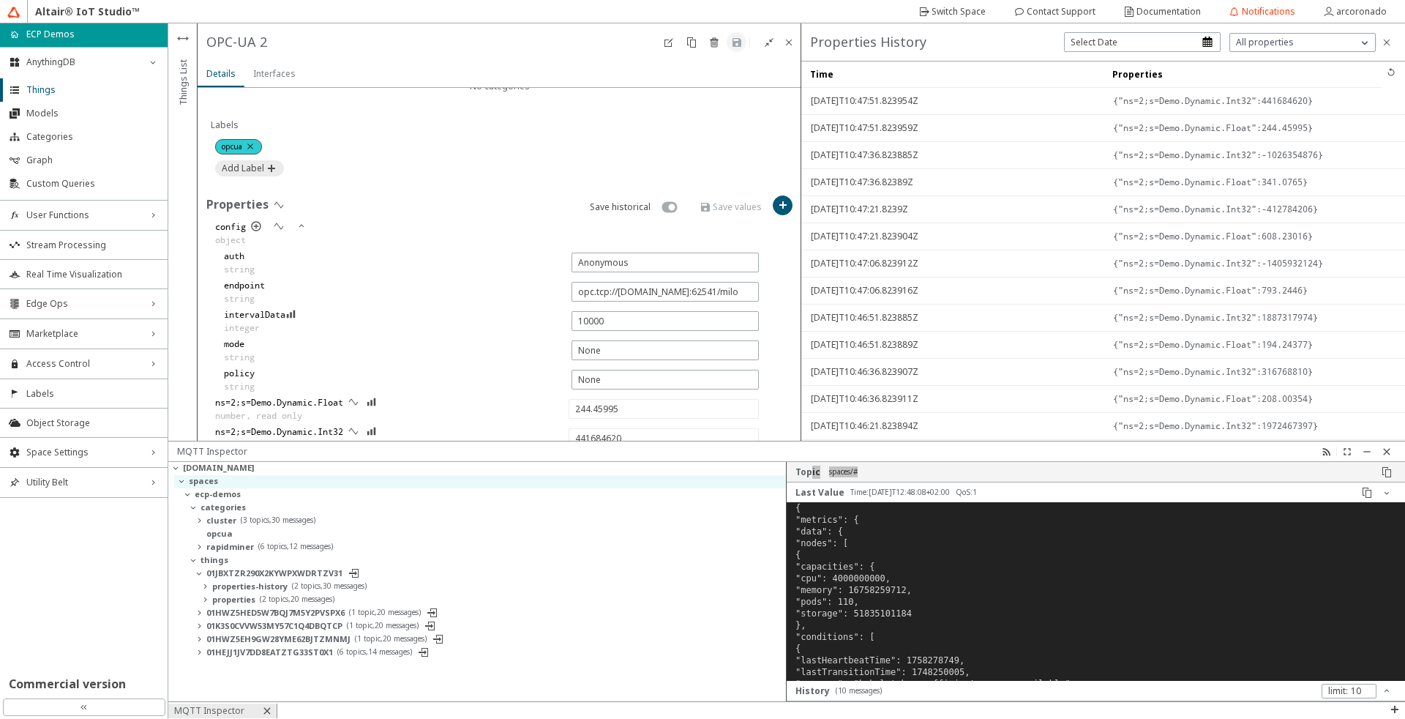
type input "824.0056"
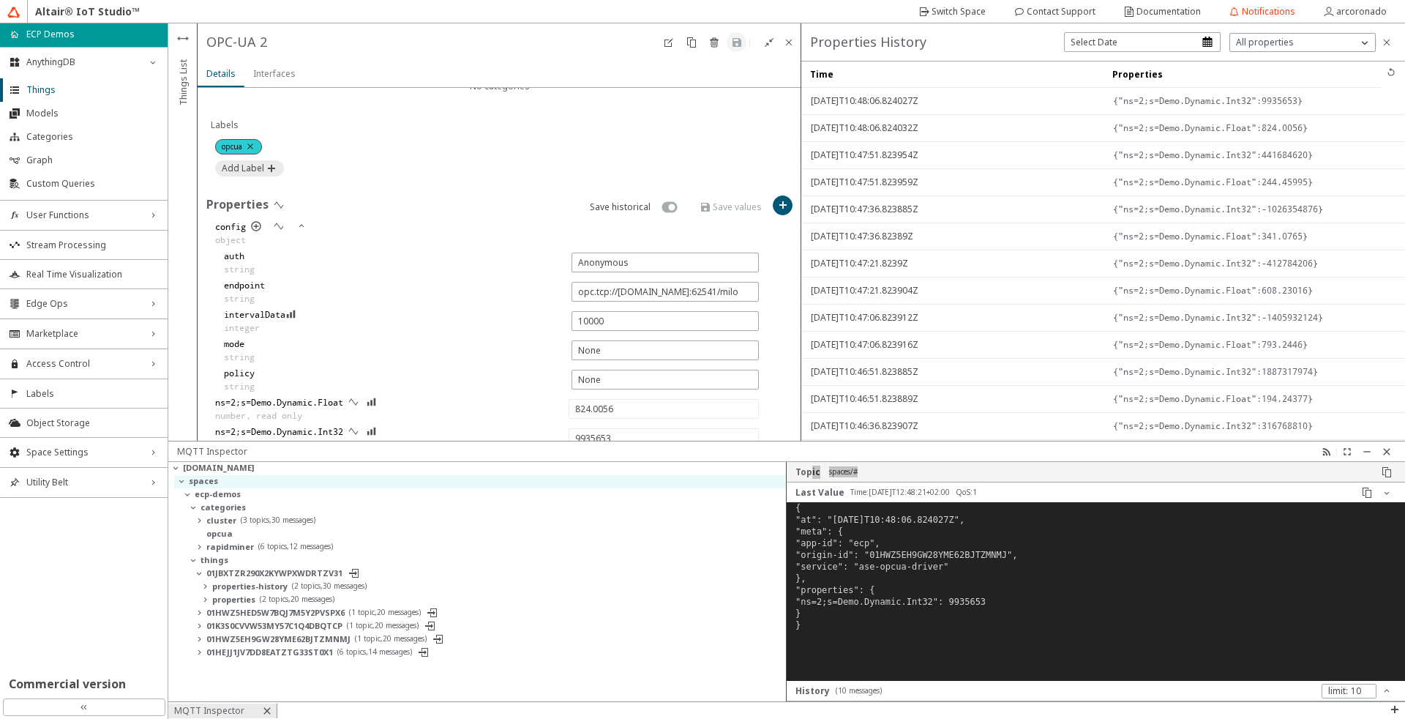
type input "-85387133"
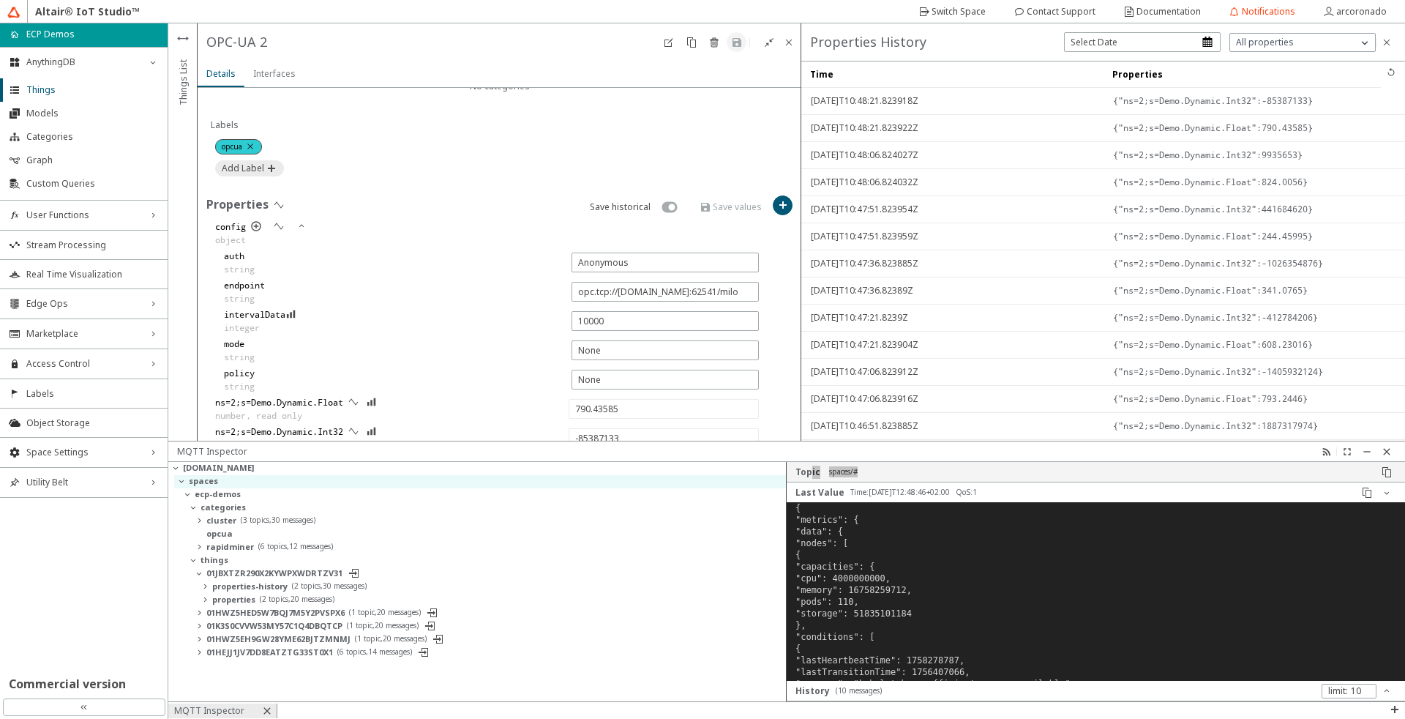
type input "261.7186"
type input "2095790214"
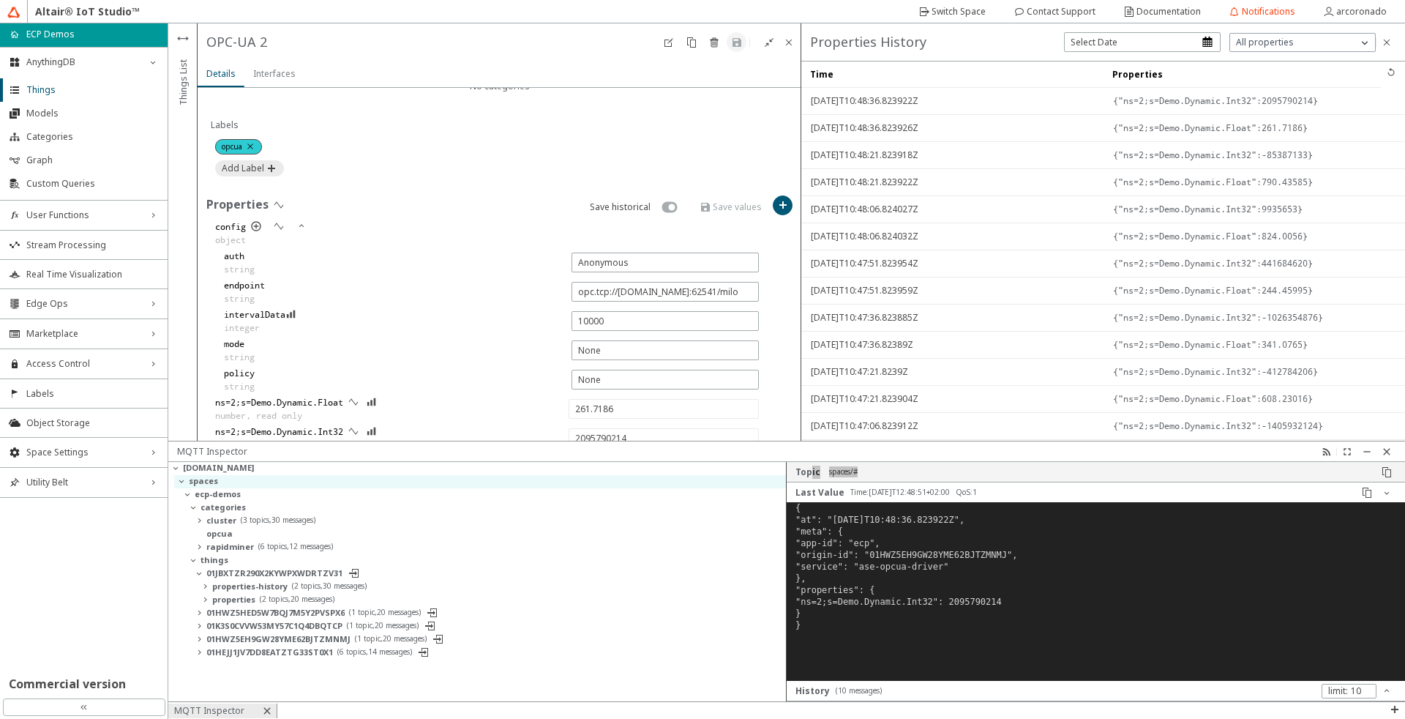
type input "215.21587"
type input "-1537578660"
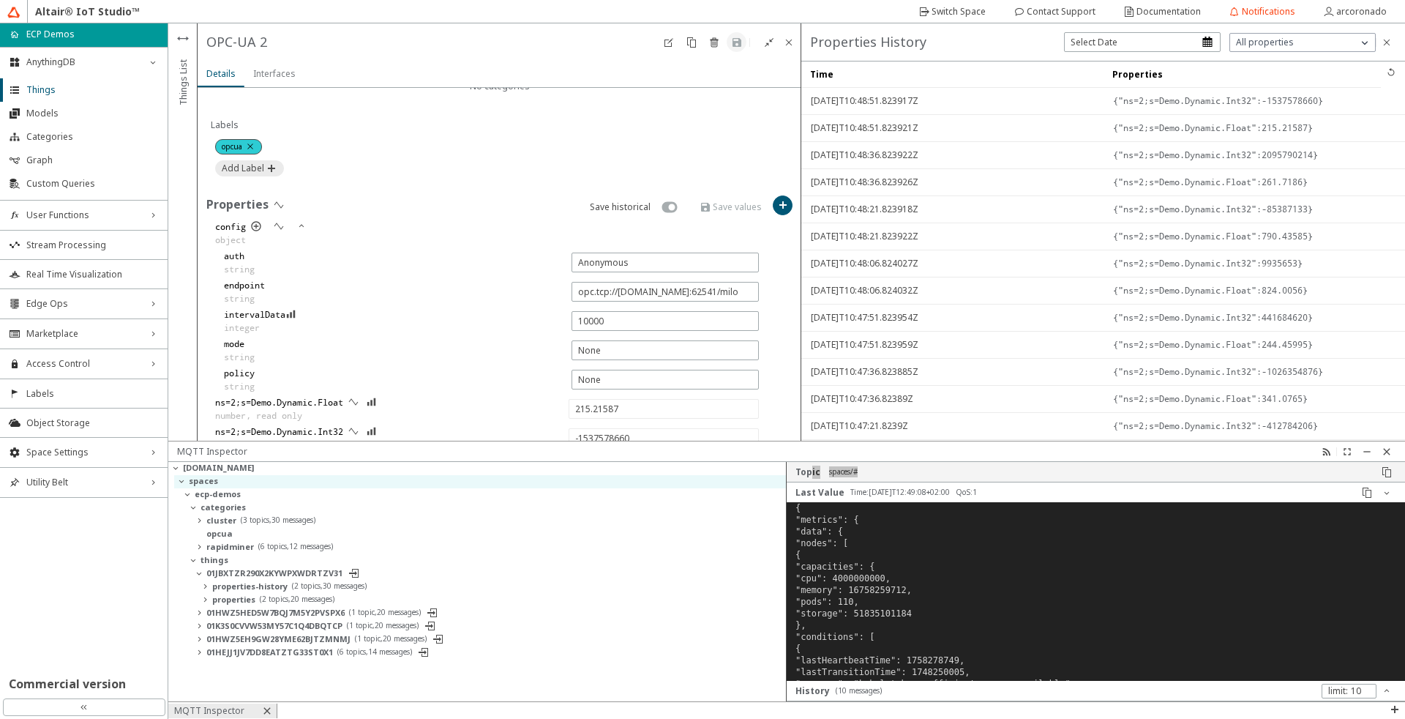
type input "189.83218"
type input "885807191"
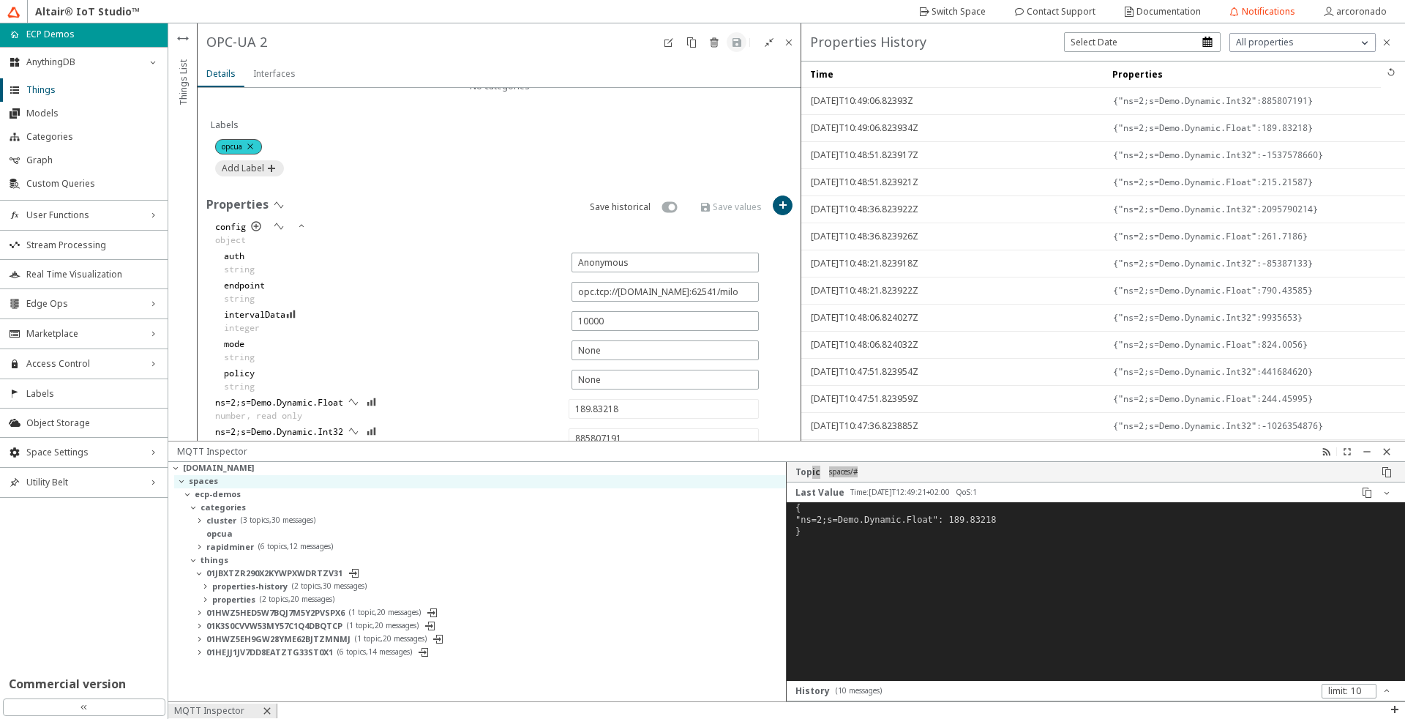
type input "238.16302"
type input "-747637941"
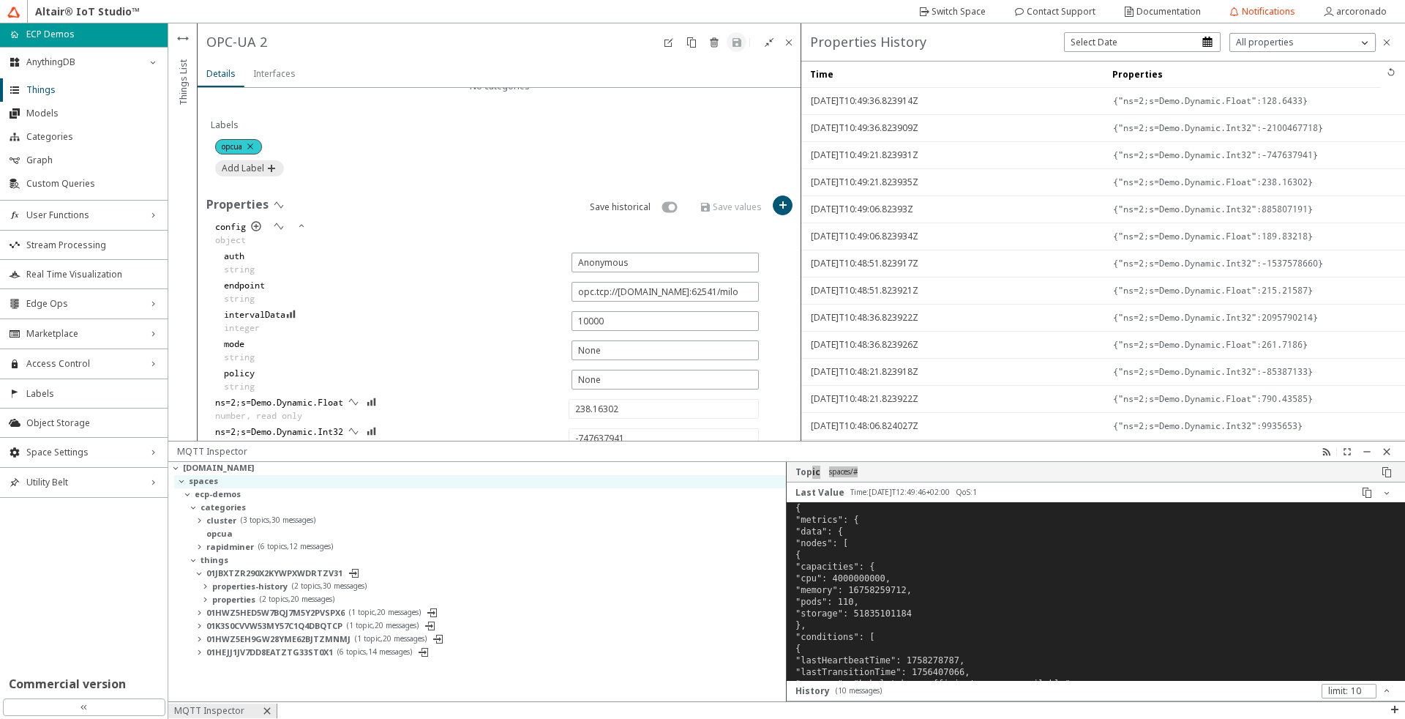
type input "128.6433"
type input "-2100467718"
type input "797.6956"
type input "1585849343"
type input "51.879"
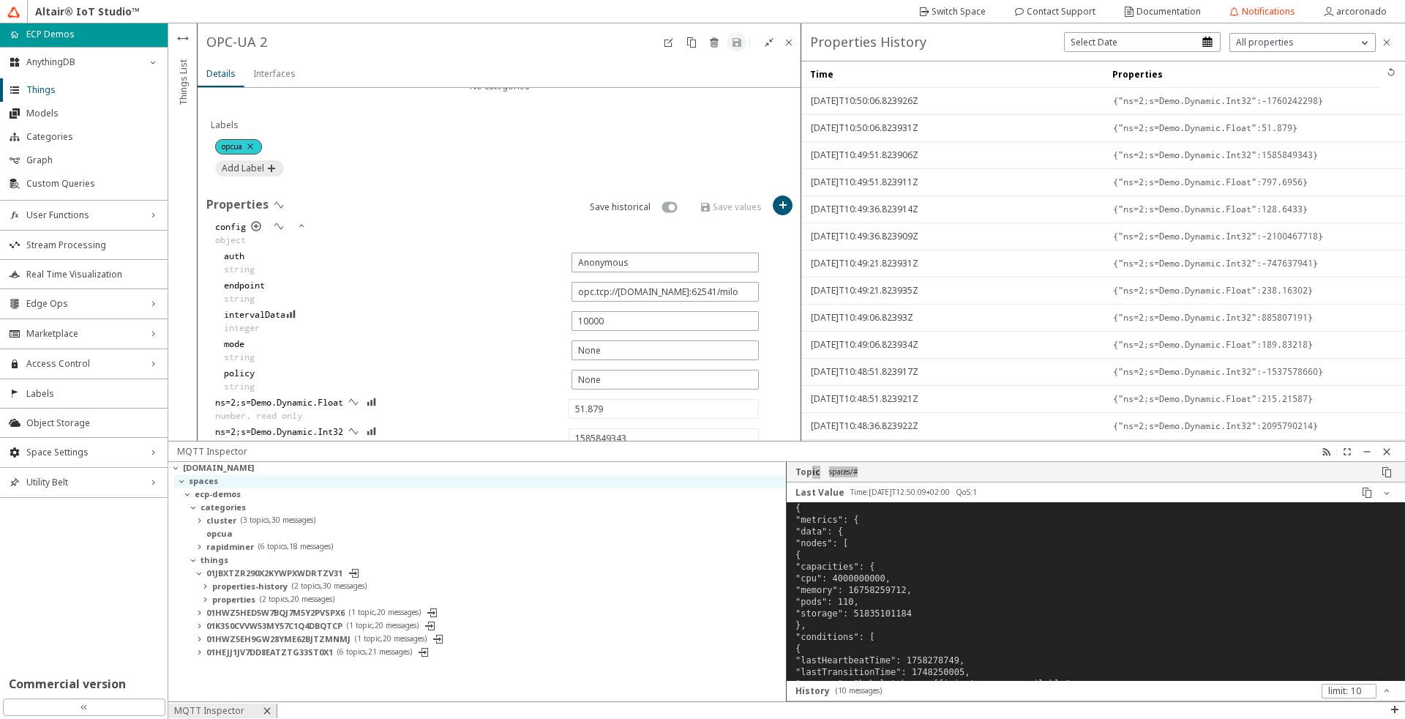
type input "-1760242298"
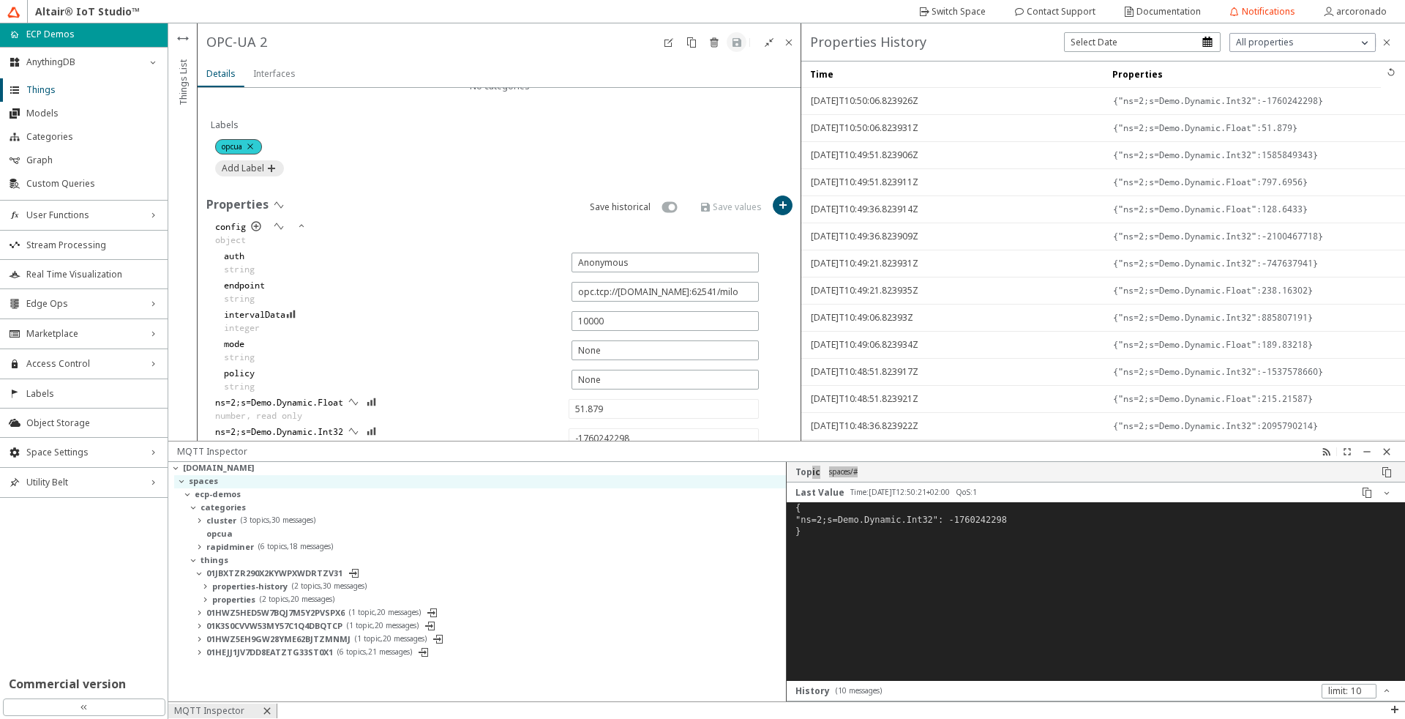
type input "520.03705"
type input "-1383241174"
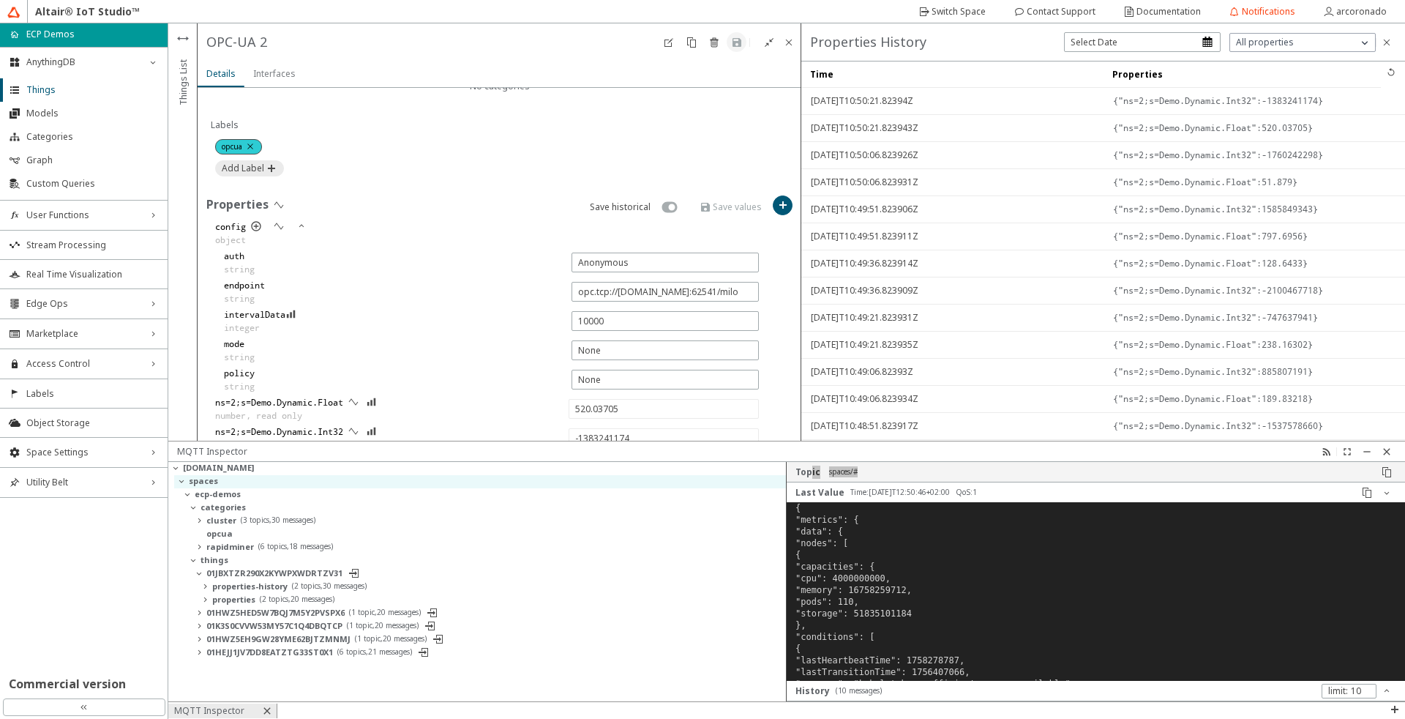
type input "855.44666"
type input "-279113958"
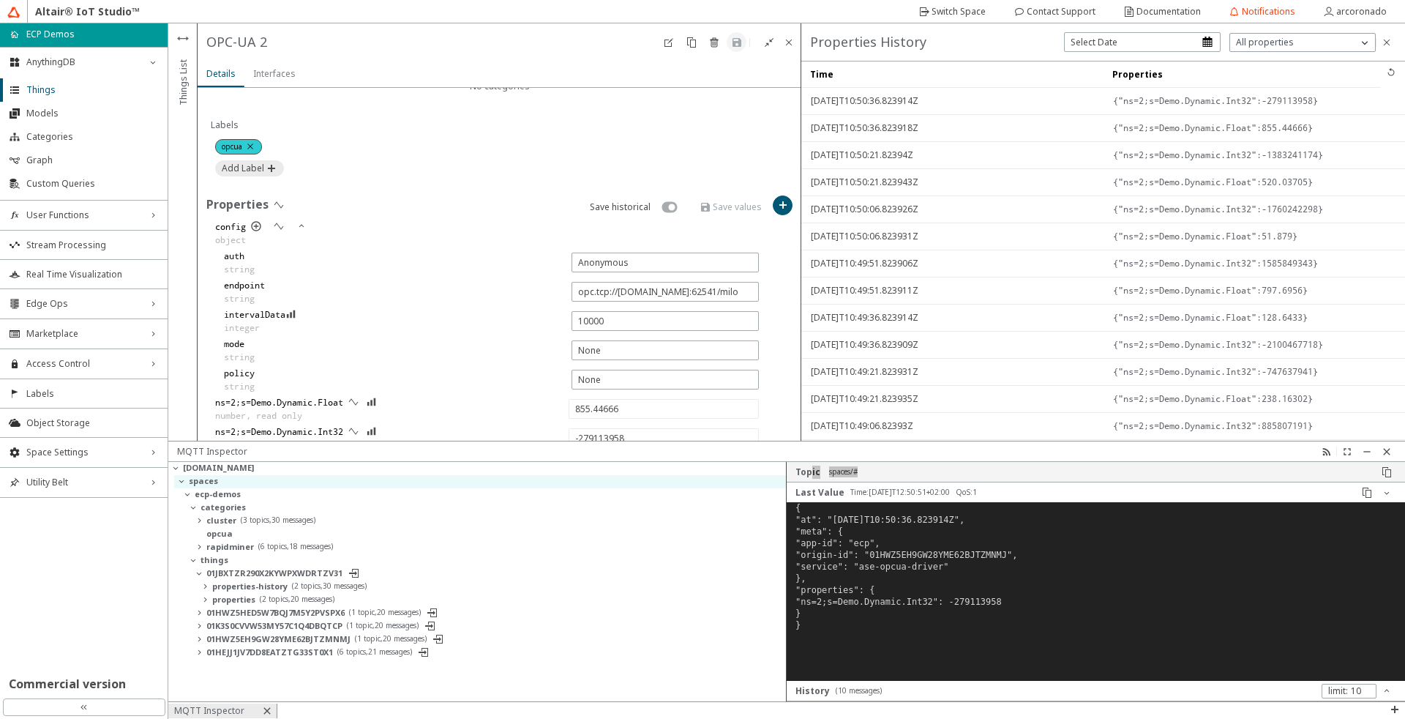
type input "187.96603"
type input "839529199"
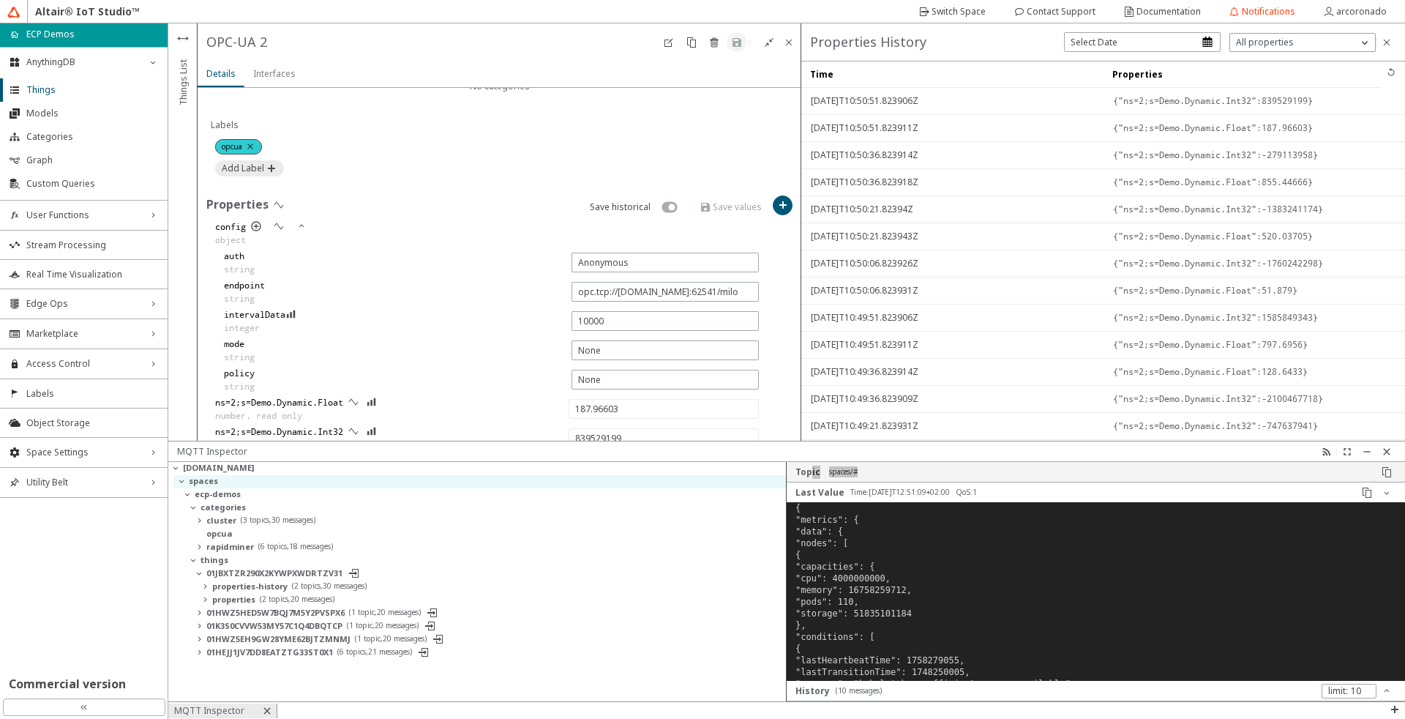
type input "826.1836"
type input "-822836520"
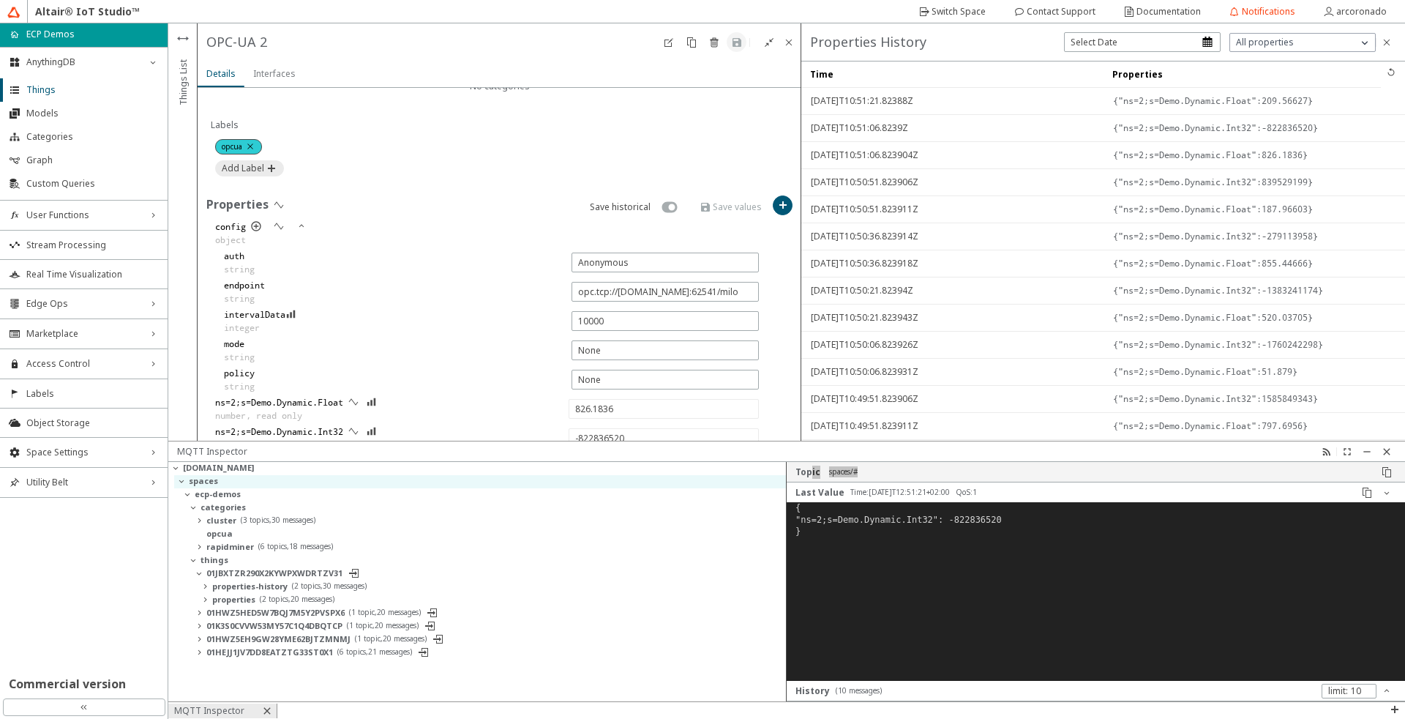
type input "209.56627"
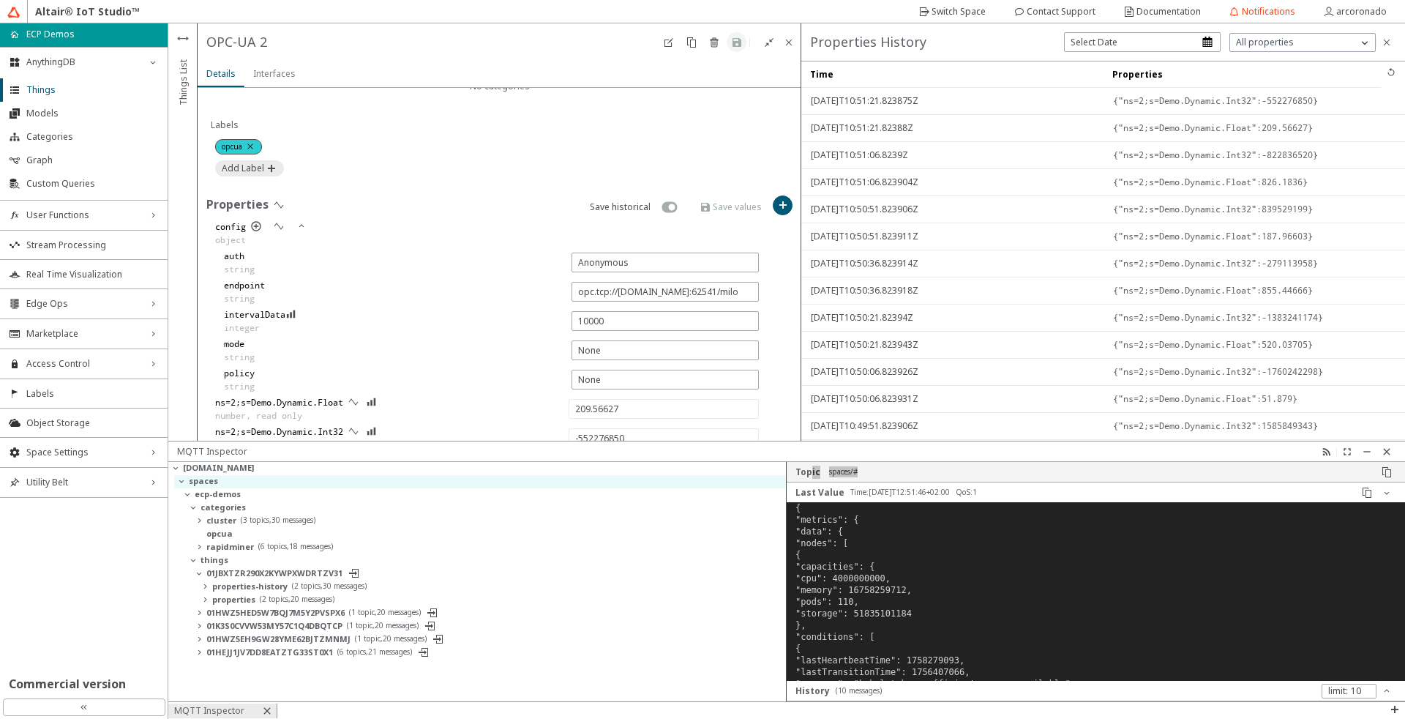
type input "-1229087123"
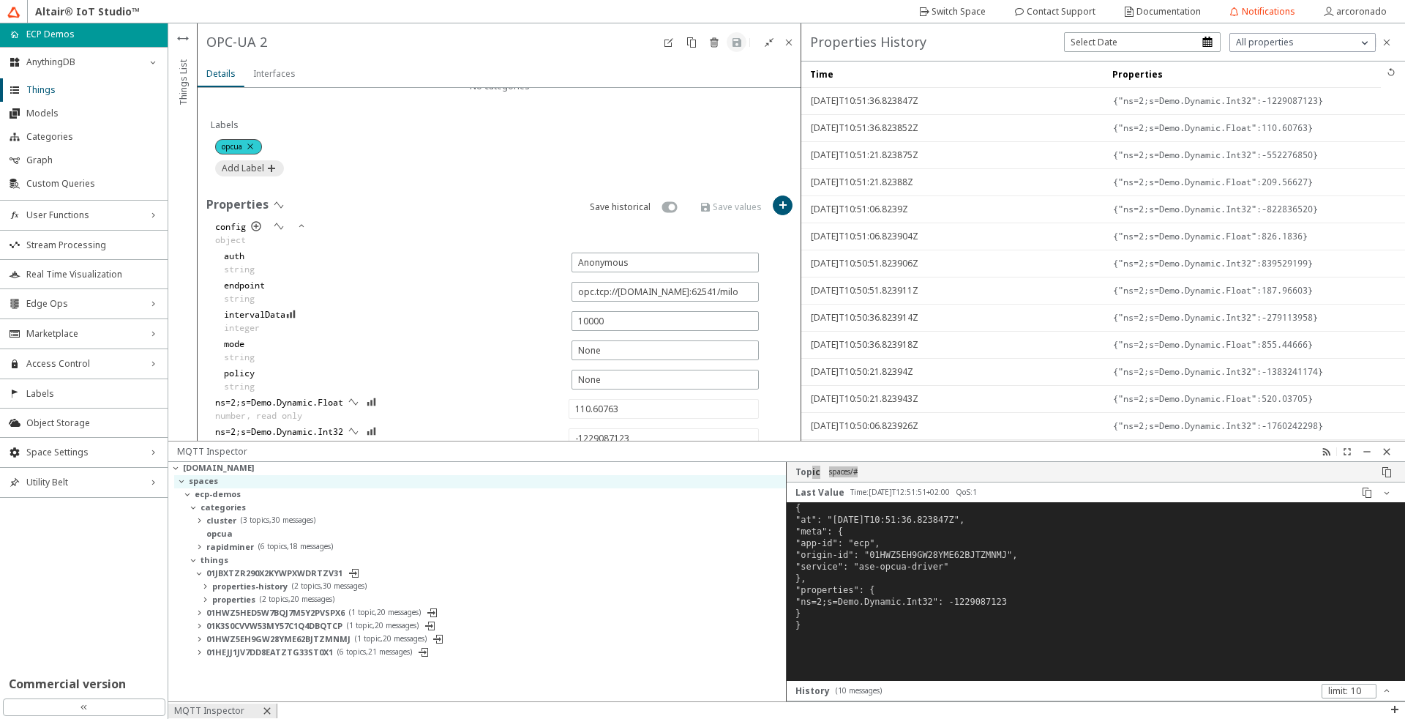
type input "86.97676"
type input "-1587935863"
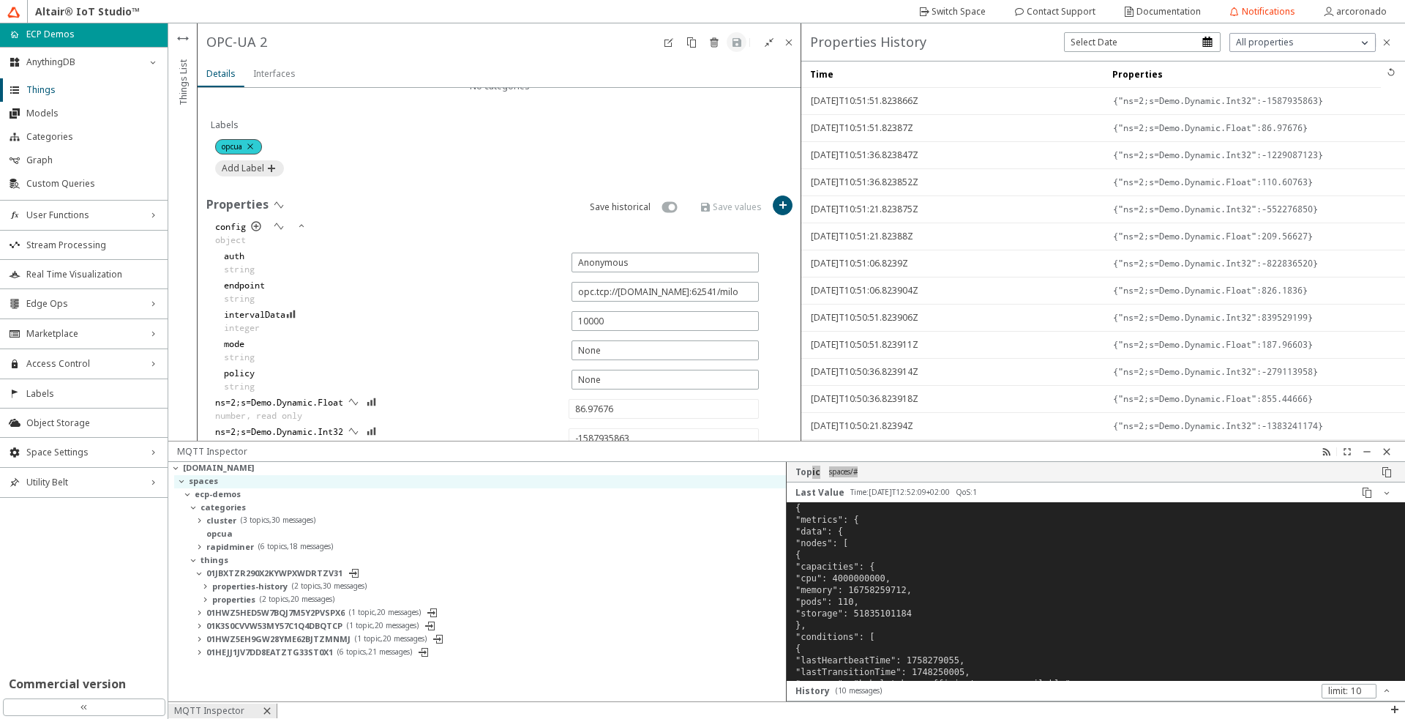
type input "183.66644"
type input "-584134695"
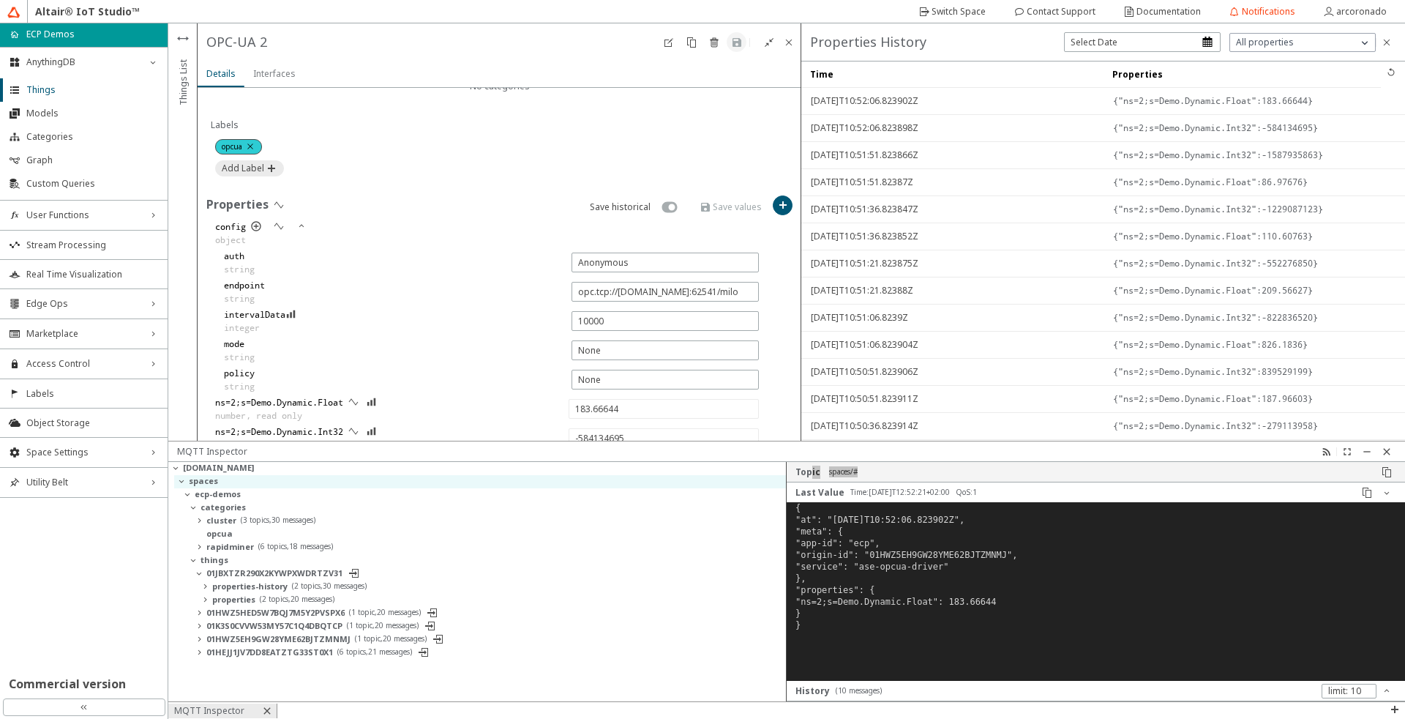
type input "885.14166"
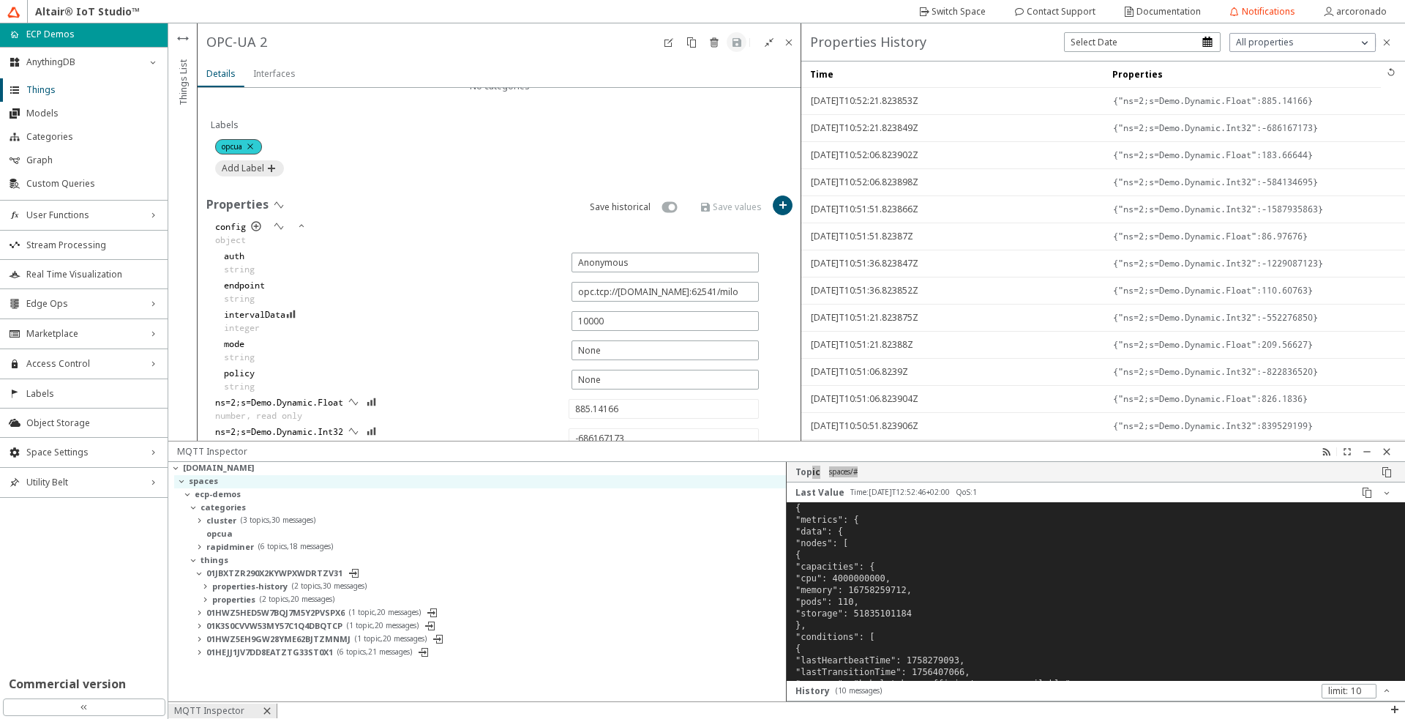
type input "-1504541323"
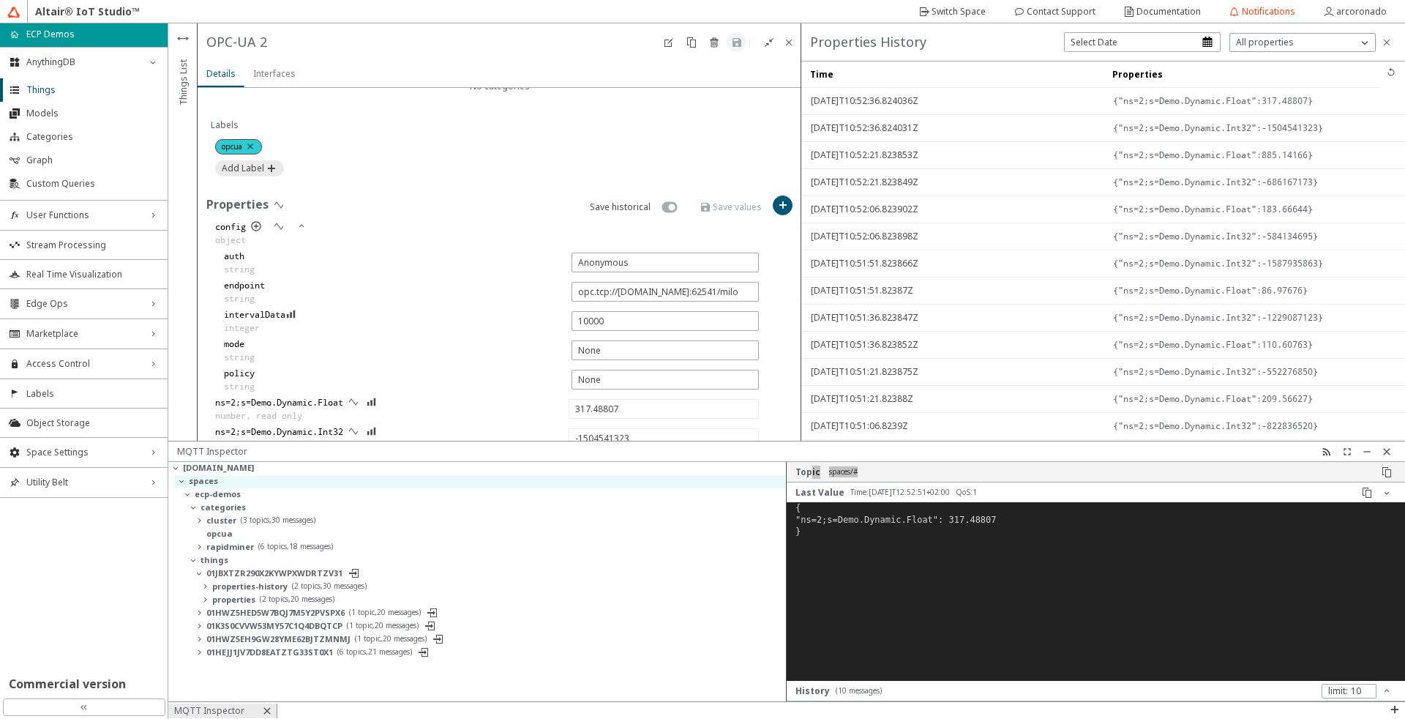
type input "700.5603"
type input "-936834022"
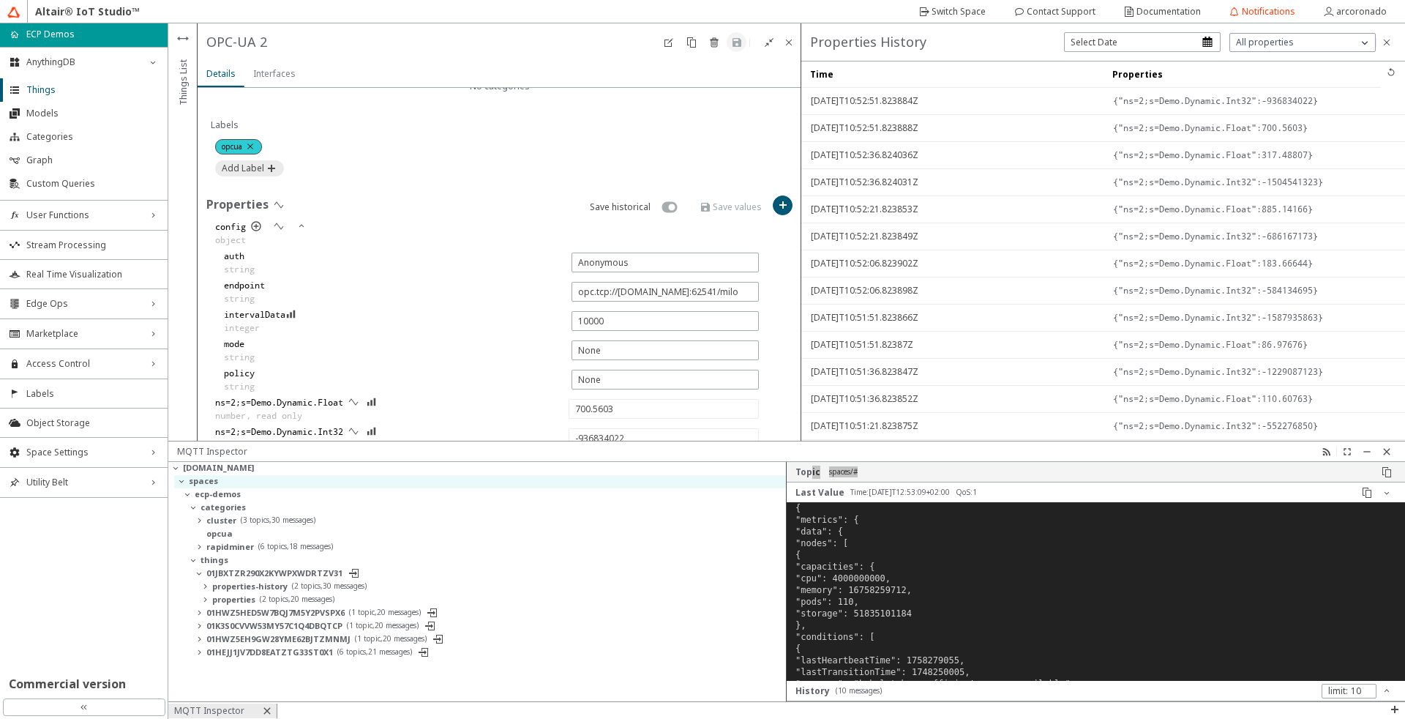
type input "50.130642"
type input "466038067"
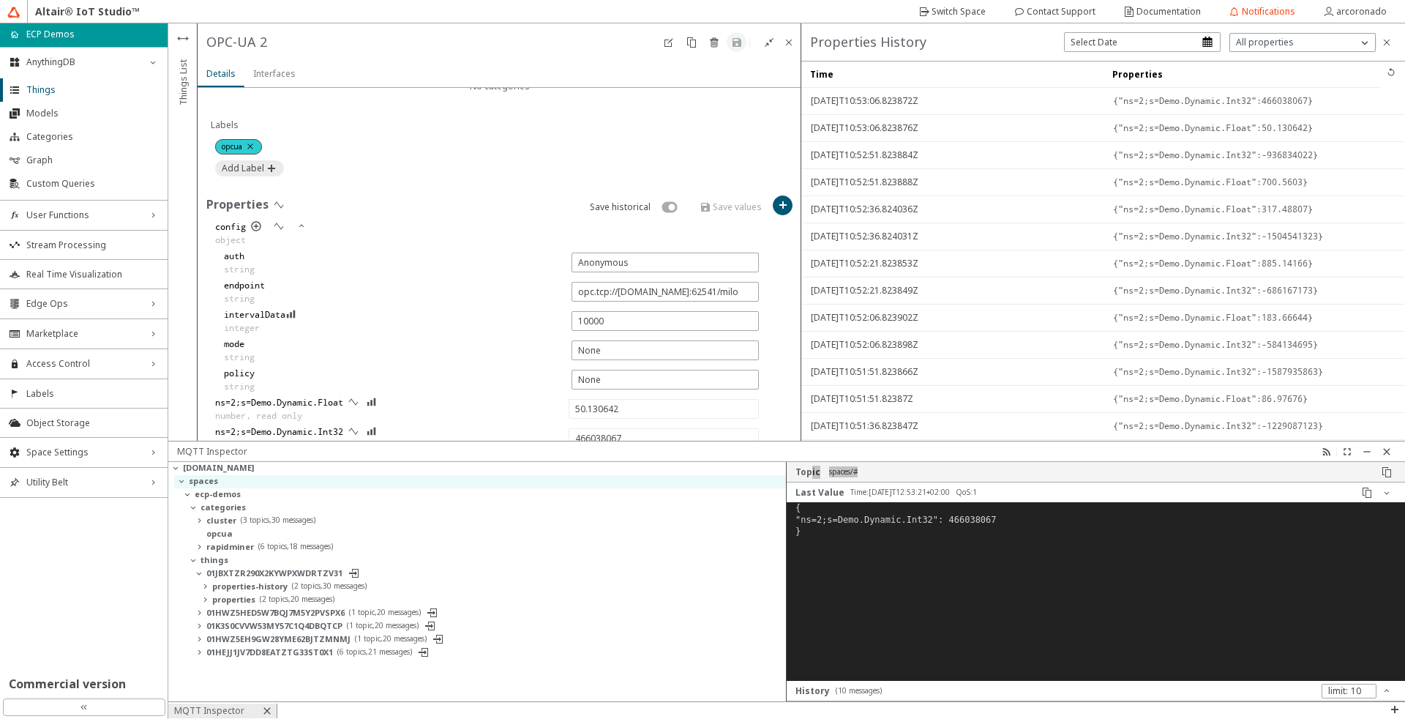
type input "130.03719"
type input "502257149"
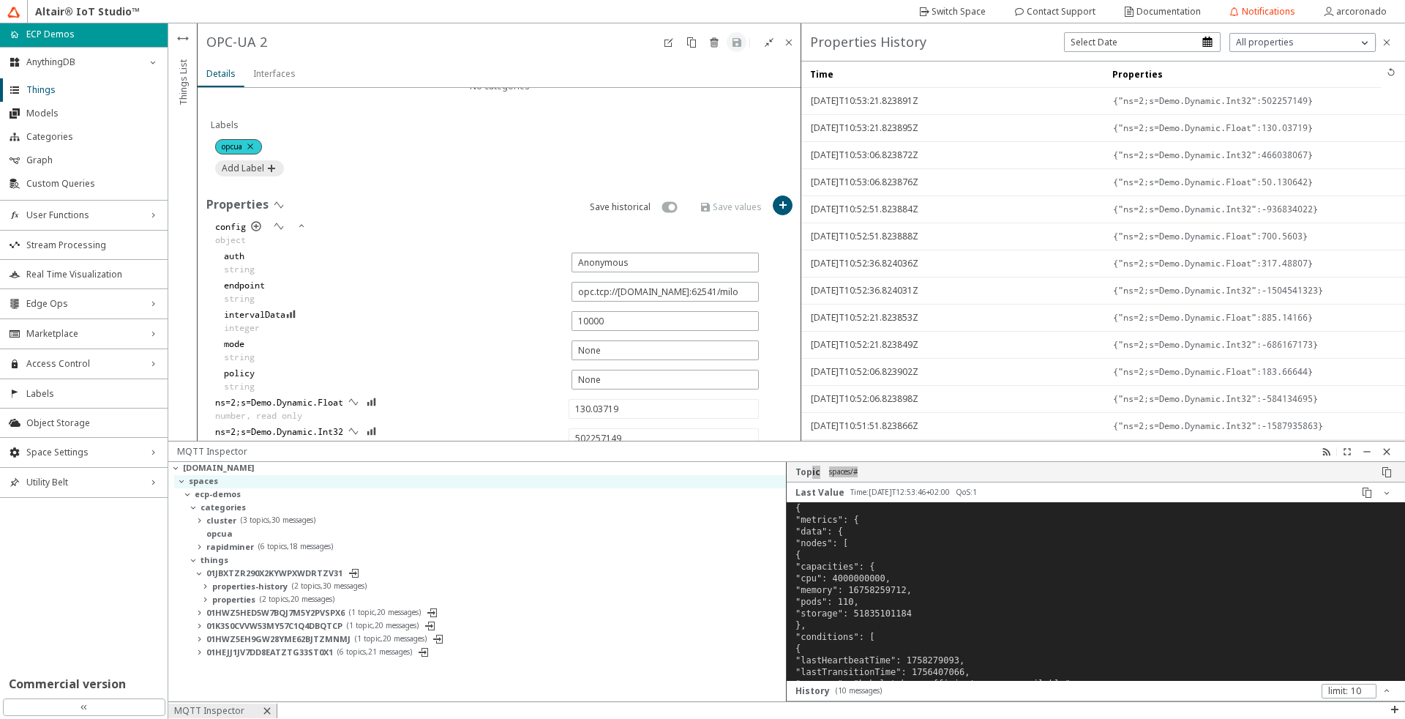
type input "654.3325"
type input "1690252465"
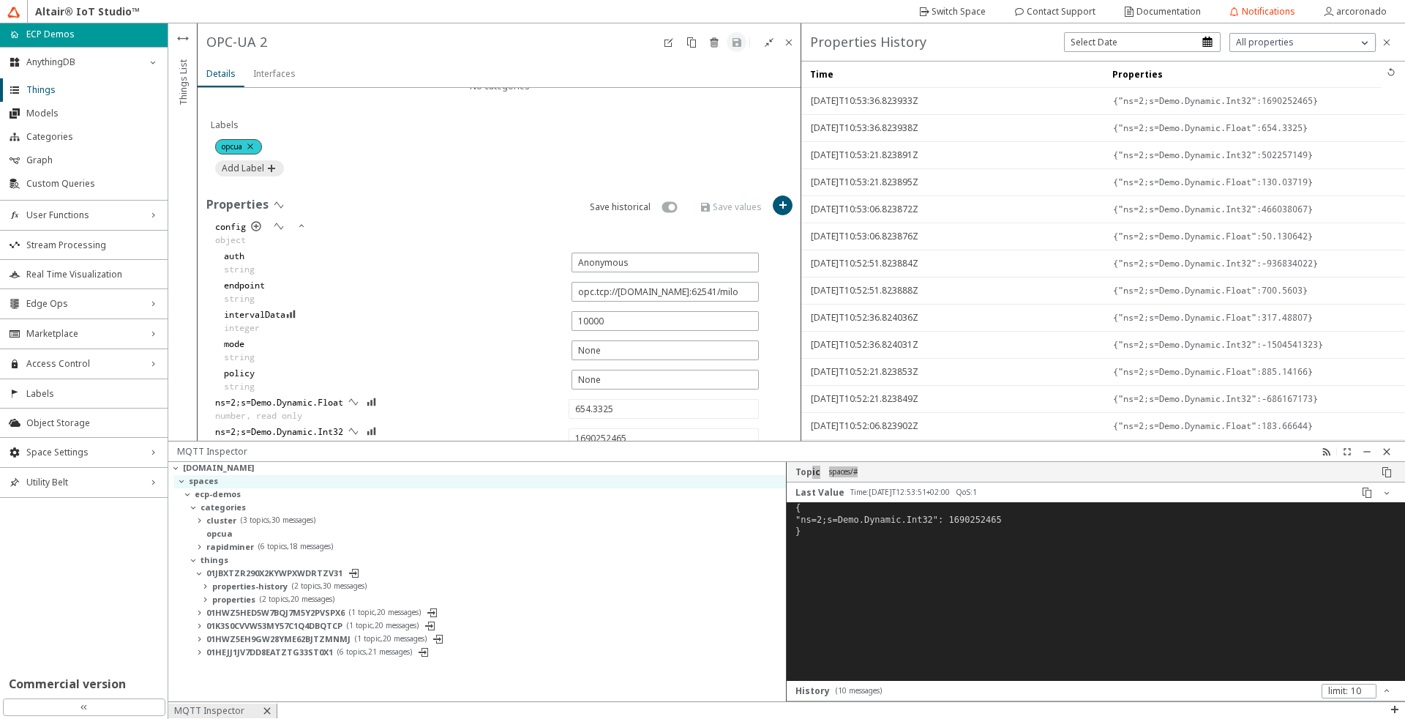
type input "739.432"
type input "1533720228"
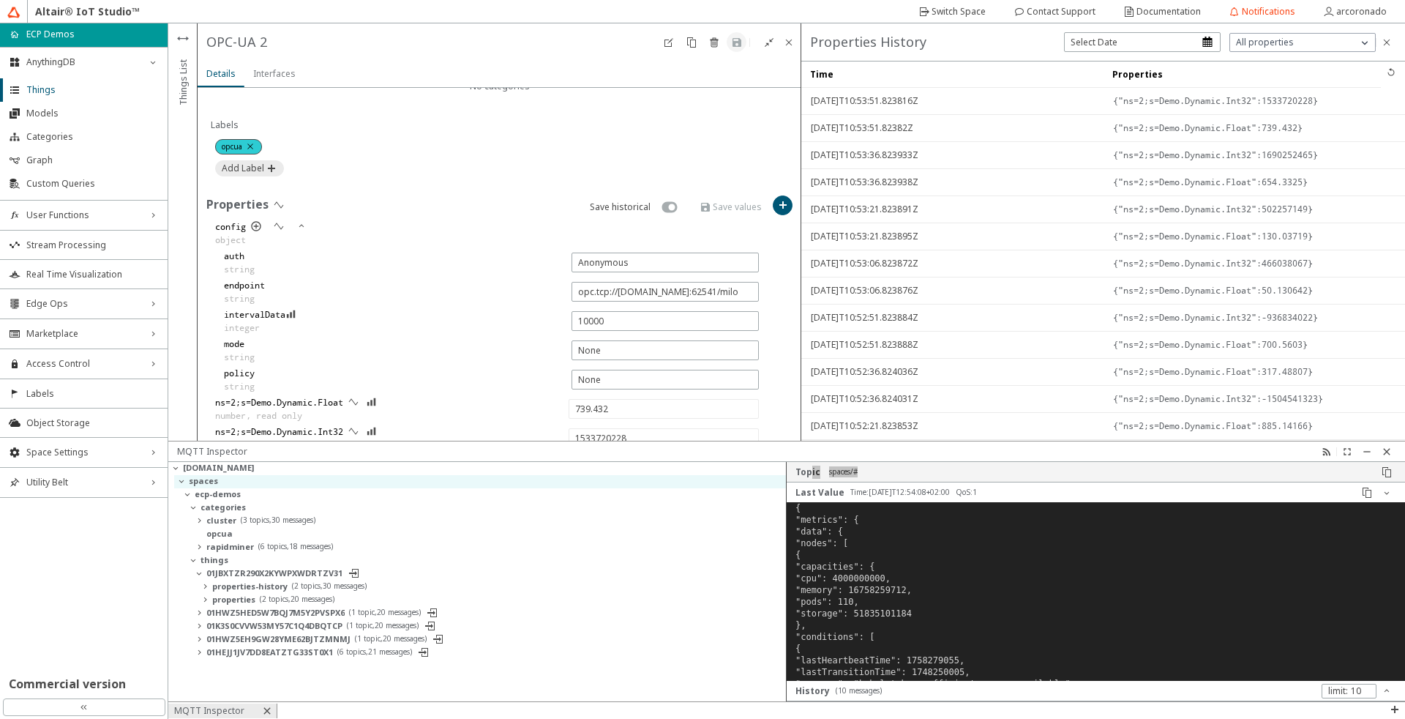
type input "606.2622"
type input "1040255538"
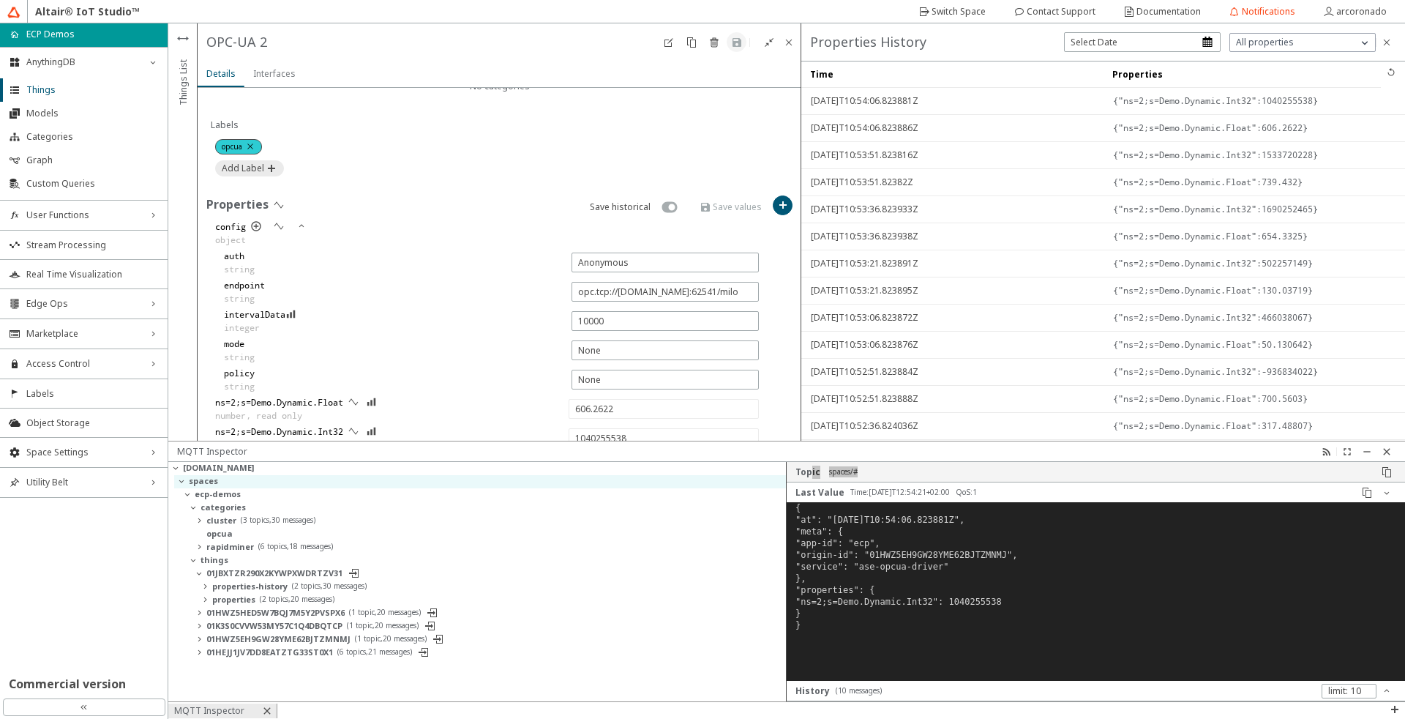
type input "532.40955"
type input "1428823162"
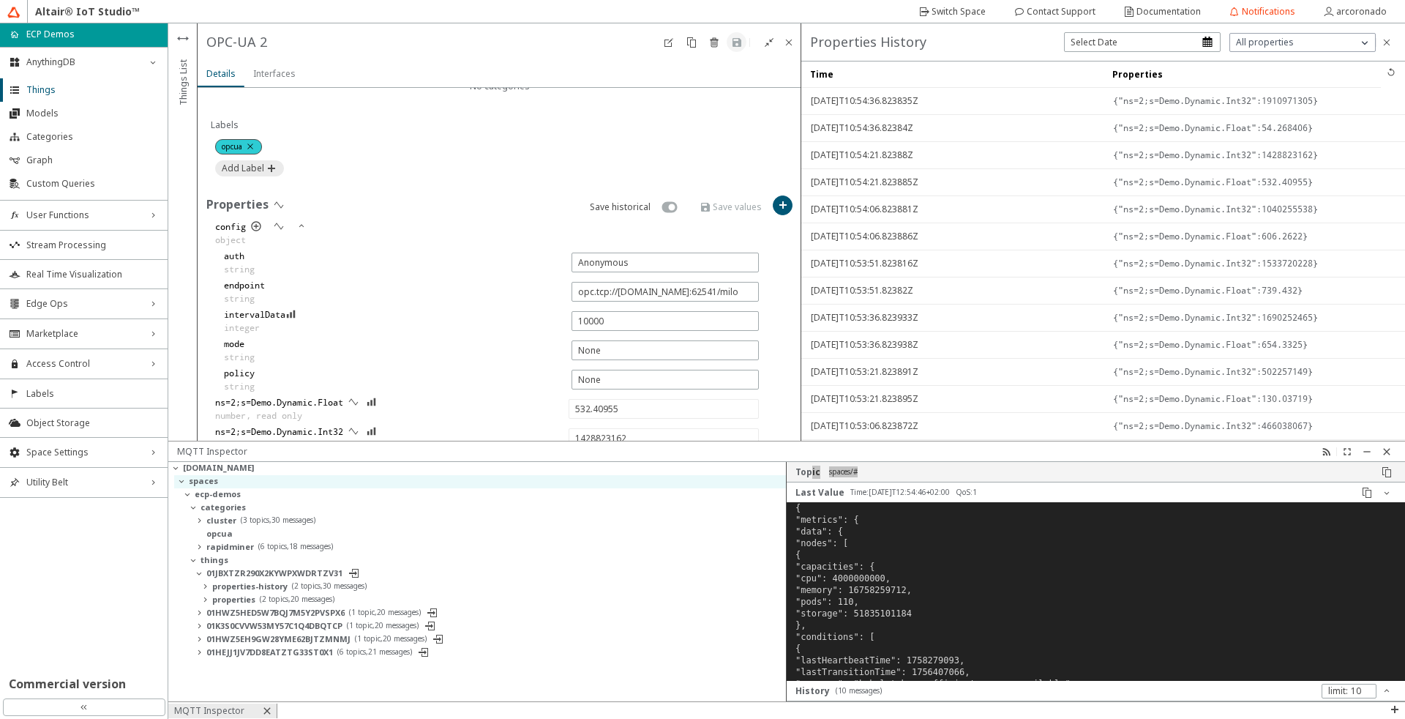
type input "54.268406"
type input "1910971305"
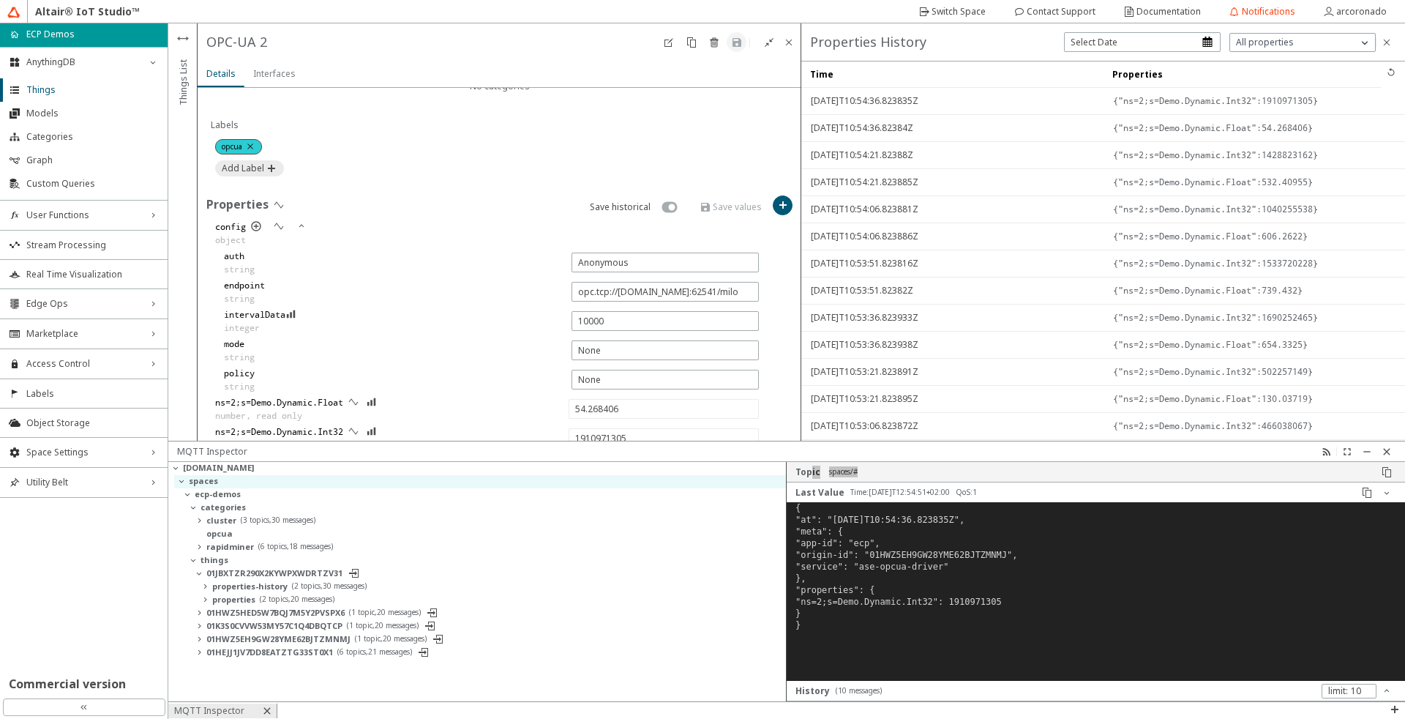
type input "419.18988"
type input "-1454213858"
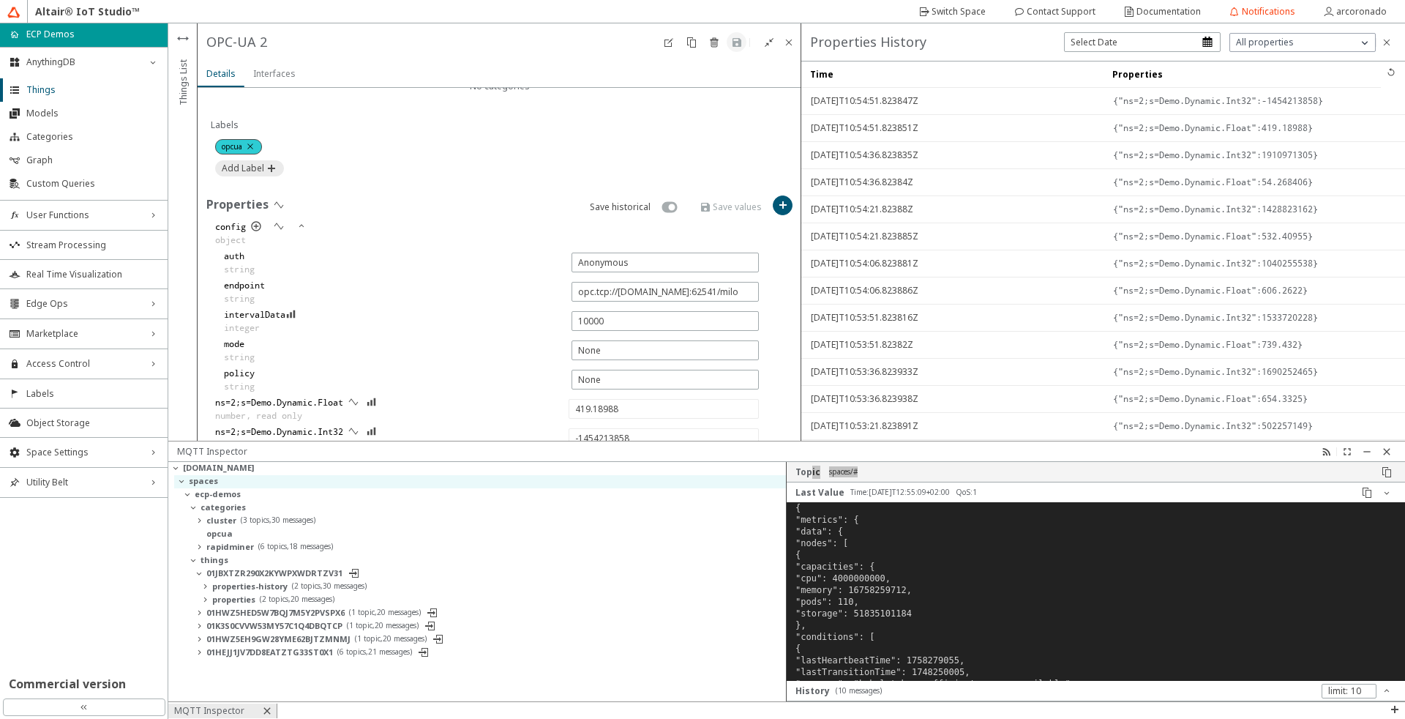
type input "287.62997"
type input "1348458241"
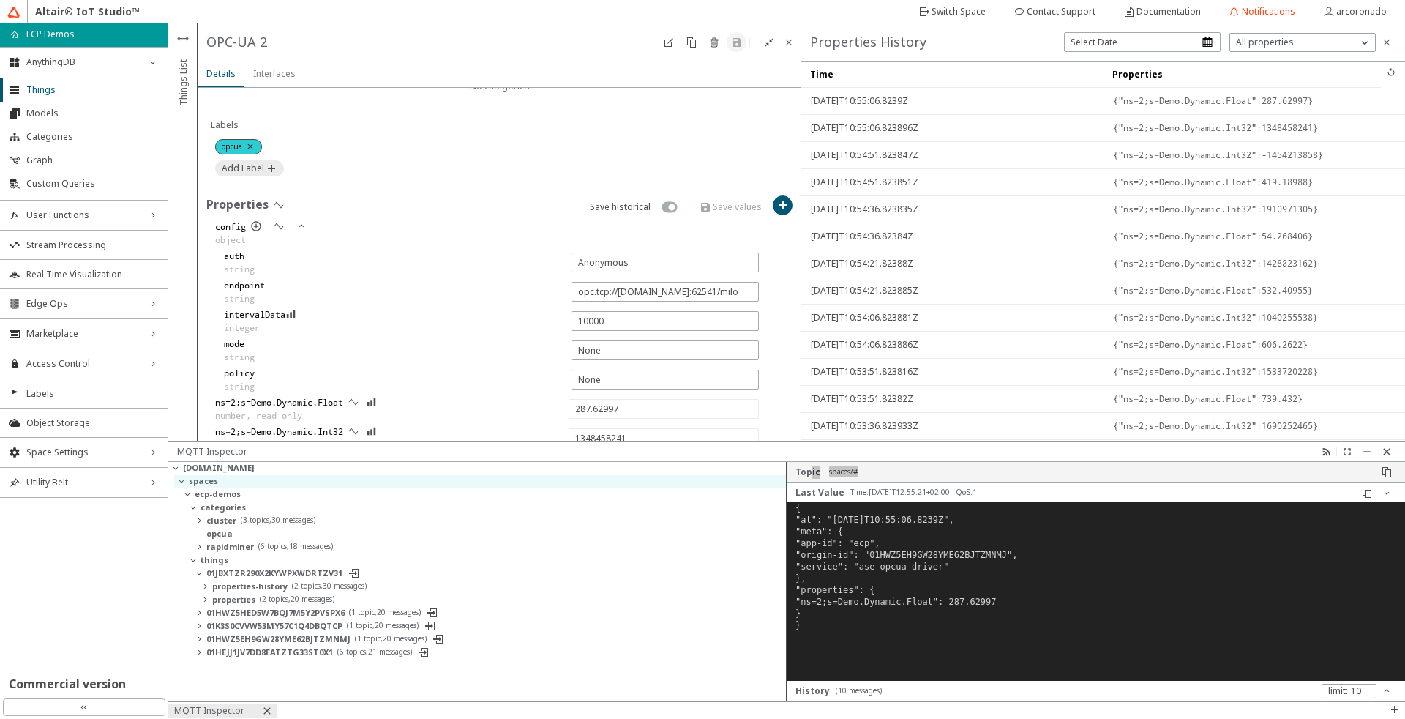
type input "685.2982"
type input "932982496"
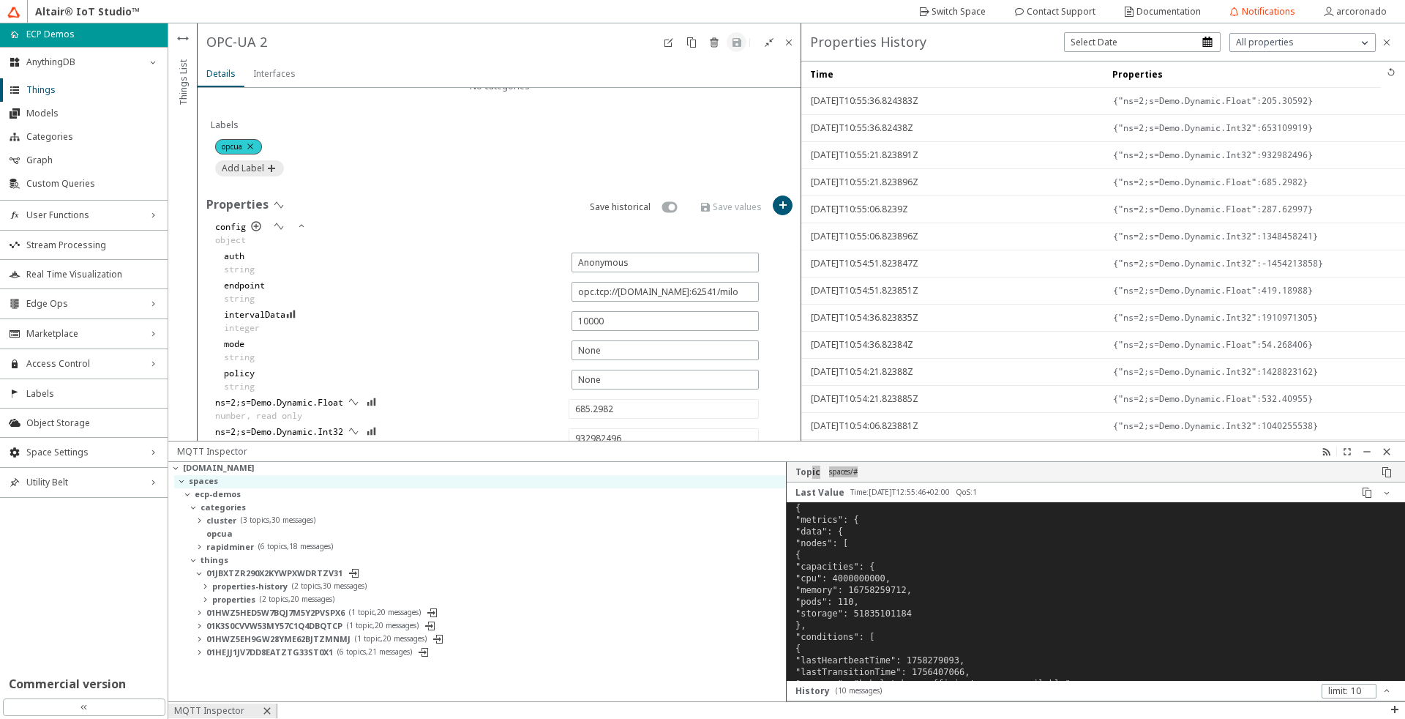
type input "205.30592"
type input "653109919"
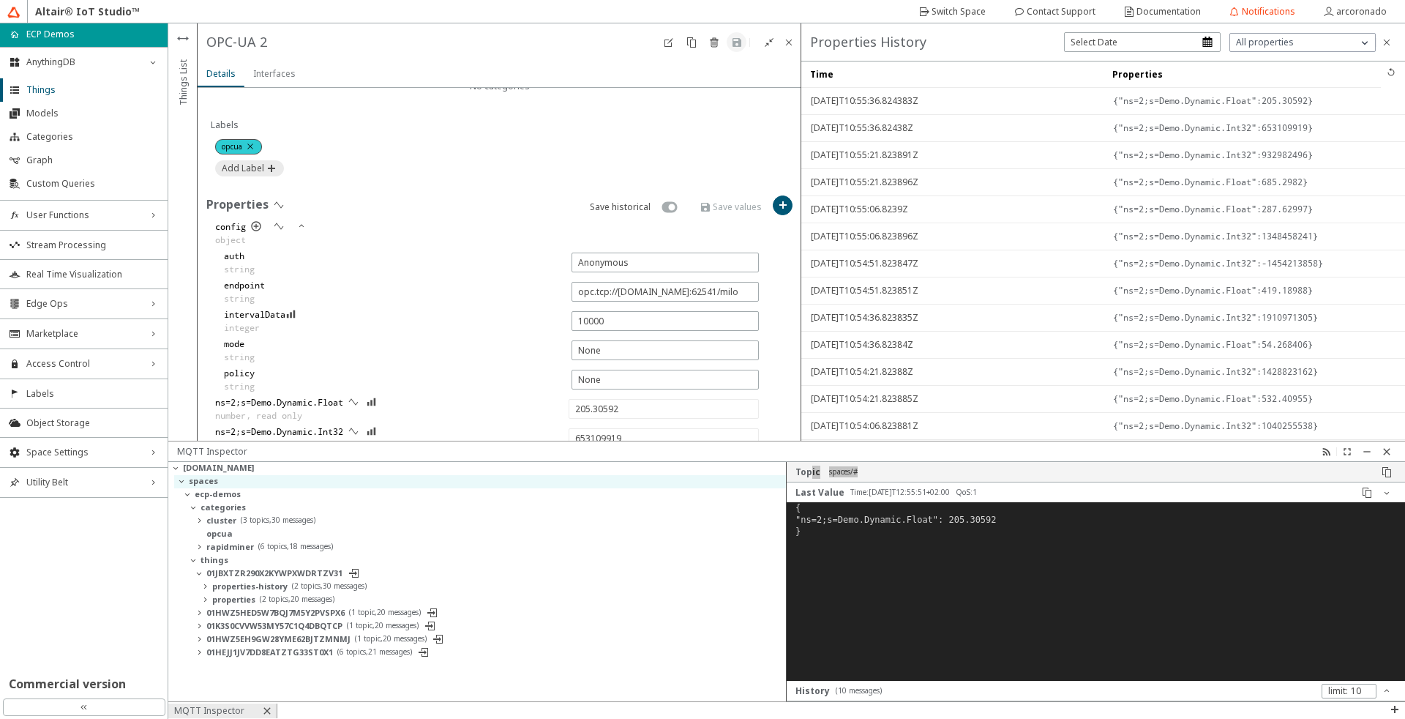
type input "460.31488"
type input "-1722566752"
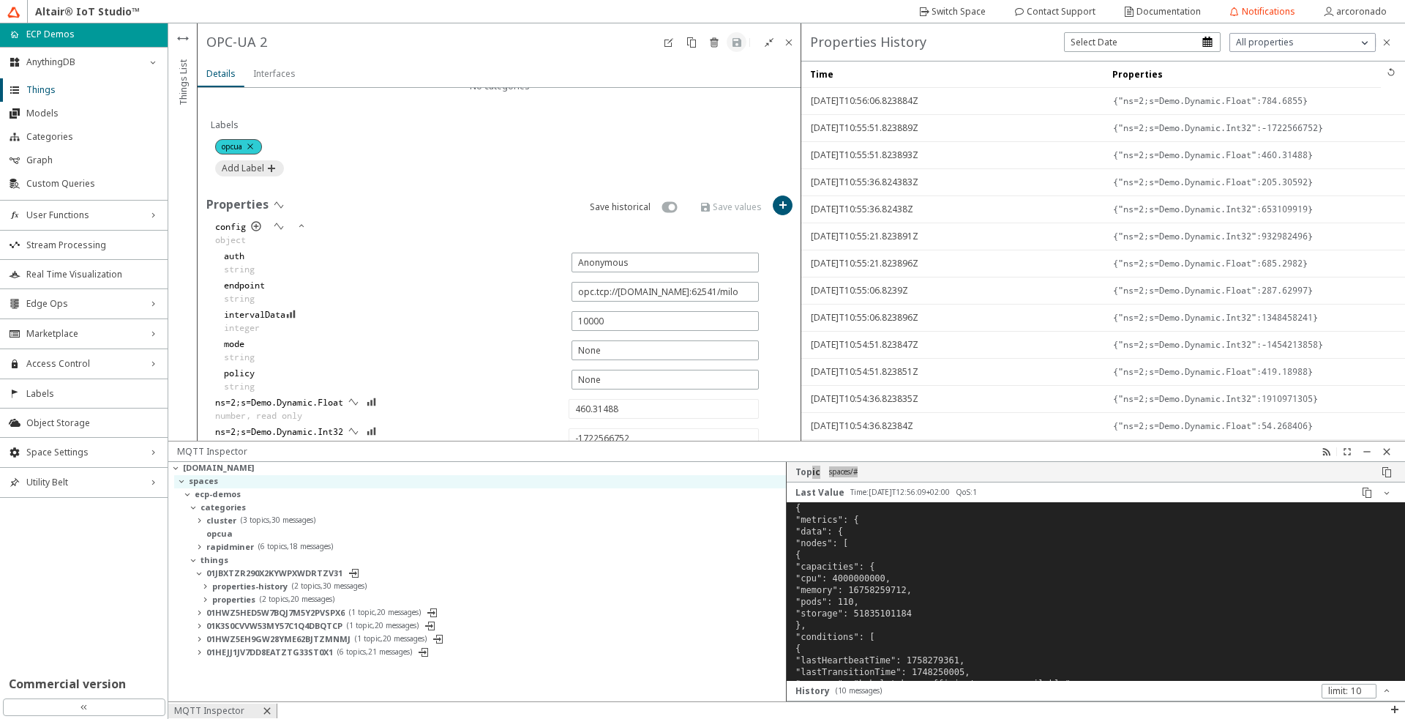
type input "784.6855"
type input "-1197013972"
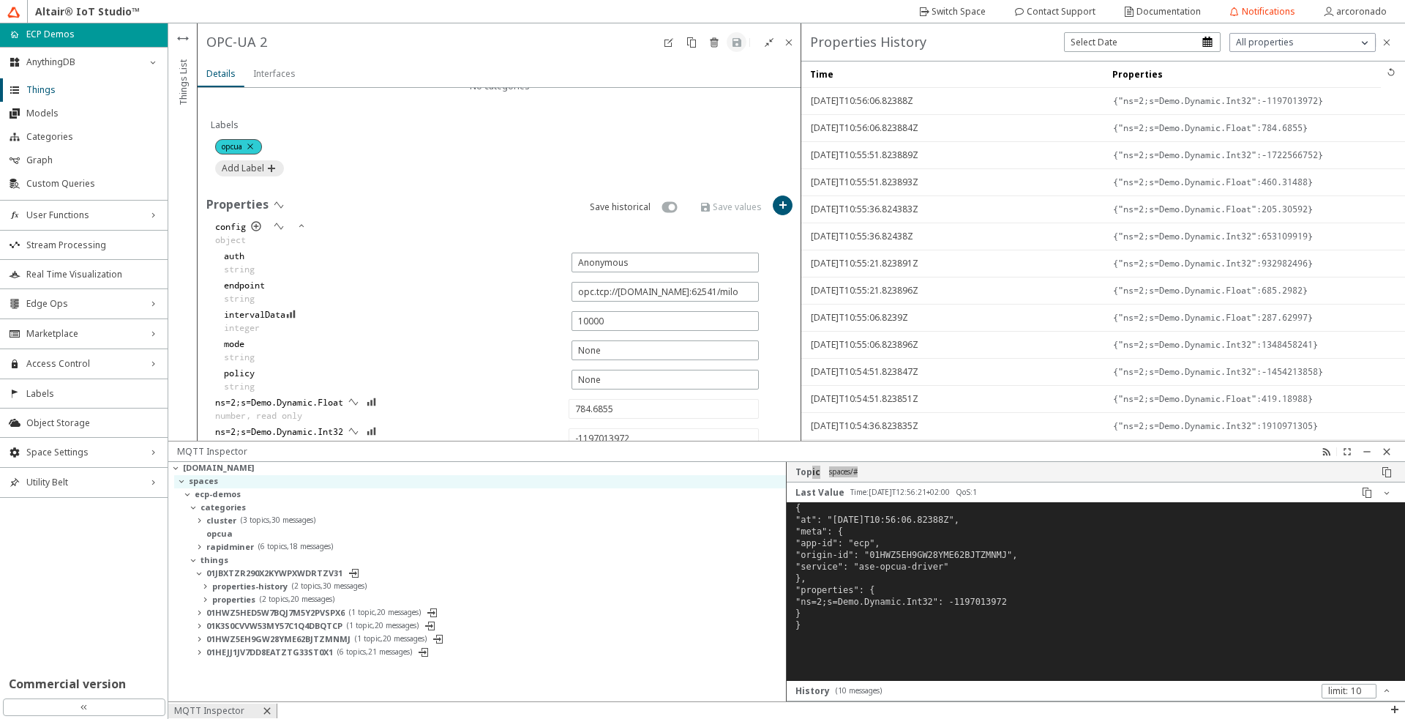
type input "186.62549"
type input "-1722188429"
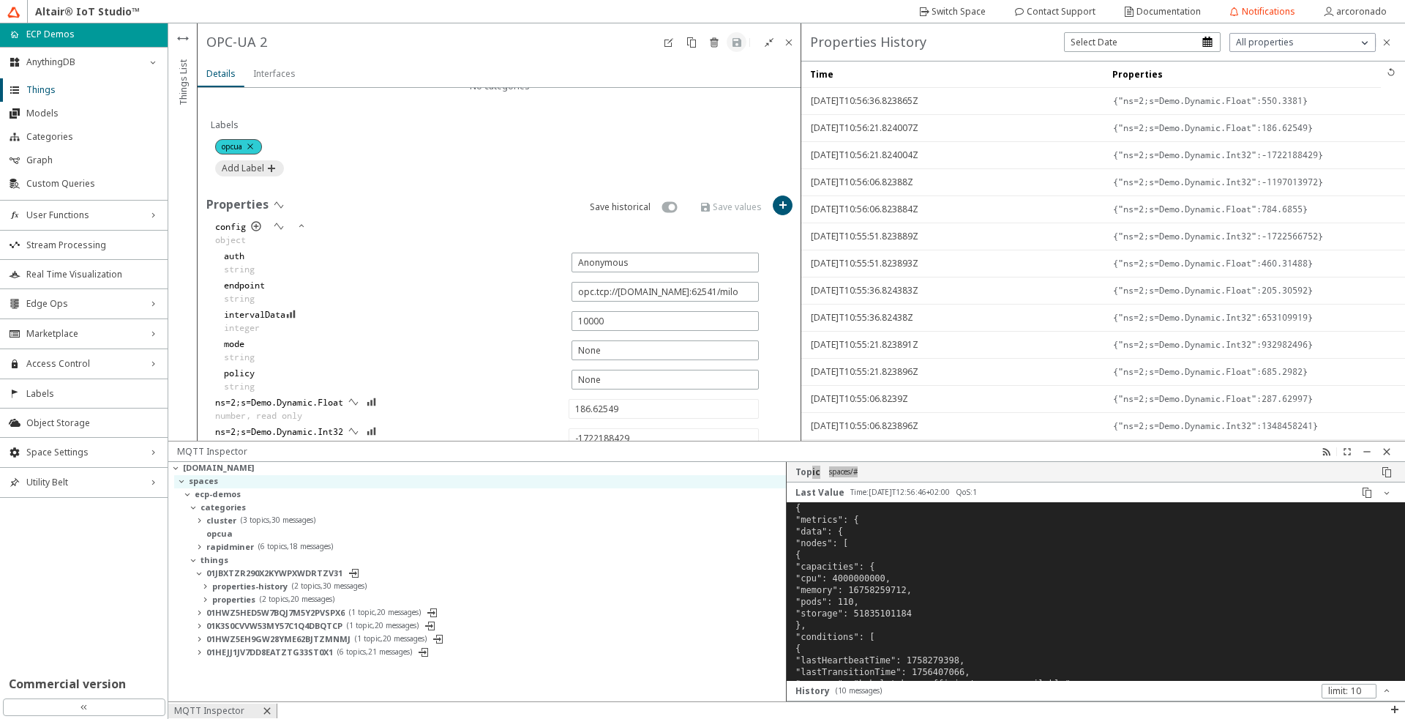
type input "550.3381"
type input "-1237954156"
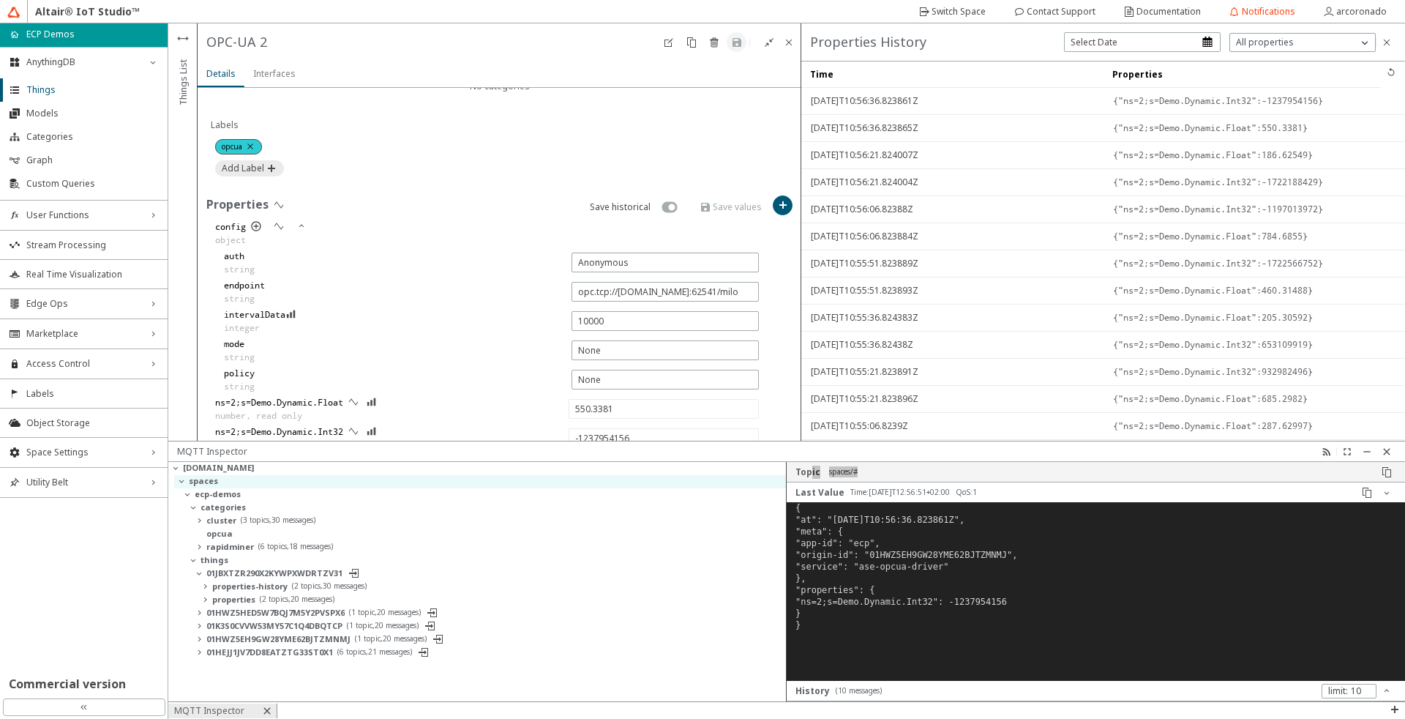
type input "88.170746"
type input "-1407062465"
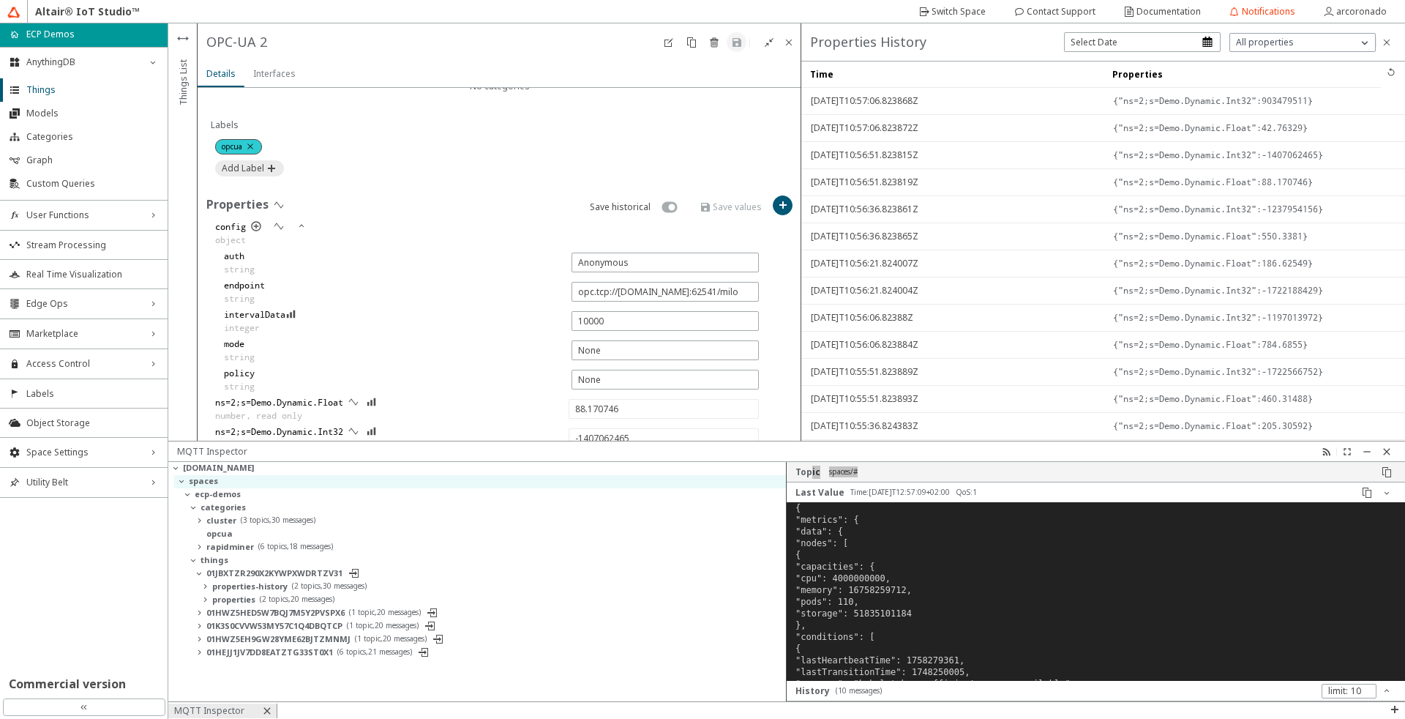
type input "42.76329"
type input "903479511"
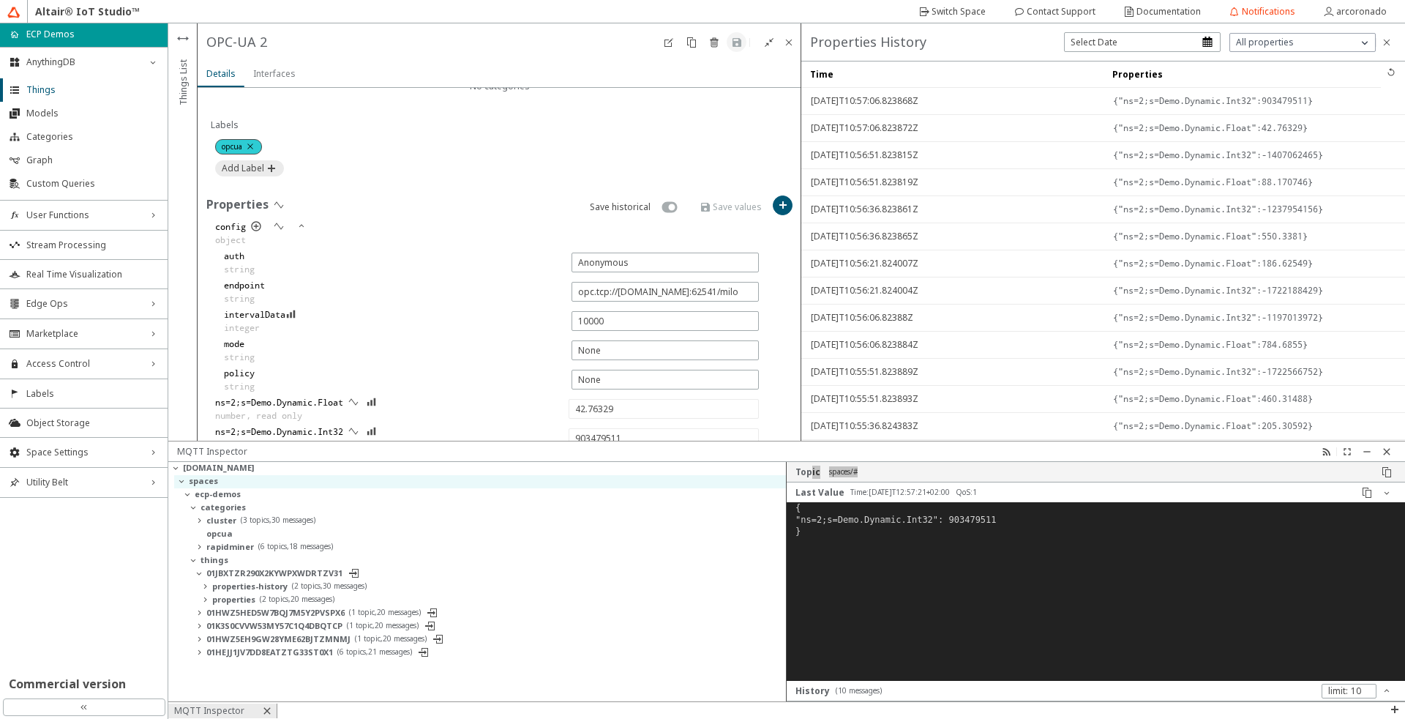
type input "639.1966"
type input "1739945979"
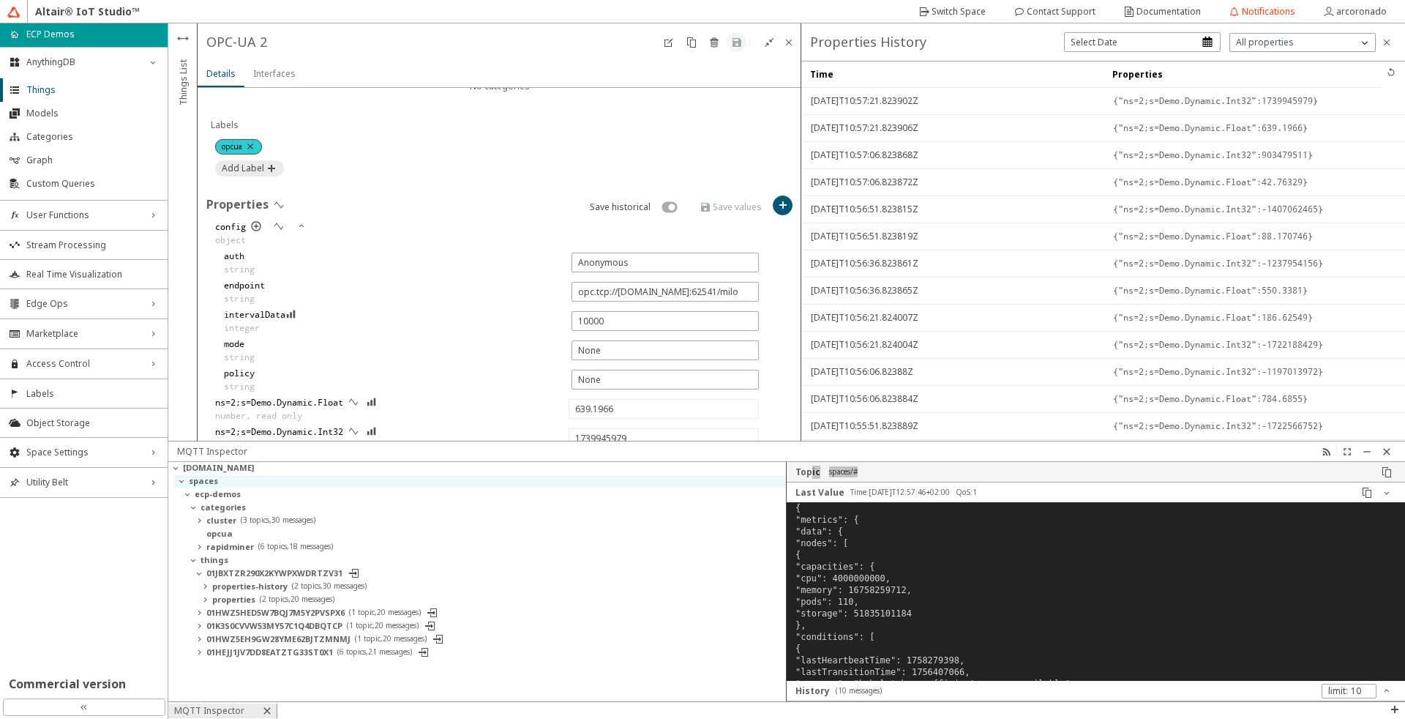
type input "287.1408"
type input "728006728"
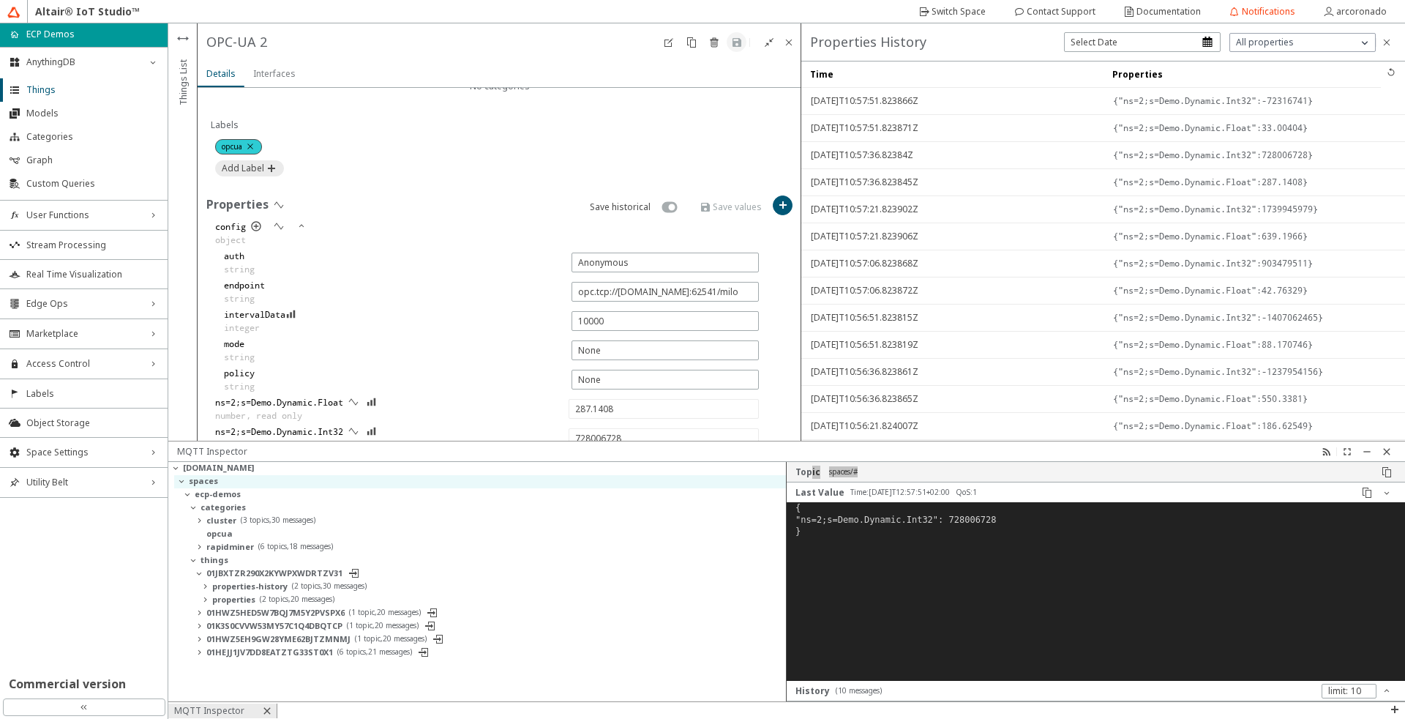
type input "33.00404"
type input "-72316741"
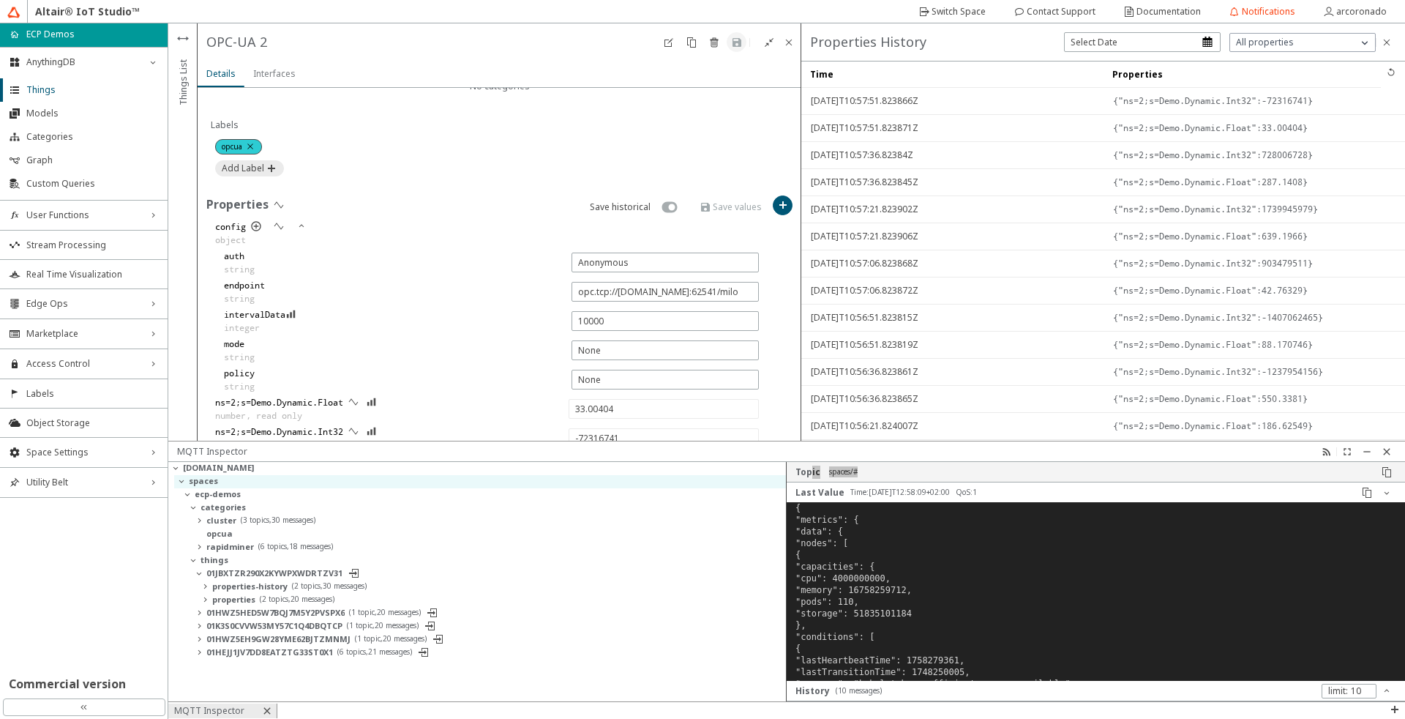
type input "262.08054"
type input "-532922923"
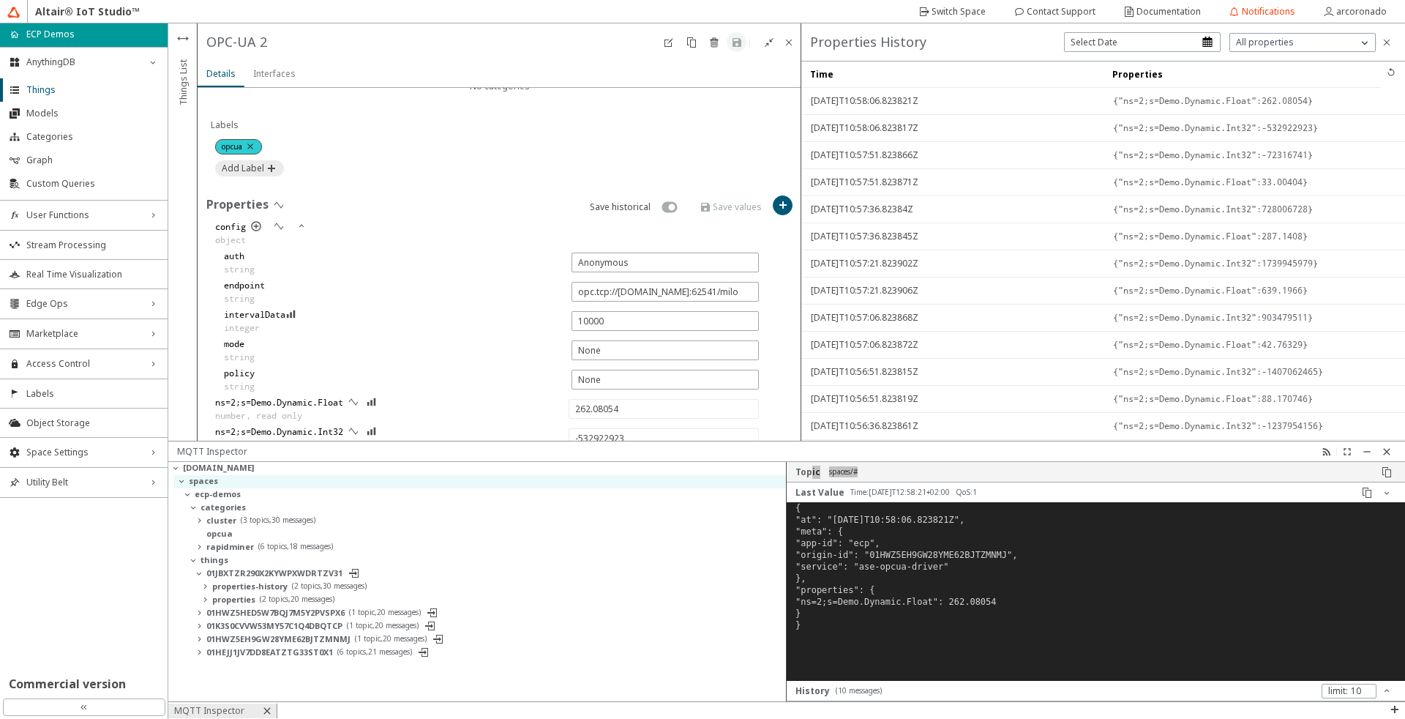
type input "650.6994"
type input "-1455190492"
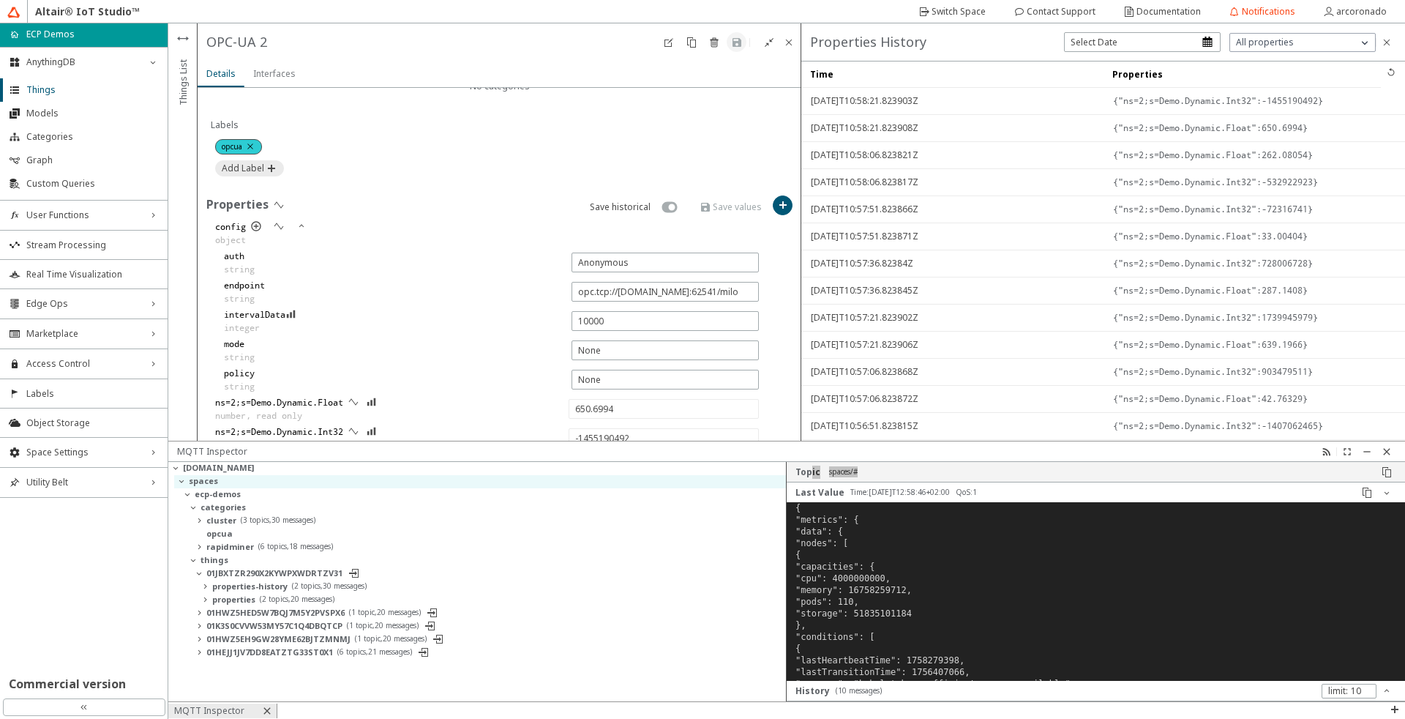
type input "368.37265"
type input "1801168707"
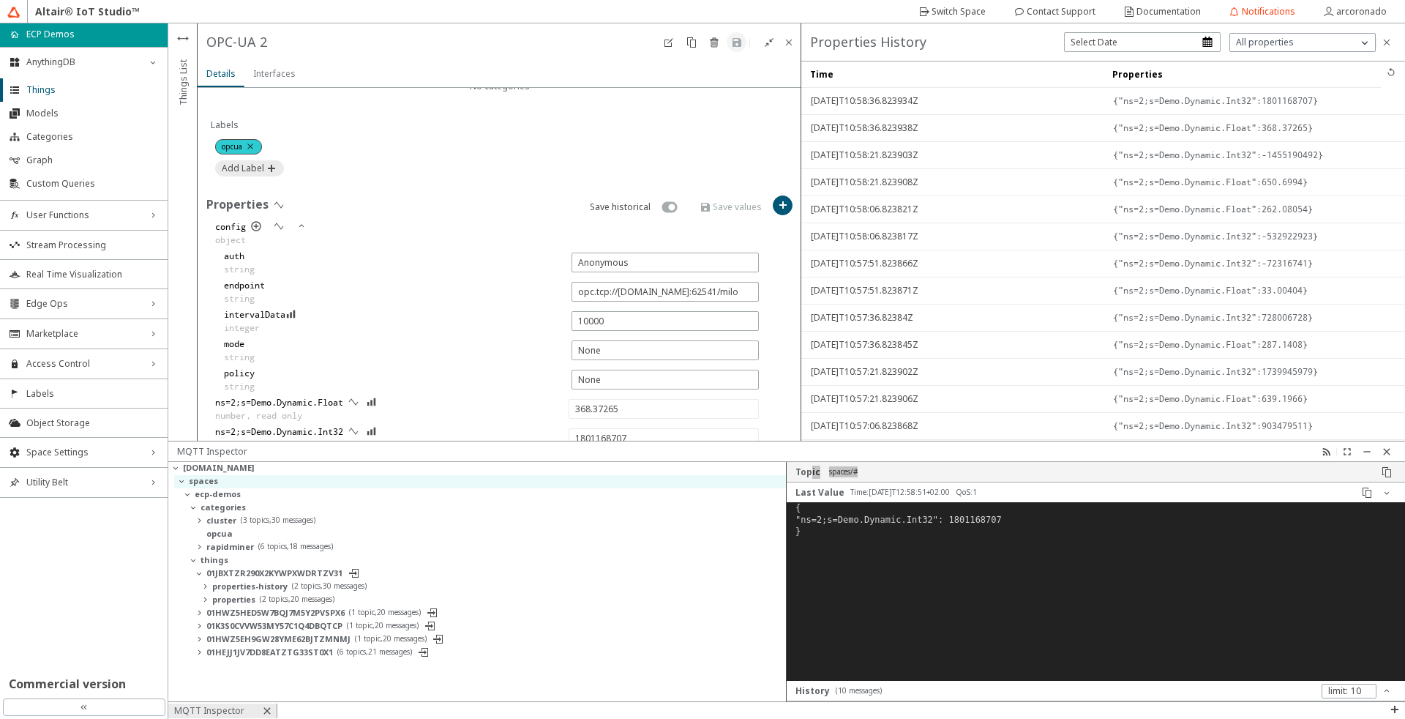
type input "529.9441"
type input "993195715"
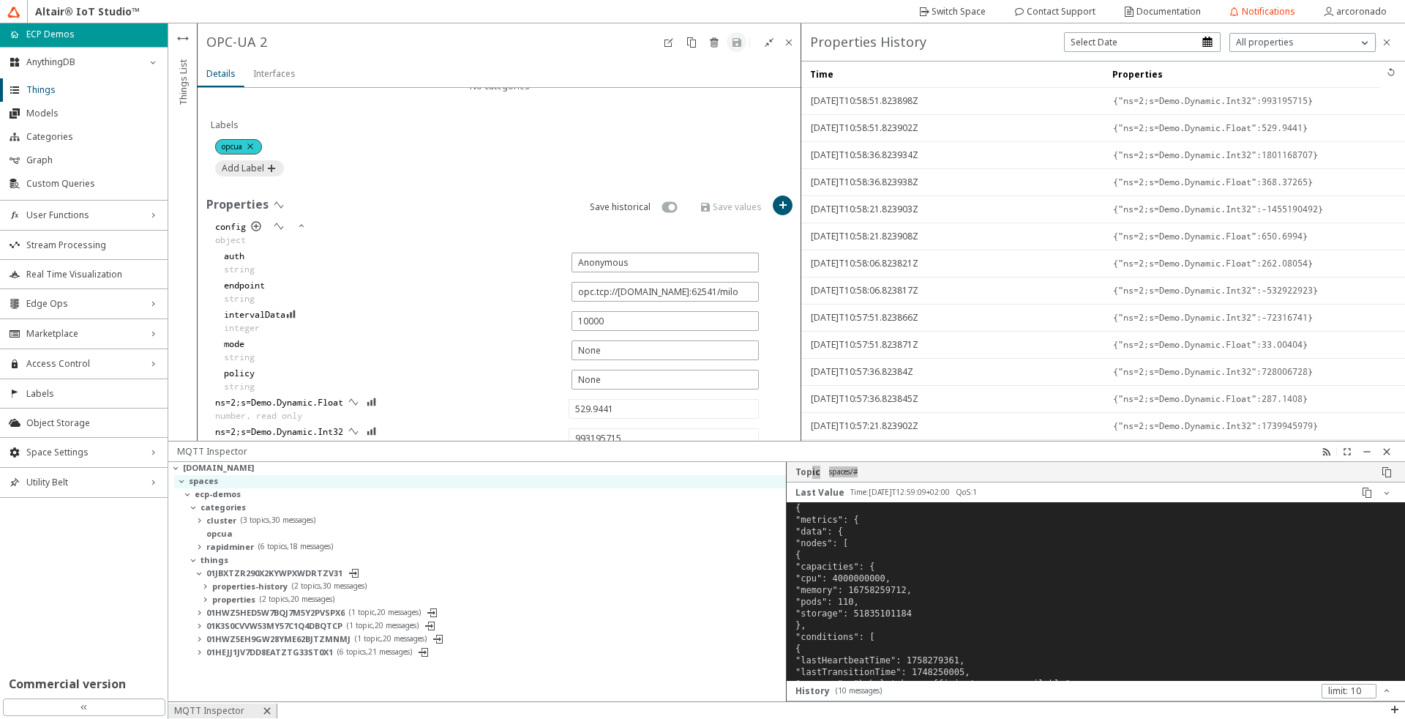
type input "897.73737"
type input "693185162"
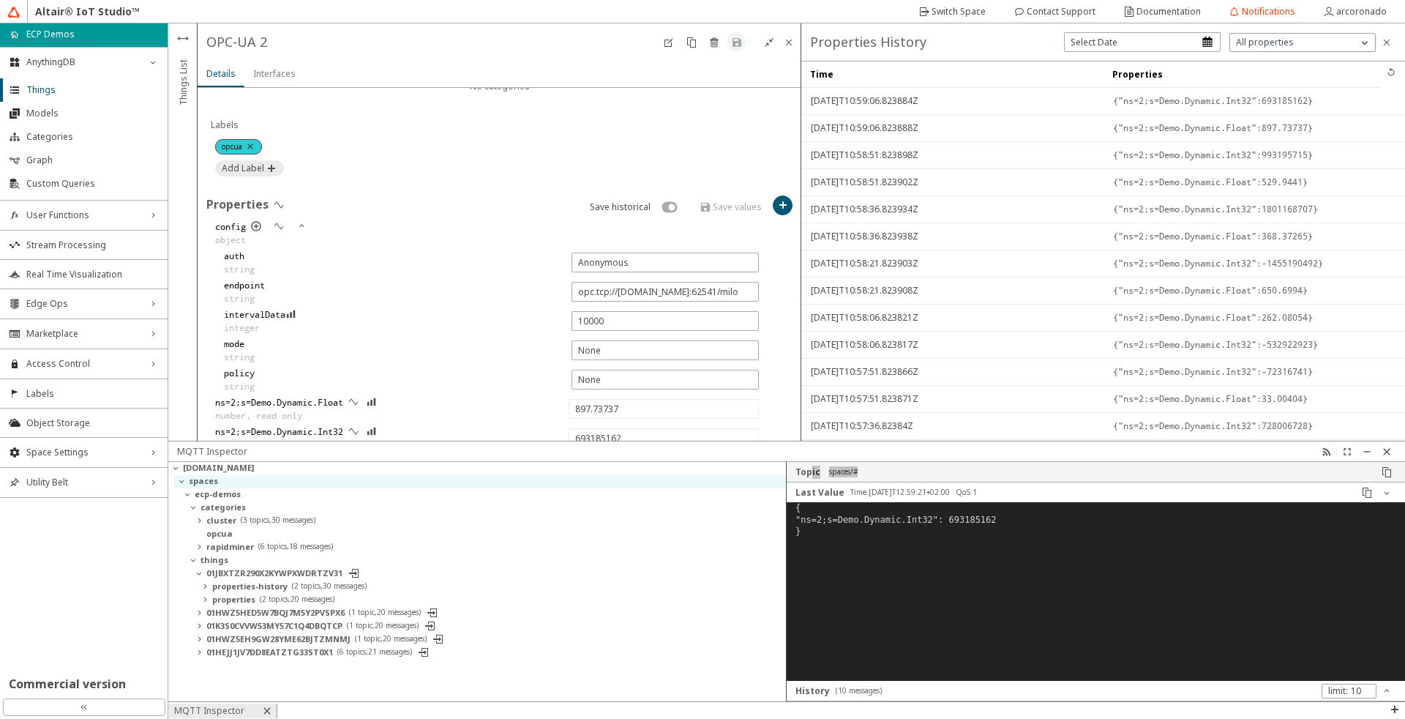
type input "833.7047"
type input "2111254612"
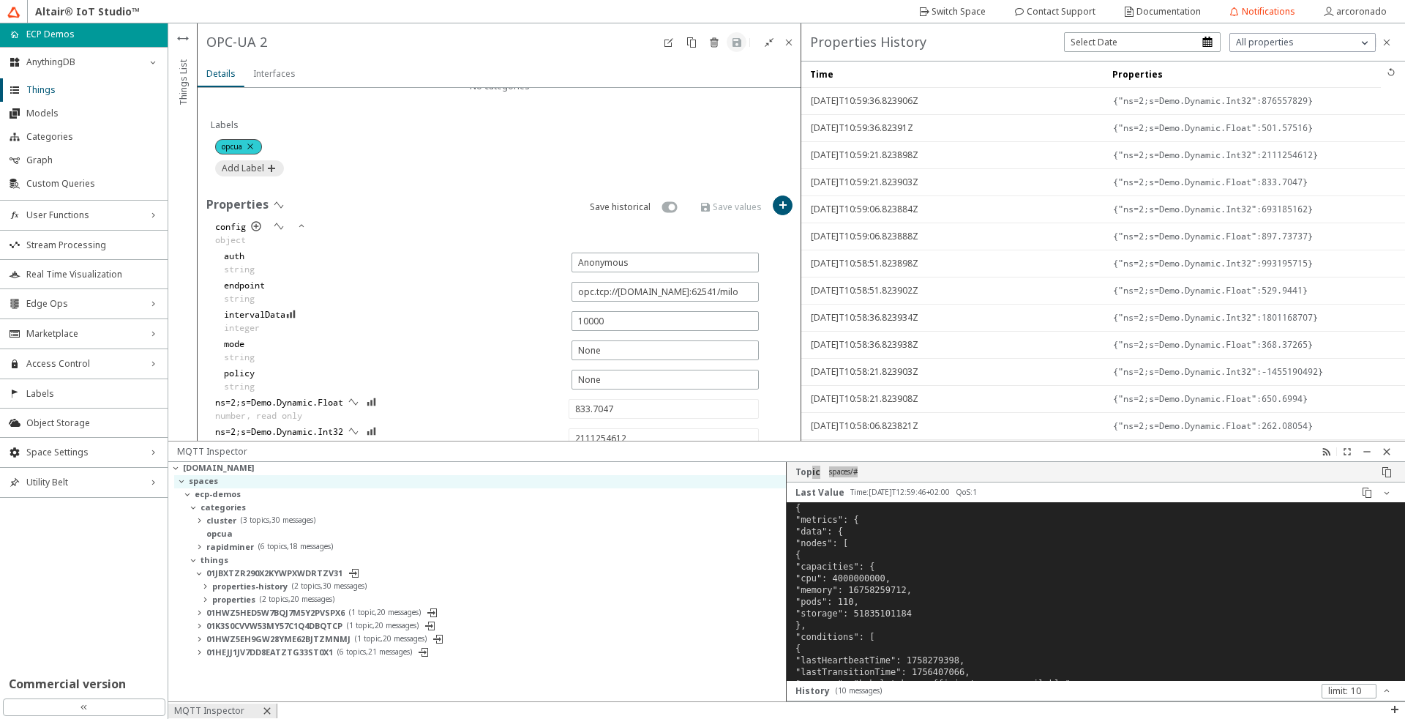
type input "501.57516"
type input "876557829"
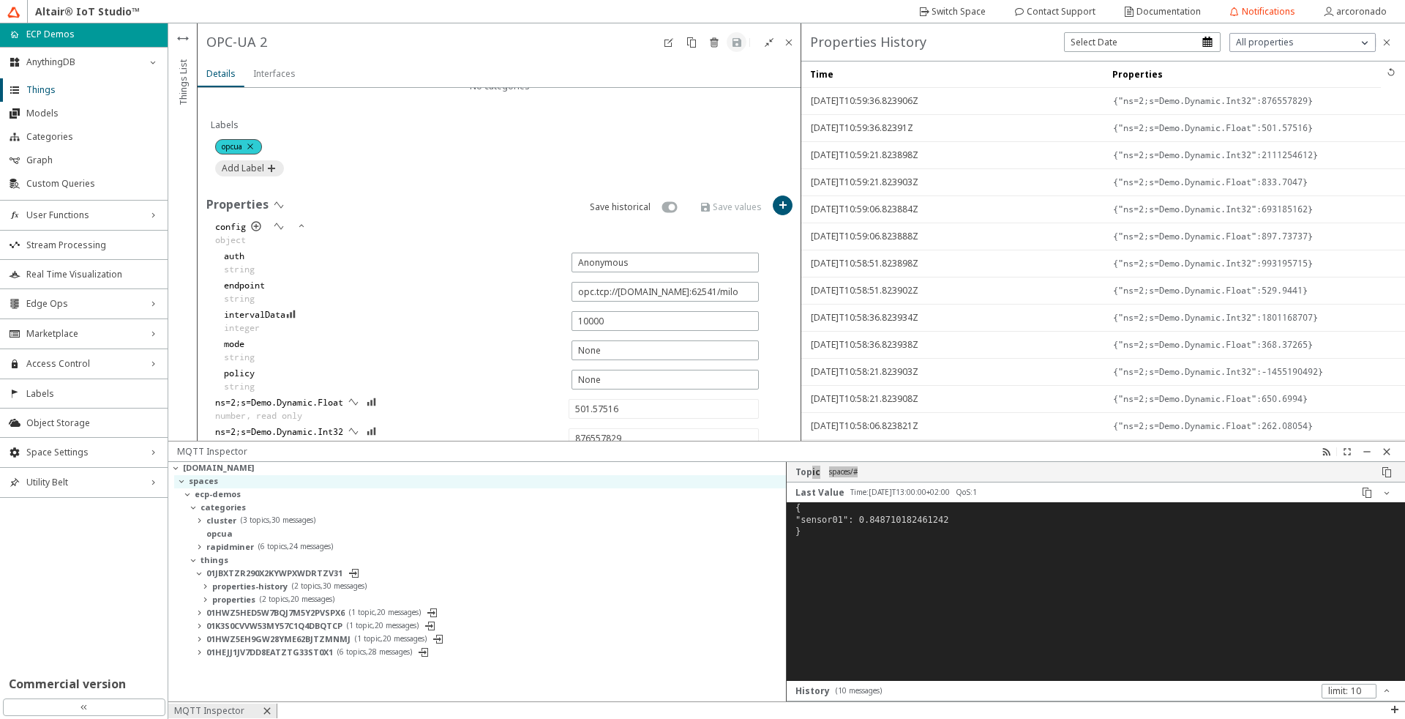
type input "319.00308"
type input "-1222858434"
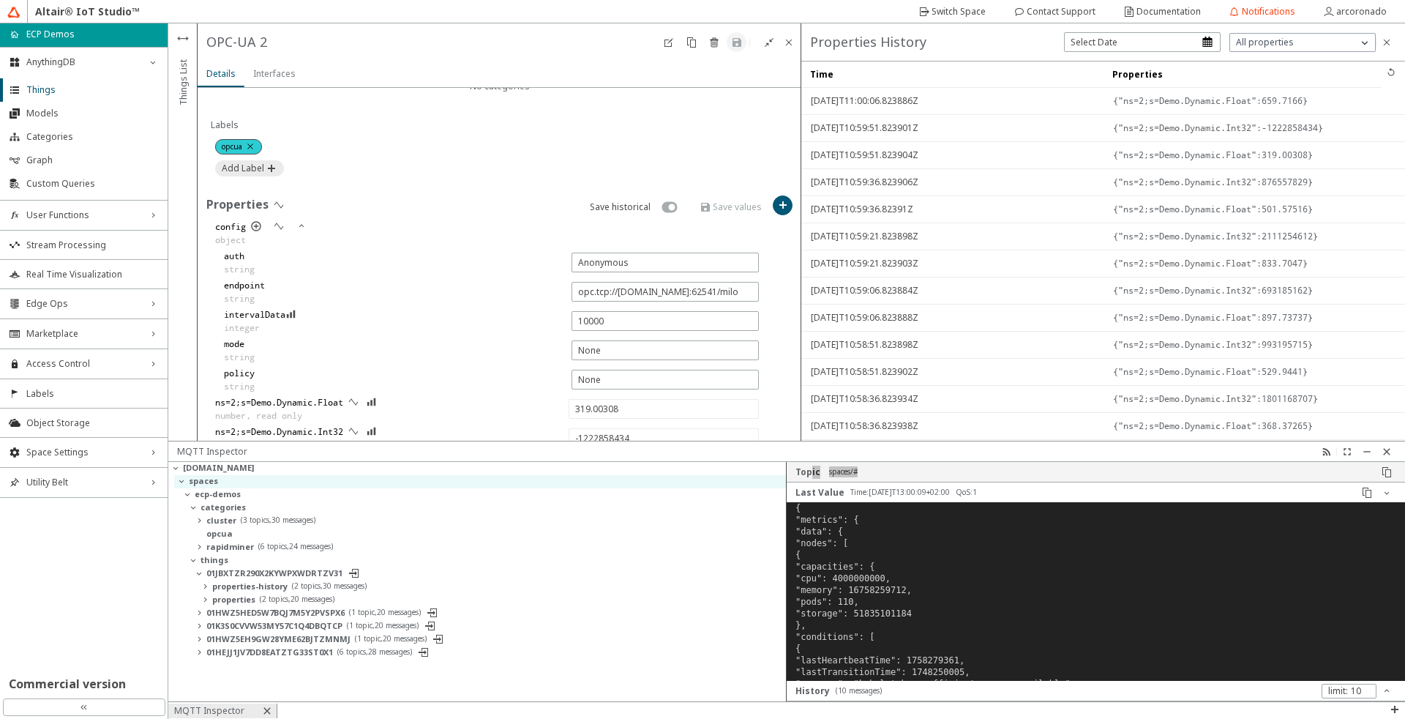
type input "659.7166"
type input "-606324921"
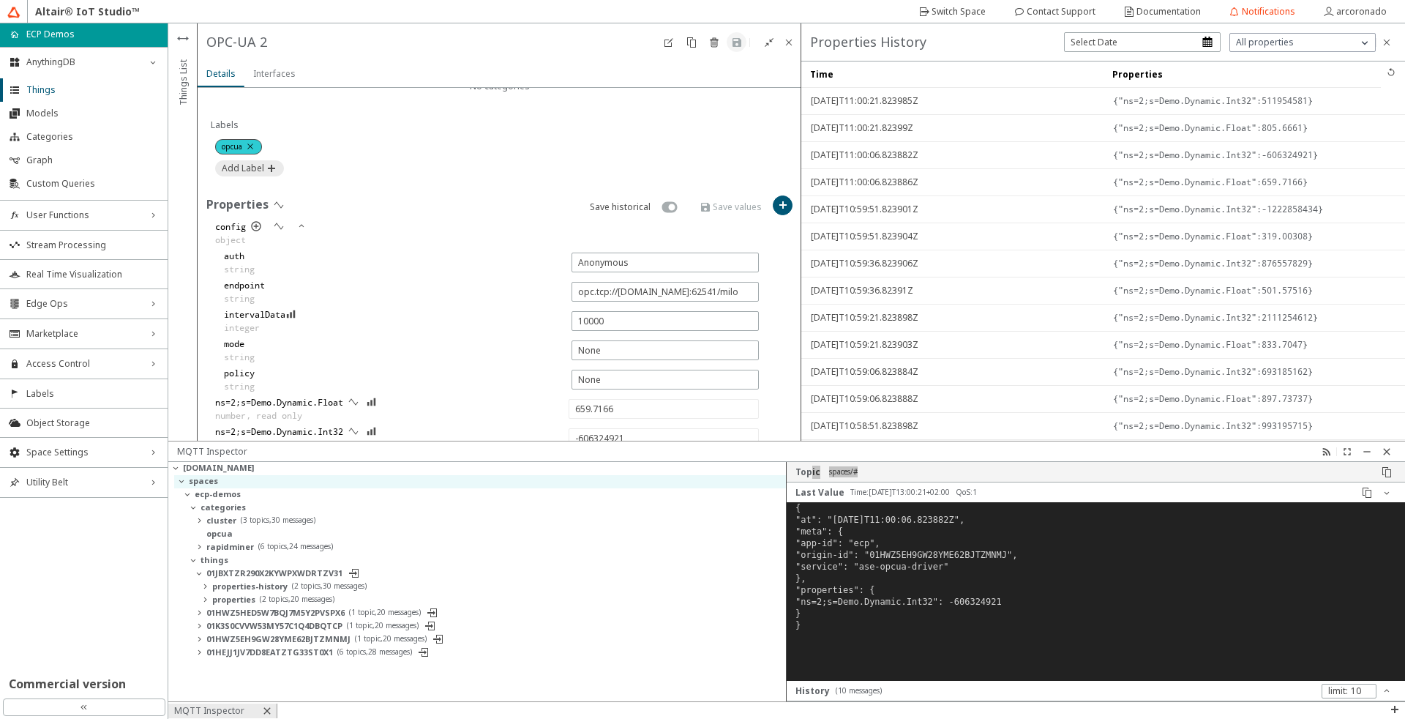
type input "805.6661"
type input "511954581"
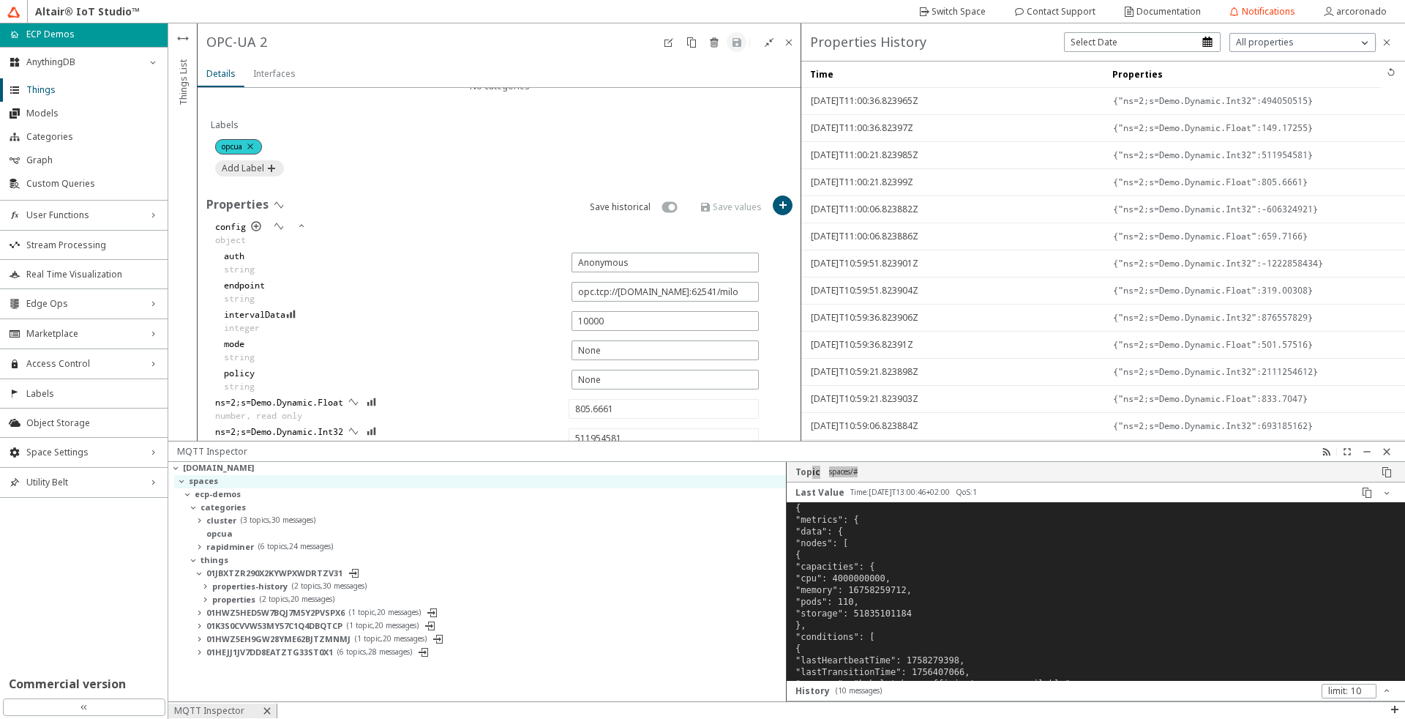
type input "149.17255"
type input "494050515"
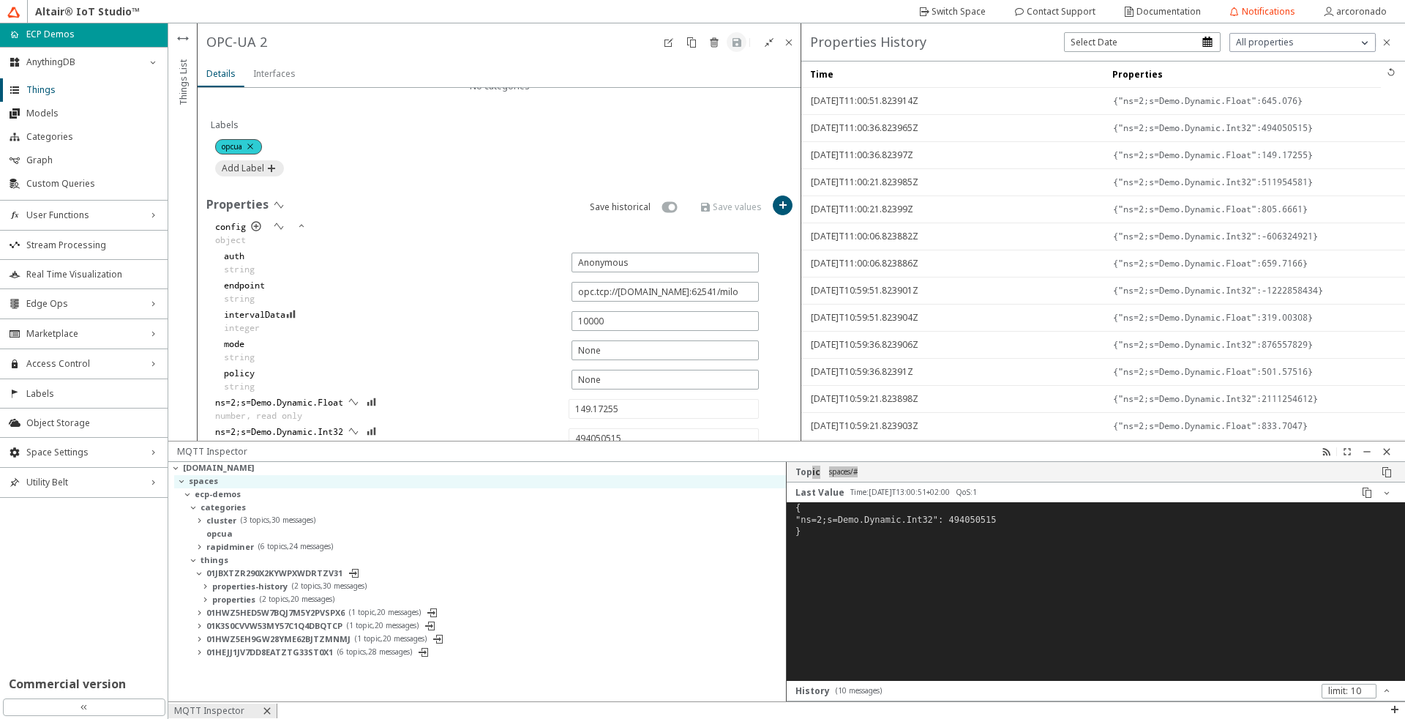
type input "645.076"
type input "1428230005"
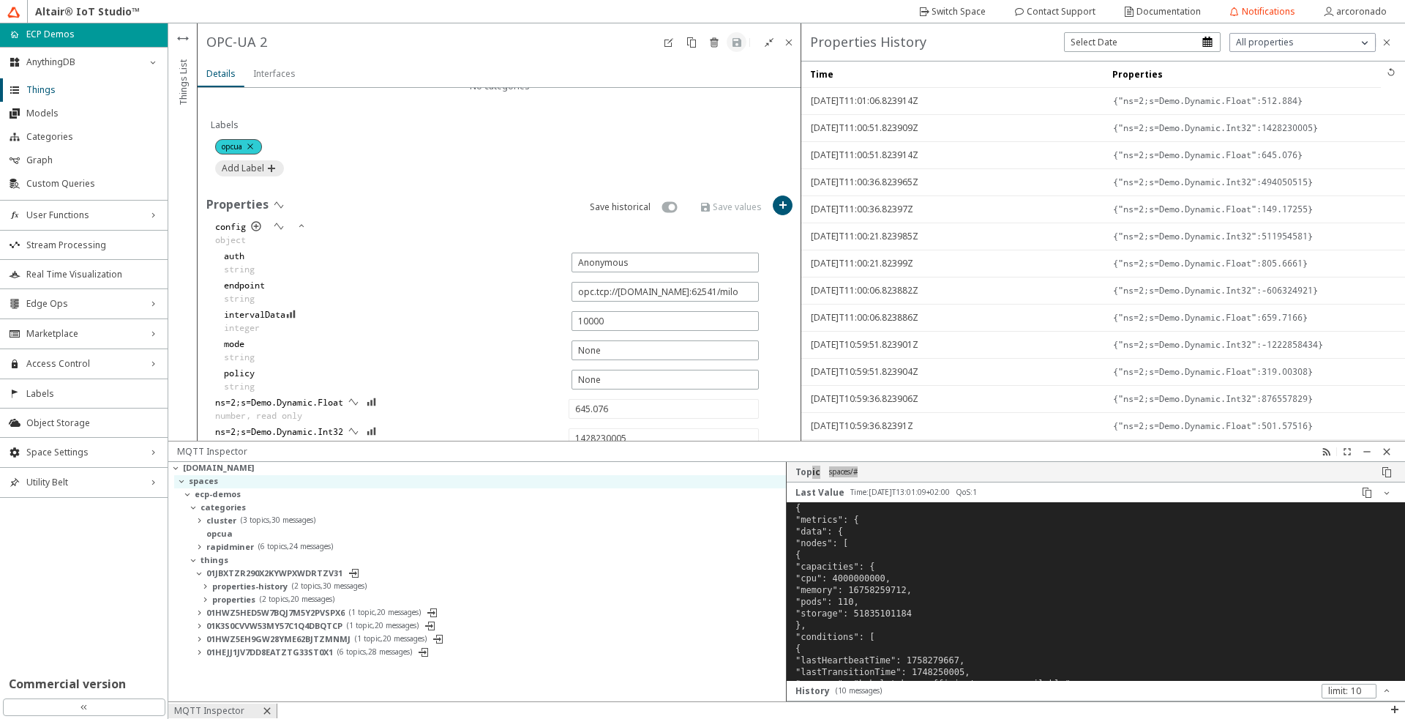
type input "512.884"
type input "467719218"
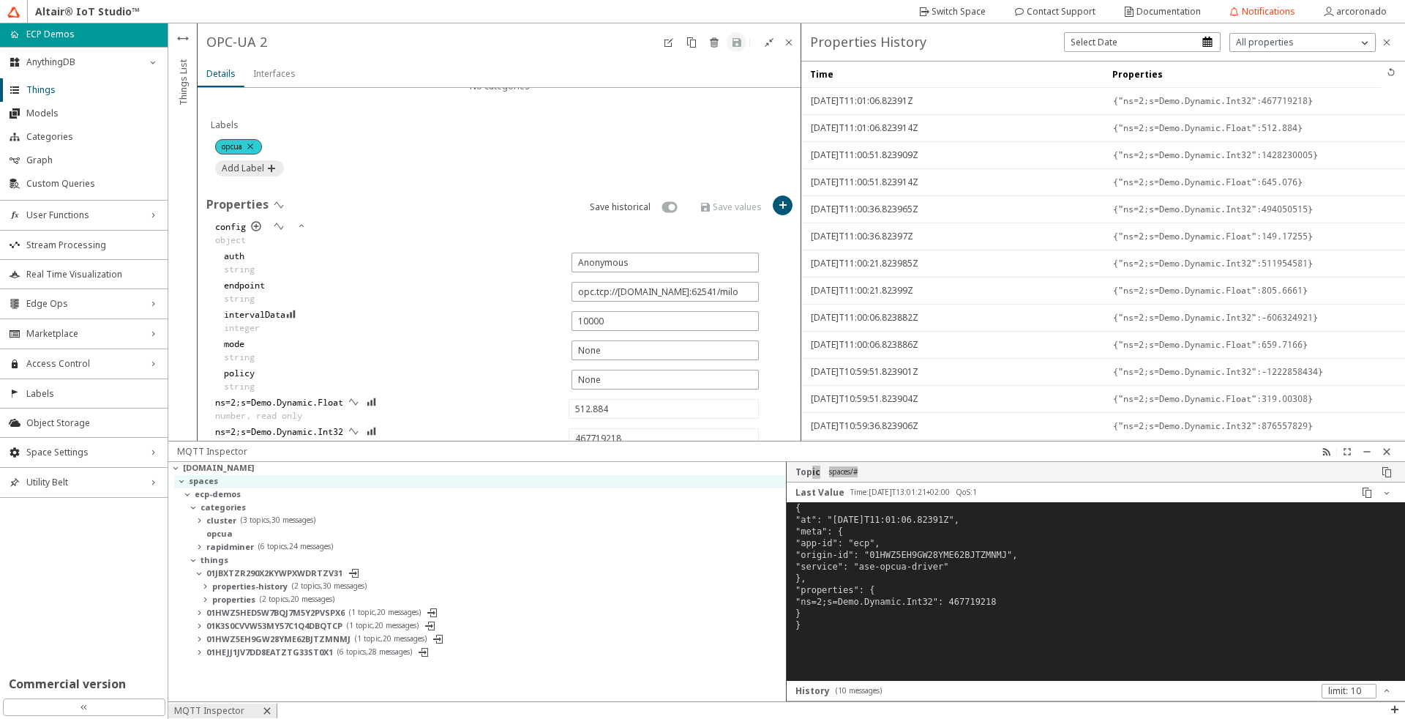
type input "188.91995"
type input "-576923402"
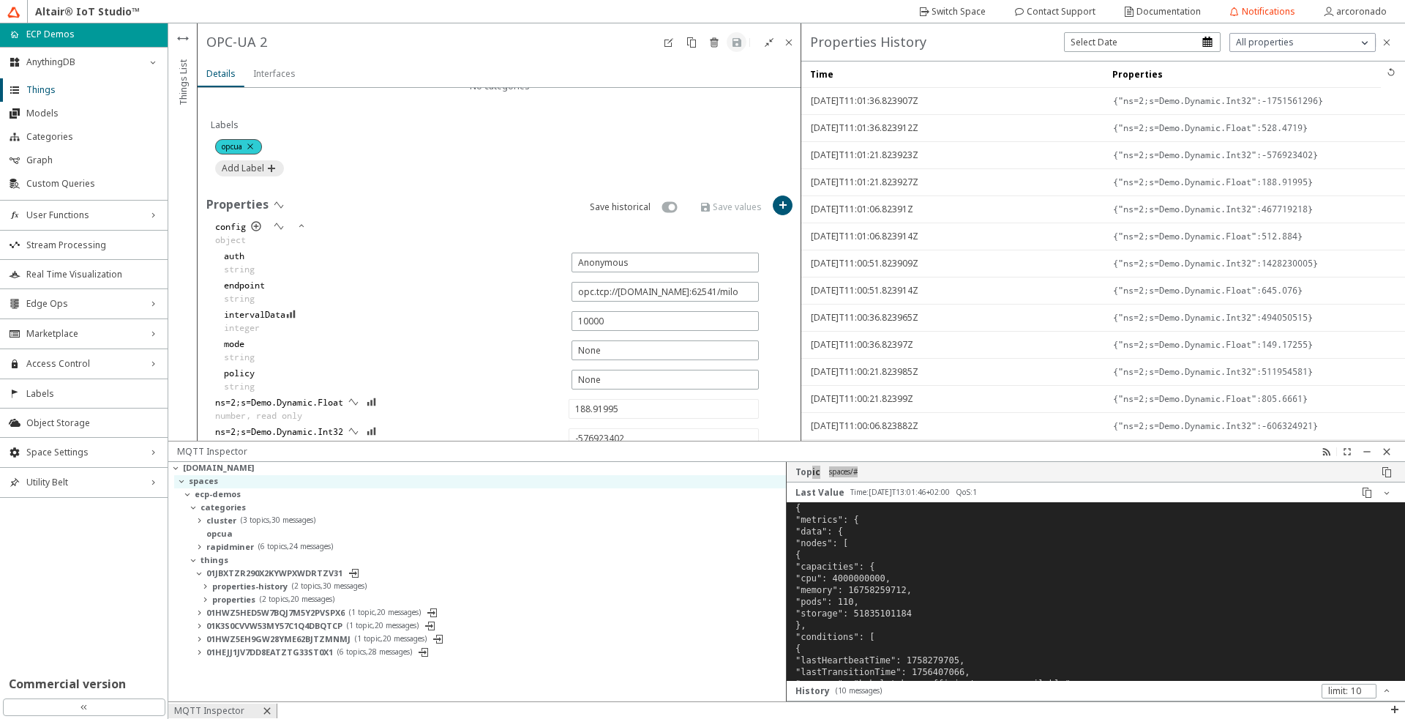
type input "528.4719"
type input "-1751561296"
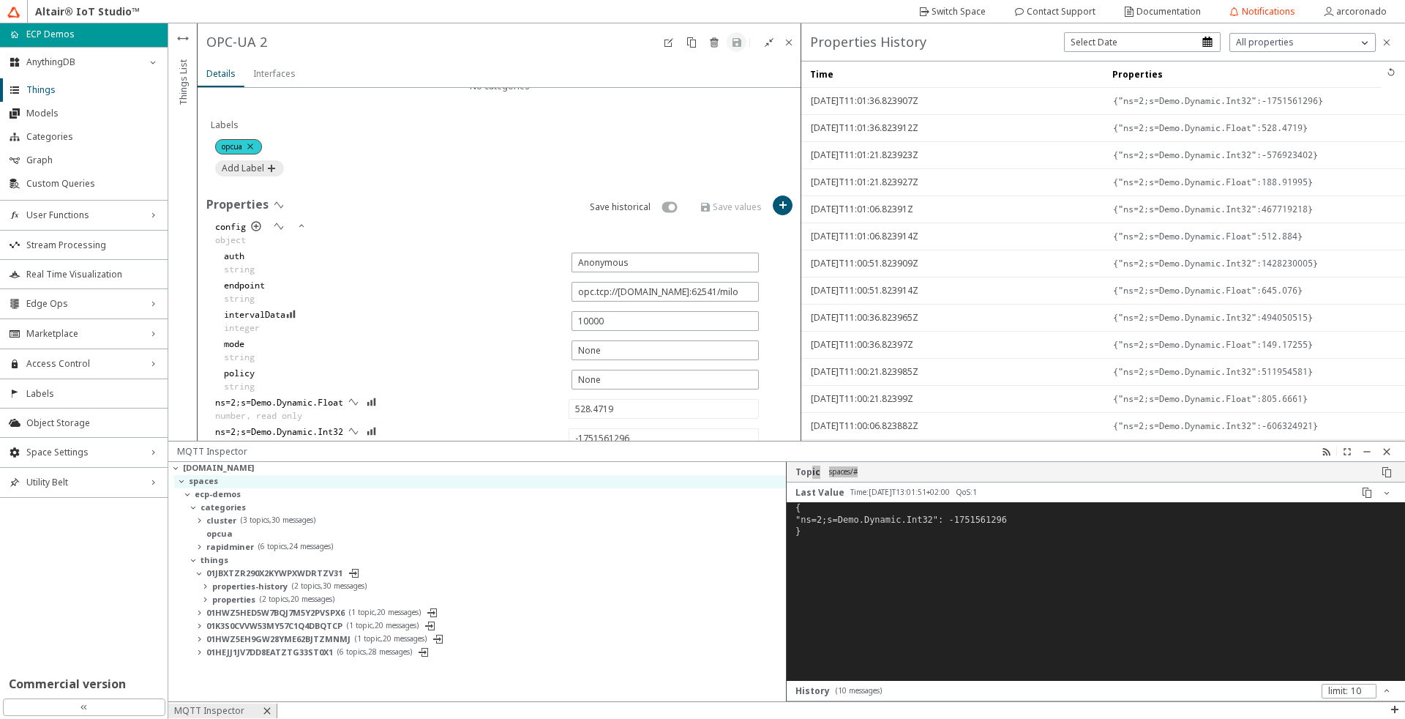
type input "257.94055"
type input "-1808557646"
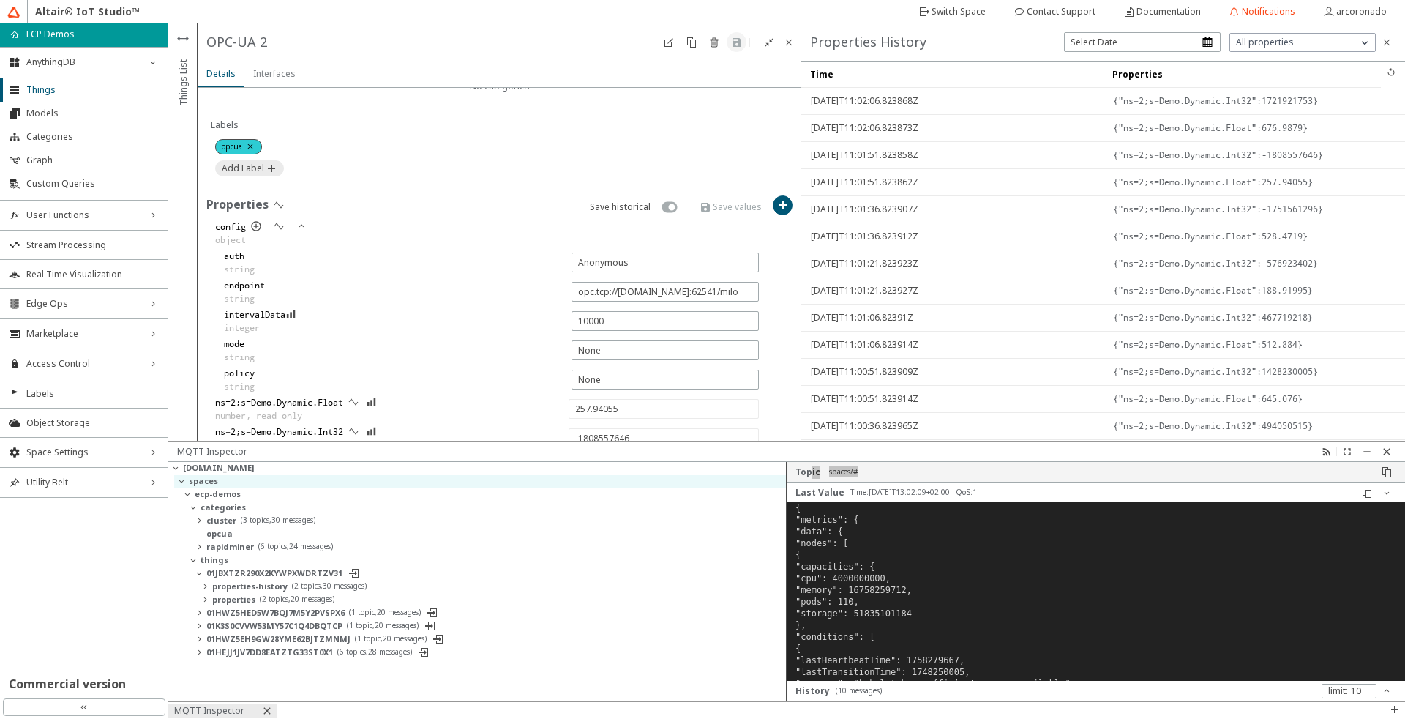
type input "676.9879"
type input "1721921753"
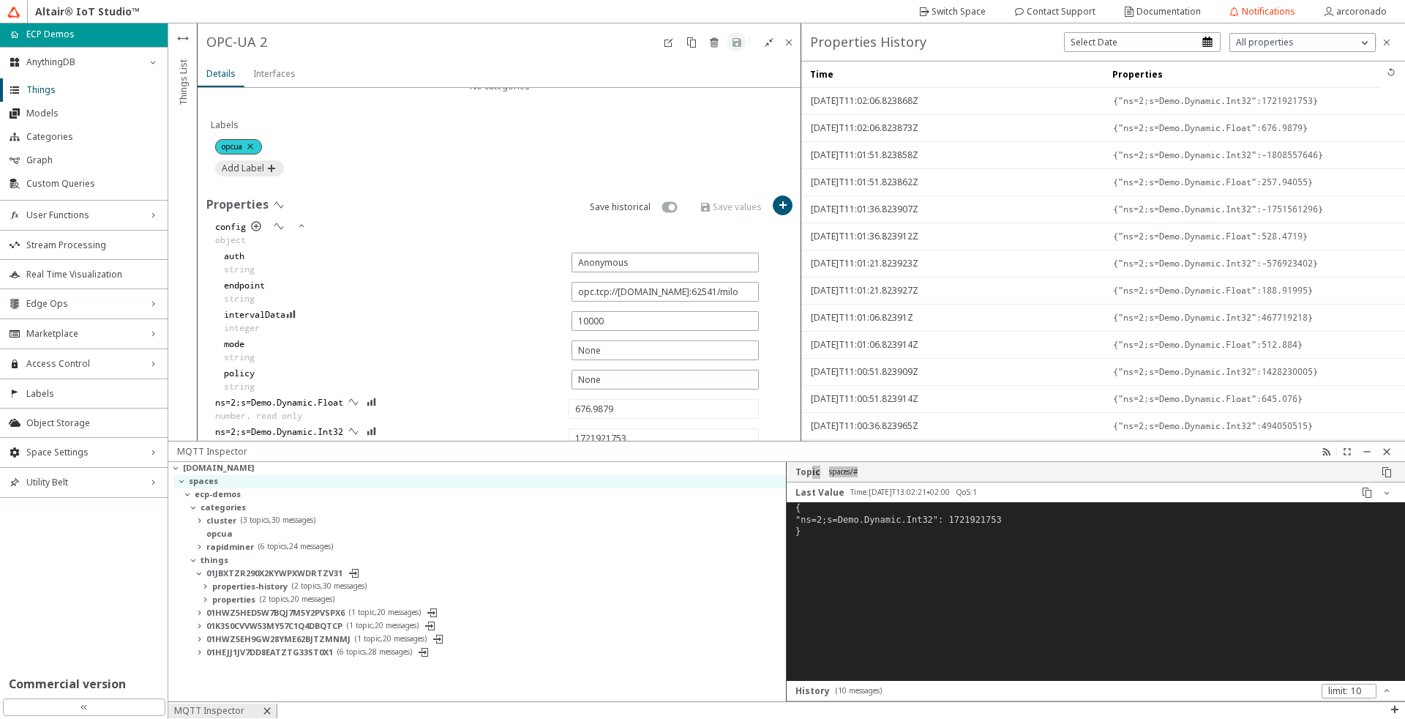
type input "610.6855"
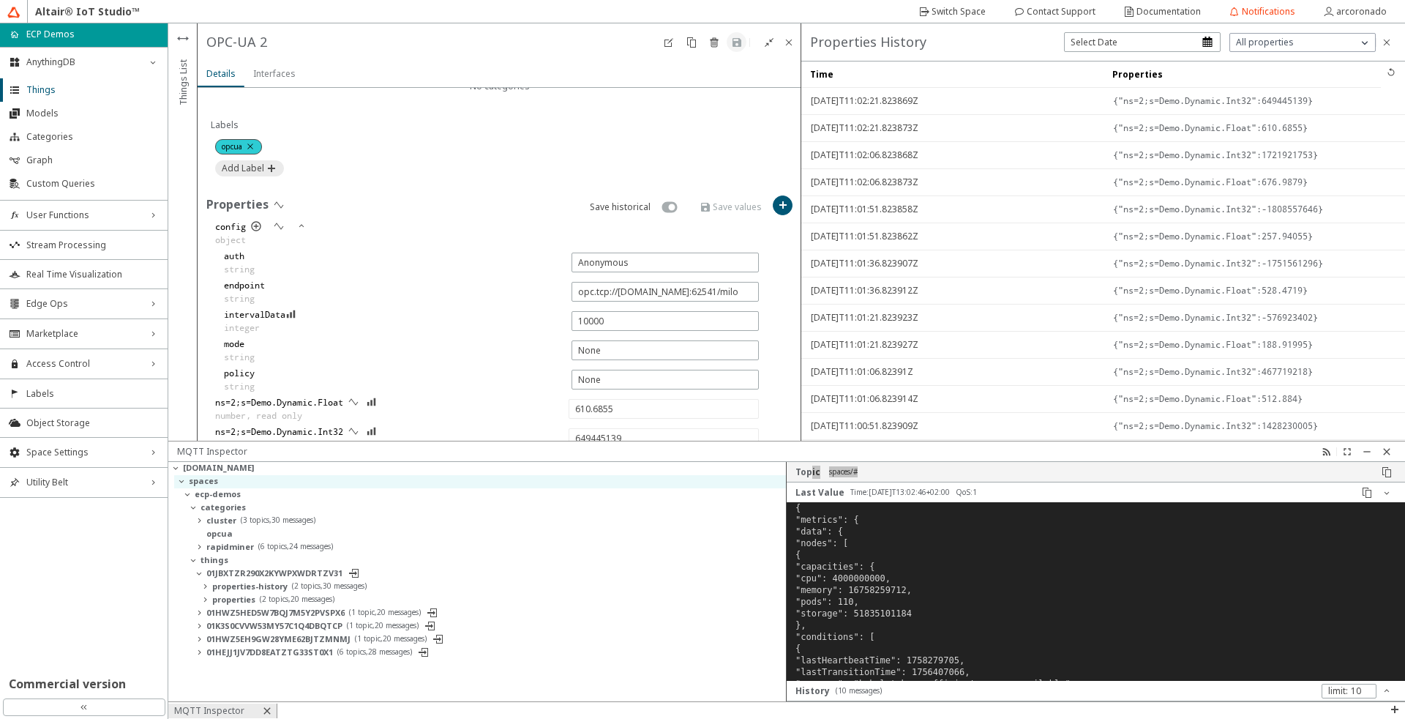
type input "-325668325"
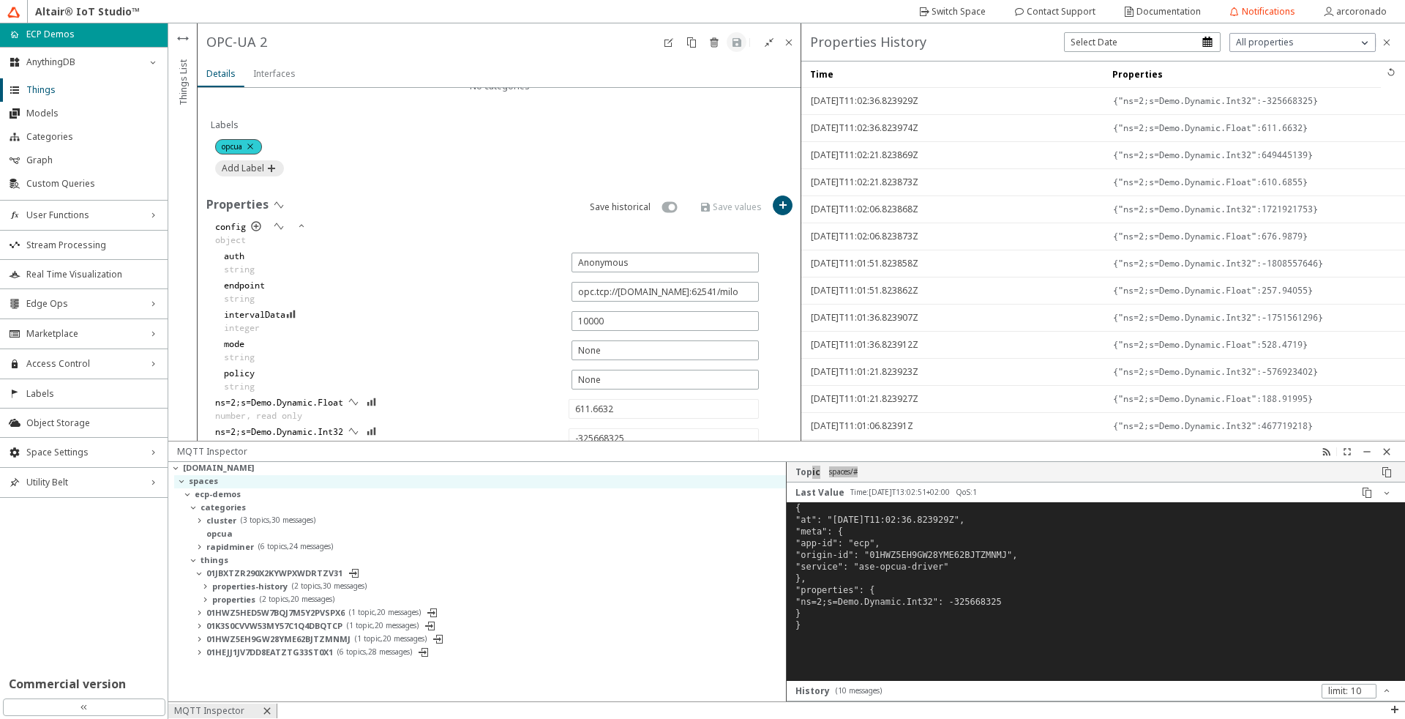
type input "412.2575"
type input "-1937262690"
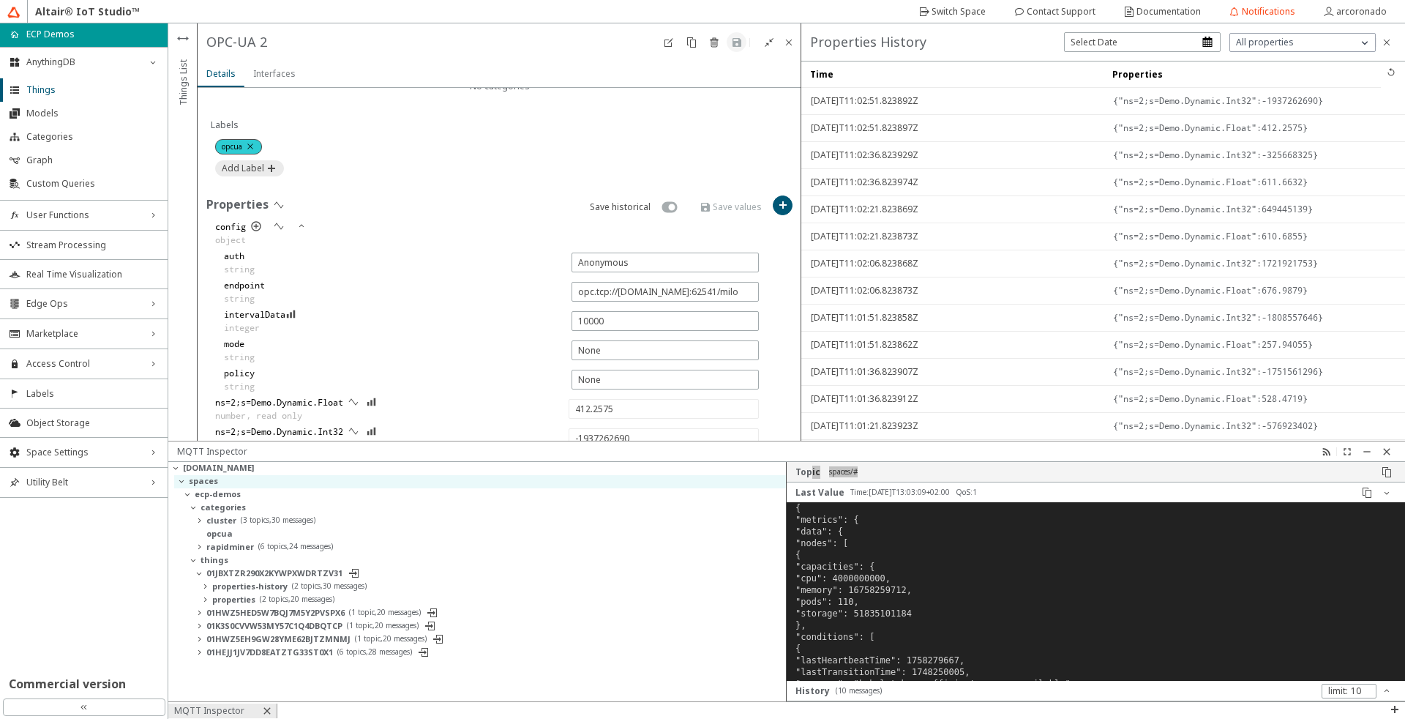
type input "626.65967"
type input "-1834713750"
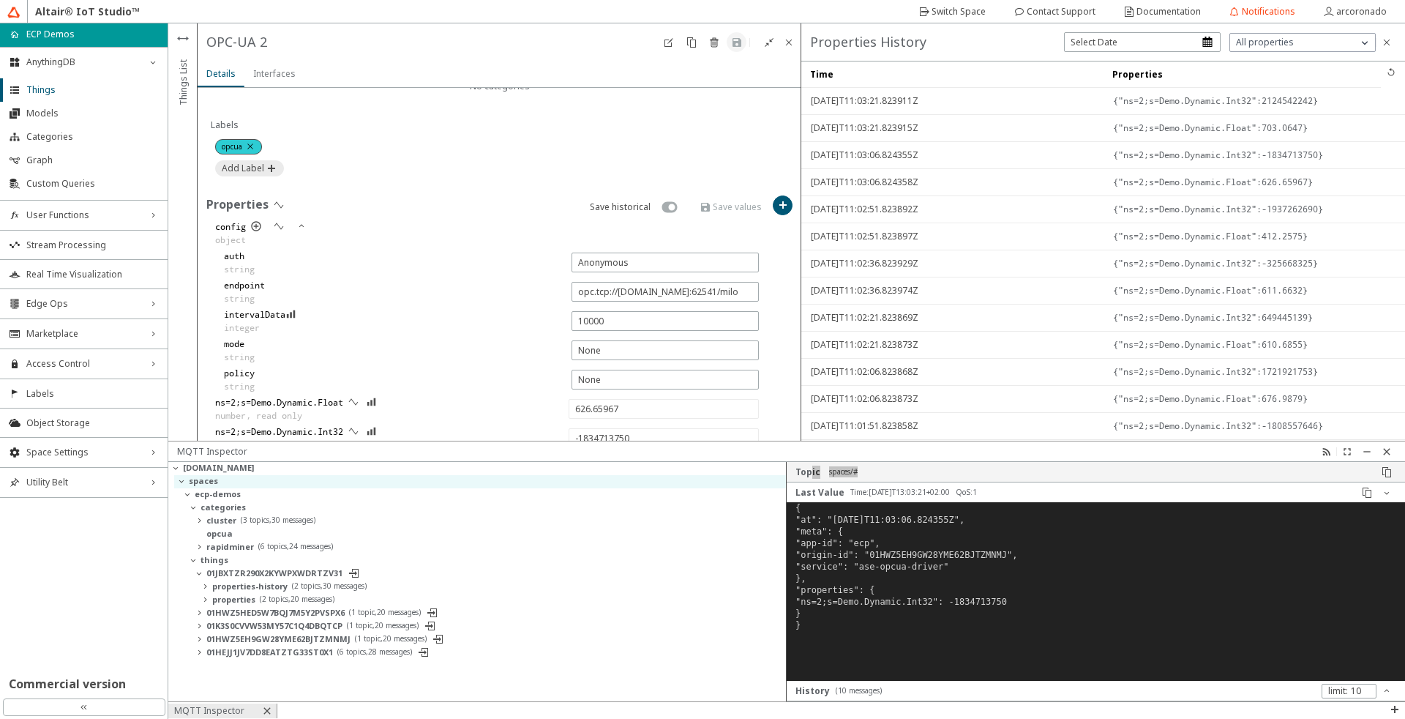
type input "703.0647"
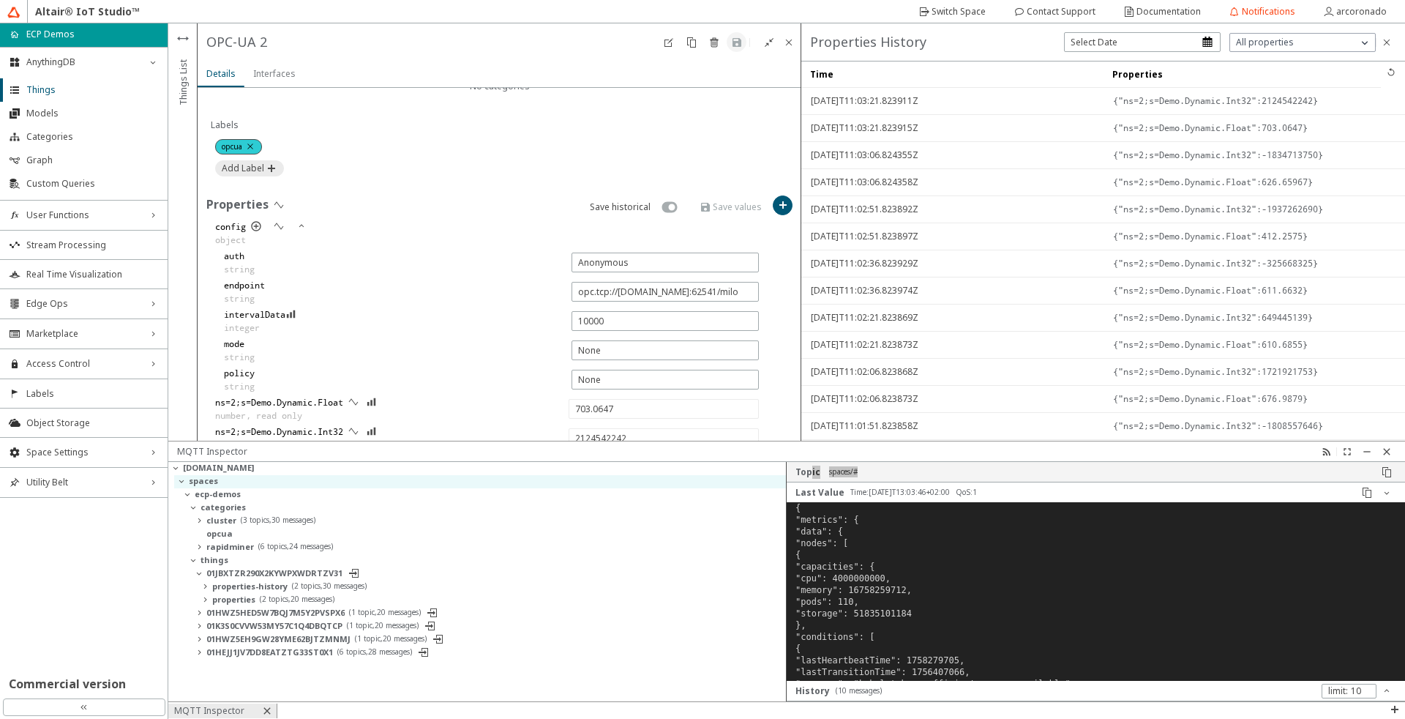
type input "1066287321"
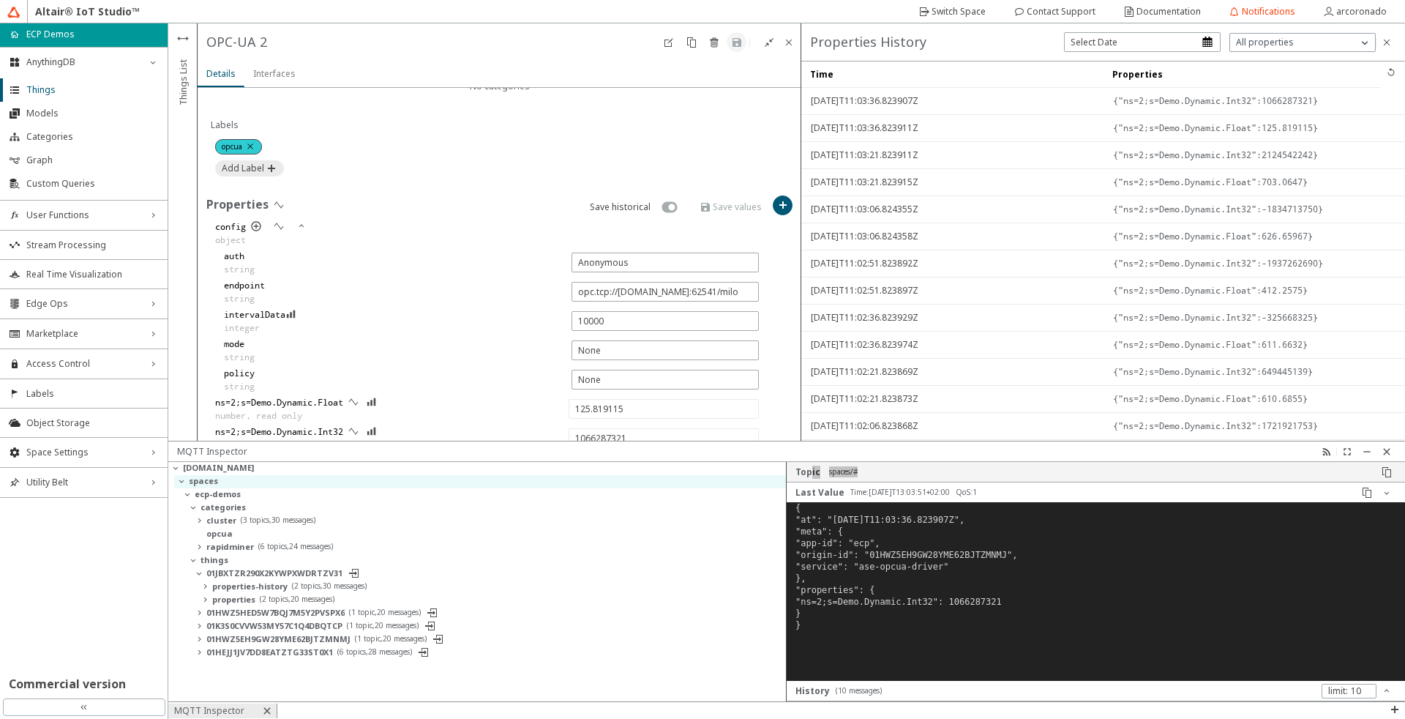
type input "867.5702"
type input "-275719715"
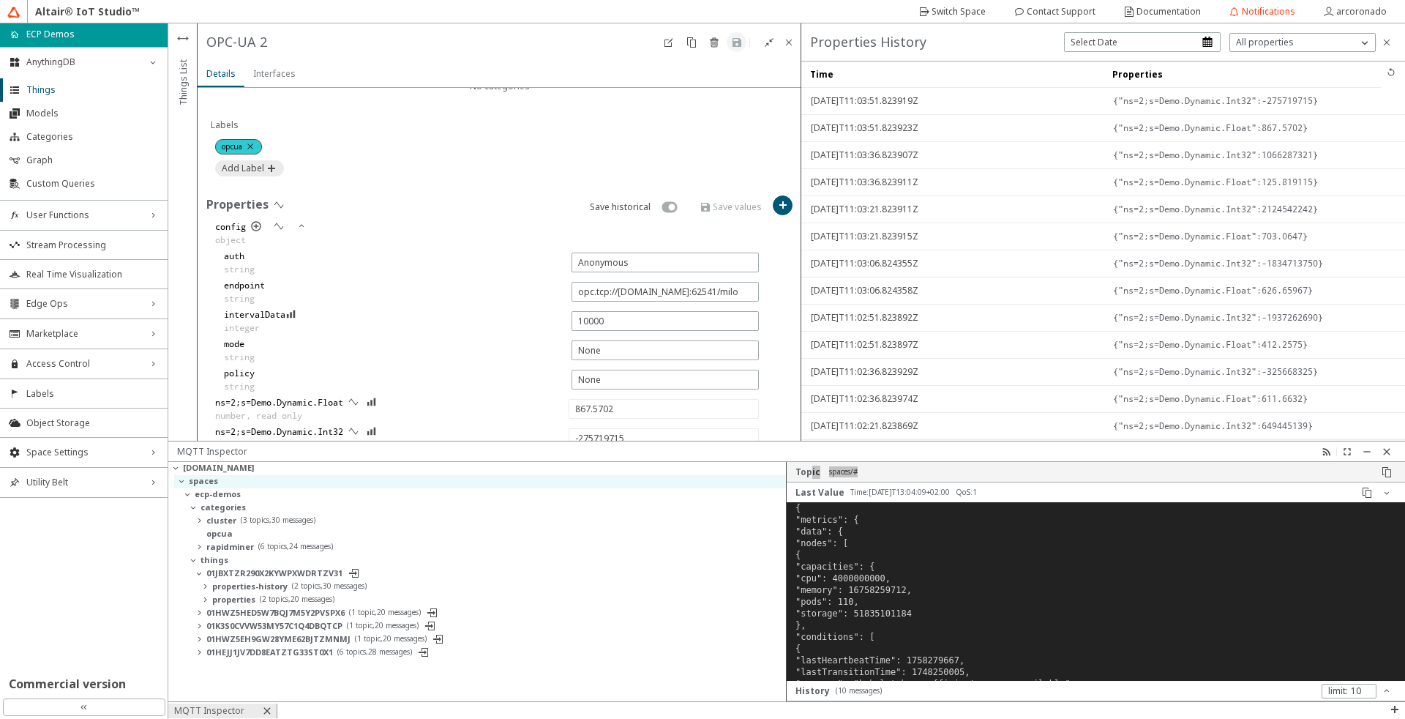
type input "91.41355"
type input "-810915287"
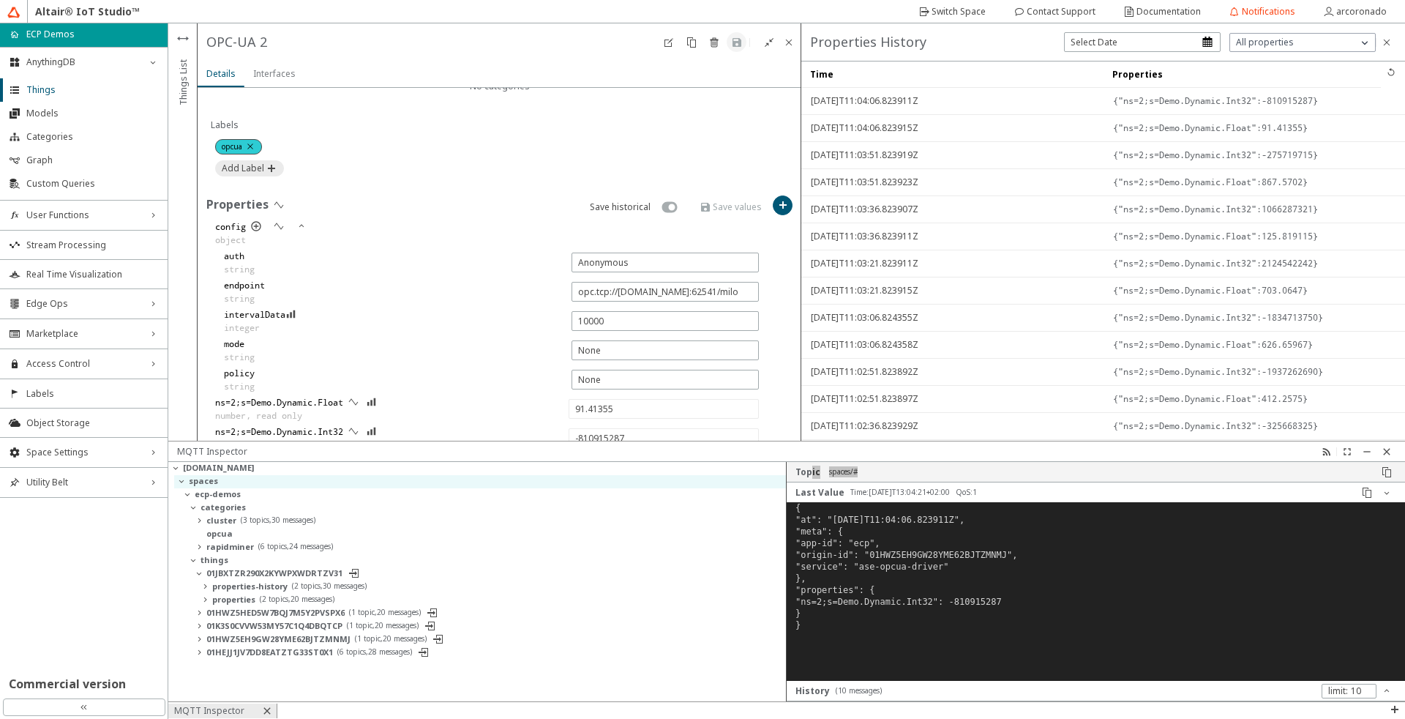
type input "103.04234"
type input "-2089492634"
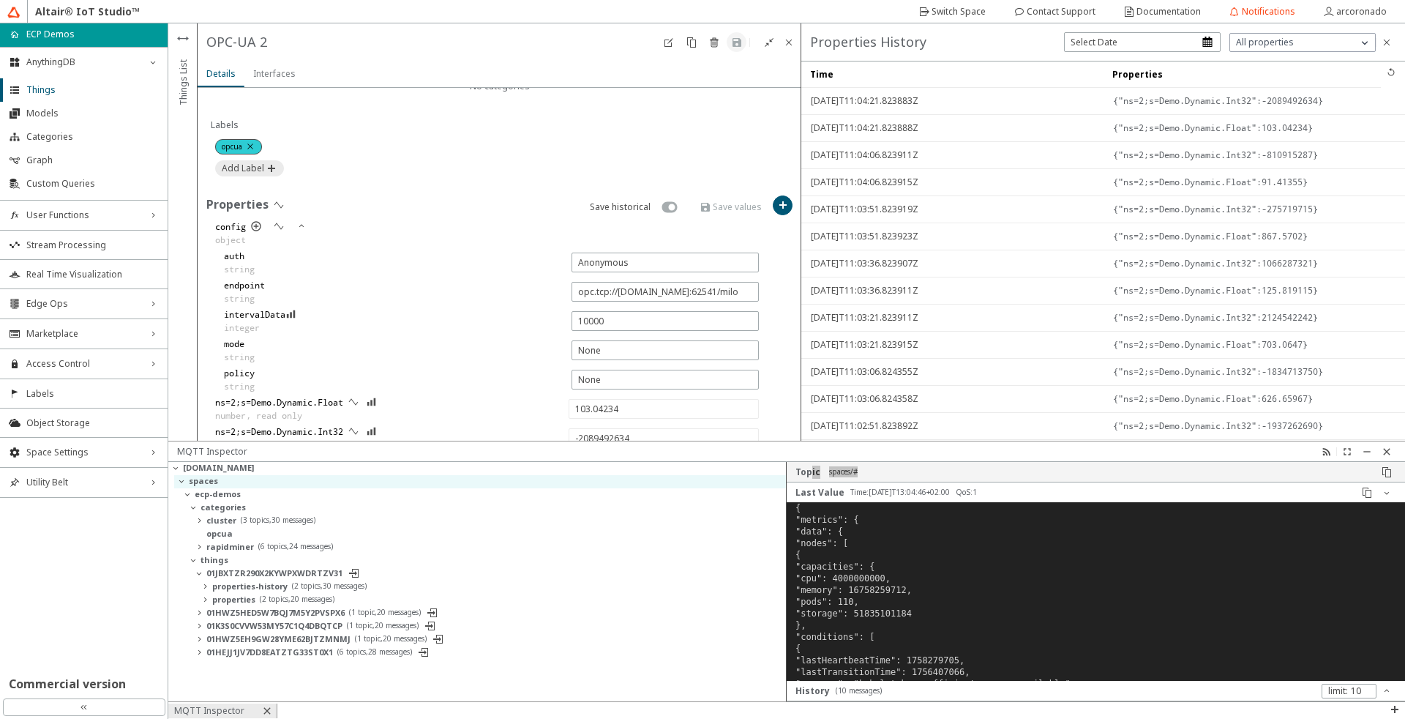
type input "552.8952"
type input "-1931253901"
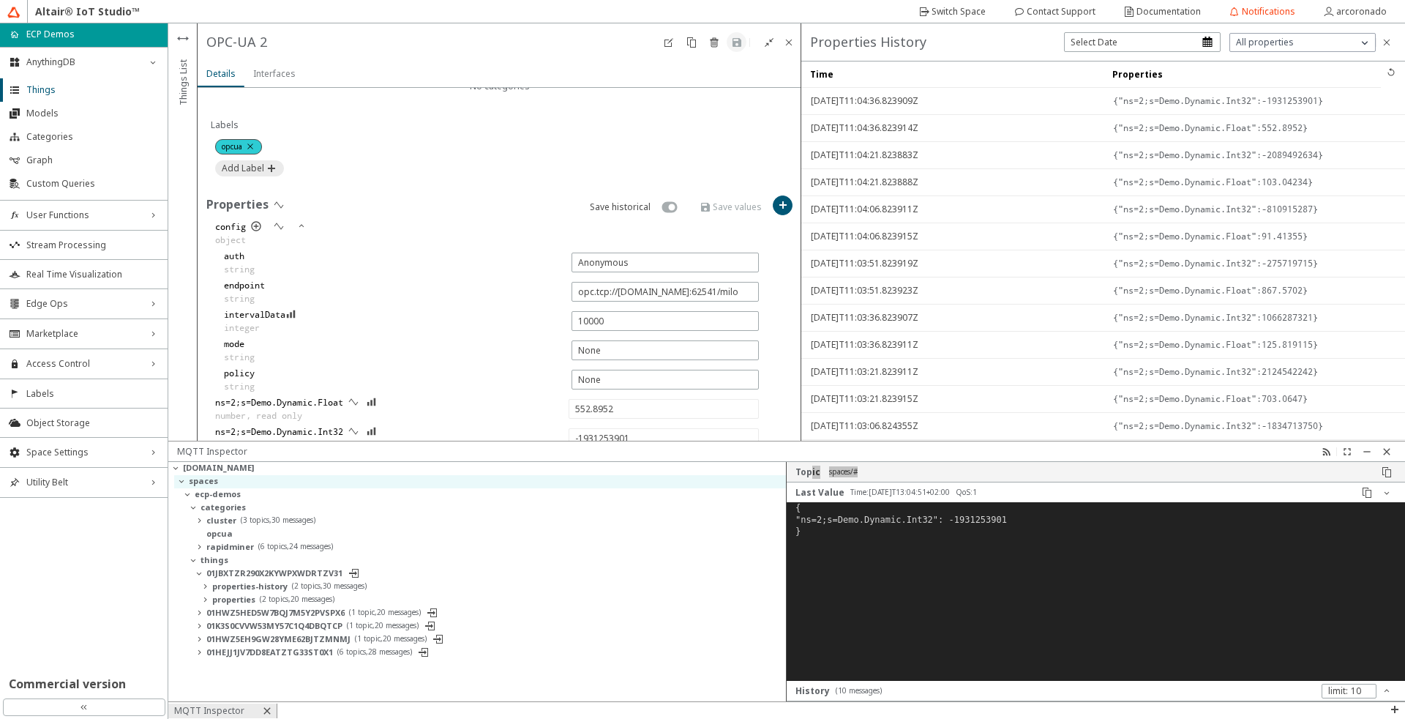
type input "888.30475"
type input "134377408"
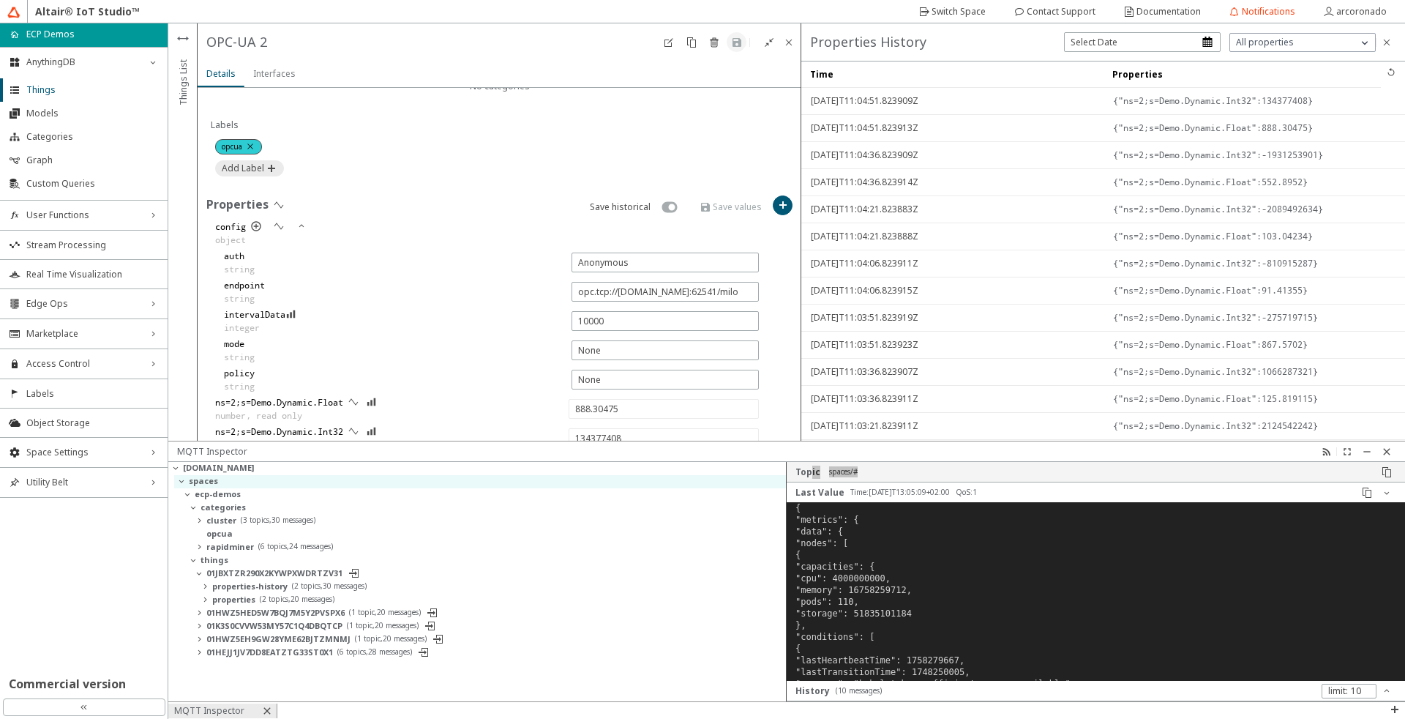
type input "55.646378"
type input "-1497913722"
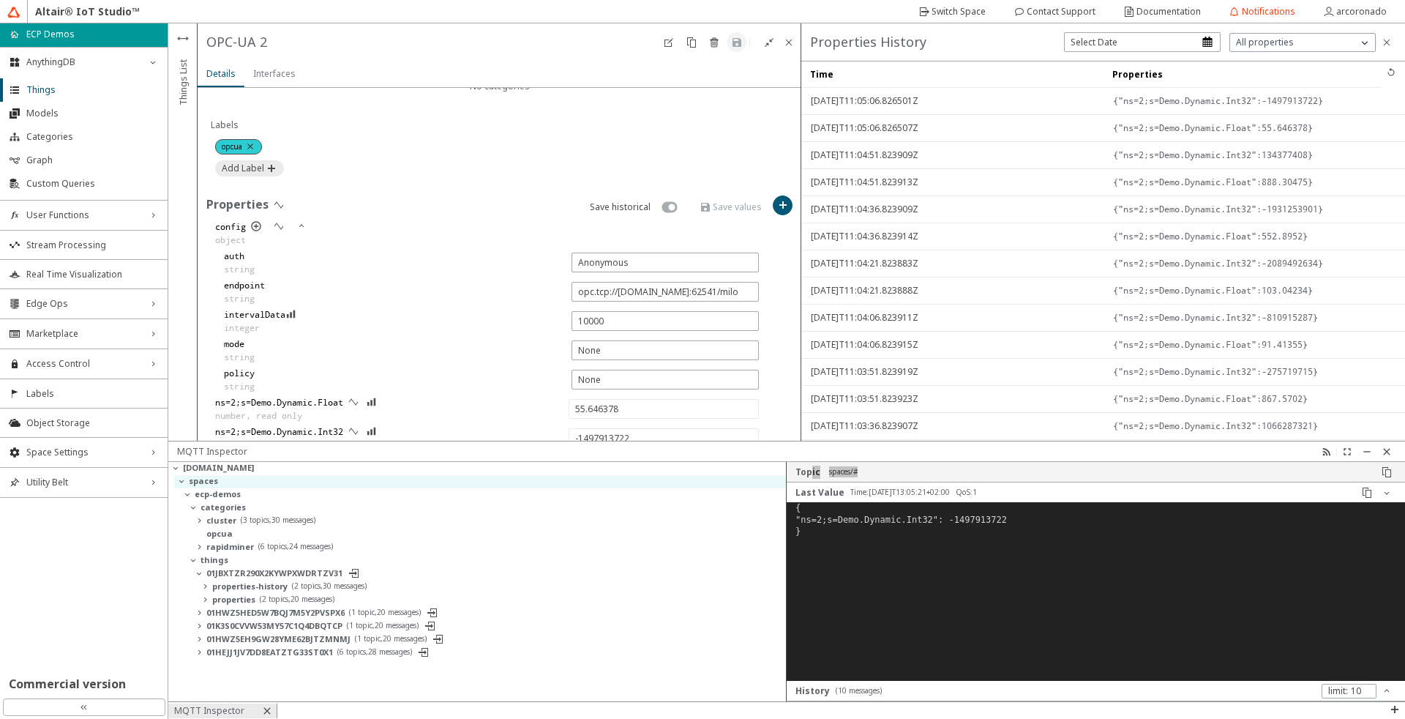
type input "452.48615"
type input "-327026326"
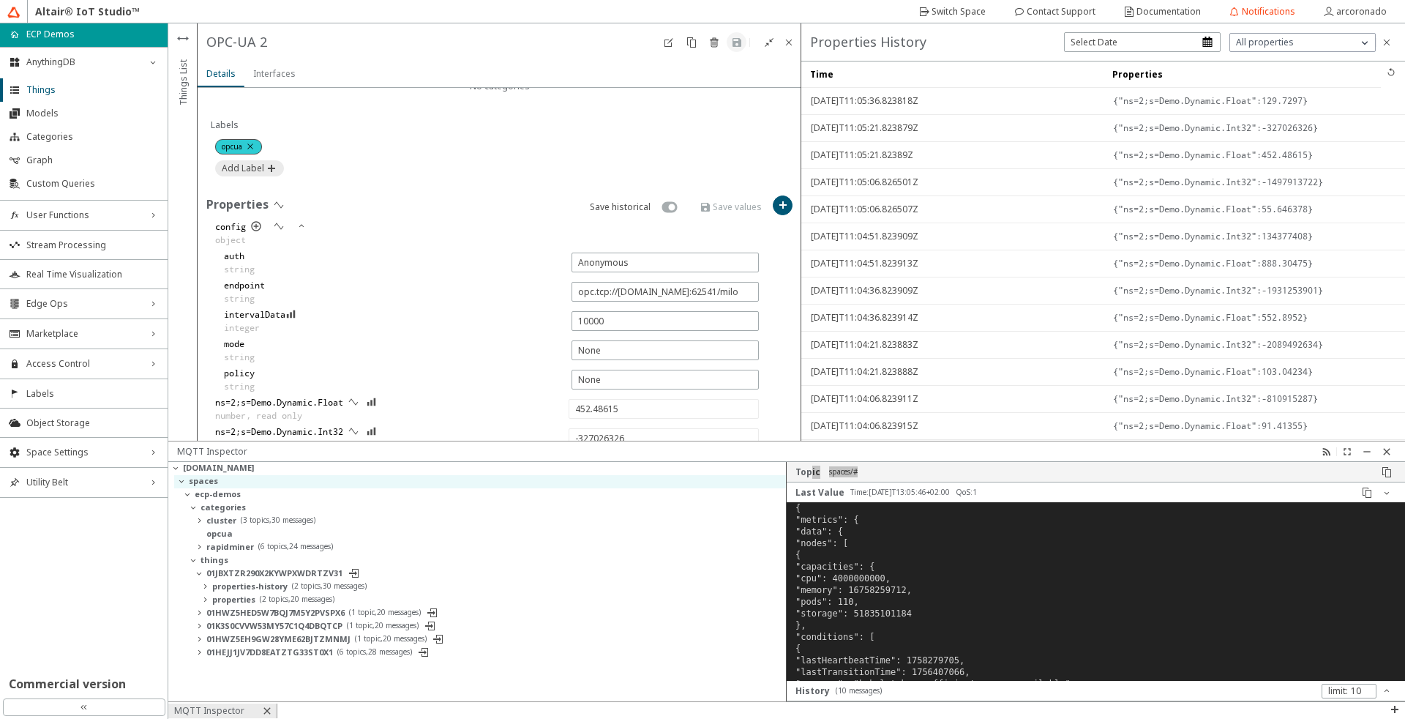
type input "129.7297"
type input "-1439066651"
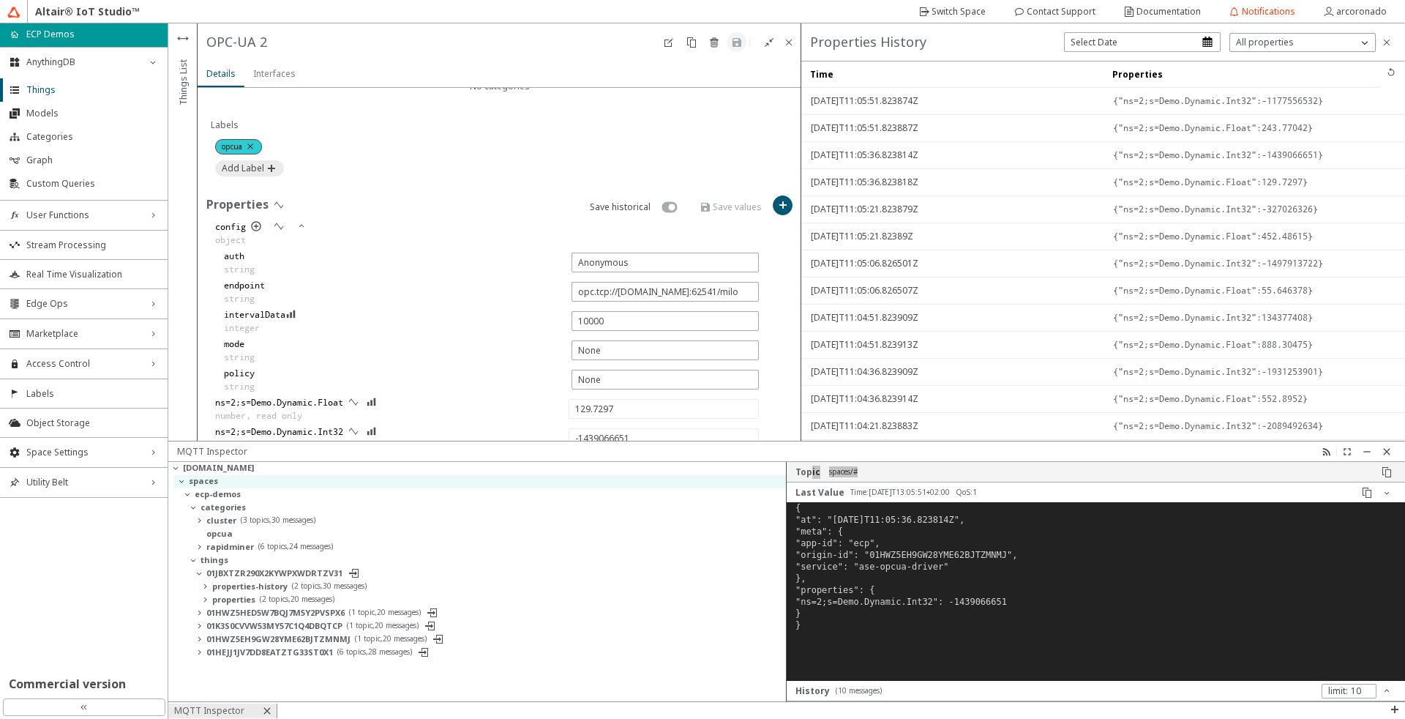
type input "243.77042"
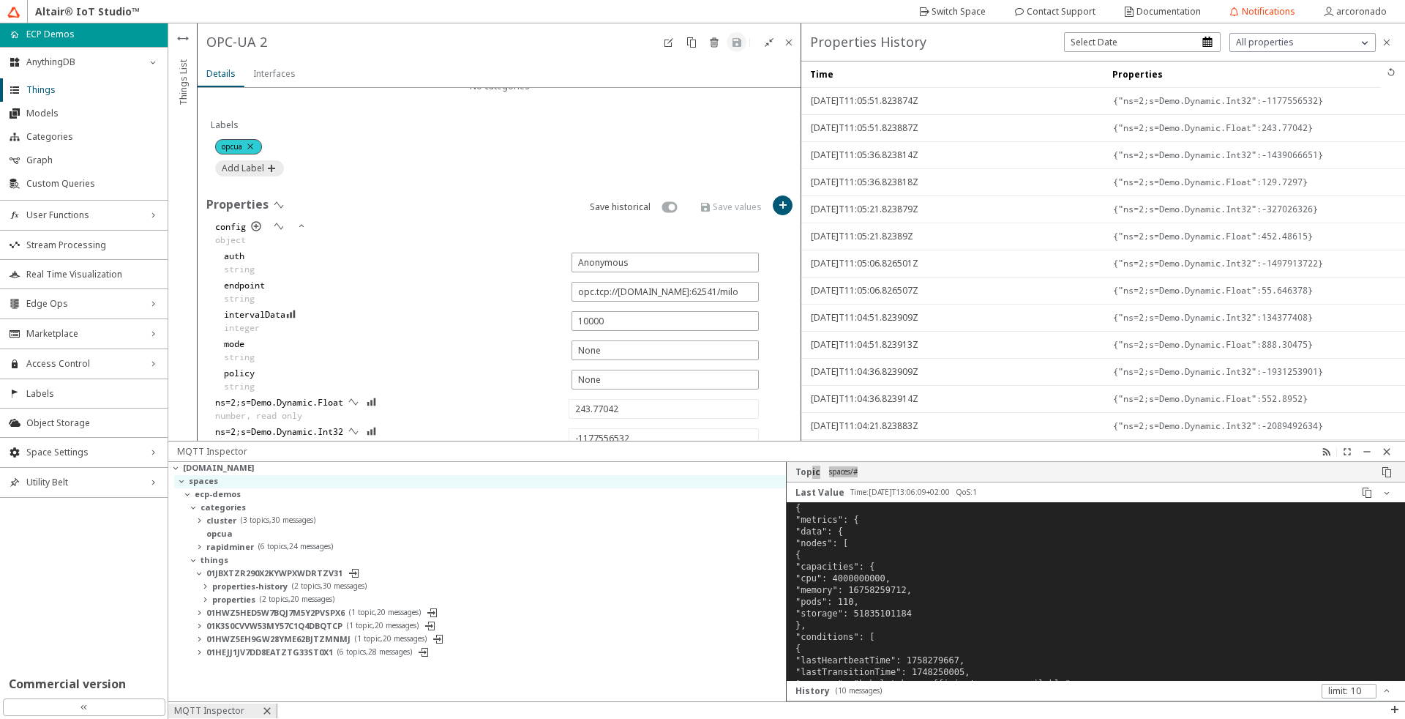
type input "-99638518"
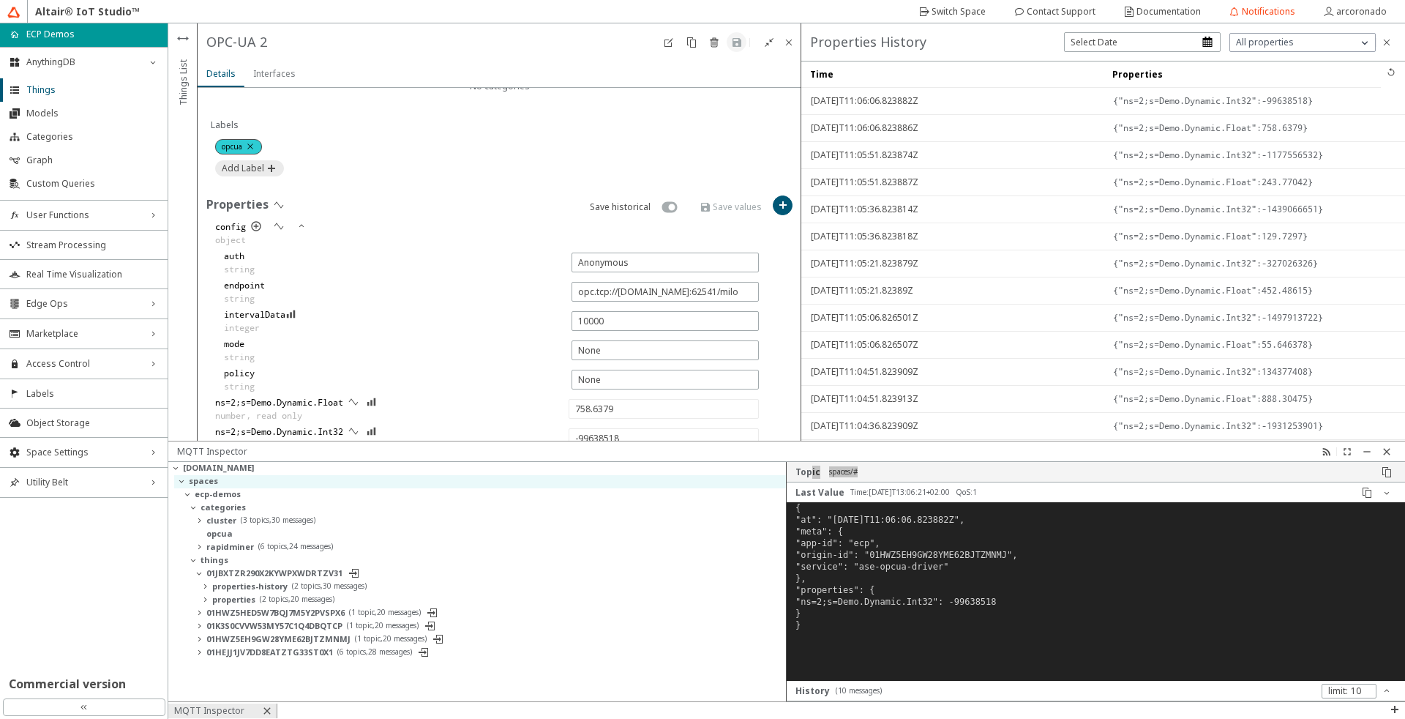
type input "398.14658"
type input "-1973637292"
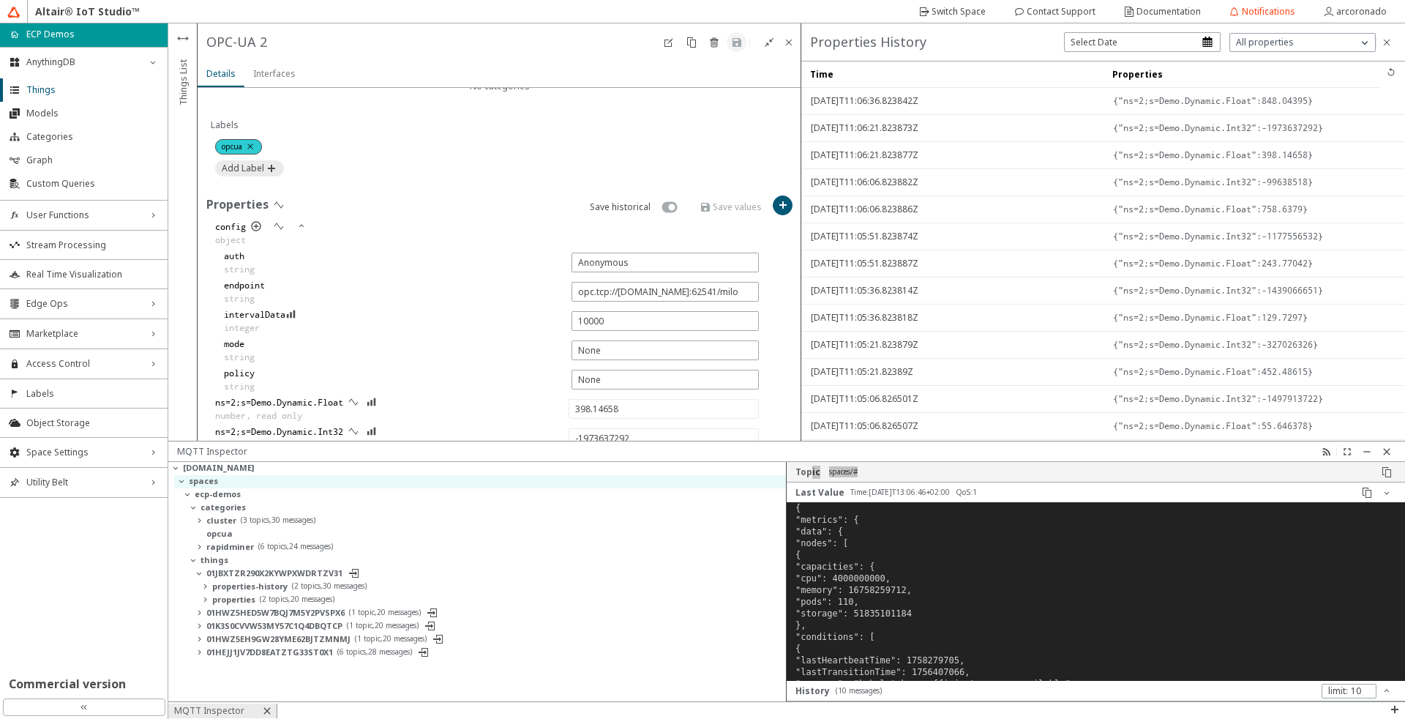
type input "848.04395"
type input "1182022770"
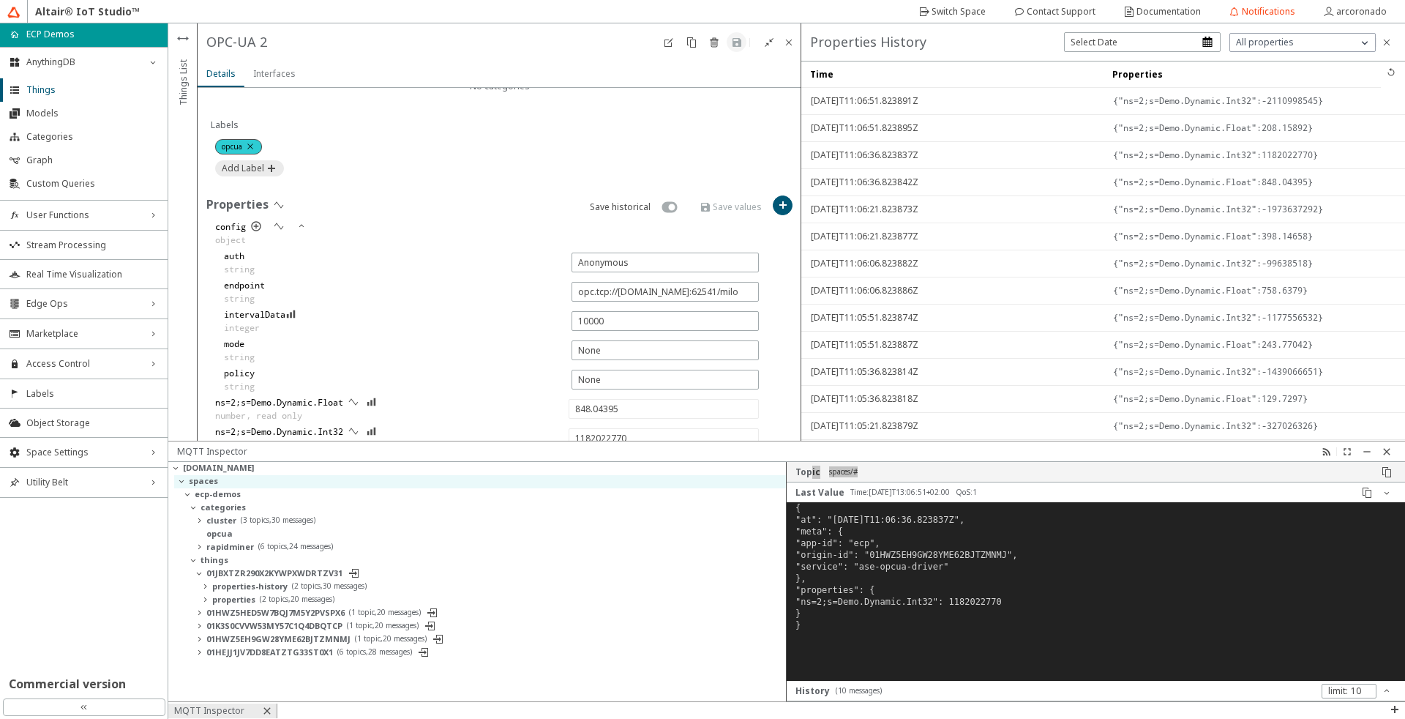
type input "208.15892"
type input "-2110998545"
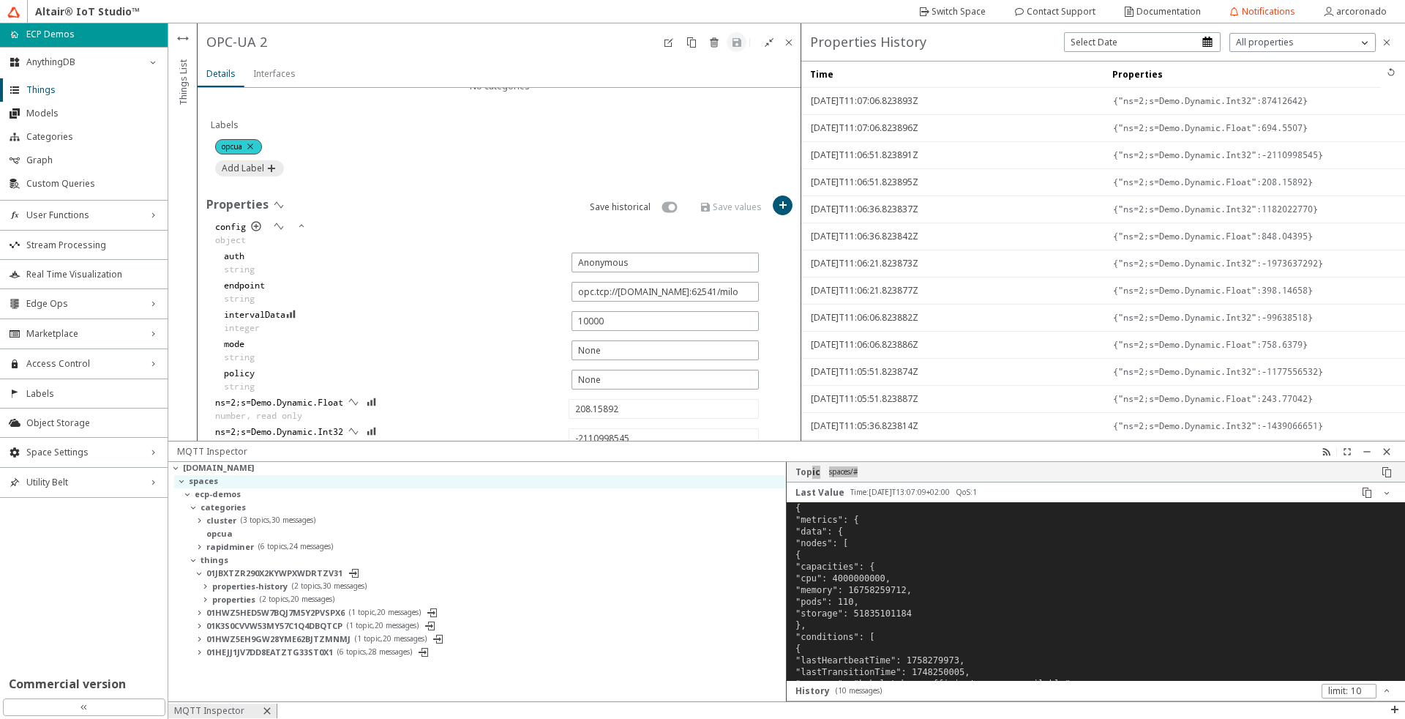
type input "694.5507"
type input "87412642"
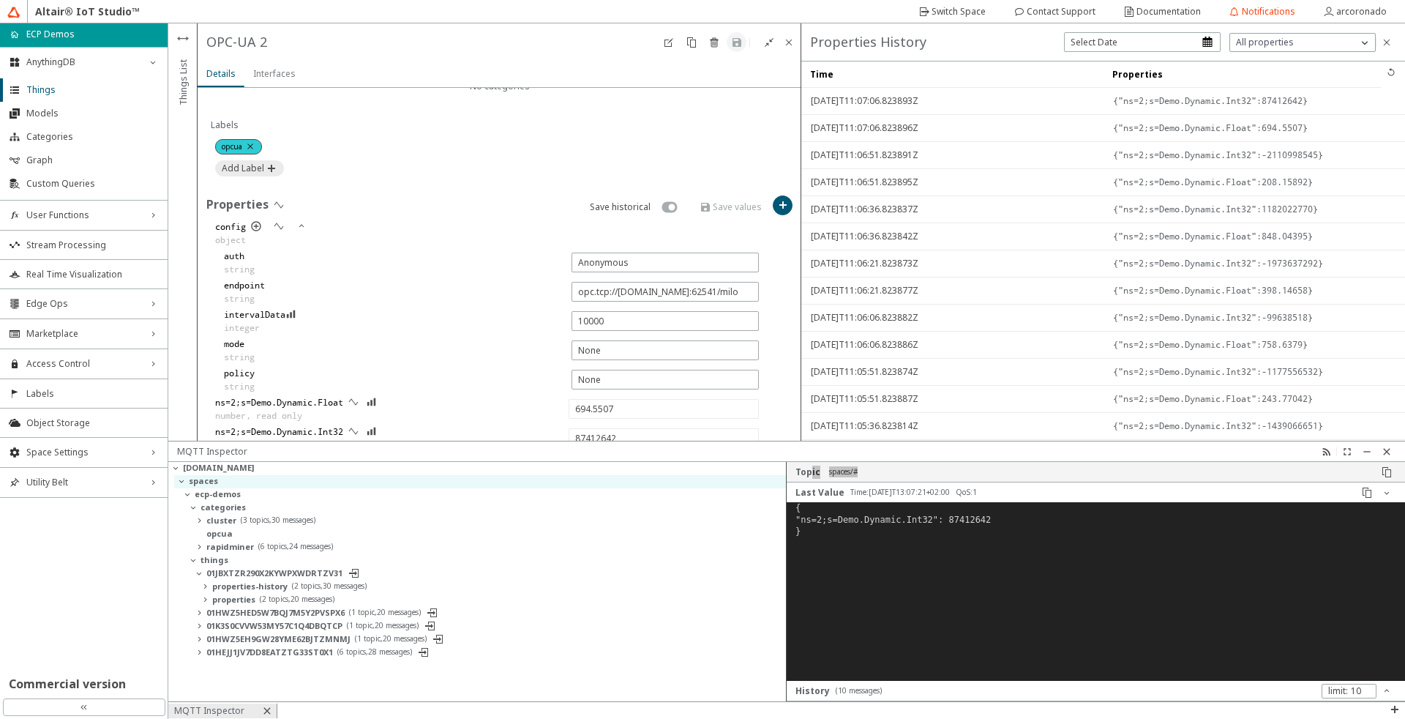
type input "591.65686"
type input "1188589905"
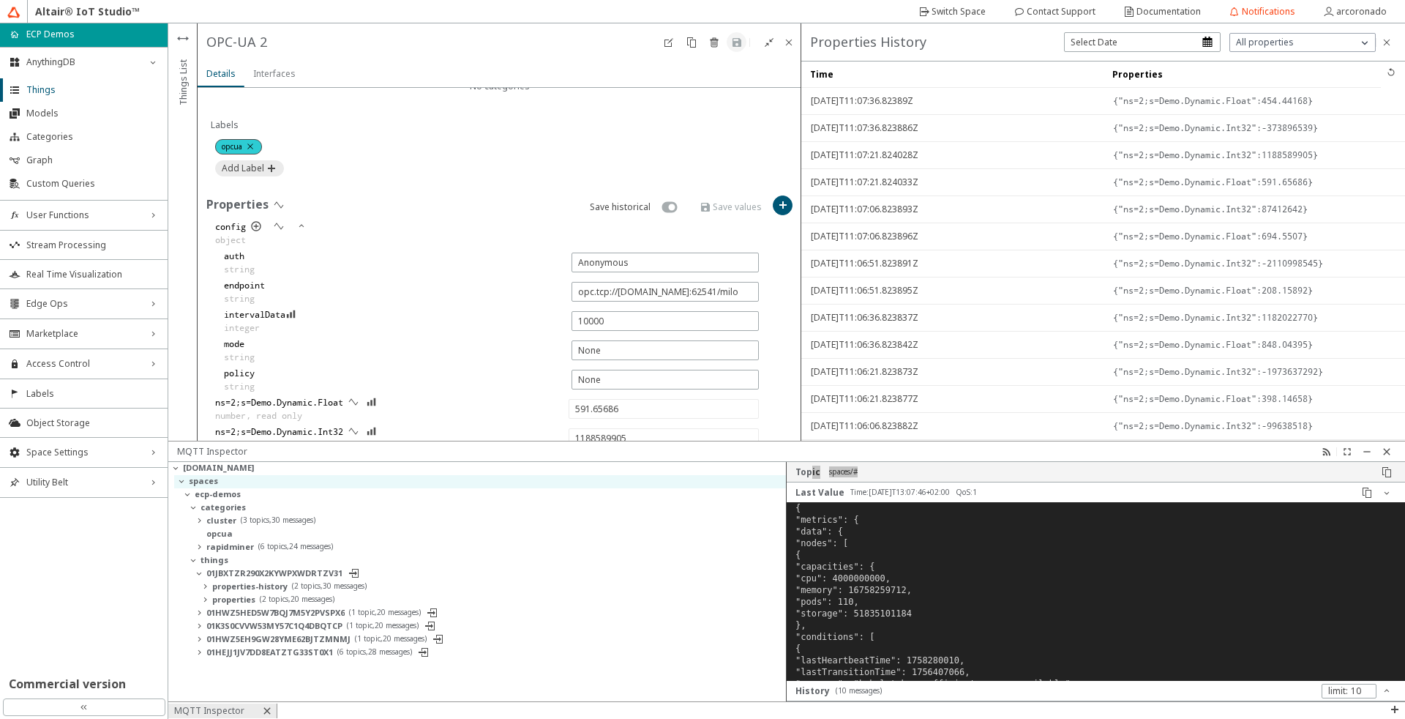
type input "454.44168"
type input "-373896539"
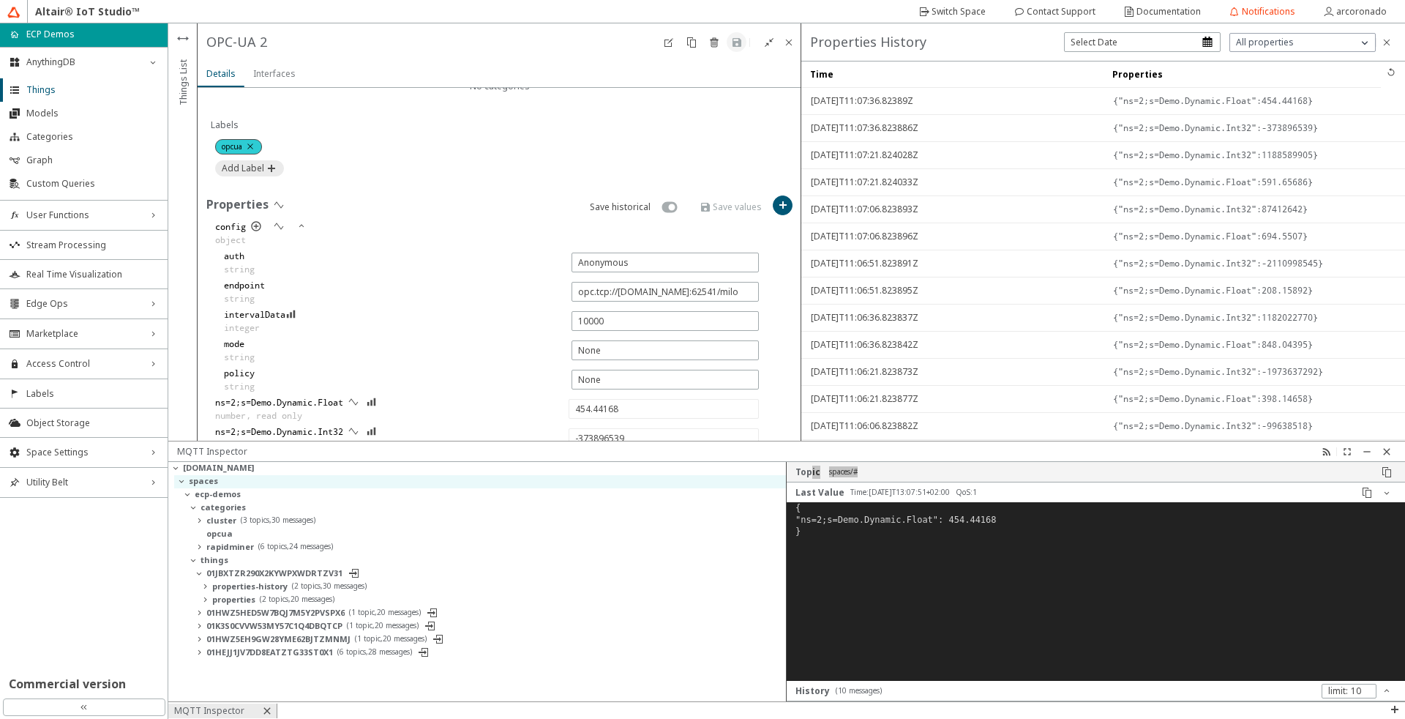
type input "560.545"
type input "2005682566"
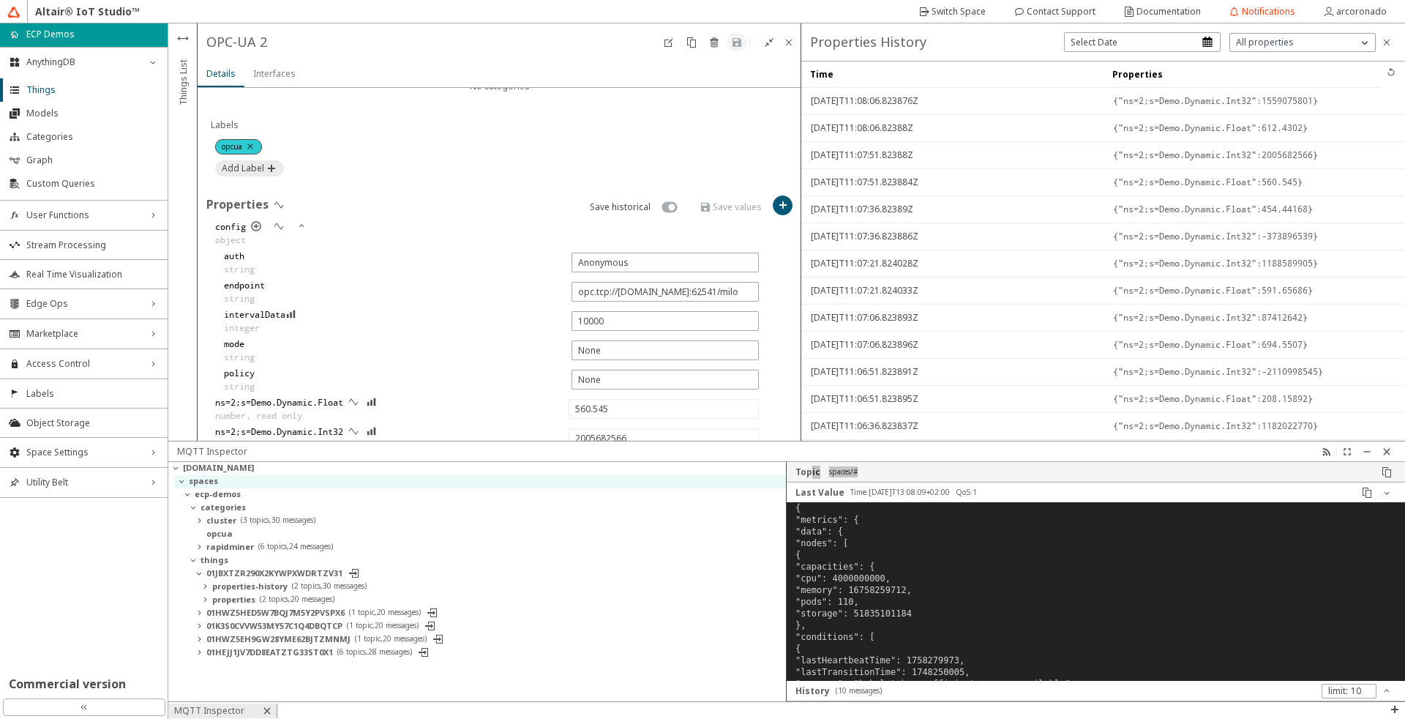
type input "612.4302"
type input "1559075801"
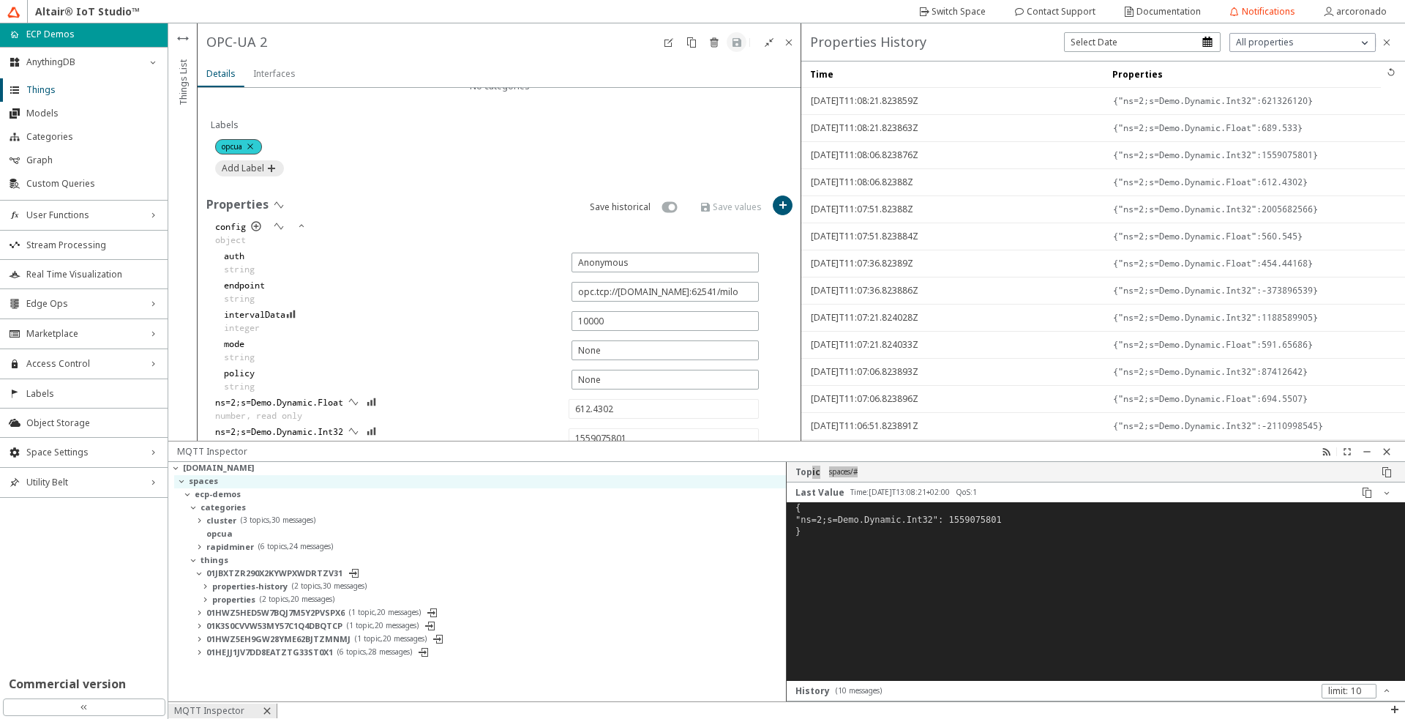
type input "689.533"
type input "621326120"
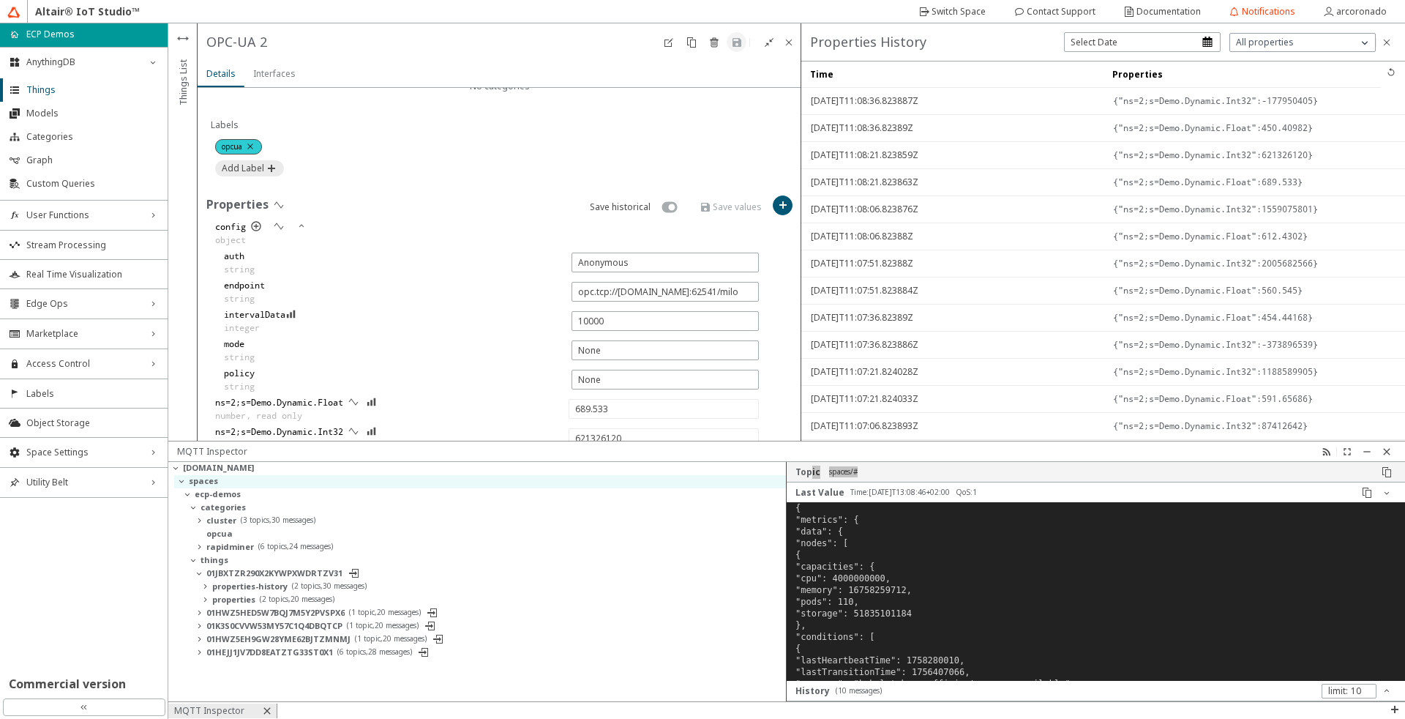
type input "450.40982"
type input "-177950405"
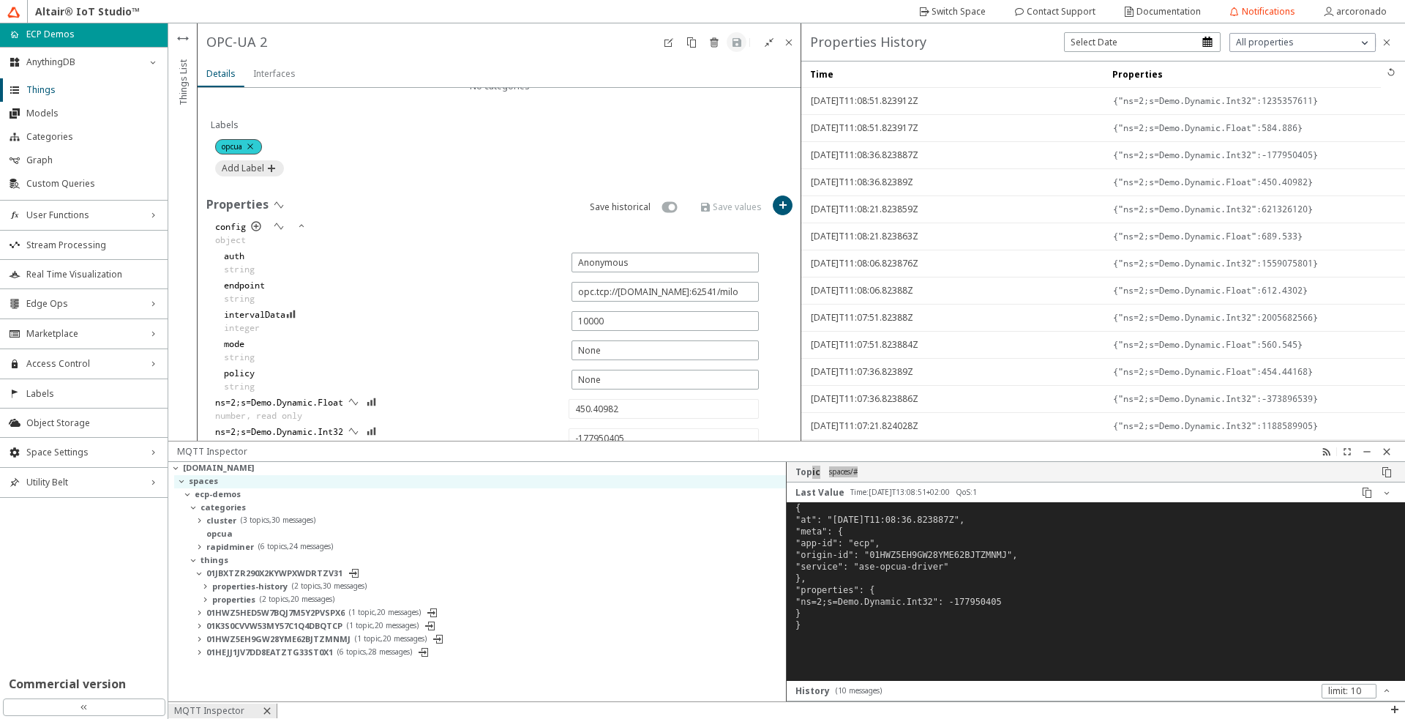
type input "584.886"
type input "1235357611"
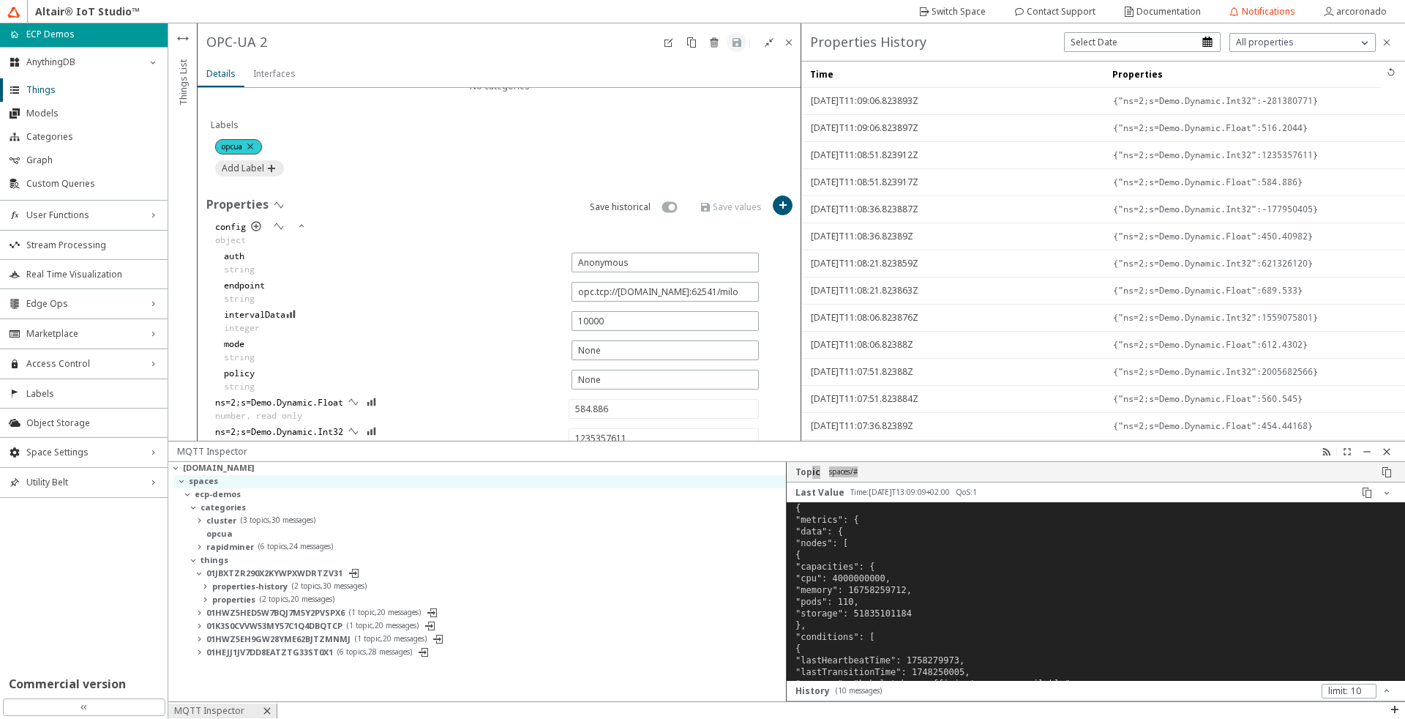
type input "516.2044"
type input "-281380771"
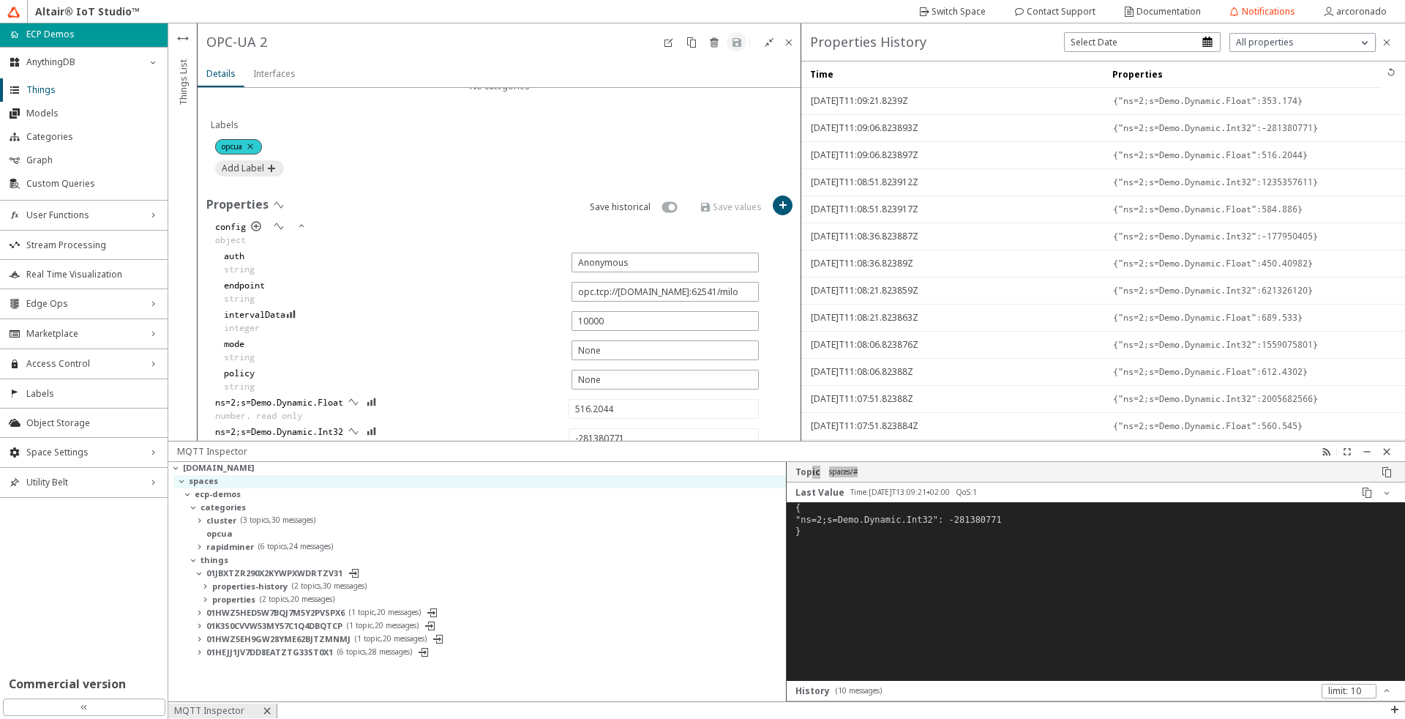
type input "353.174"
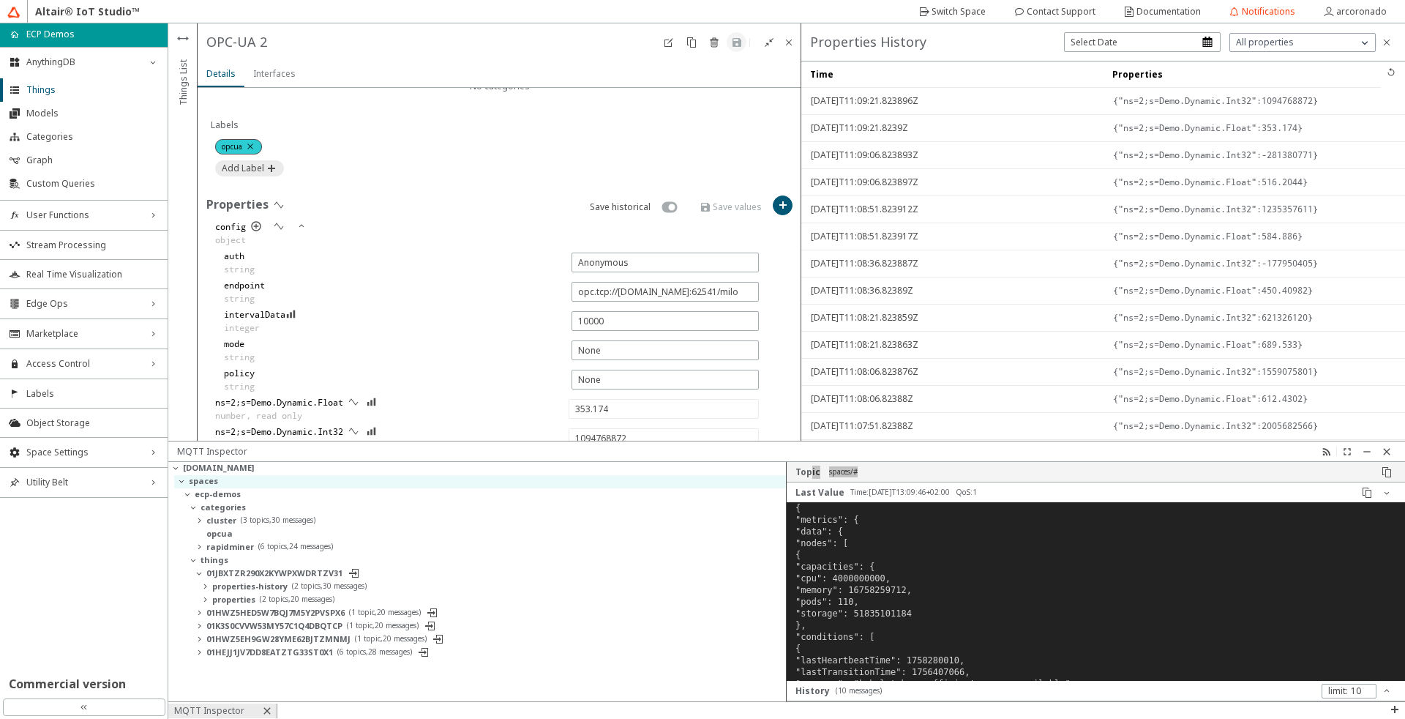
type input "-1541316741"
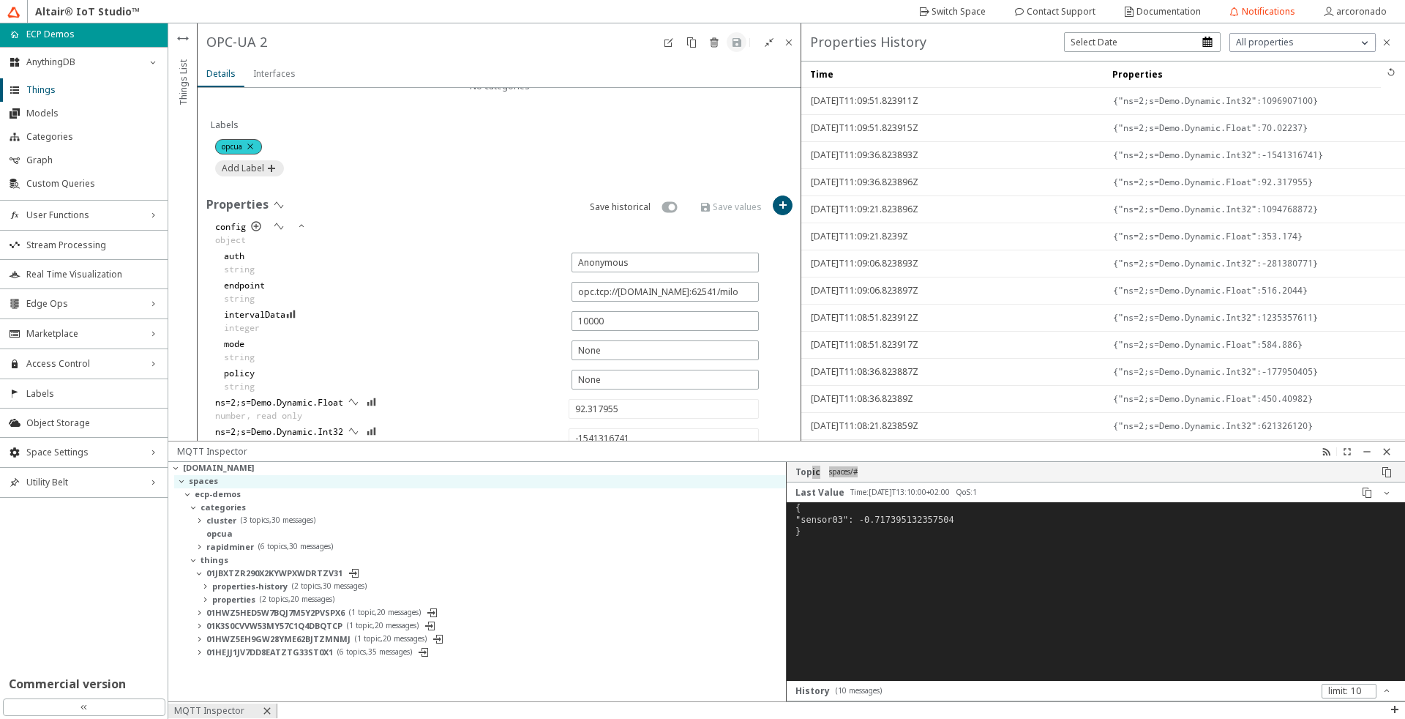
type input "70.02237"
type input "1096907100"
type input "664.6845"
type input "56612021"
type input "248.86151"
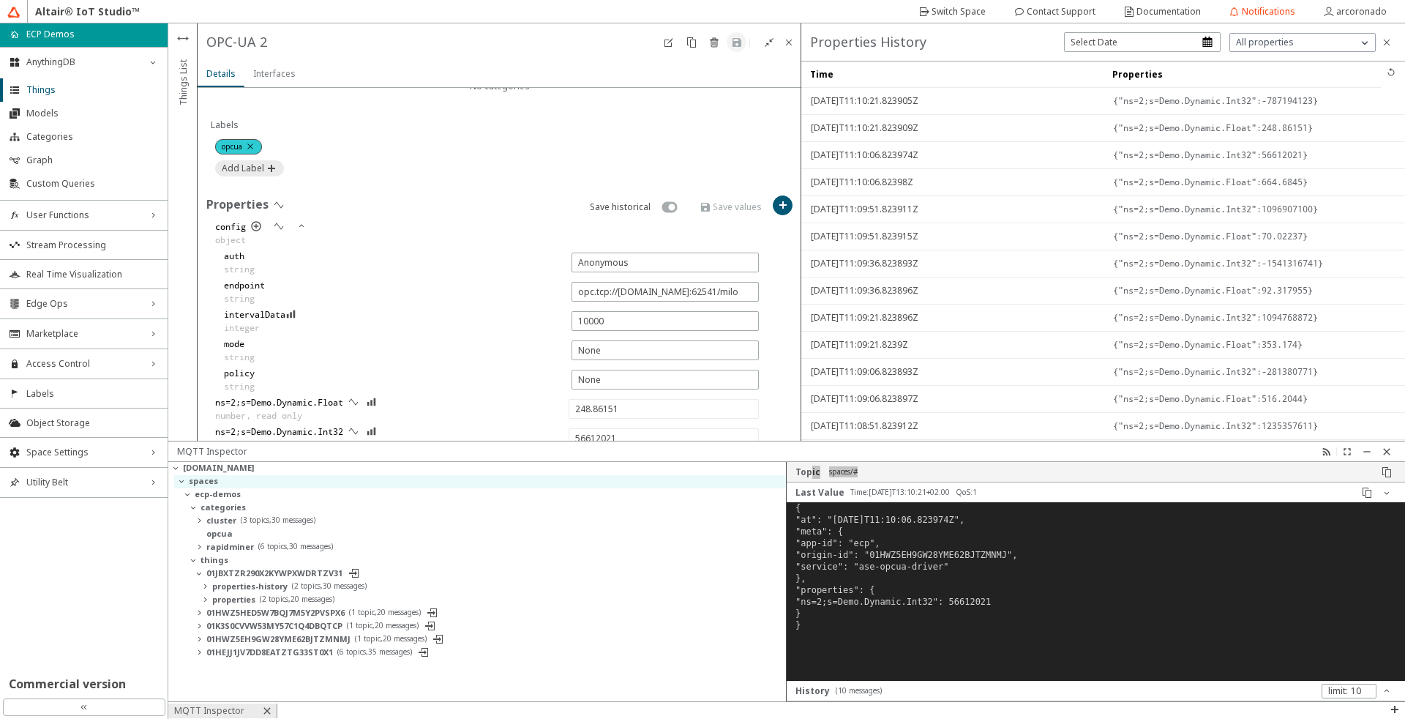
type input "-787194123"
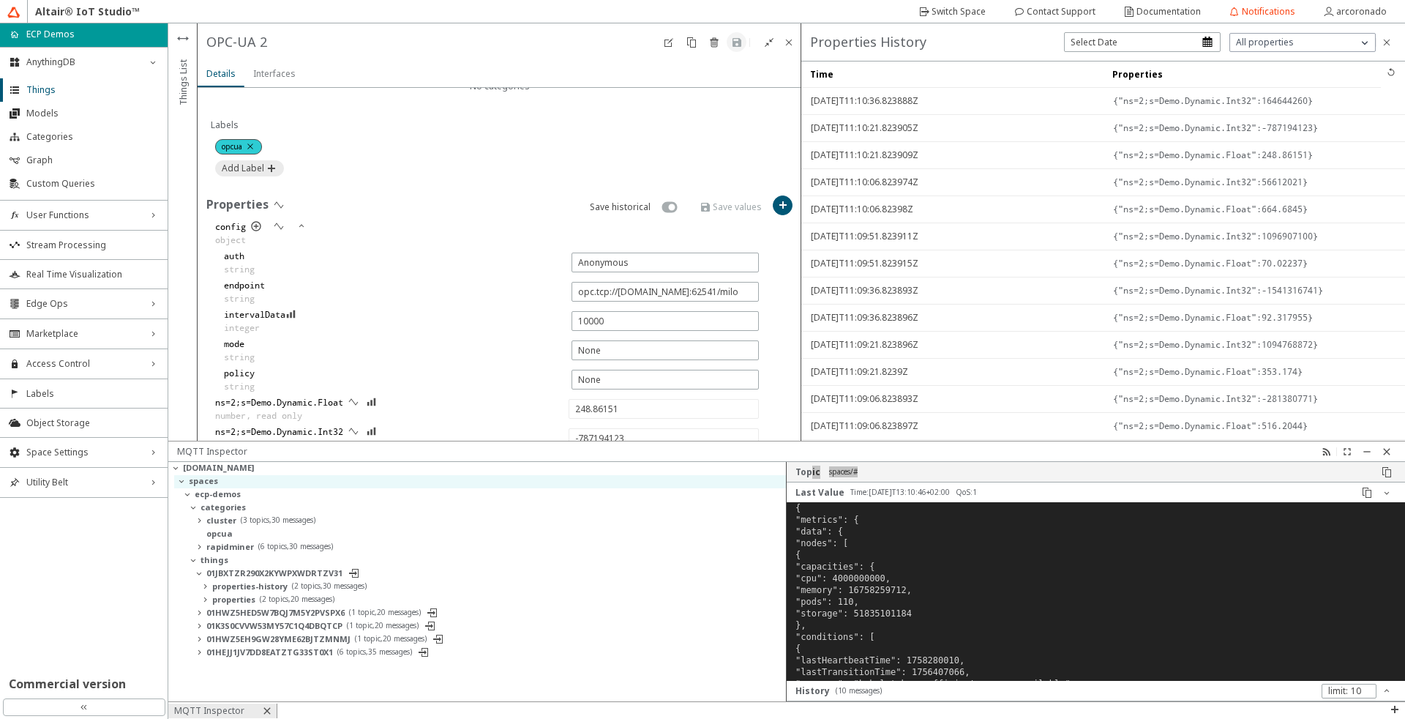
type input "391.4185"
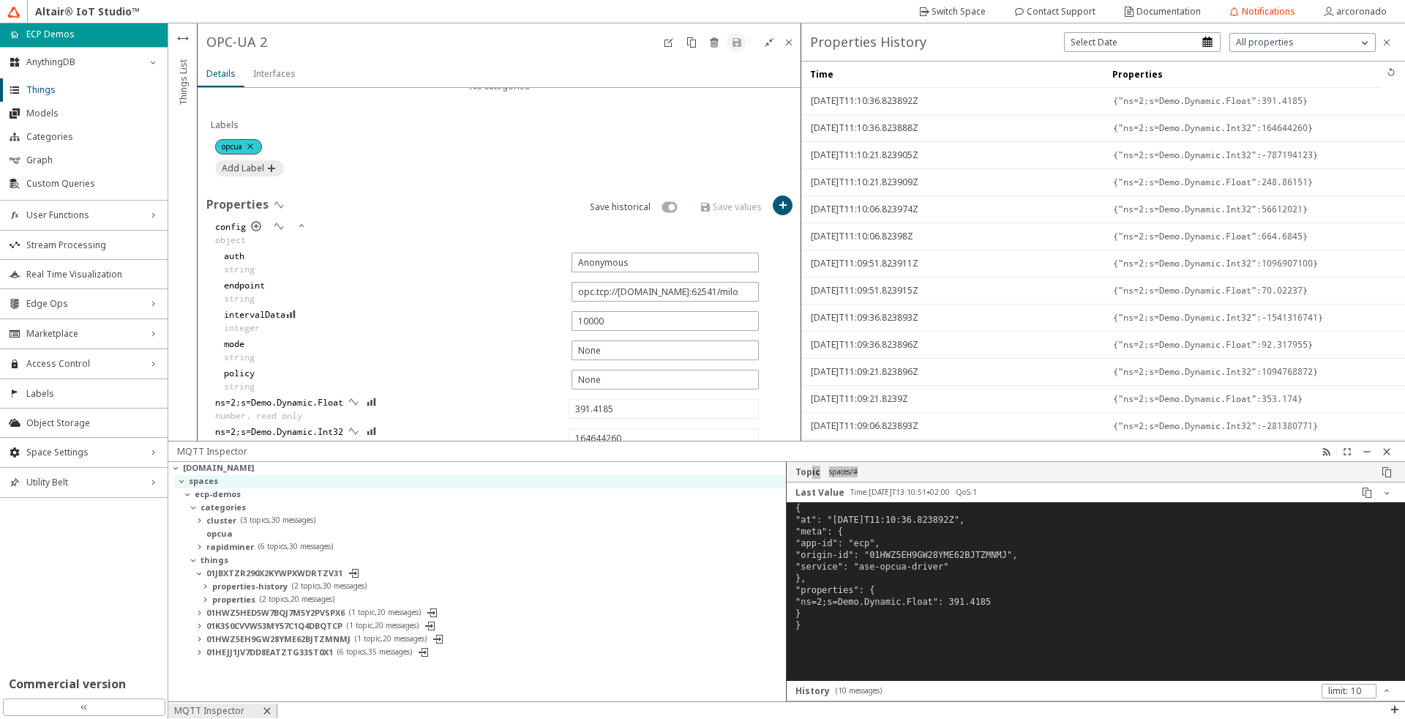
type input "1090385674"
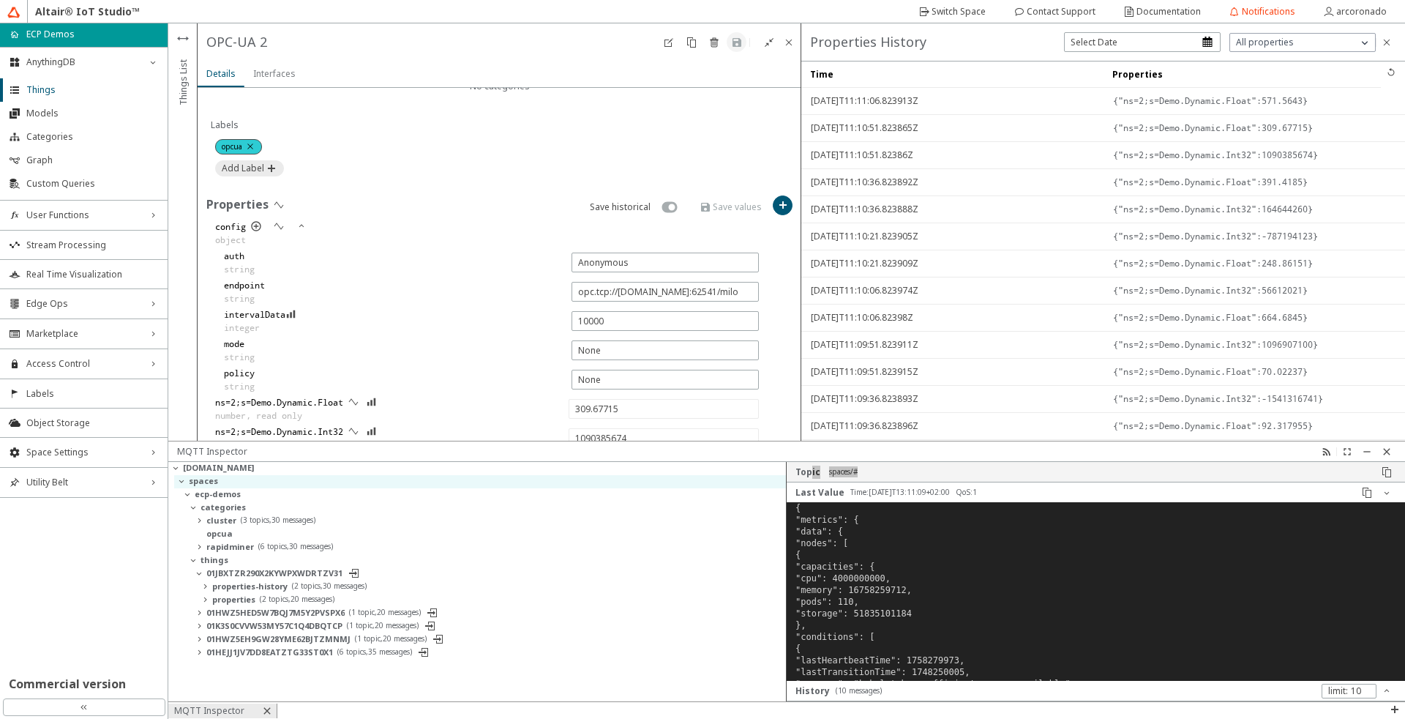
type input "571.5643"
type input "971055311"
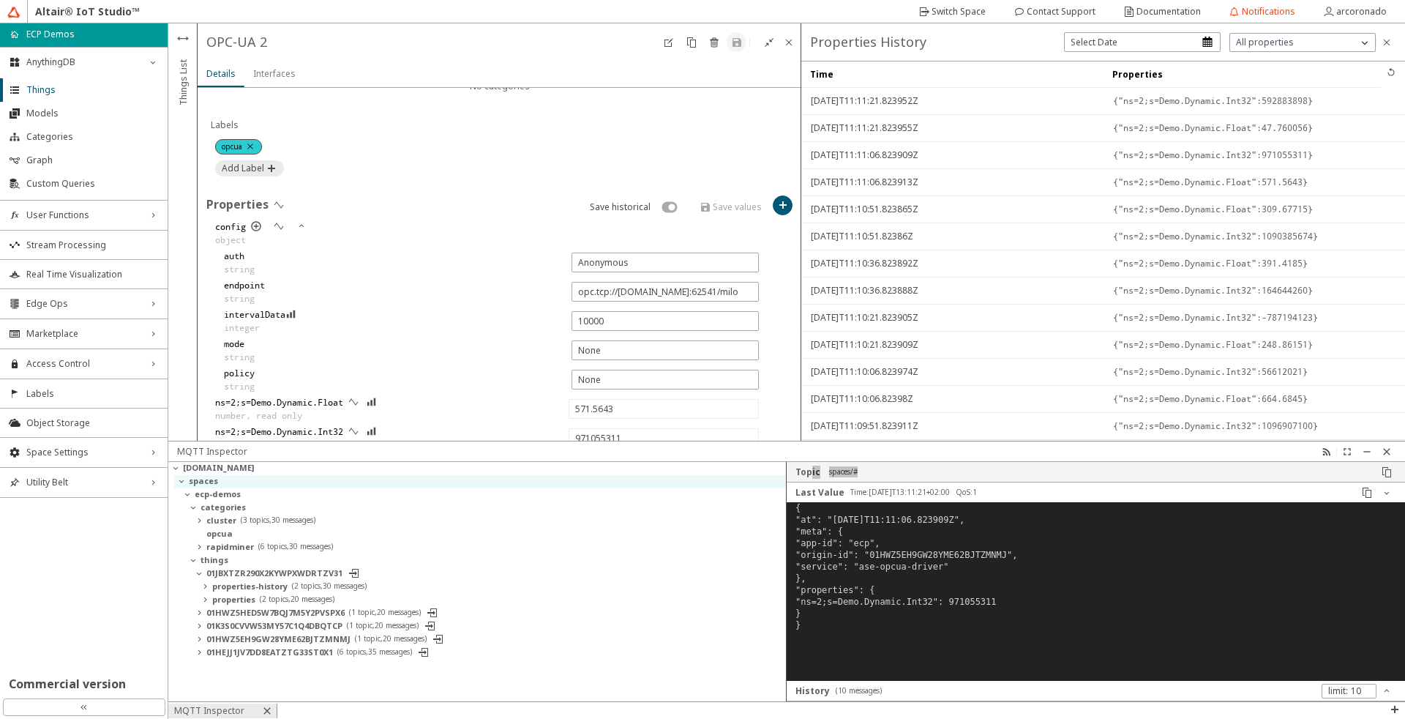
type input "47.760056"
type input "592883898"
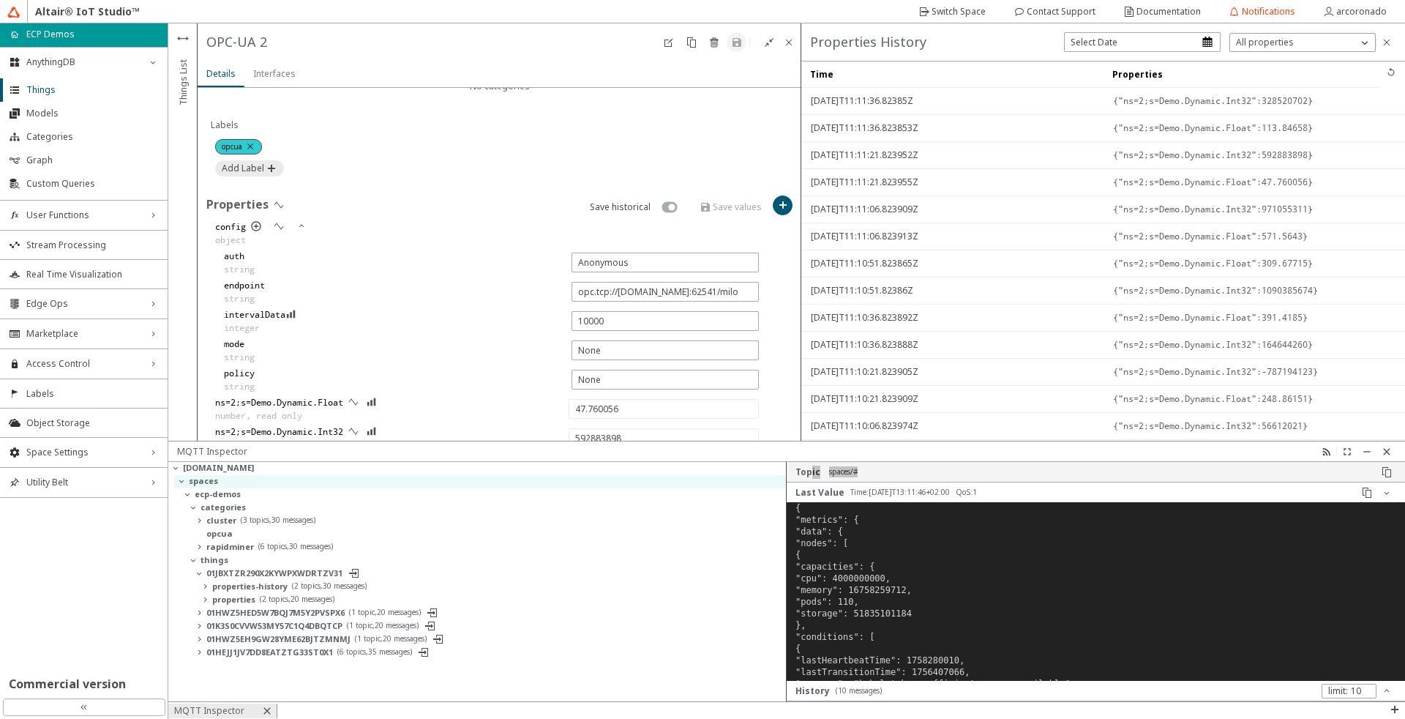
type input "113.84658"
type input "328520702"
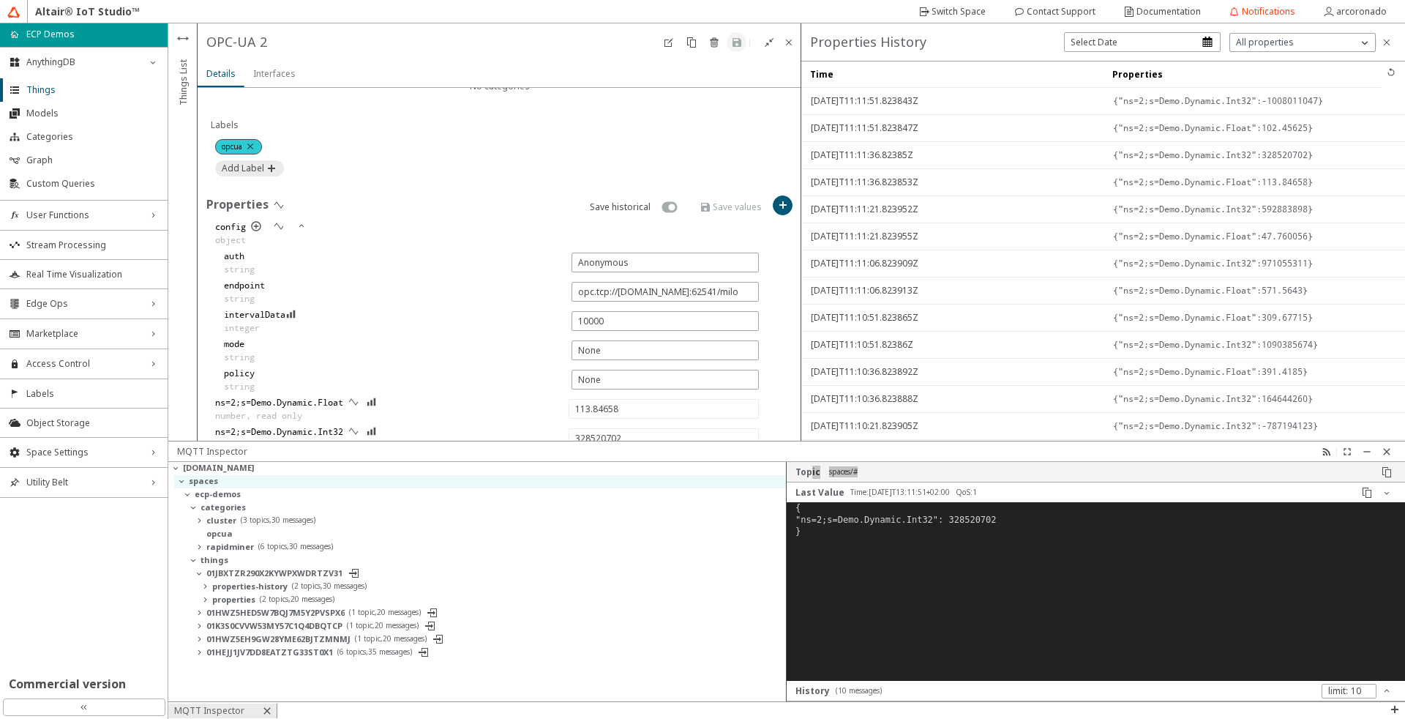
type input "102.45625"
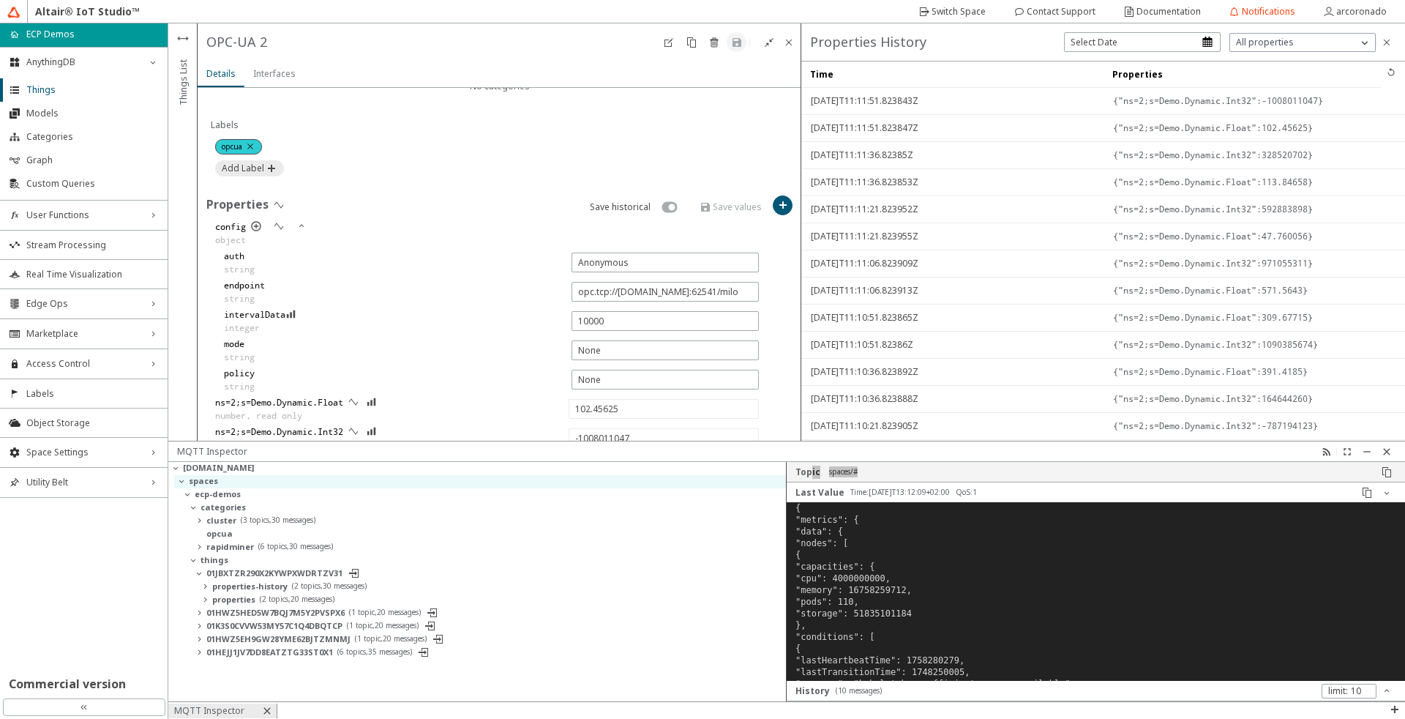
type input "-1937650374"
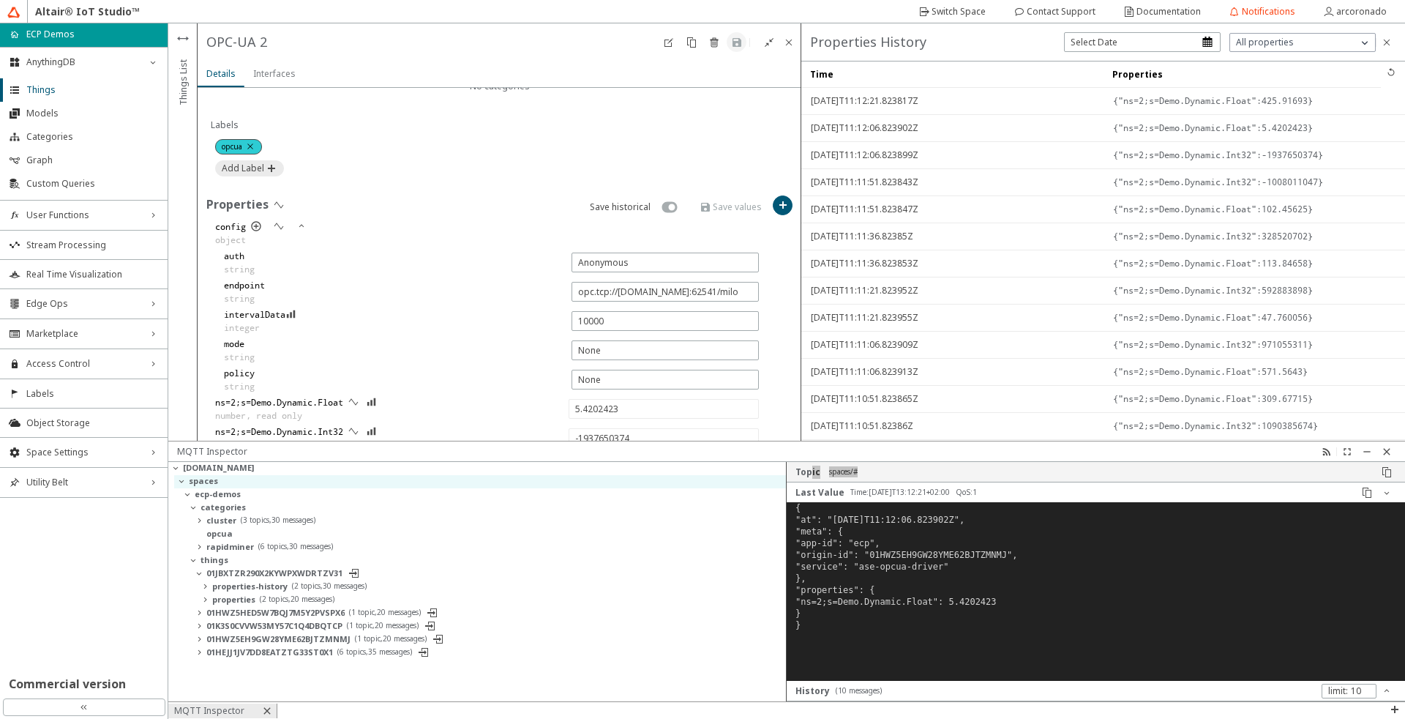
type input "425.91693"
type input "-1608827327"
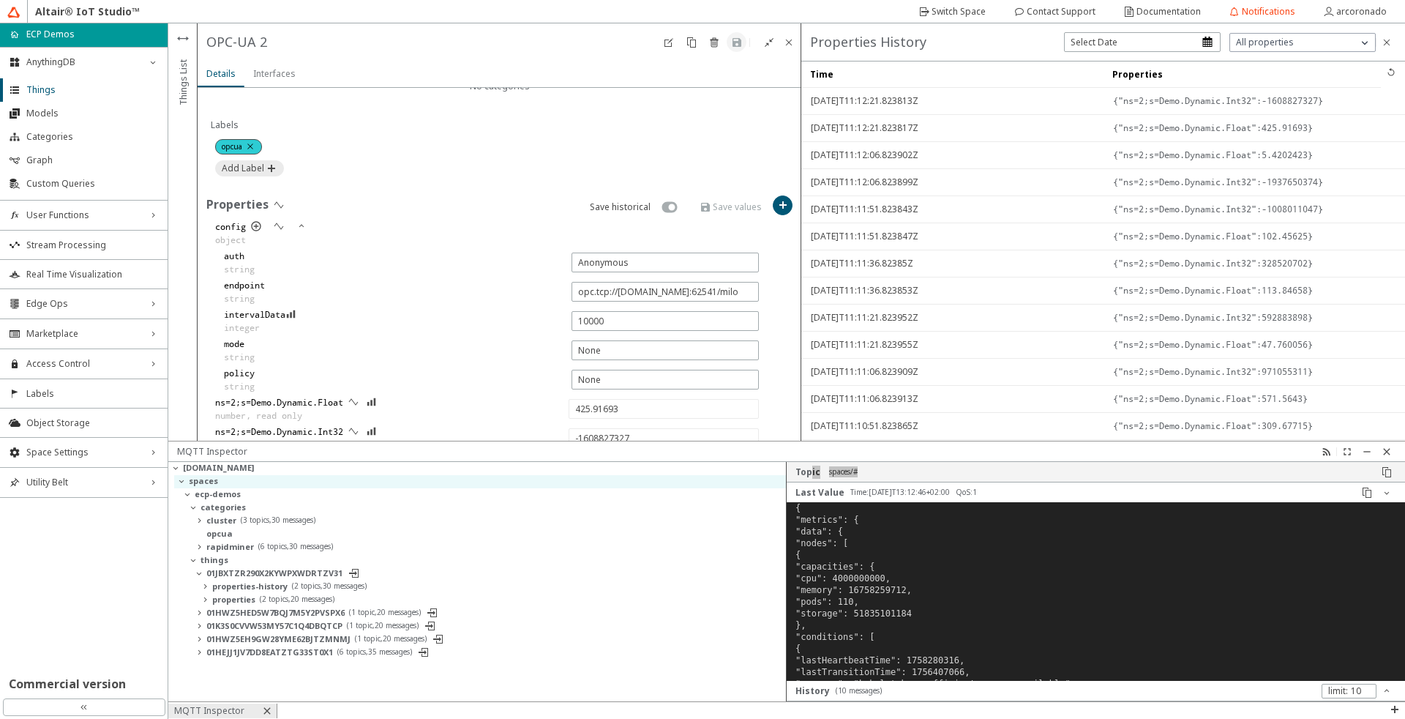
type input "780.6203"
type input "-2016249330"
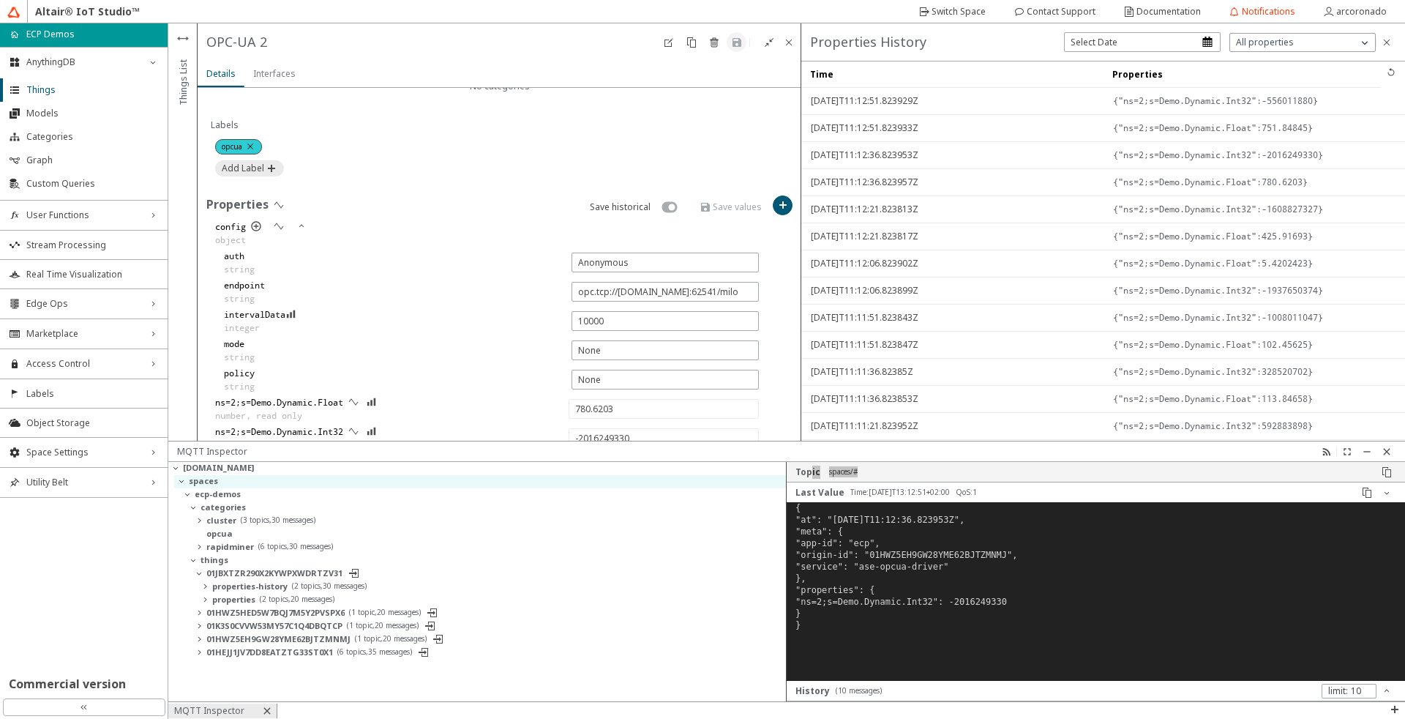
type input "751.84845"
type input "-556011880"
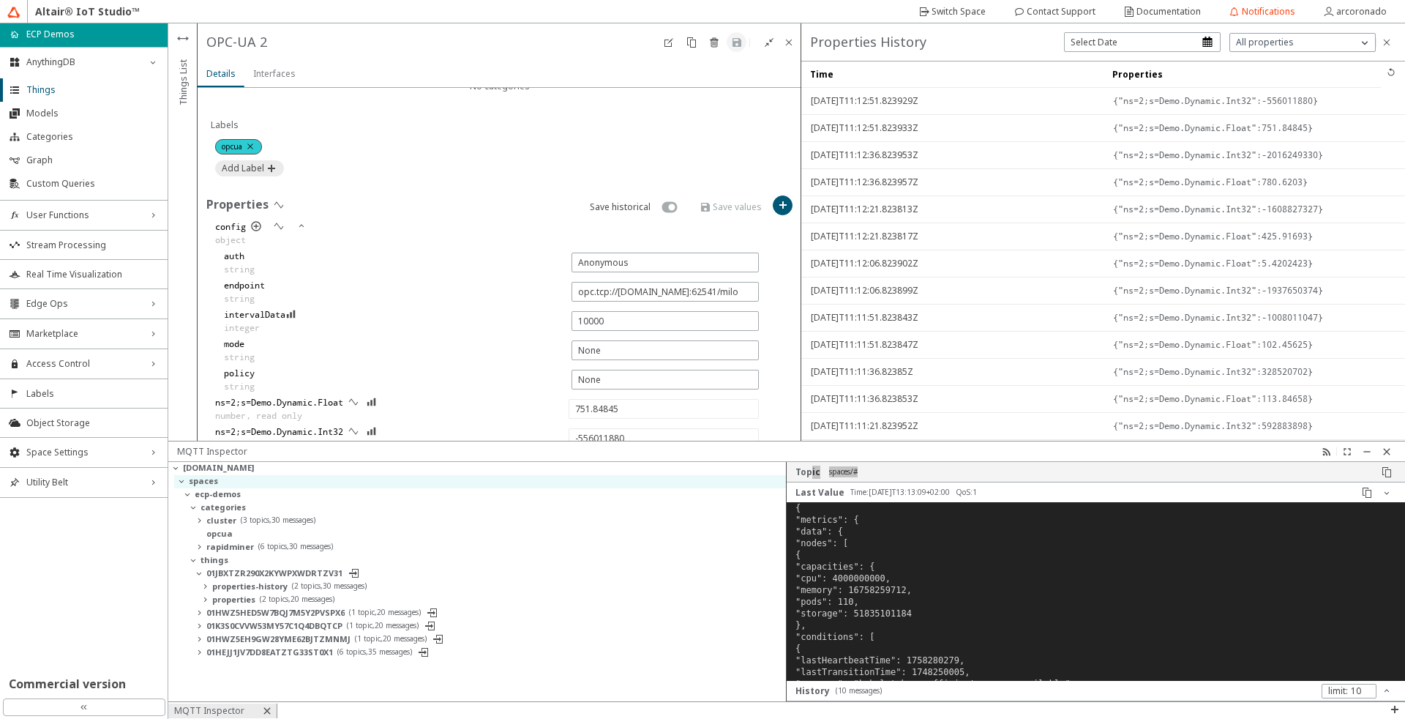
type input "989.7119"
type input "1313163545"
